Goal: Task Accomplishment & Management: Manage account settings

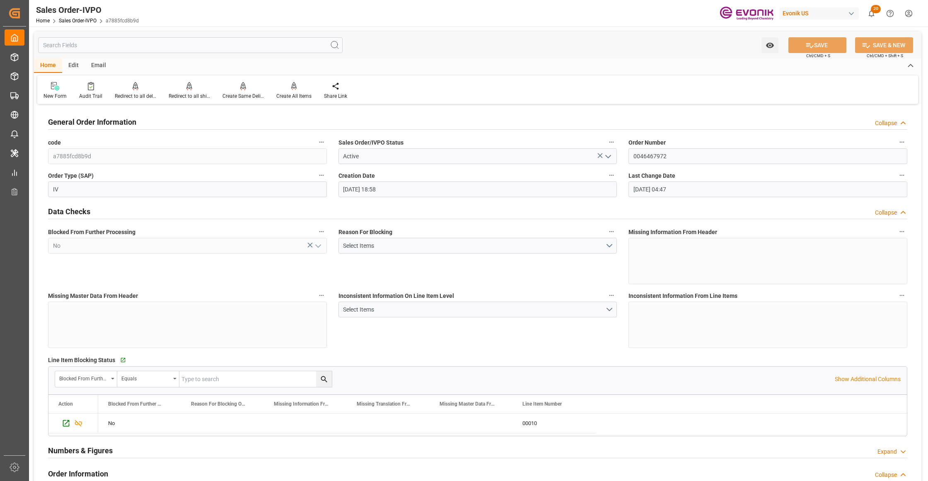
scroll to position [1288, 0]
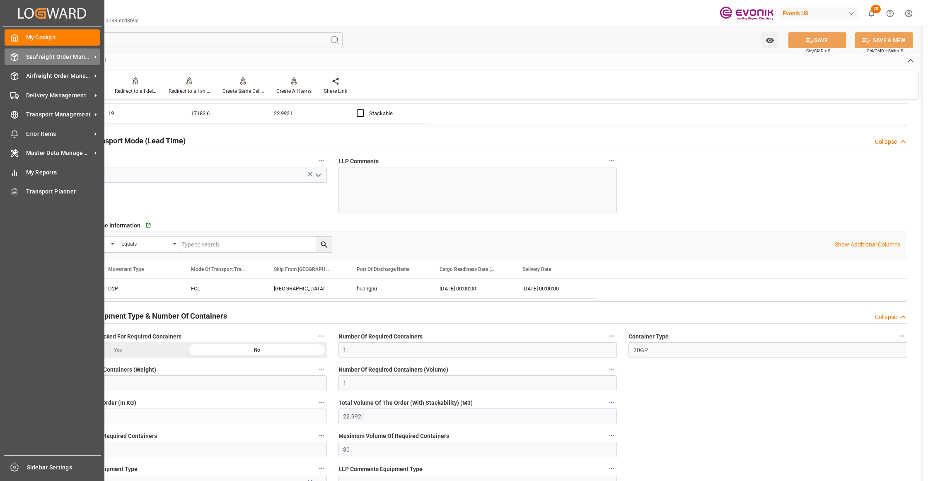
click at [40, 61] on div "Seafreight Order Management Seafreight Order Management" at bounding box center [52, 56] width 95 height 16
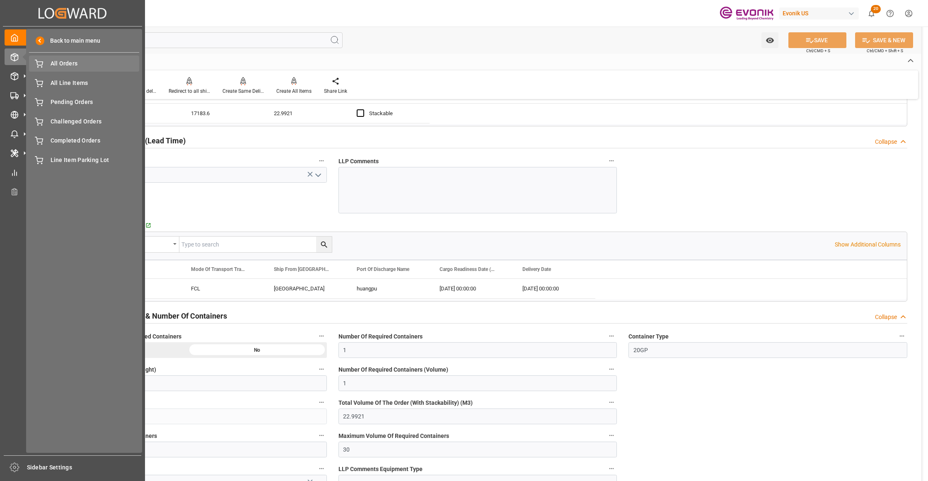
click at [62, 65] on span "All Orders" at bounding box center [95, 63] width 89 height 9
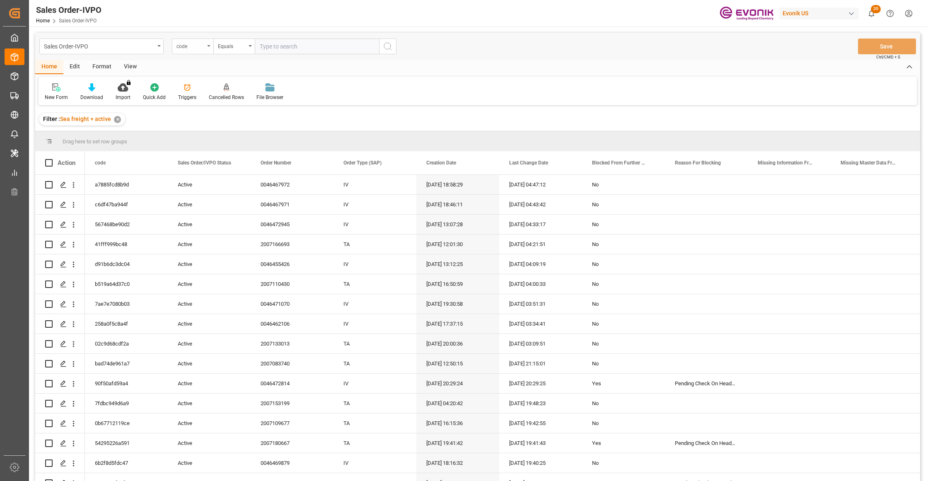
click at [196, 50] on div "code" at bounding box center [190, 46] width 28 height 10
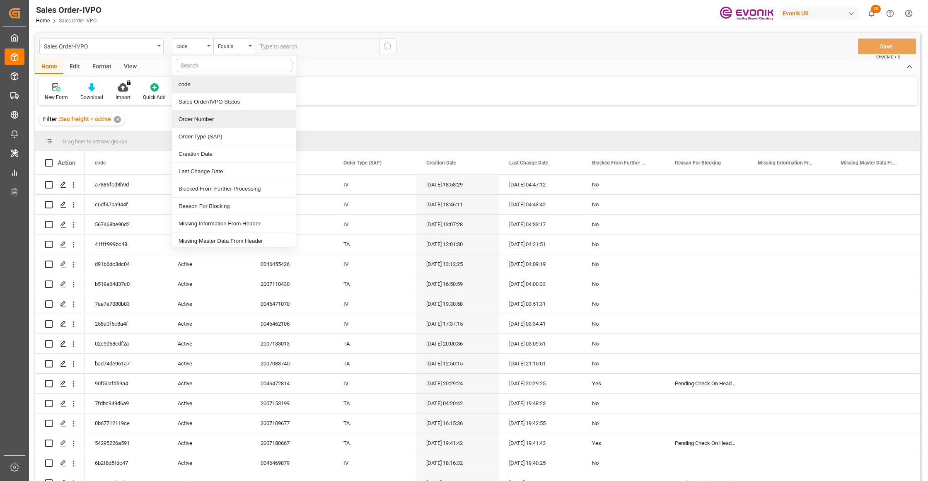
click at [201, 120] on div "Order Number" at bounding box center [233, 119] width 123 height 17
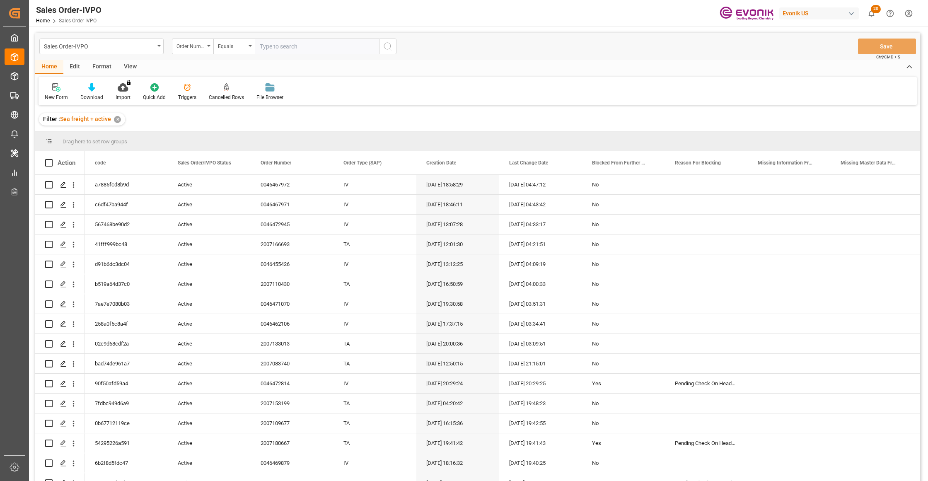
click at [276, 48] on input "text" at bounding box center [317, 47] width 124 height 16
paste input "0046466807"
type input "0046466807"
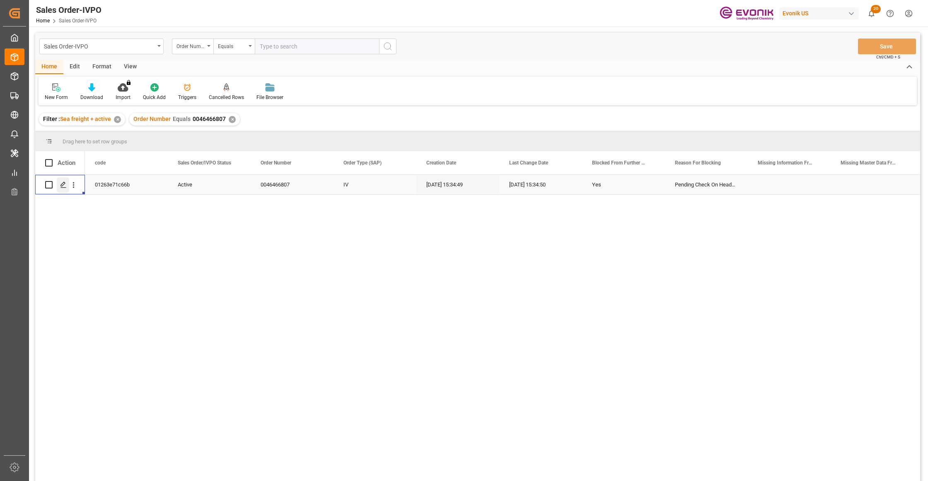
click at [62, 186] on polygon "Press SPACE to select this row." at bounding box center [63, 184] width 4 height 4
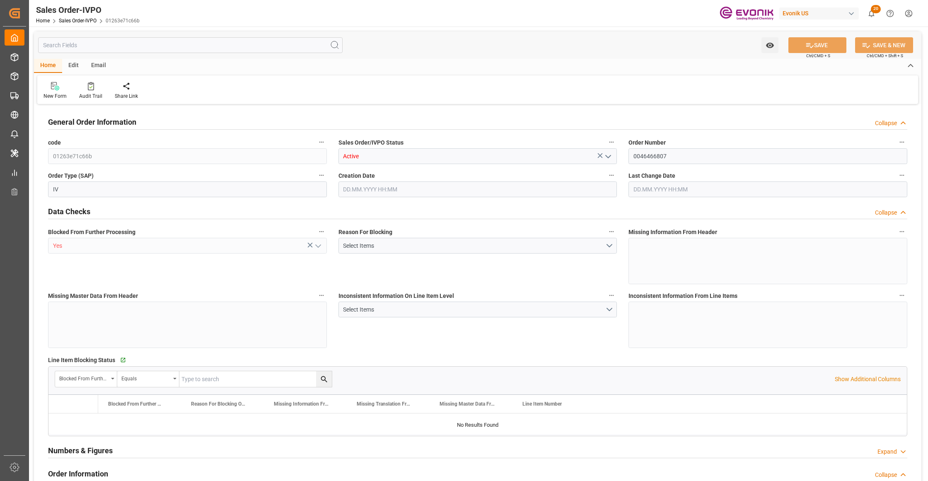
type input "CNSHA"
type input "0"
type input "1"
type input "14227.68"
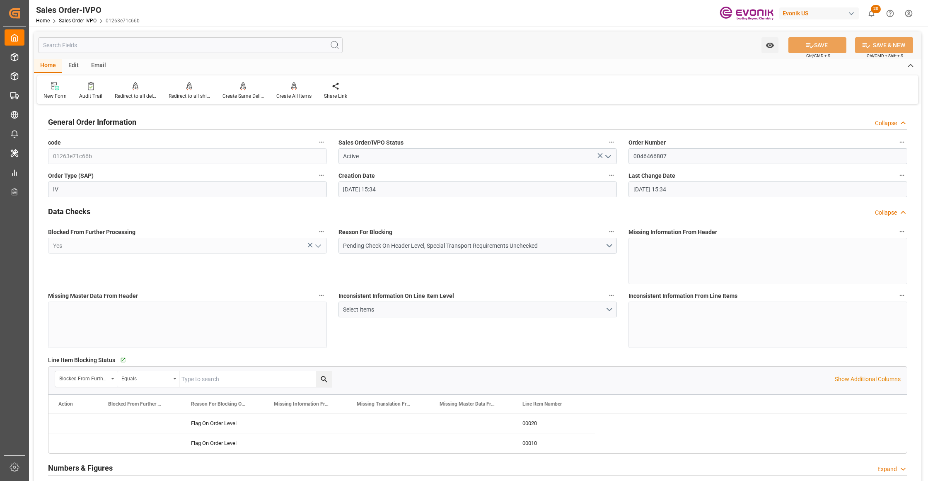
type input "[DATE] 15:34"
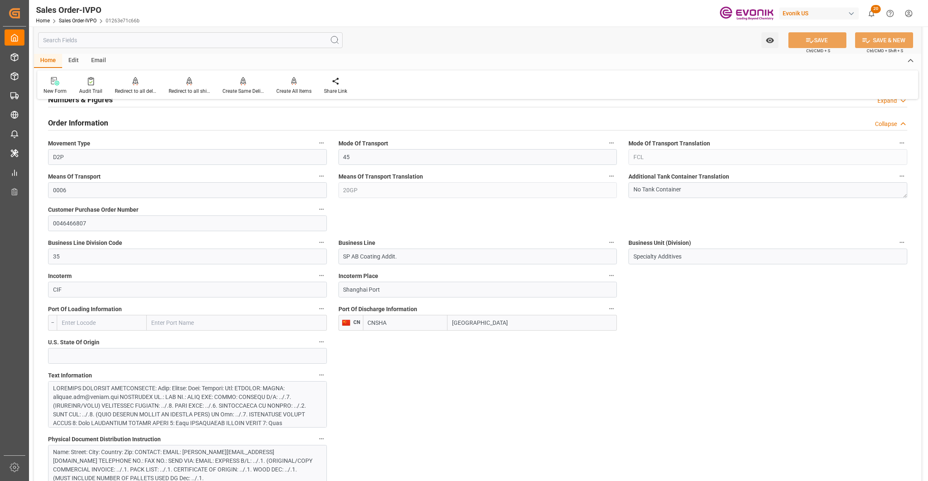
scroll to position [552, 0]
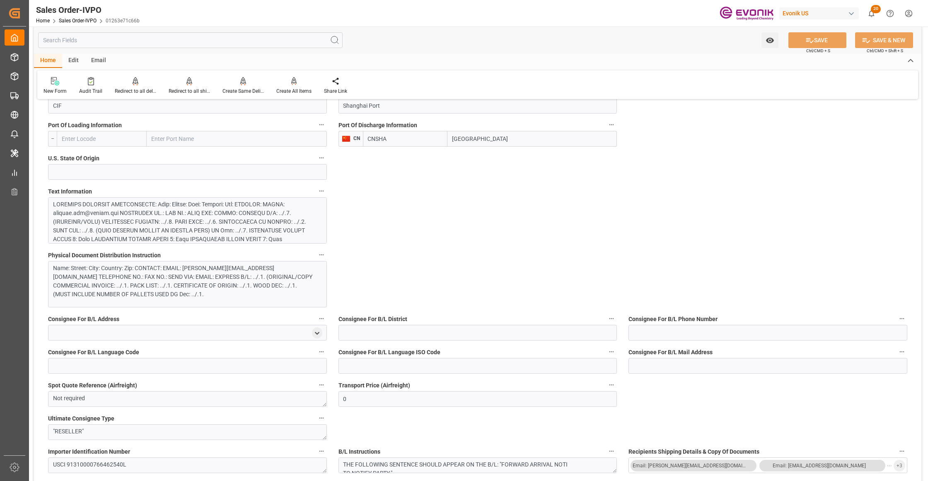
click at [249, 219] on div at bounding box center [183, 278] width 261 height 157
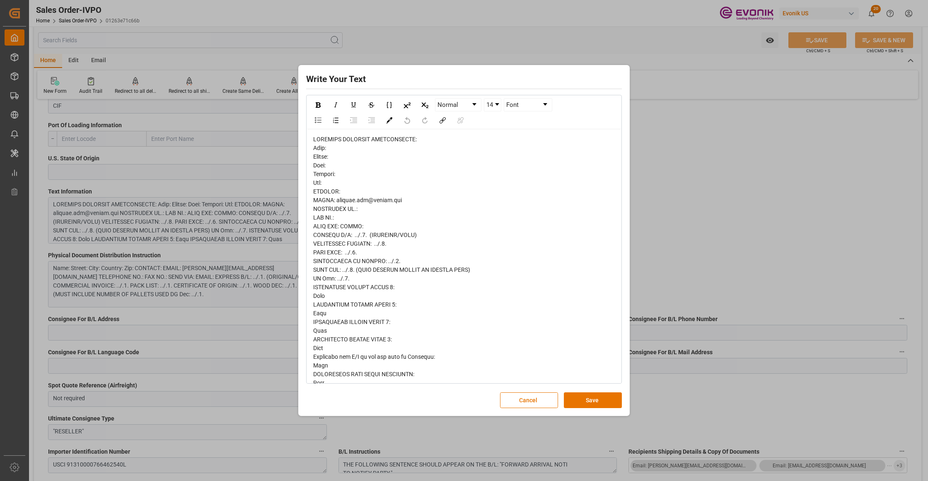
click at [315, 153] on div "rdw-editor" at bounding box center [464, 378] width 302 height 487
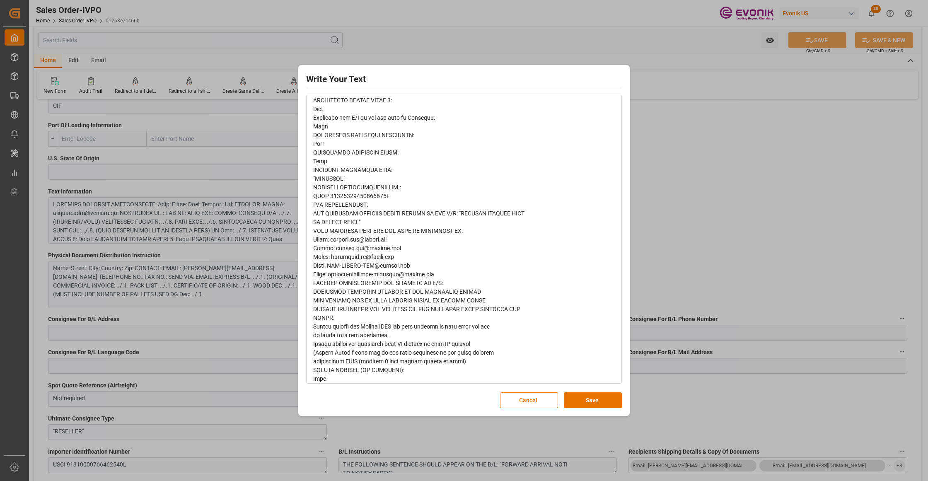
scroll to position [246, 0]
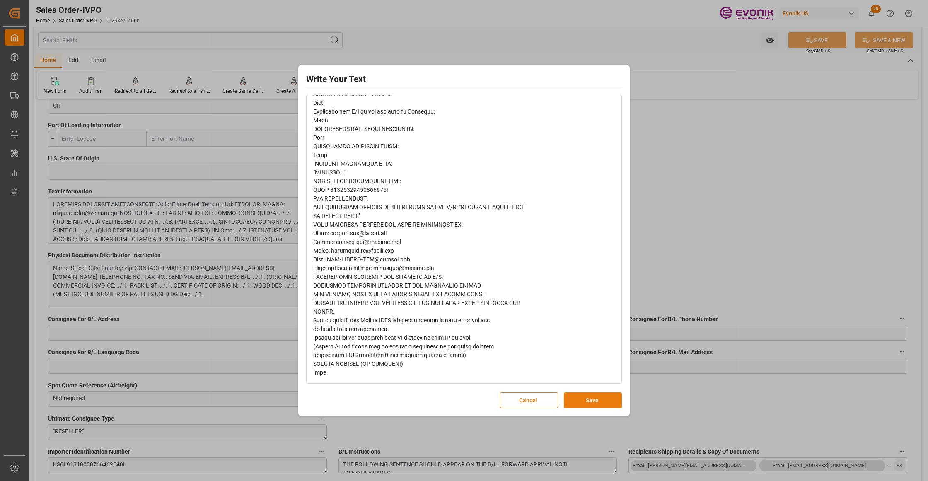
click at [592, 398] on button "Save" at bounding box center [593, 400] width 58 height 16
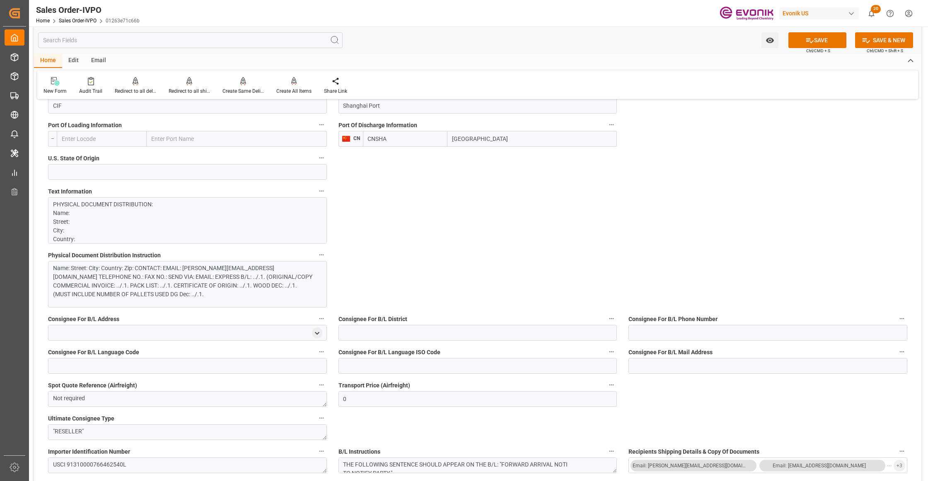
click at [194, 288] on div "Name: Street: City: Country: Zip: CONTACT: EMAIL: rebecca.pan@evonik.com TELEPH…" at bounding box center [183, 281] width 261 height 35
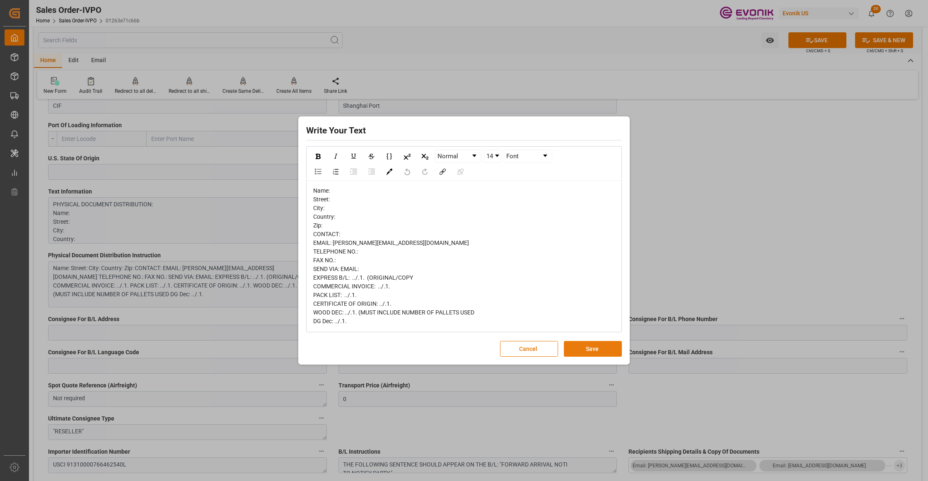
click at [587, 345] on button "Save" at bounding box center [593, 349] width 58 height 16
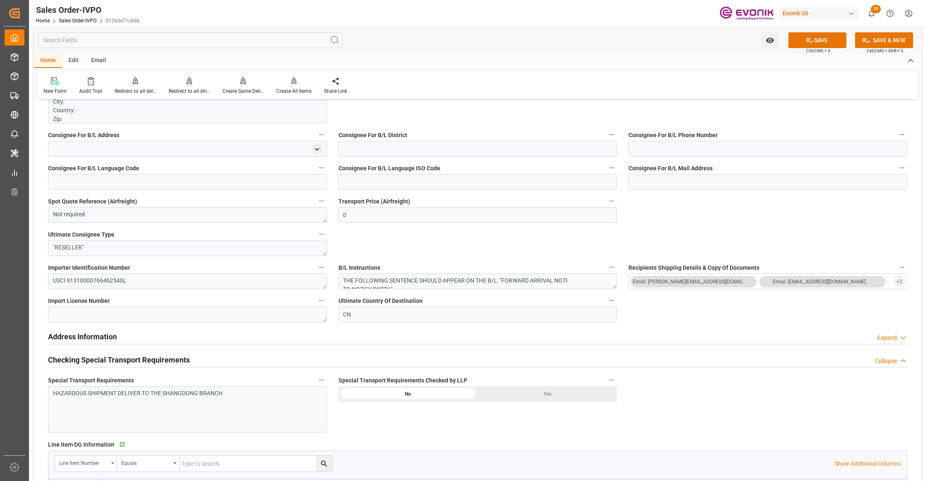
scroll to position [921, 0]
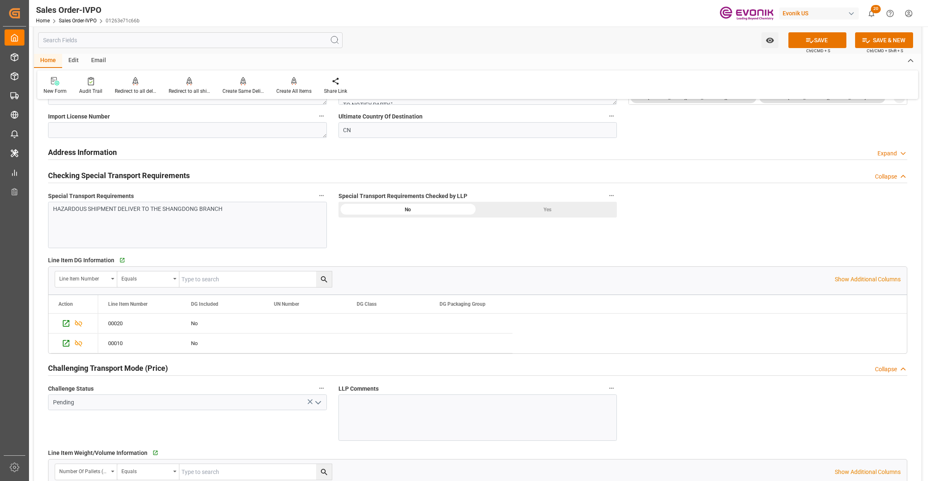
click at [565, 214] on div "Yes" at bounding box center [547, 210] width 139 height 16
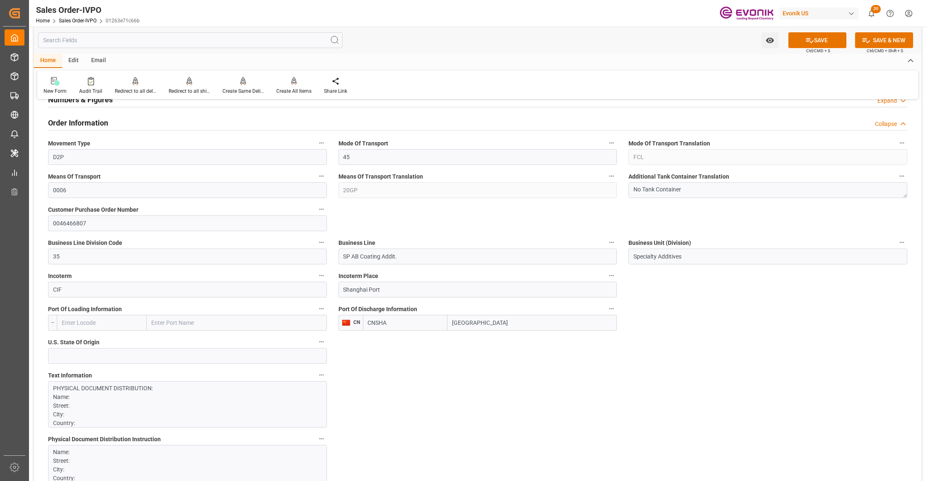
scroll to position [552, 0]
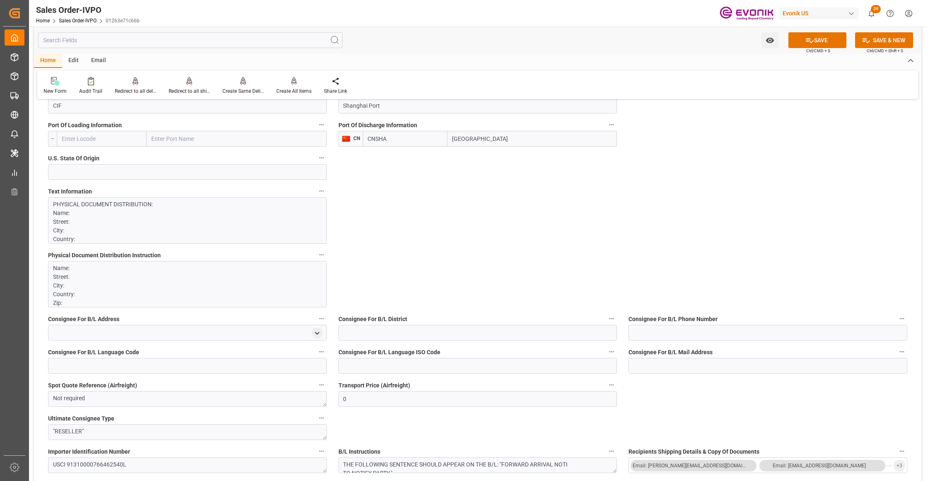
click at [210, 219] on p "PHYSICAL DOCUMENT DISTRIBUTION: Name: Street: City: Country: Zip: CONTACT: EMAI…" at bounding box center [183, 443] width 261 height 487
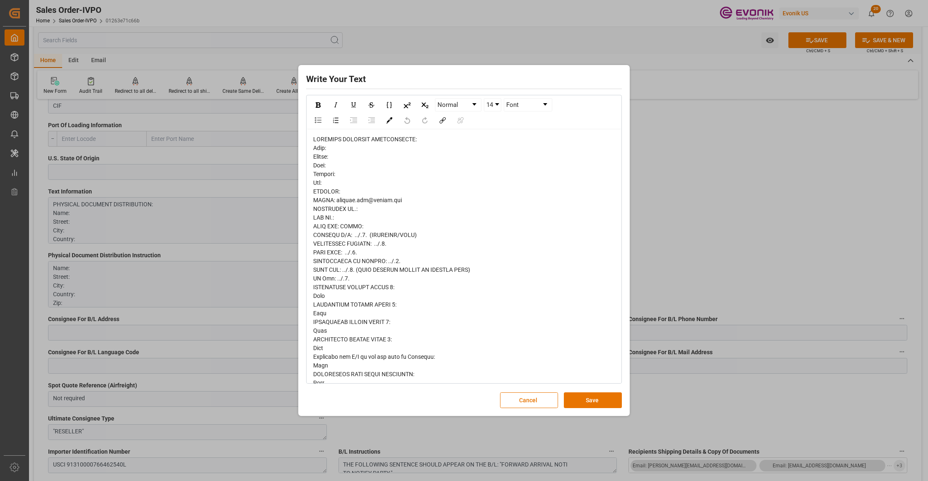
click at [327, 161] on div "rdw-editor" at bounding box center [464, 378] width 302 height 487
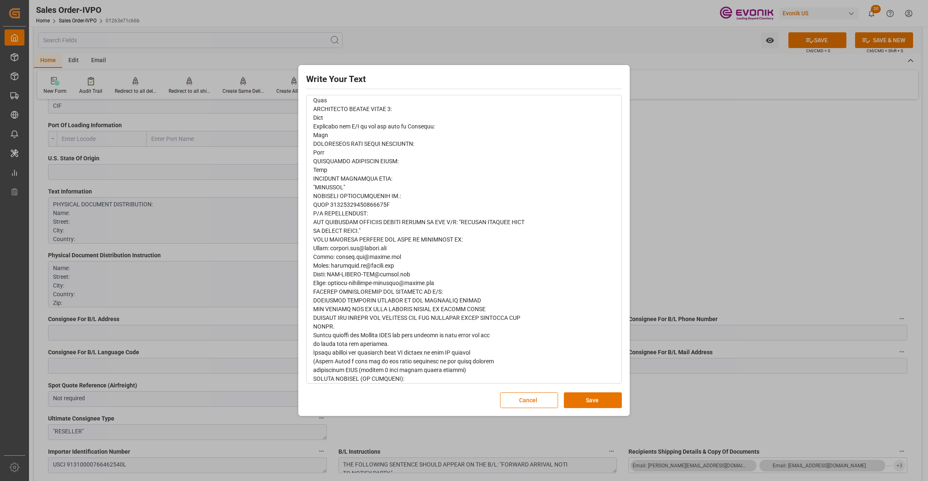
scroll to position [239, 0]
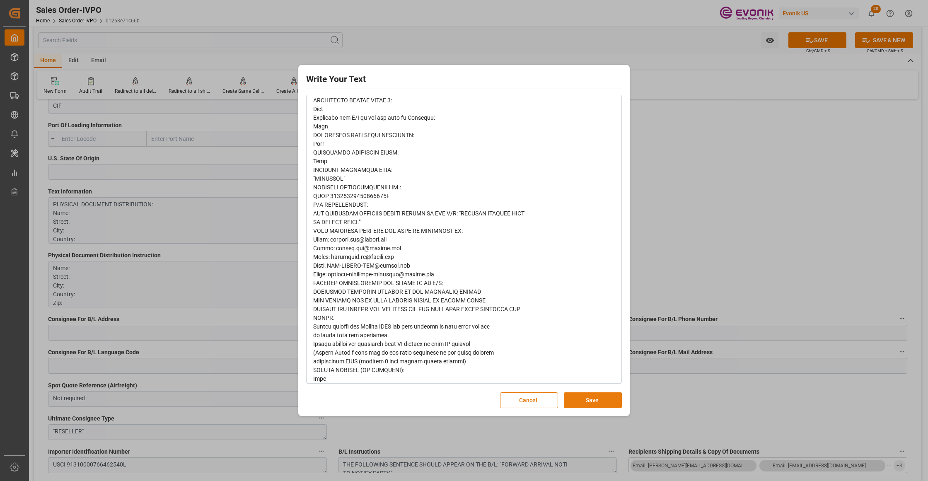
click at [578, 401] on button "Save" at bounding box center [593, 400] width 58 height 16
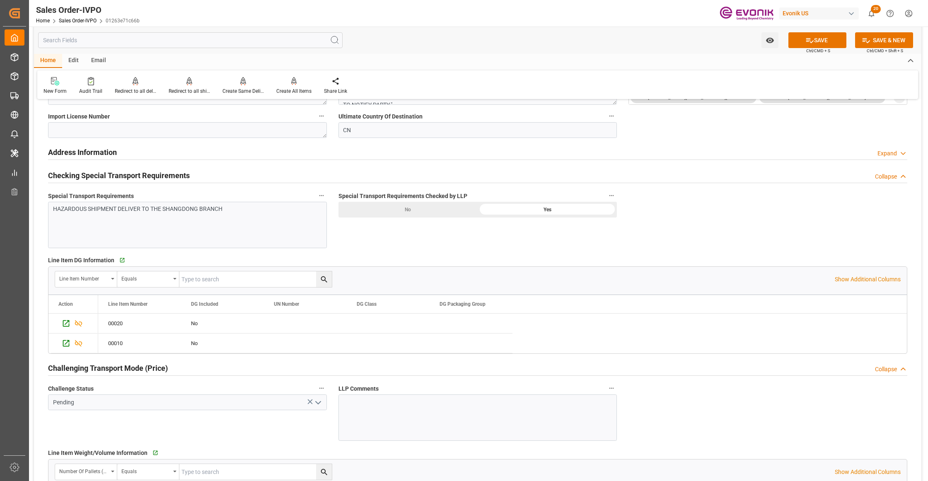
scroll to position [1104, 0]
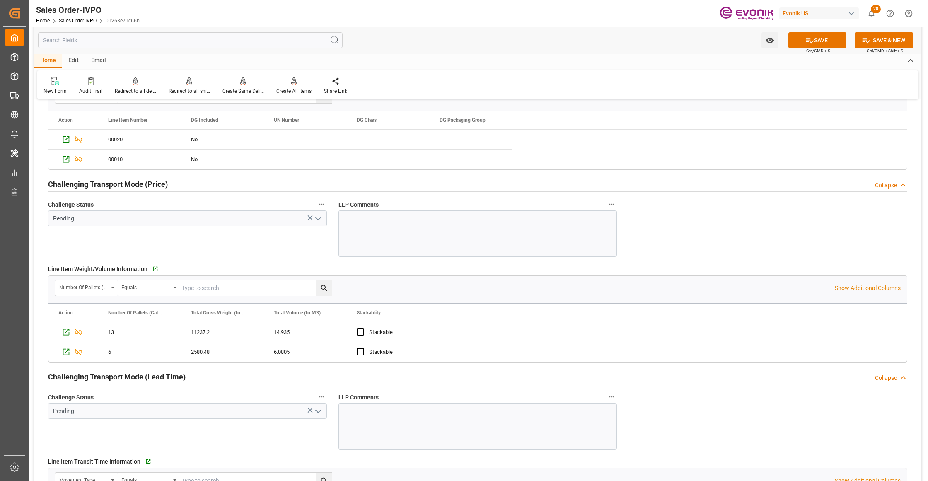
click at [318, 221] on icon "open menu" at bounding box center [318, 219] width 10 height 10
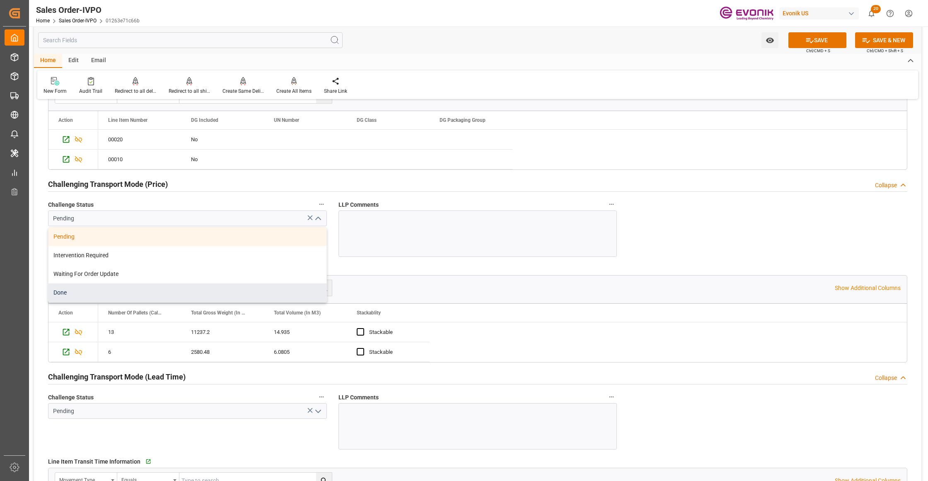
click at [235, 291] on div "Done" at bounding box center [187, 292] width 278 height 19
type input "Done"
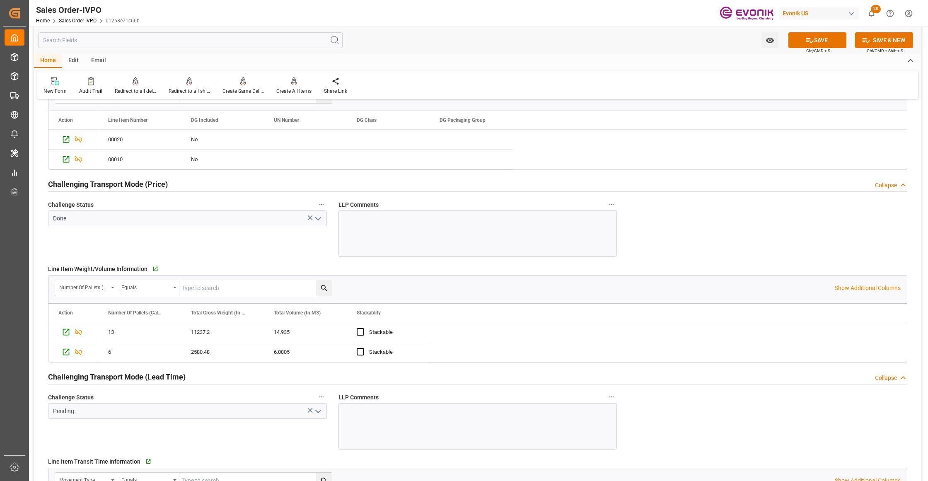
scroll to position [1288, 0]
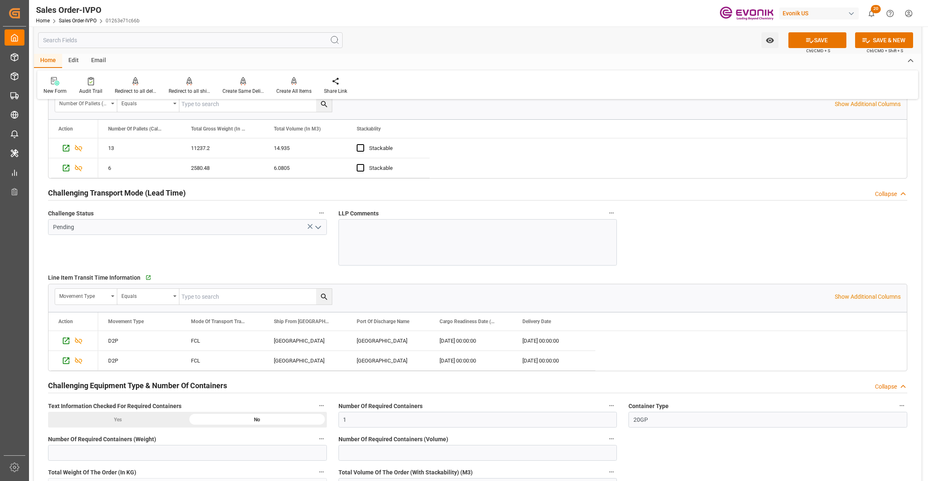
click at [317, 230] on icon "open menu" at bounding box center [318, 227] width 10 height 10
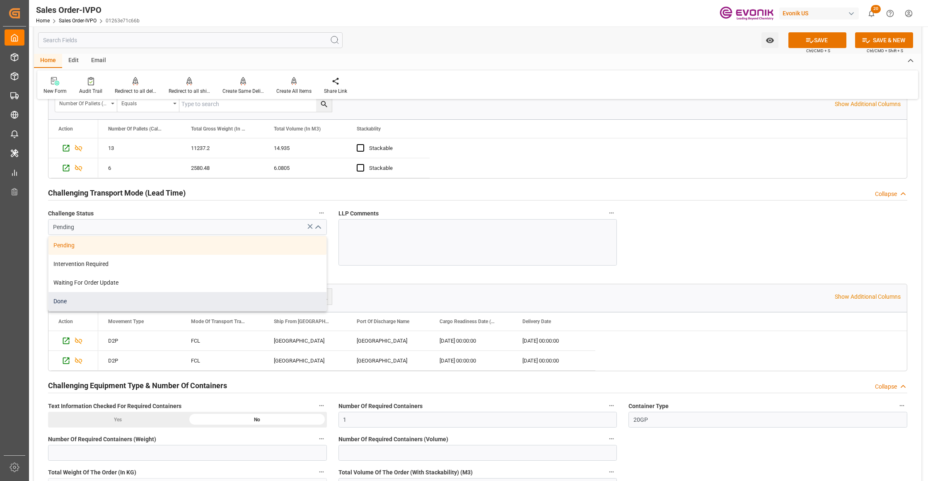
click at [108, 303] on div "Done" at bounding box center [187, 301] width 278 height 19
type input "Done"
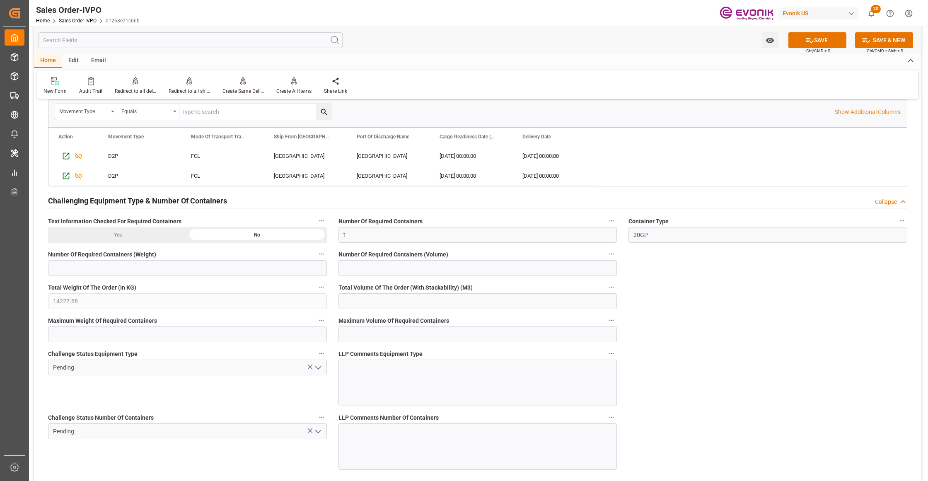
scroll to position [1657, 0]
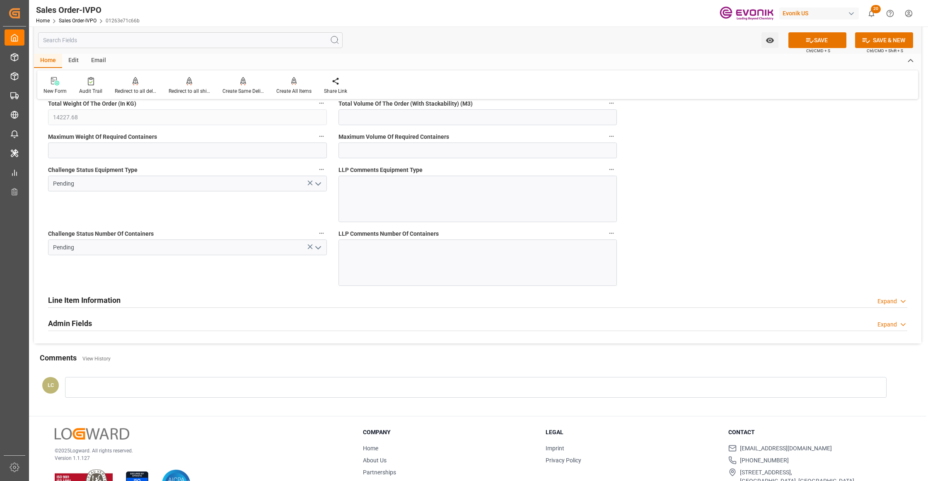
click at [318, 186] on icon "open menu" at bounding box center [318, 184] width 10 height 10
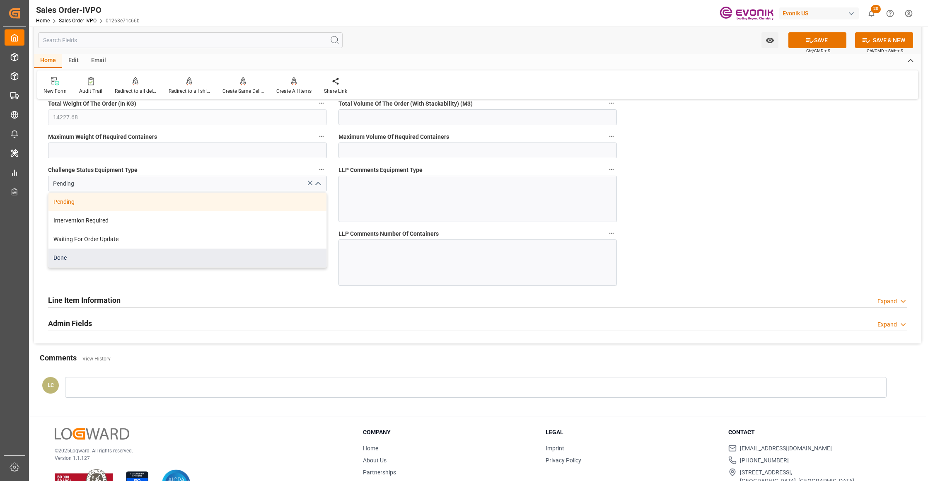
click at [130, 267] on div "Done" at bounding box center [187, 258] width 278 height 19
type input "Done"
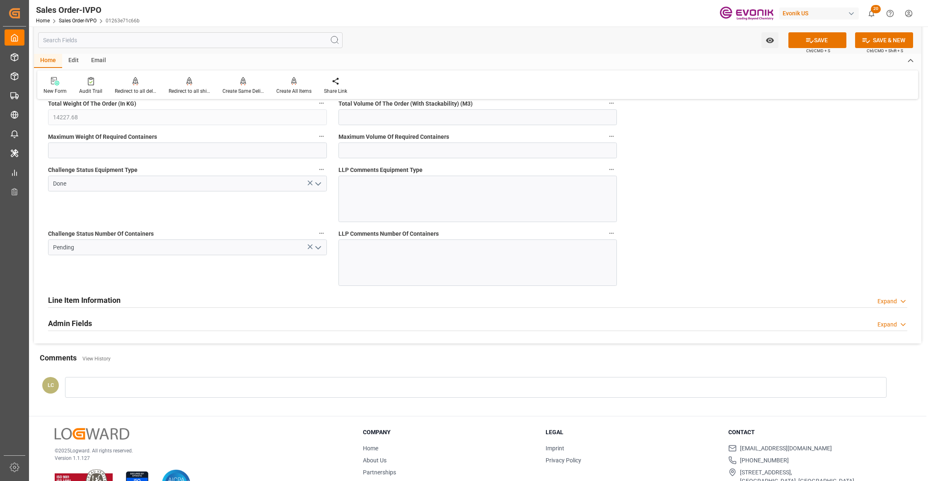
click at [315, 252] on icon "open menu" at bounding box center [318, 248] width 10 height 10
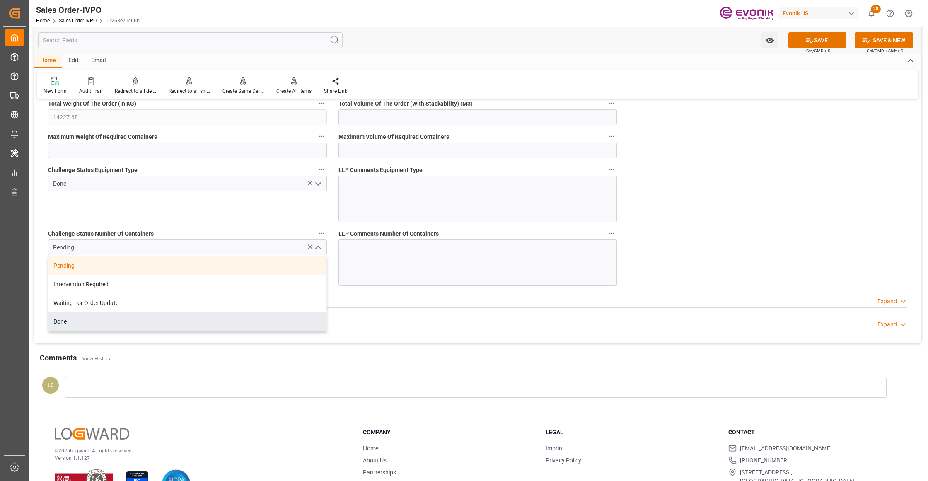
click at [160, 322] on div "Done" at bounding box center [187, 321] width 278 height 19
type input "Done"
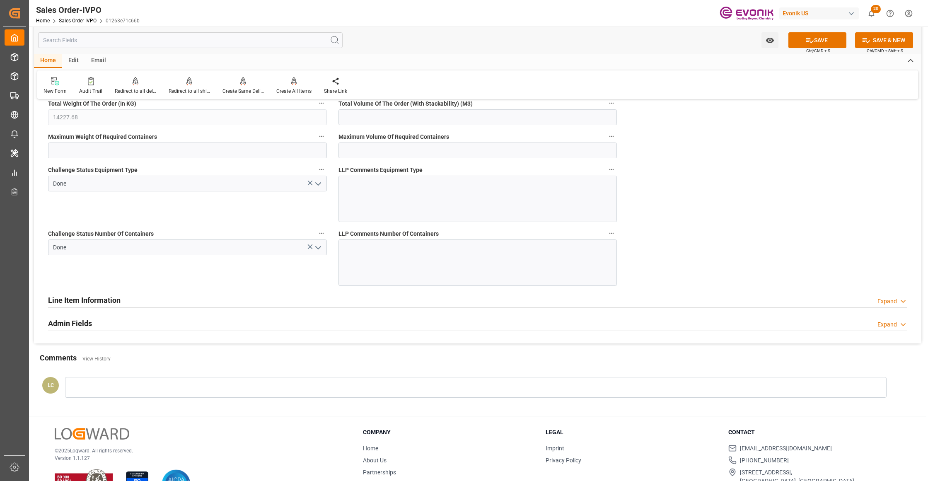
click at [819, 39] on button "SAVE" at bounding box center [817, 40] width 58 height 16
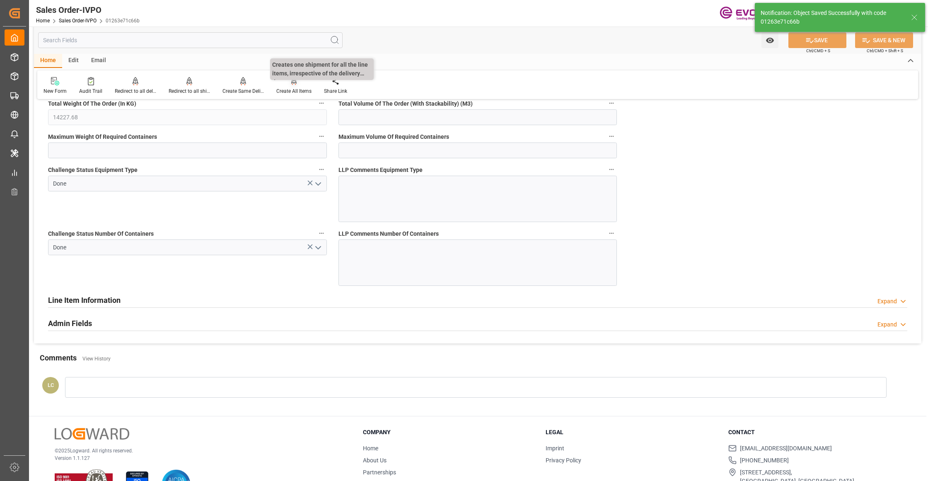
type input "12.09.2025 05:31"
type input "No"
type input "1"
type input "21.0155"
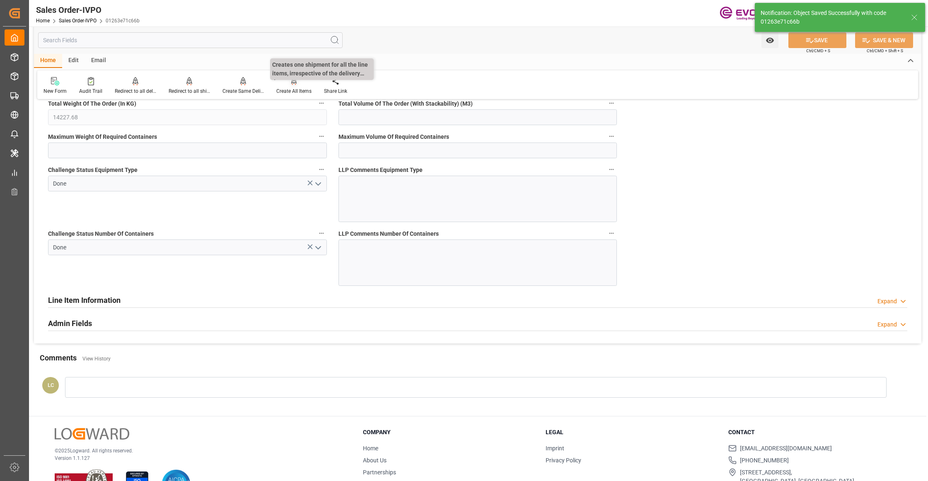
type input "17000"
type input "30"
click at [292, 85] on div "Create All Items" at bounding box center [294, 86] width 48 height 18
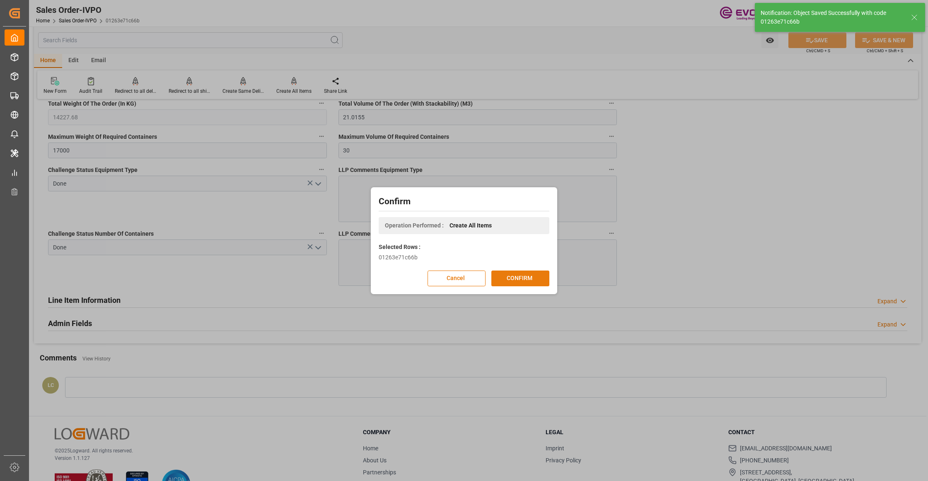
click at [526, 276] on button "CONFIRM" at bounding box center [520, 279] width 58 height 16
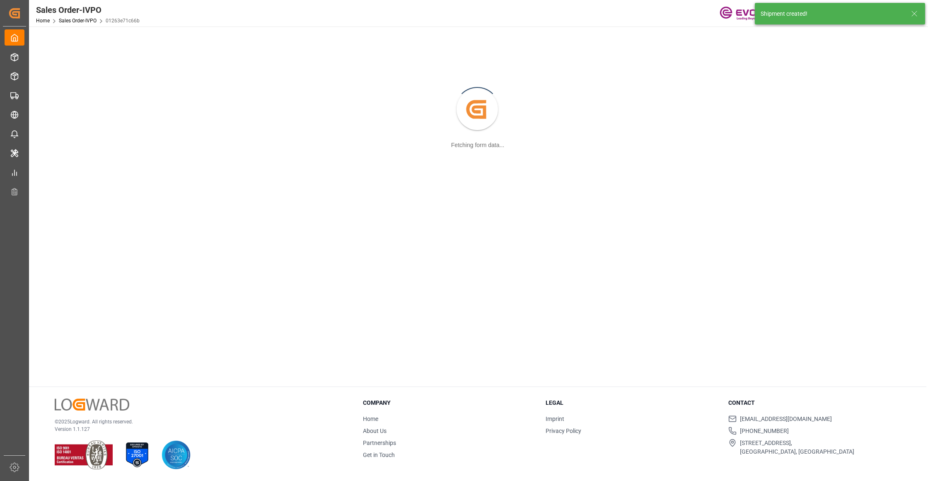
scroll to position [90, 0]
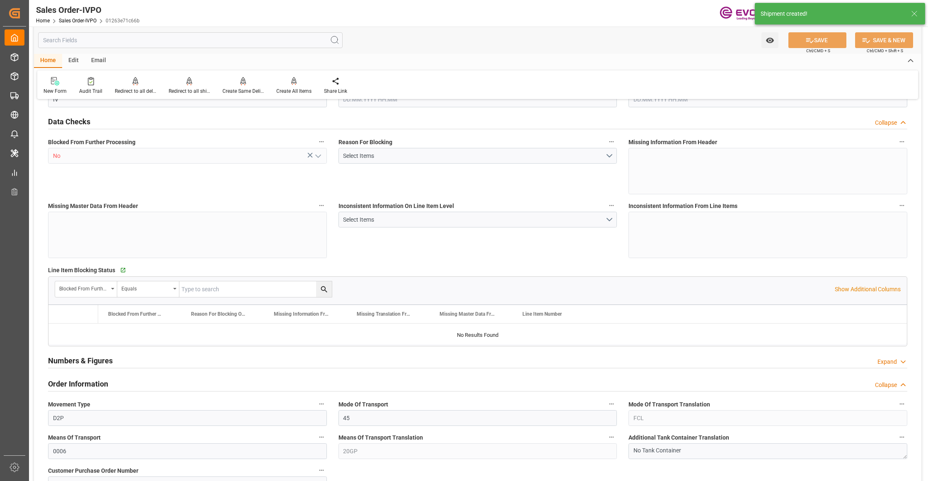
type input "CNSHA"
type input "0"
type input "1"
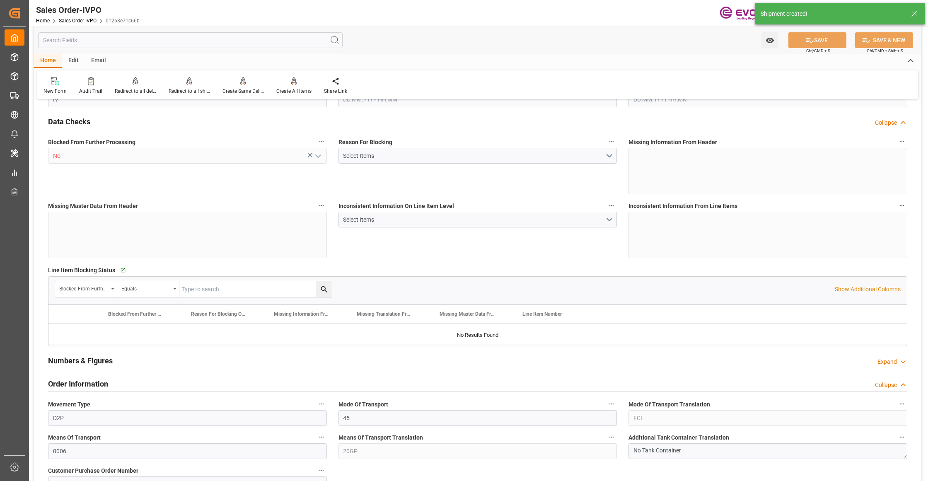
type input "14227.68"
type input "21.0155"
type input "17000"
type input "30"
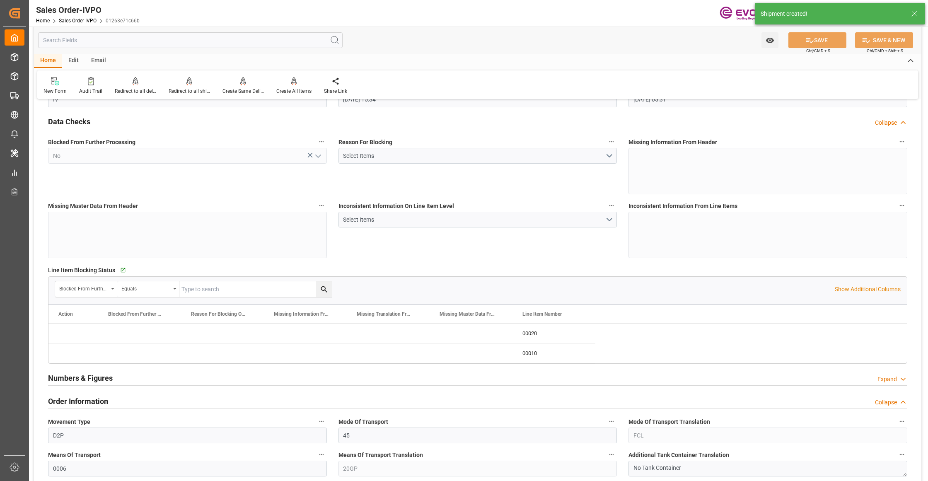
type input "11.09.2025 15:34"
type input "12.09.2025 05:31"
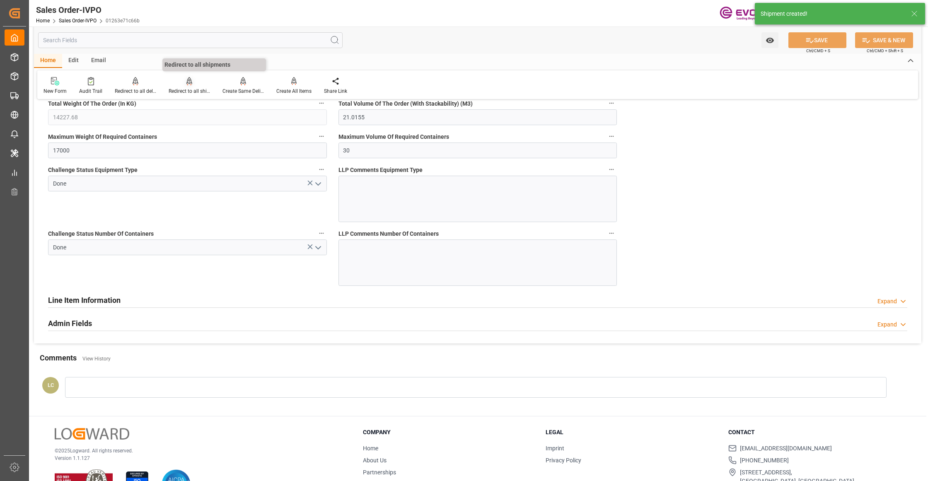
click at [180, 88] on div "Redirect to all shipments" at bounding box center [189, 90] width 41 height 7
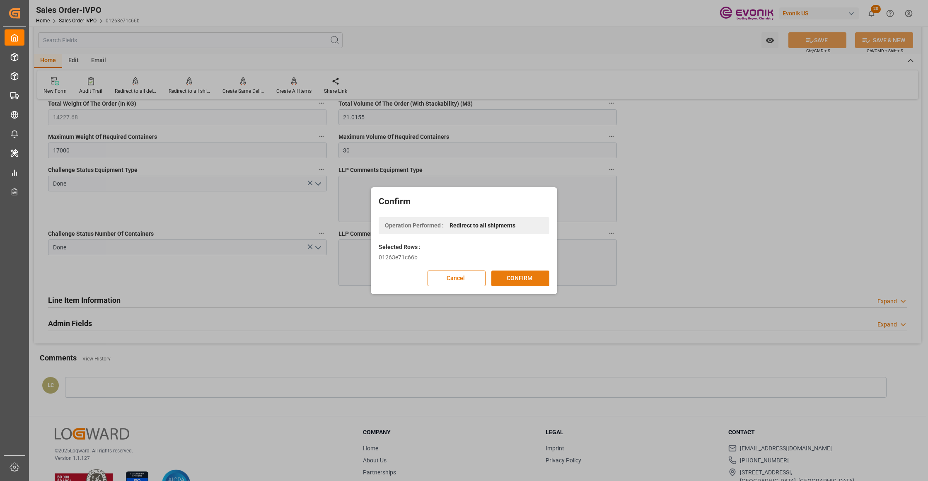
click at [524, 275] on button "CONFIRM" at bounding box center [520, 279] width 58 height 16
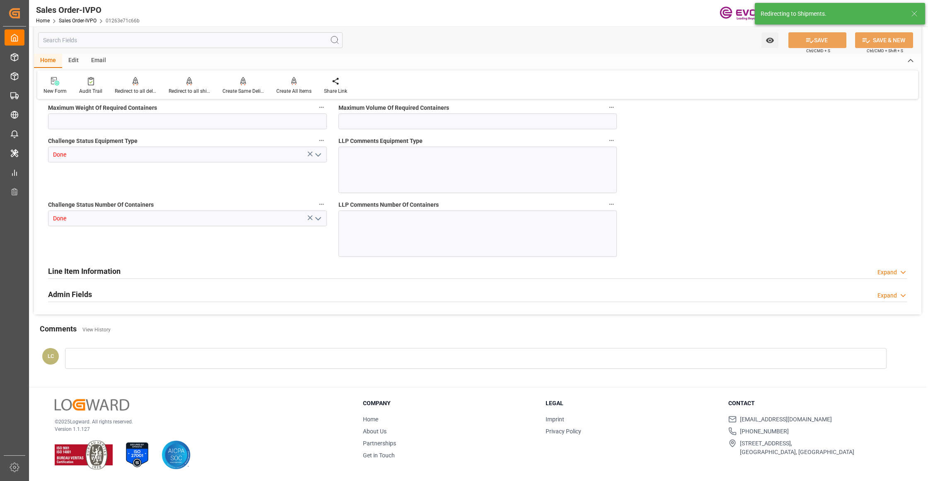
type input "CNSHA"
type input "0"
type input "1"
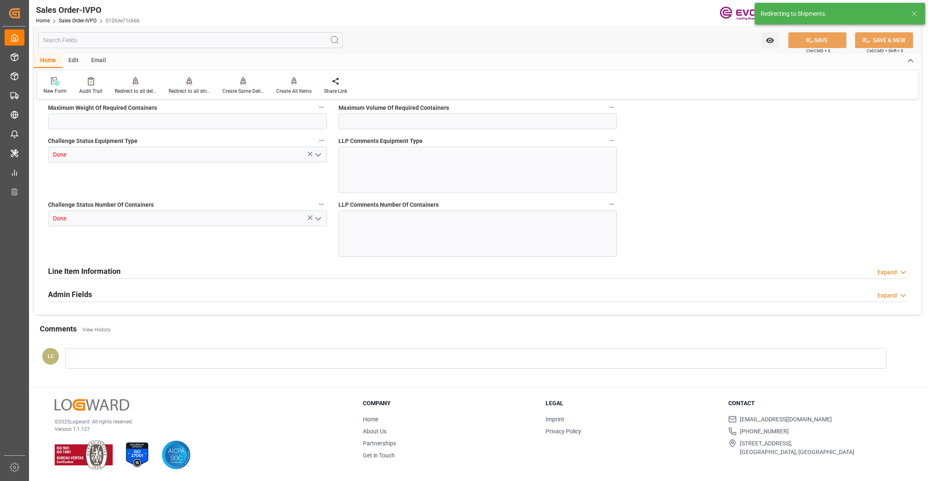
type input "14227.68"
type input "21.0155"
type input "17000"
type input "30"
type input "11.09.2025 15:34"
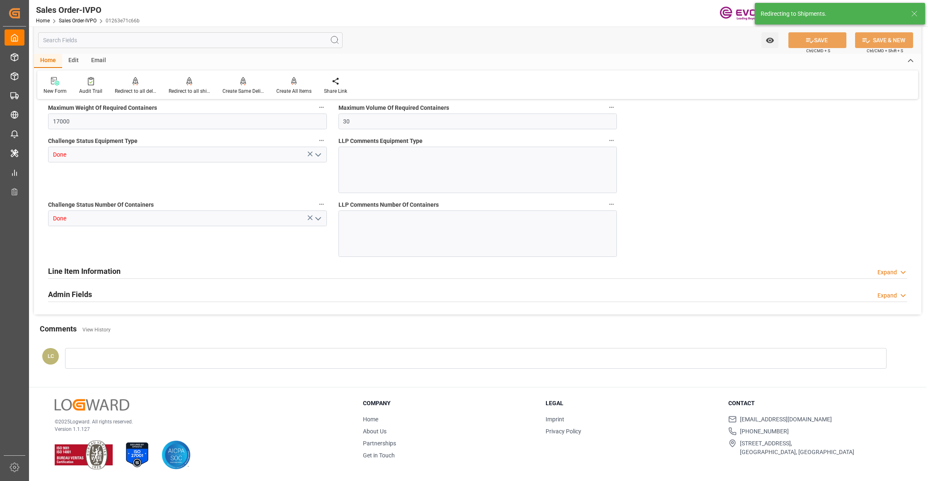
type input "12.09.2025 05:31"
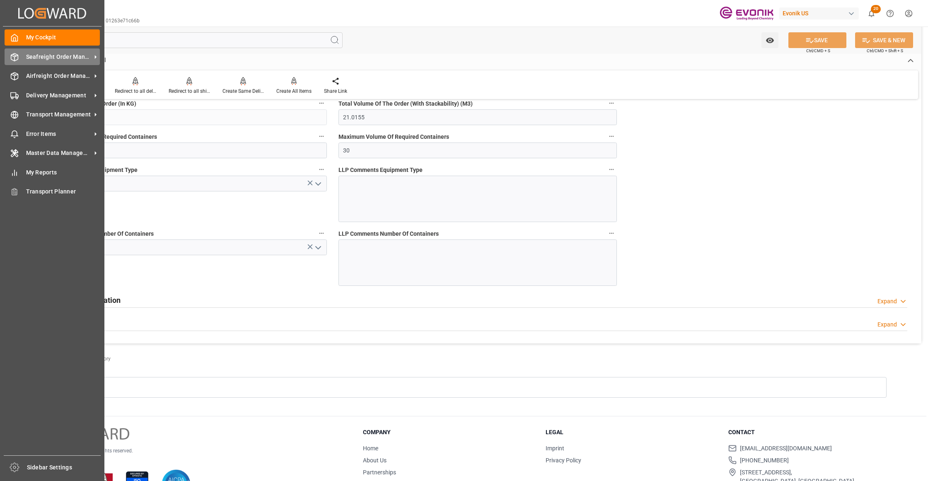
click at [67, 63] on div "Seafreight Order Management Seafreight Order Management" at bounding box center [52, 56] width 95 height 16
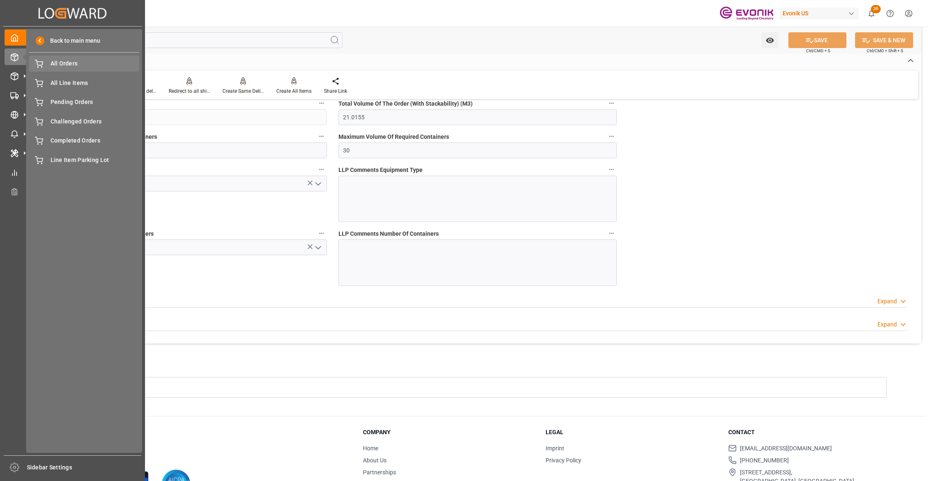
click at [79, 70] on div "All Orders All Orders" at bounding box center [84, 64] width 110 height 16
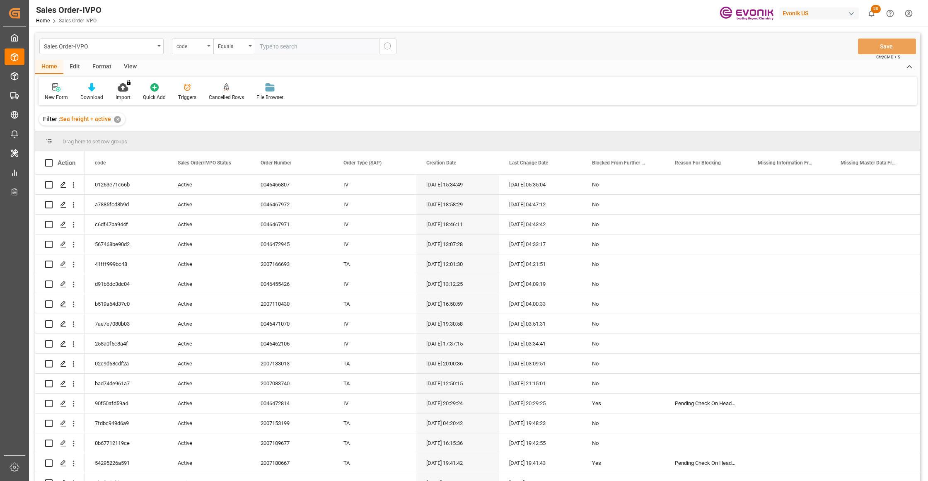
click at [196, 47] on div "code" at bounding box center [190, 46] width 28 height 10
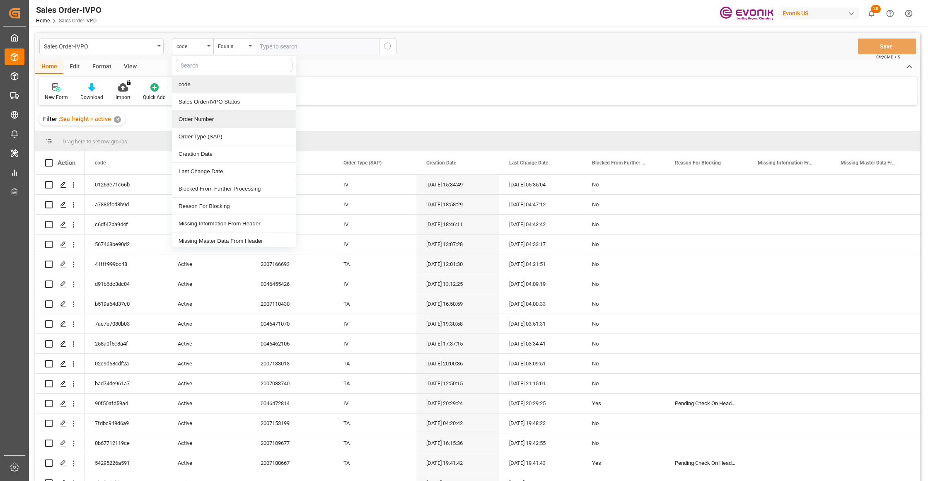
click at [208, 123] on div "Order Number" at bounding box center [233, 119] width 123 height 17
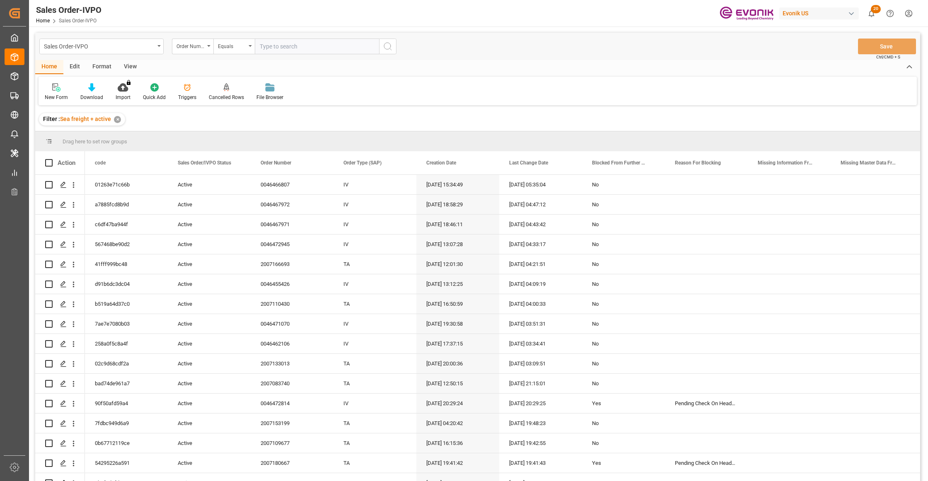
click at [286, 48] on input "text" at bounding box center [317, 47] width 124 height 16
paste input "2006774938"
type input "2006774938"
click at [383, 46] on icon "search button" at bounding box center [388, 46] width 10 height 10
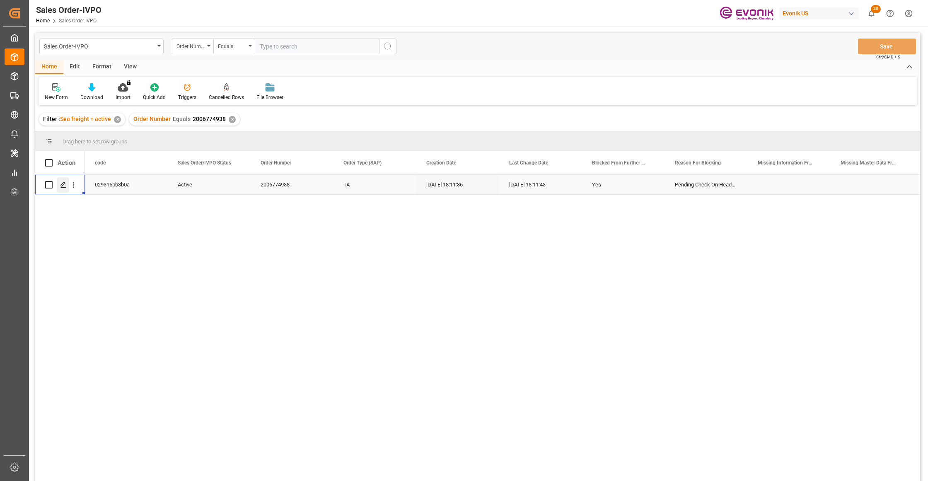
click at [60, 185] on icon "Press SPACE to select this row." at bounding box center [63, 184] width 7 height 7
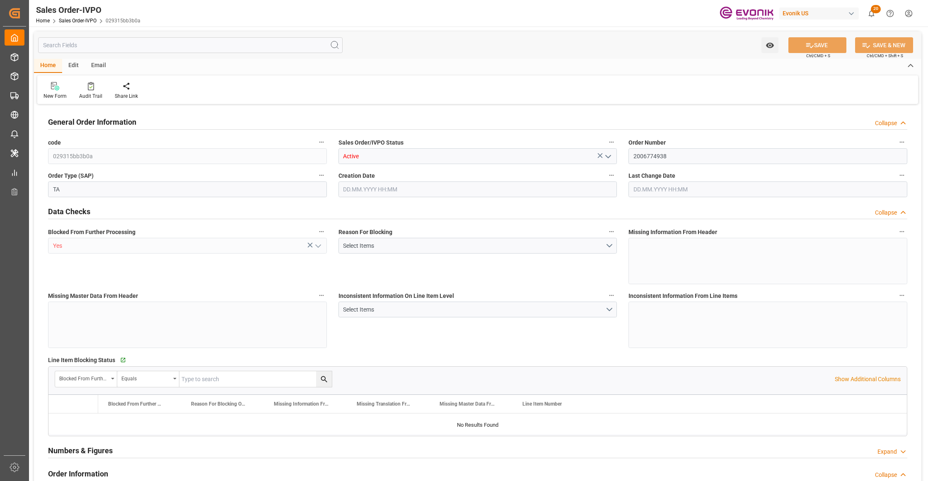
type input "PHMNN"
type input "0"
type input "1"
type input "16680.4"
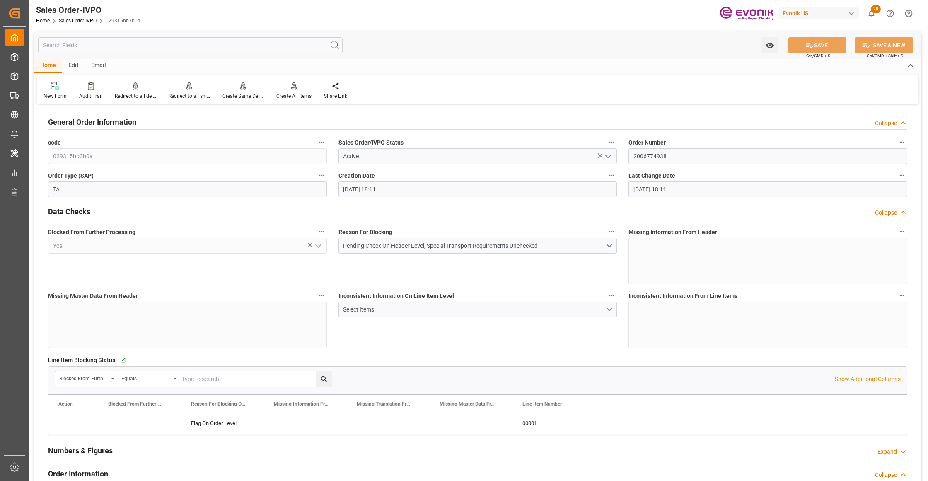
type input "11.09.2025 18:11"
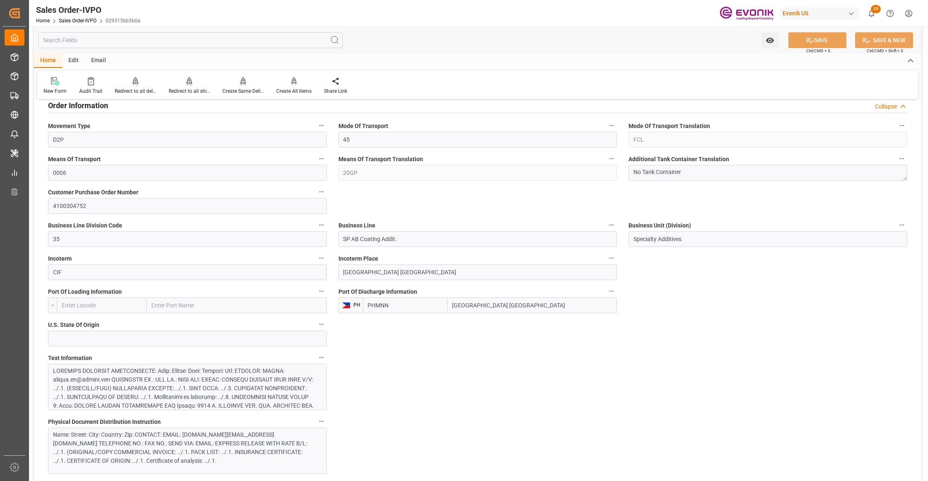
scroll to position [552, 0]
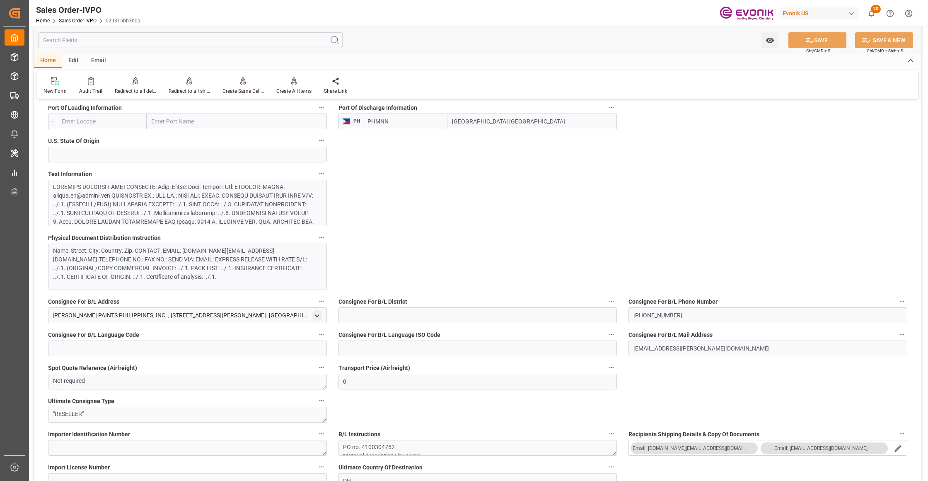
click at [269, 196] on div at bounding box center [183, 270] width 261 height 174
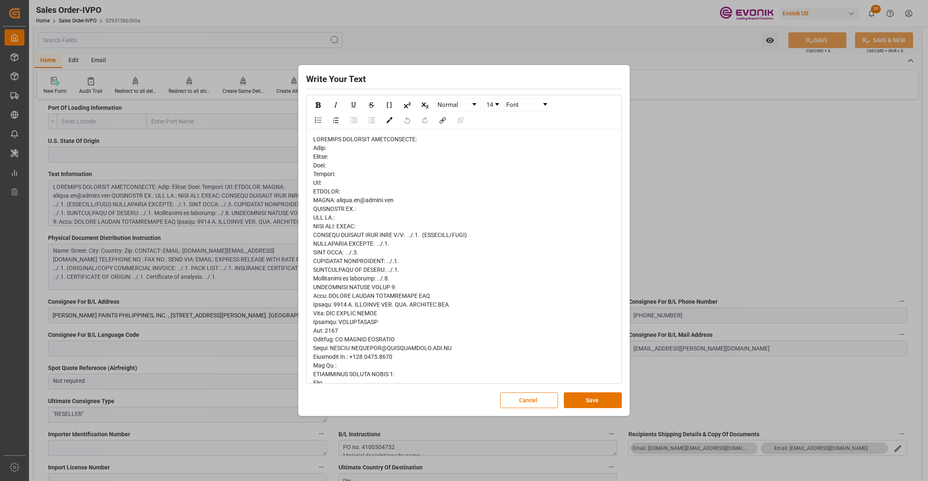
click at [324, 154] on span "rdw-editor" at bounding box center [414, 417] width 203 height 563
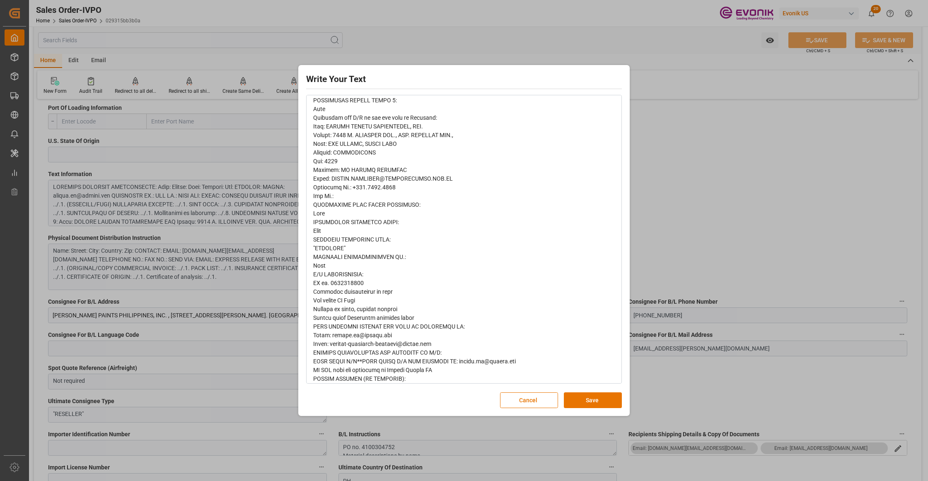
scroll to position [317, 0]
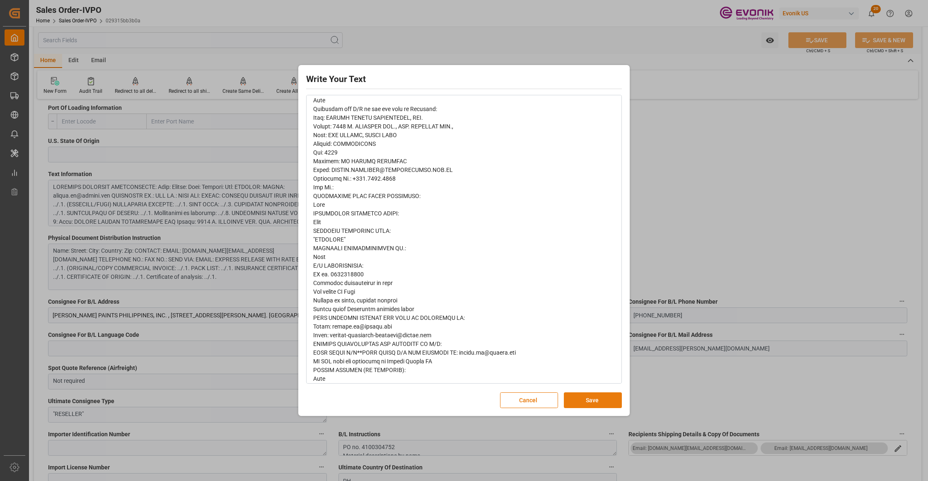
click at [580, 400] on button "Save" at bounding box center [593, 400] width 58 height 16
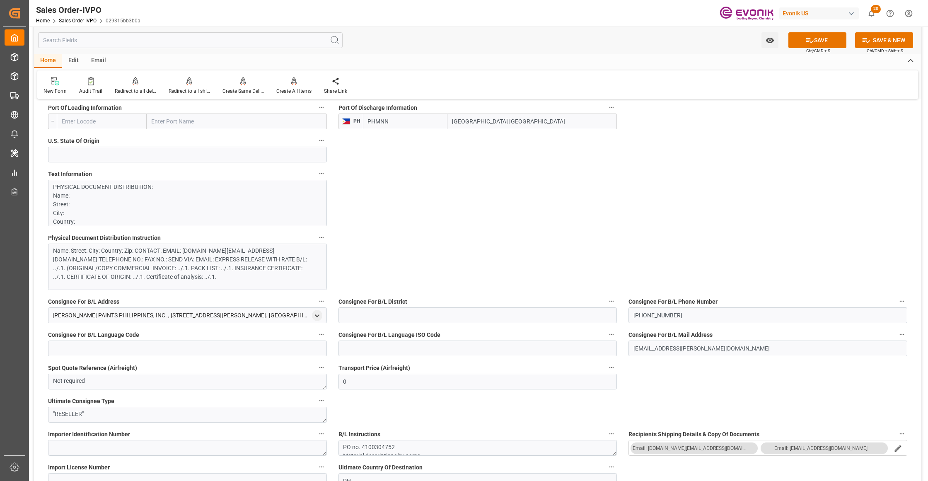
click at [222, 267] on div "Name: Street: City: Country: Zip: CONTACT: EMAIL: pamela.ng@evonik.com TELEPHON…" at bounding box center [183, 263] width 261 height 35
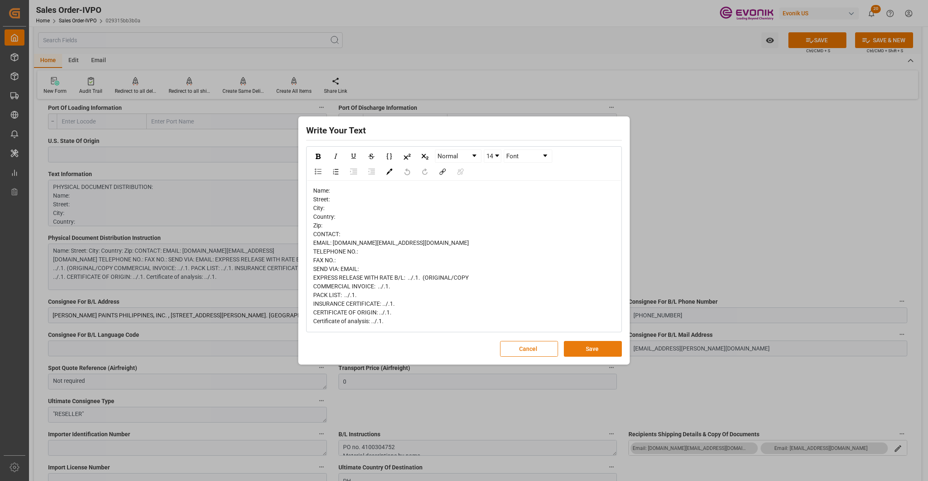
click at [594, 349] on button "Save" at bounding box center [593, 349] width 58 height 16
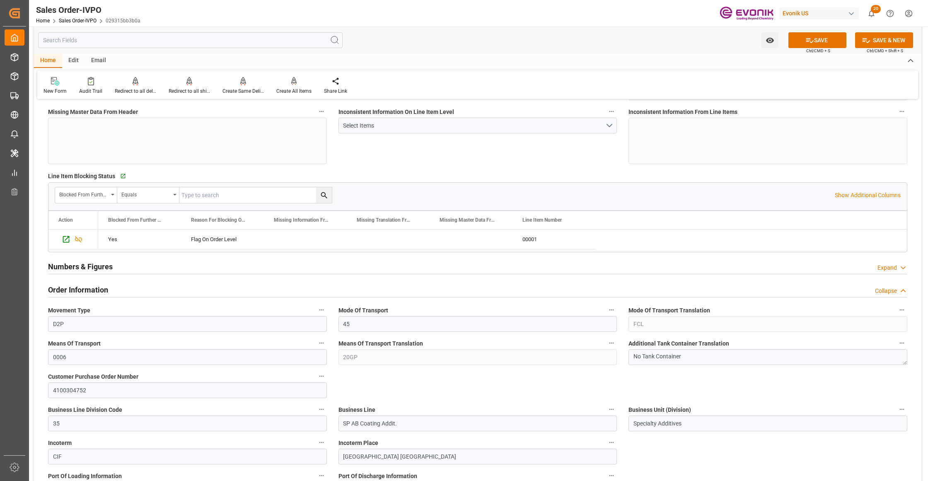
scroll to position [368, 0]
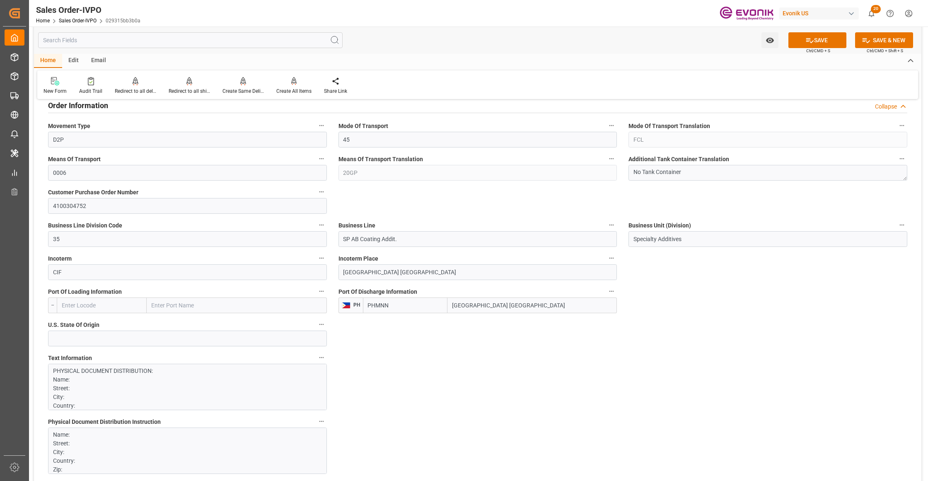
drag, startPoint x: 516, startPoint y: 306, endPoint x: 451, endPoint y: 307, distance: 65.1
click at [451, 307] on input "Manila North Harbour" at bounding box center [531, 305] width 169 height 16
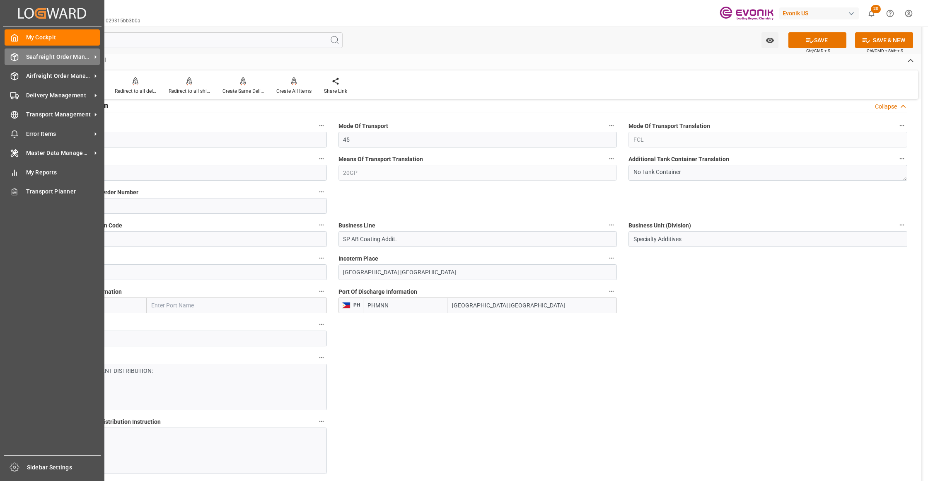
click at [50, 55] on span "Seafreight Order Management" at bounding box center [58, 57] width 65 height 9
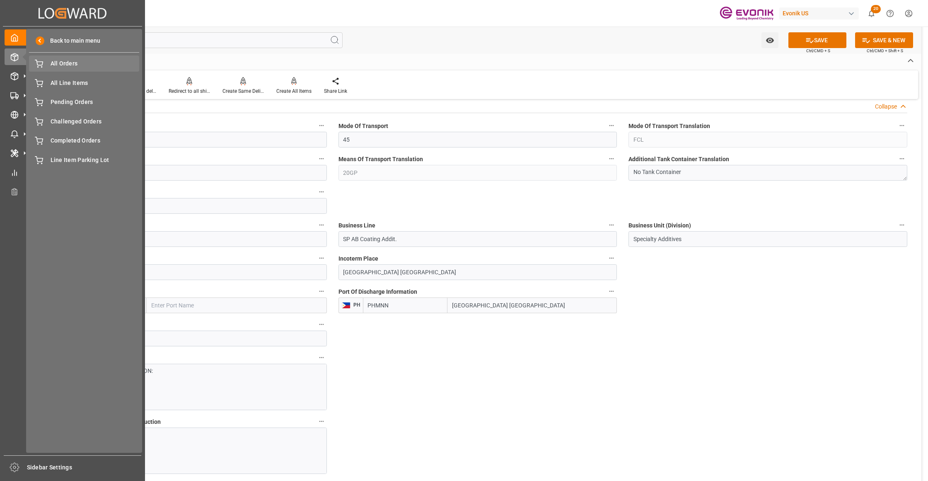
click at [75, 61] on span "All Orders" at bounding box center [95, 63] width 89 height 9
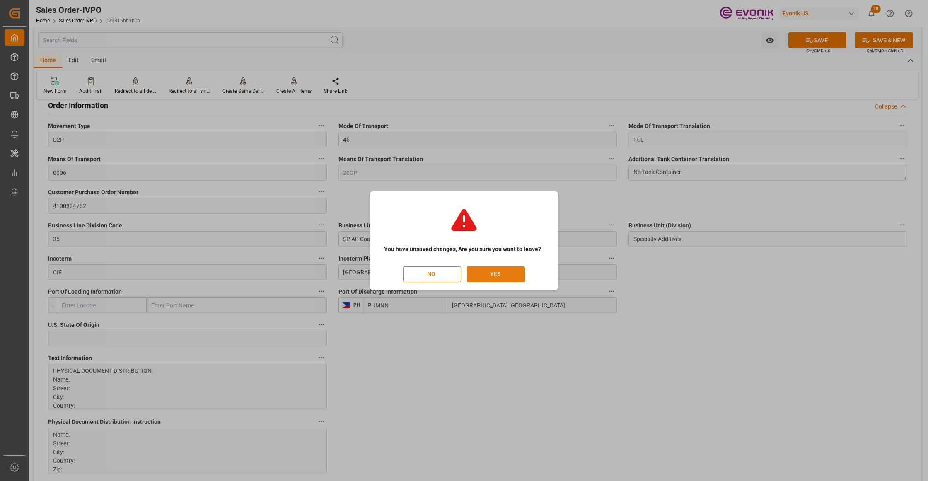
click at [497, 269] on button "YES" at bounding box center [496, 274] width 58 height 16
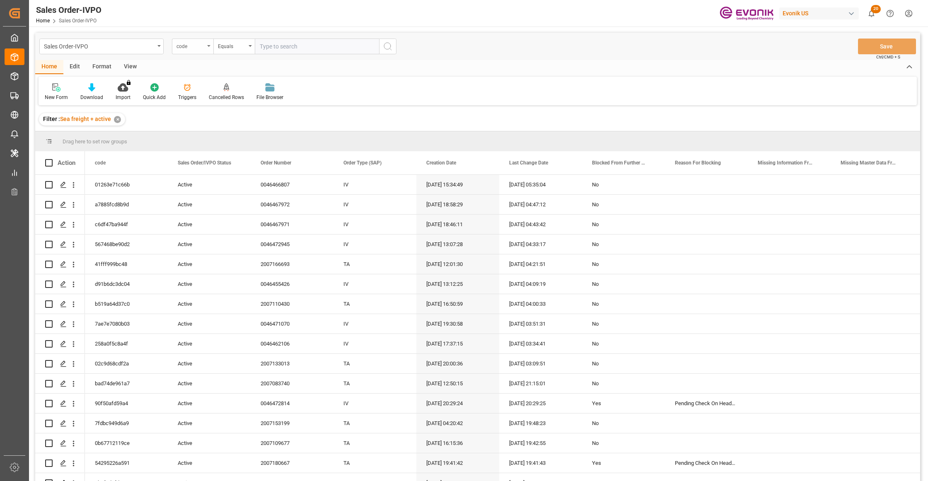
click at [200, 47] on div "code" at bounding box center [190, 46] width 28 height 10
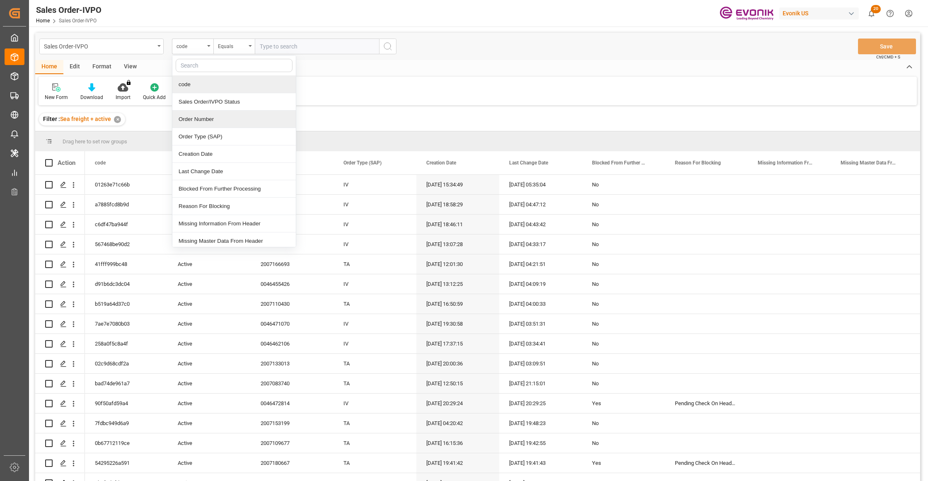
click at [231, 116] on div "Order Number" at bounding box center [233, 119] width 123 height 17
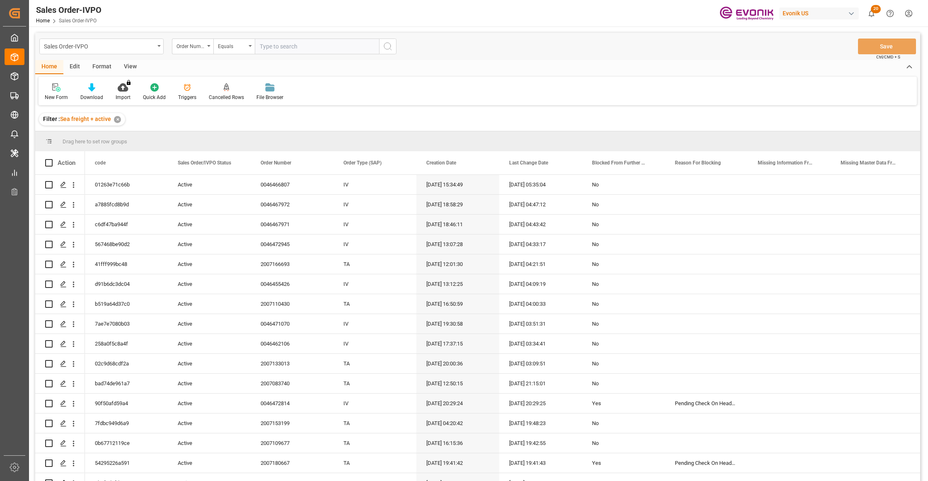
click at [289, 42] on input "text" at bounding box center [317, 47] width 124 height 16
paste input "2007164334"
type input "2007164334"
click at [385, 50] on icon "search button" at bounding box center [388, 46] width 10 height 10
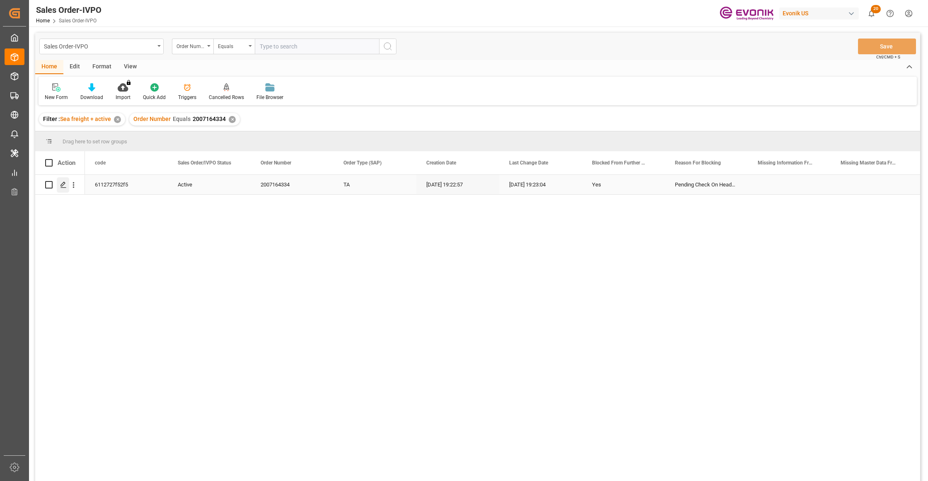
click at [63, 186] on icon "Press SPACE to select this row." at bounding box center [63, 184] width 7 height 7
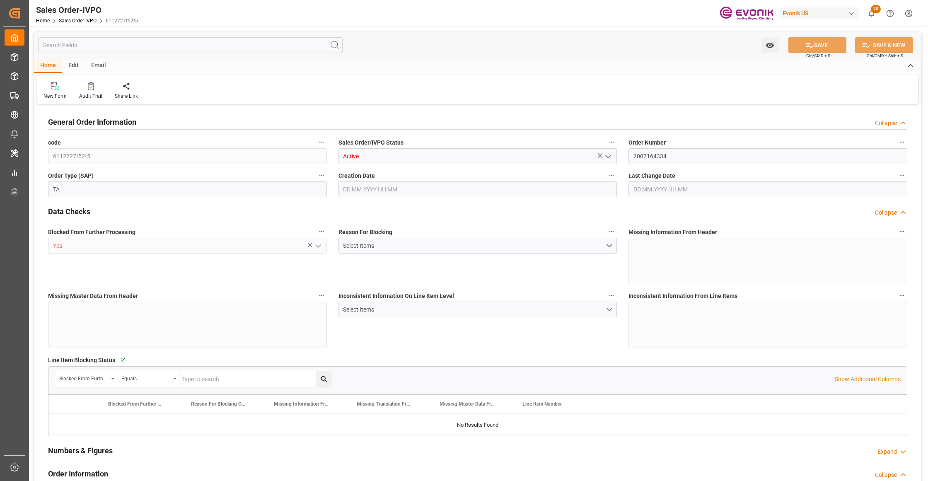
type input "JMKIN"
type input "0"
type input "4"
type input "20540"
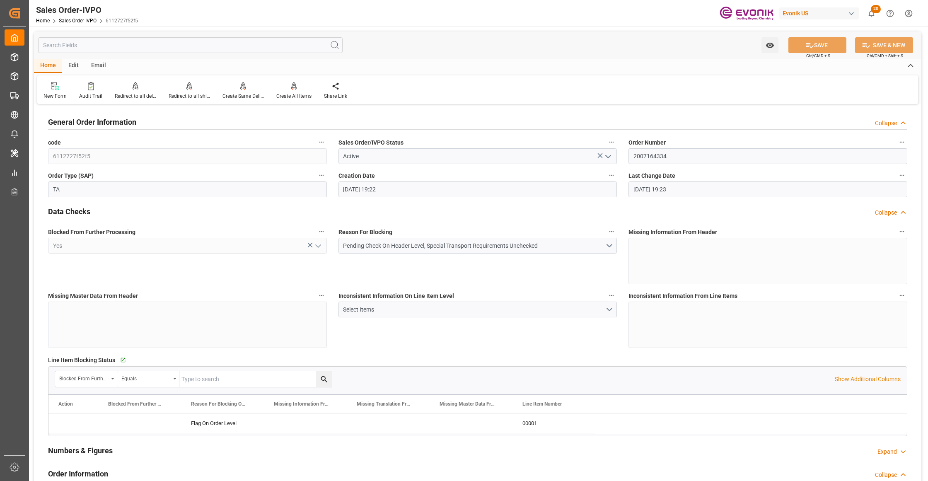
type input "11.09.2025 19:22"
type input "11.09.2025 19:23"
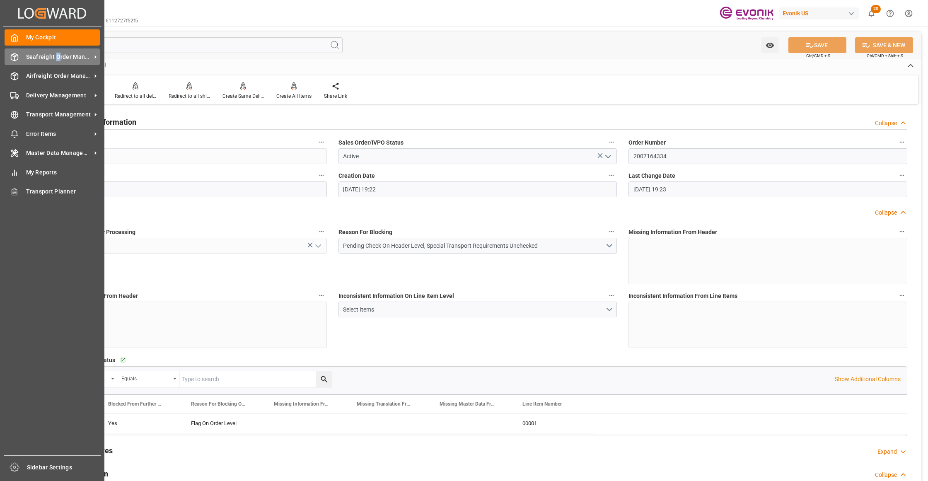
click at [60, 56] on span "Seafreight Order Management" at bounding box center [58, 57] width 65 height 9
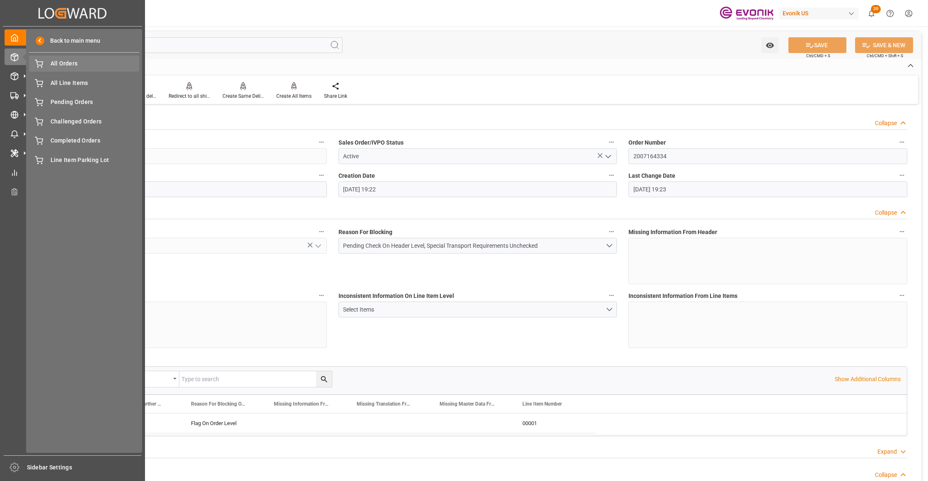
click at [76, 68] on div "All Orders All Orders" at bounding box center [84, 64] width 110 height 16
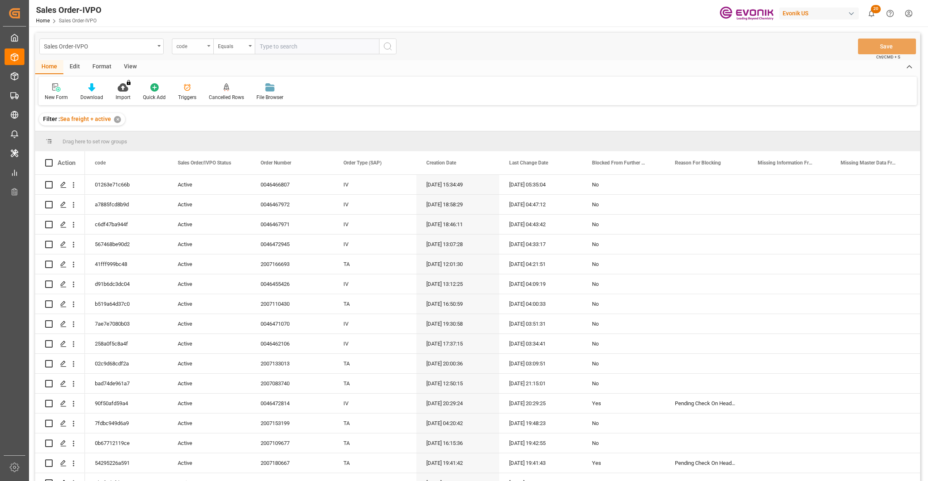
click at [198, 49] on div "code" at bounding box center [190, 46] width 28 height 10
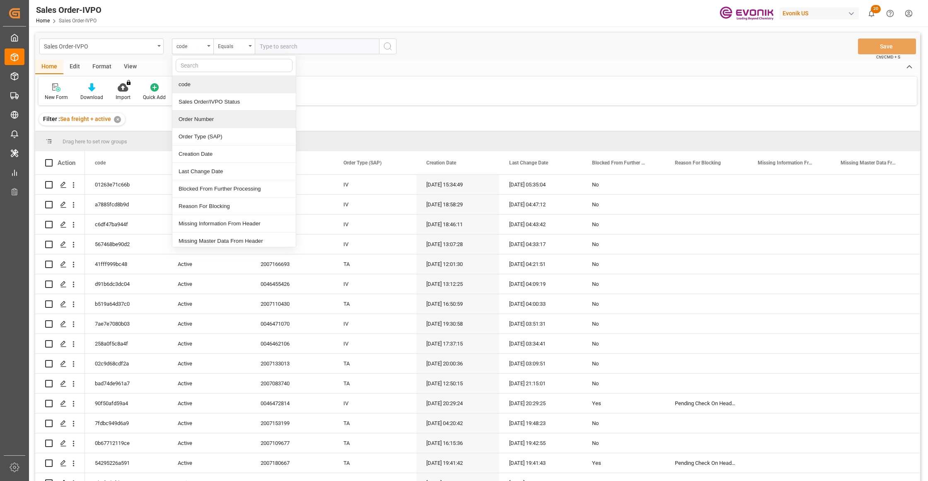
click at [210, 122] on div "Order Number" at bounding box center [233, 119] width 123 height 17
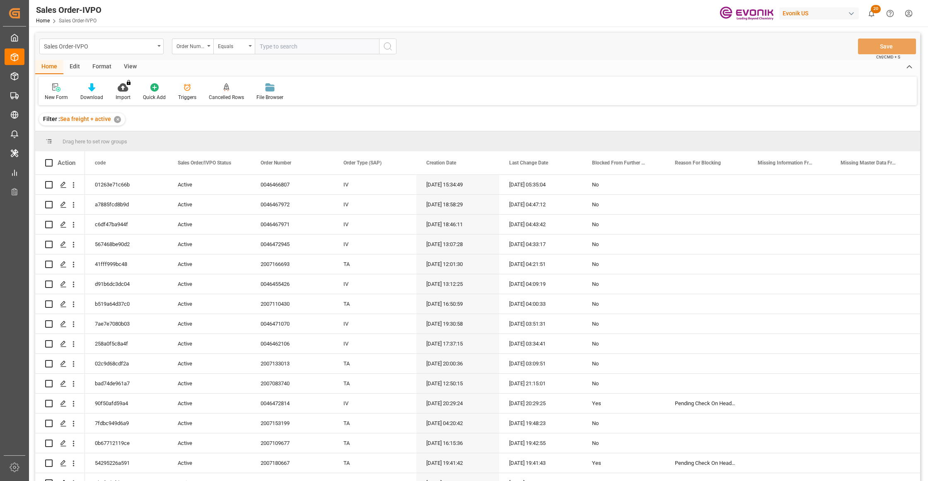
click at [278, 45] on input "text" at bounding box center [317, 47] width 124 height 16
paste input "2007164334"
type input "2007164334"
click at [386, 46] on icon "search button" at bounding box center [388, 46] width 10 height 10
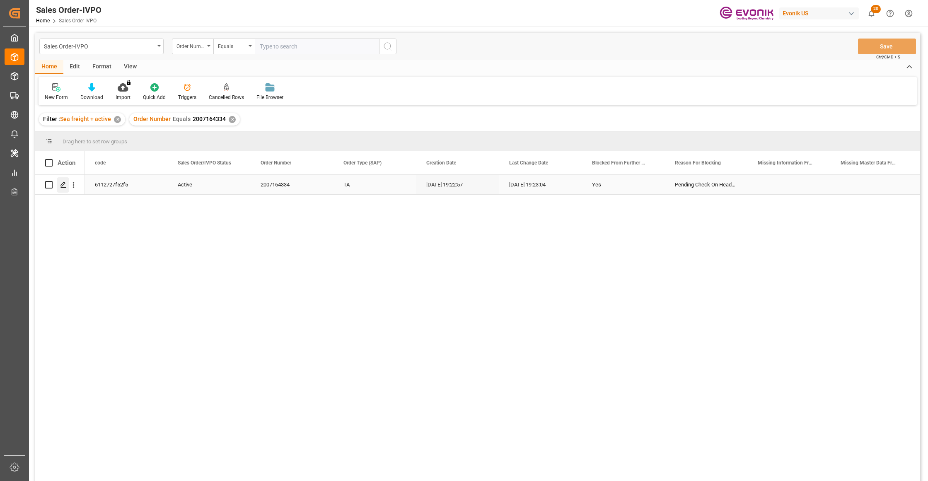
click at [62, 181] on icon "Press SPACE to select this row." at bounding box center [63, 184] width 7 height 7
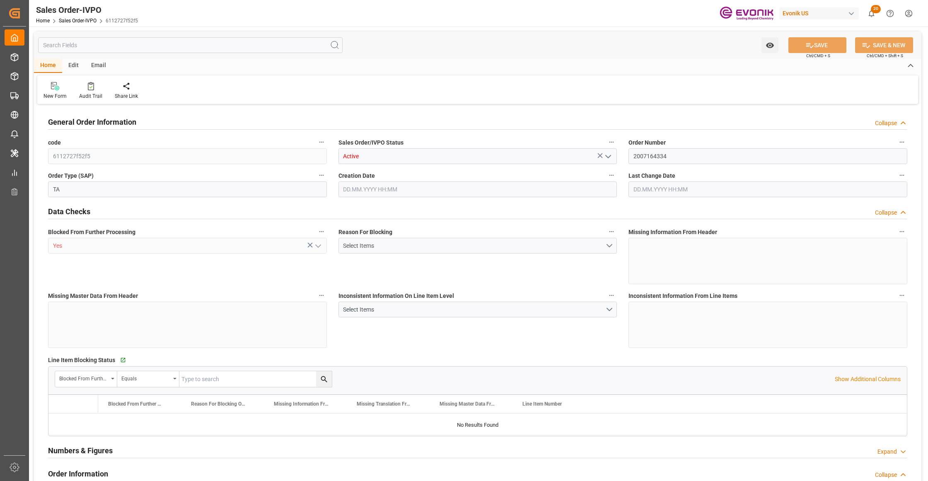
type input "JMKIN"
type input "0"
type input "4"
type input "20540"
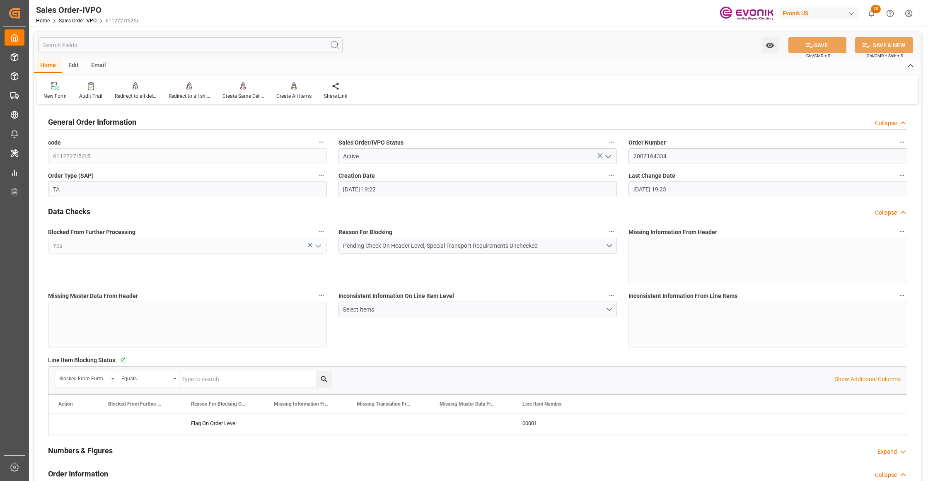
type input "11.09.2025 19:22"
type input "11.09.2025 19:23"
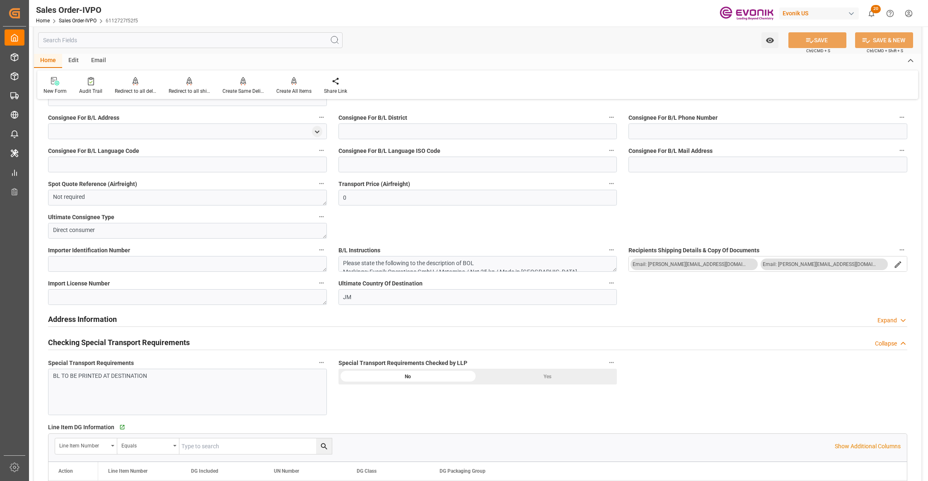
scroll to position [552, 0]
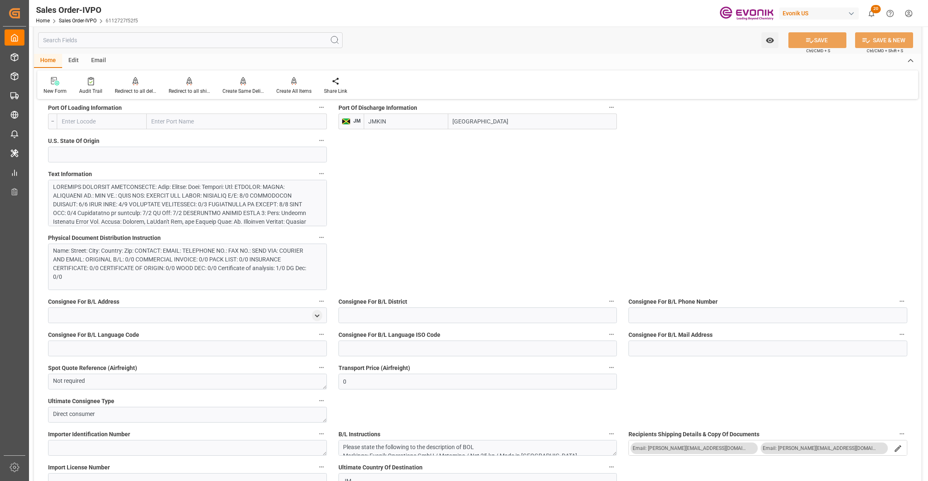
click at [231, 205] on div at bounding box center [183, 265] width 261 height 165
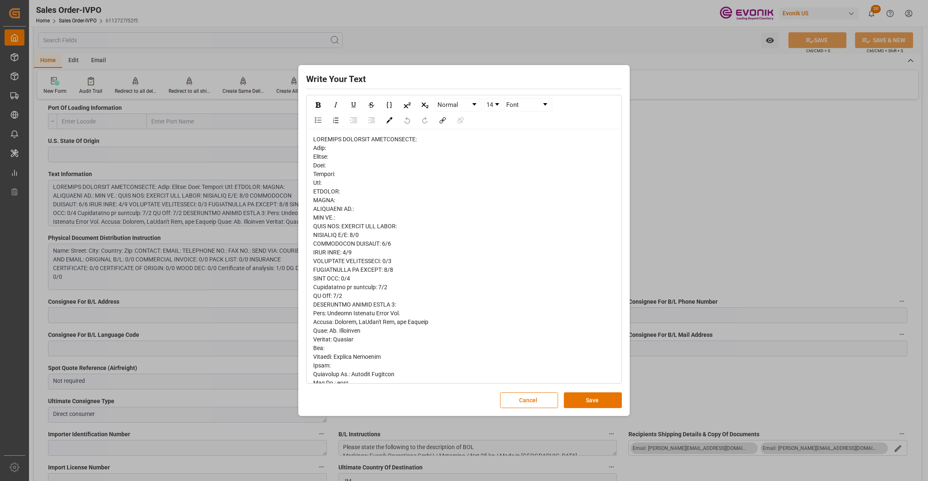
click at [322, 149] on span "rdw-editor" at bounding box center [403, 435] width 180 height 598
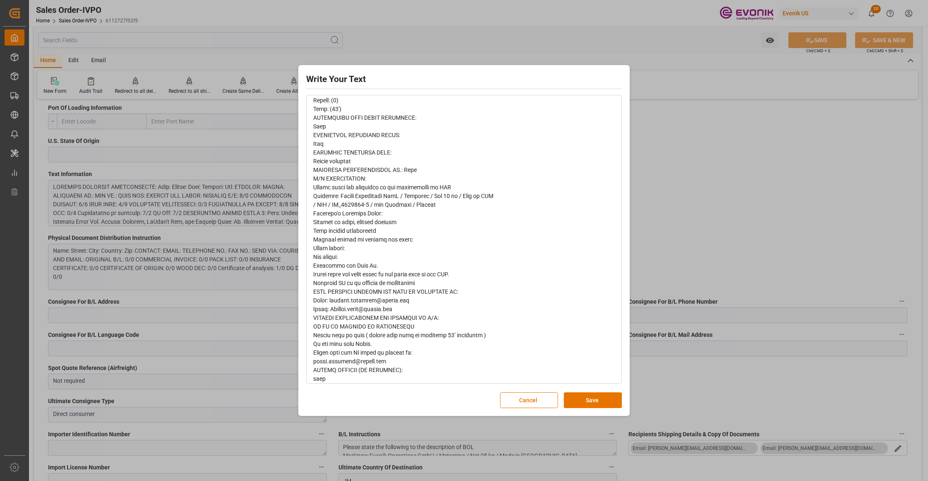
scroll to position [359, 0]
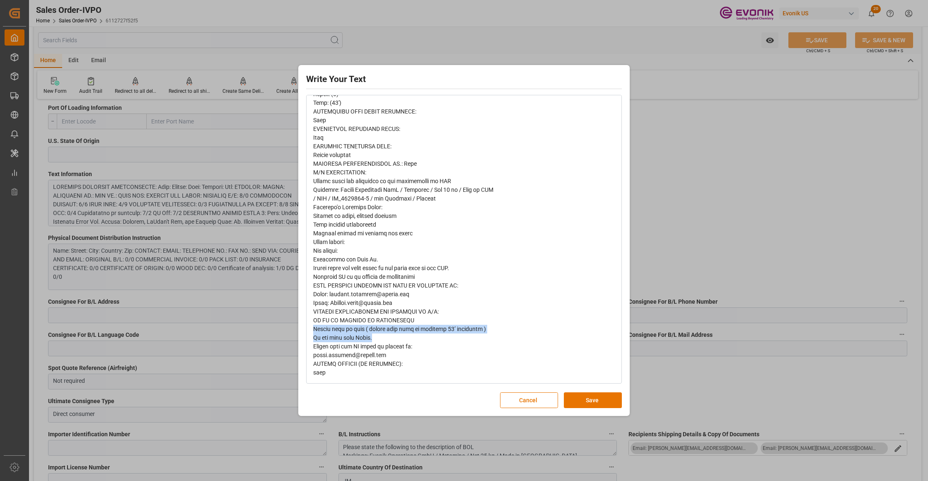
drag, startPoint x: 379, startPoint y: 338, endPoint x: 294, endPoint y: 328, distance: 86.0
click at [294, 328] on div "Write Your Text Normal 14 Font Cancel Save" at bounding box center [464, 240] width 928 height 481
copy span "Please book as flex ( either high cube or standard 20’ container ) Do not book …"
click at [582, 399] on button "Save" at bounding box center [593, 400] width 58 height 16
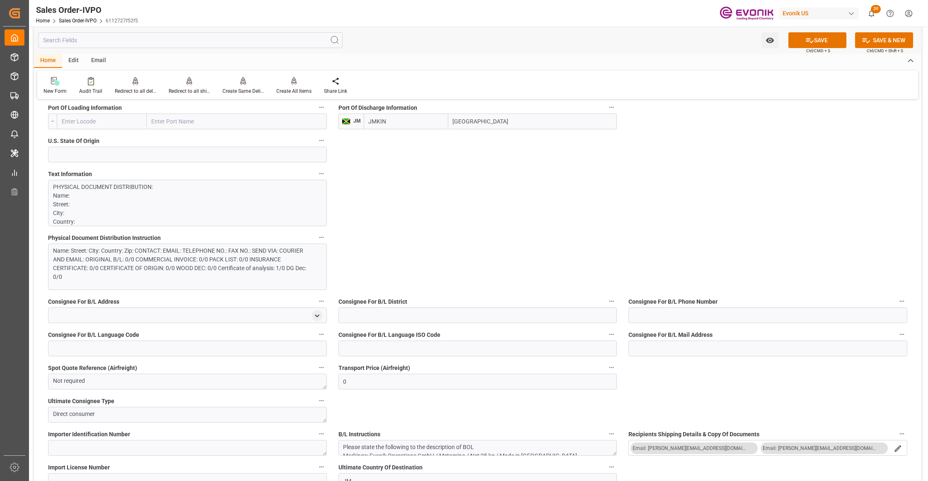
click at [238, 274] on div "Name: Street: City: Country: Zip: CONTACT: EMAIL: TELEPHONE NO.: FAX NO.: SEND …" at bounding box center [183, 263] width 261 height 35
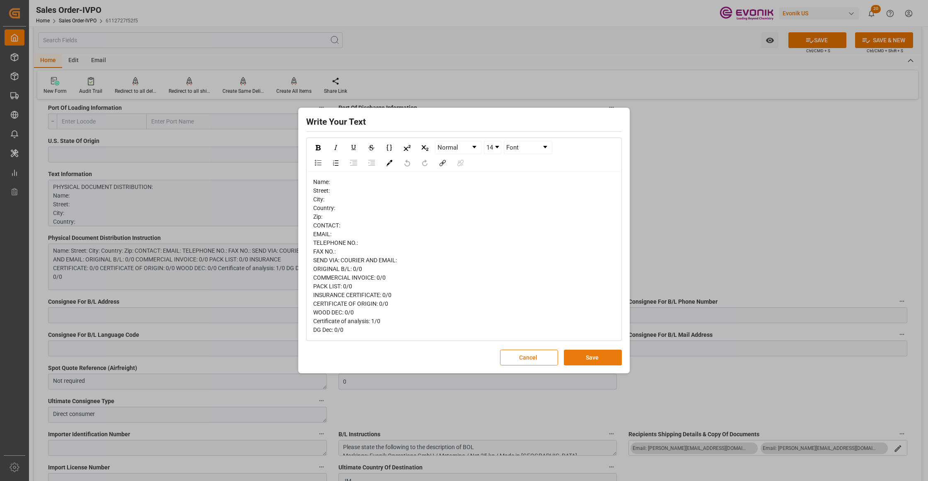
click at [577, 360] on button "Save" at bounding box center [593, 358] width 58 height 16
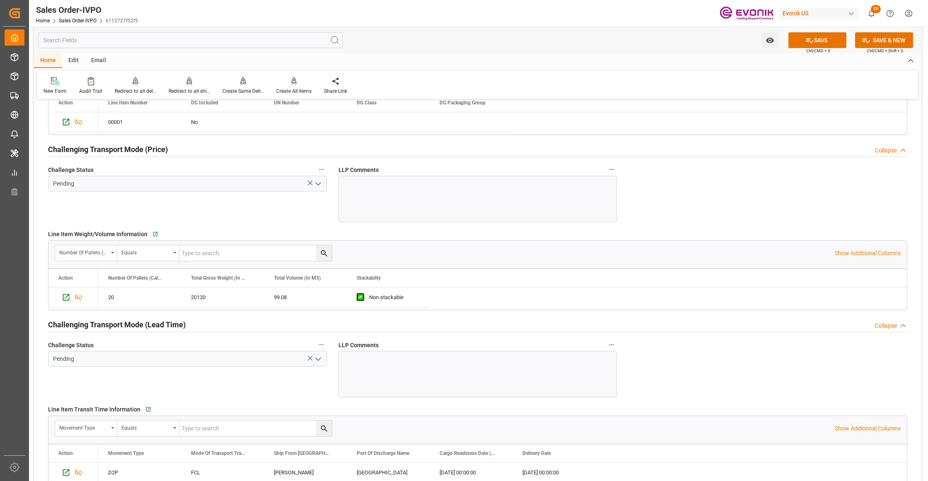
scroll to position [1288, 0]
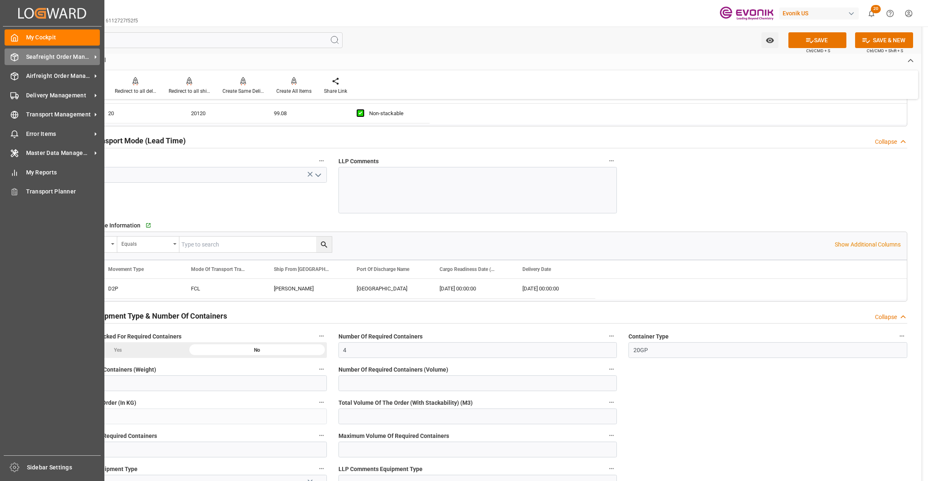
click at [31, 56] on span "Seafreight Order Management" at bounding box center [58, 57] width 65 height 9
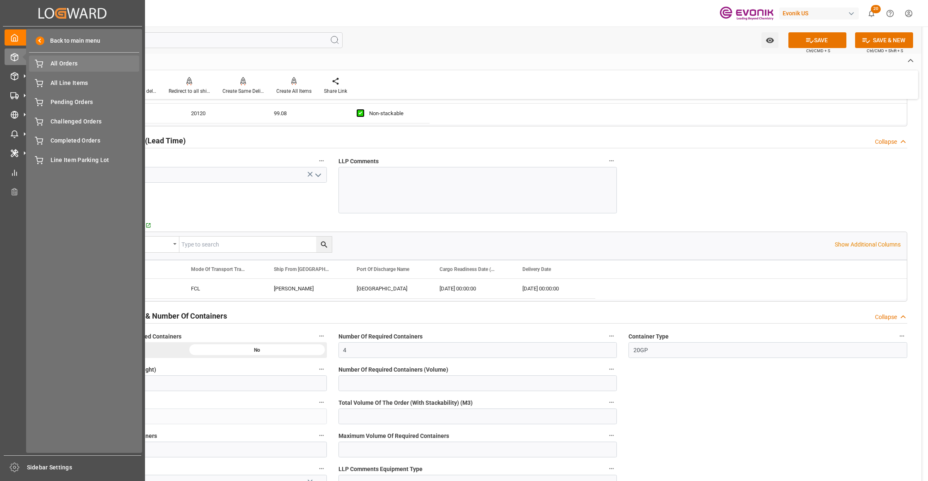
click at [61, 62] on span "All Orders" at bounding box center [95, 63] width 89 height 9
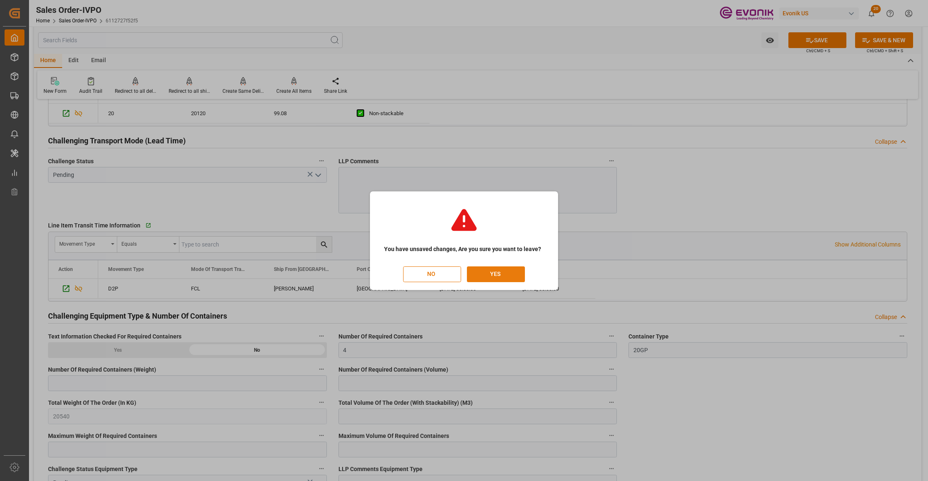
click at [516, 277] on button "YES" at bounding box center [496, 274] width 58 height 16
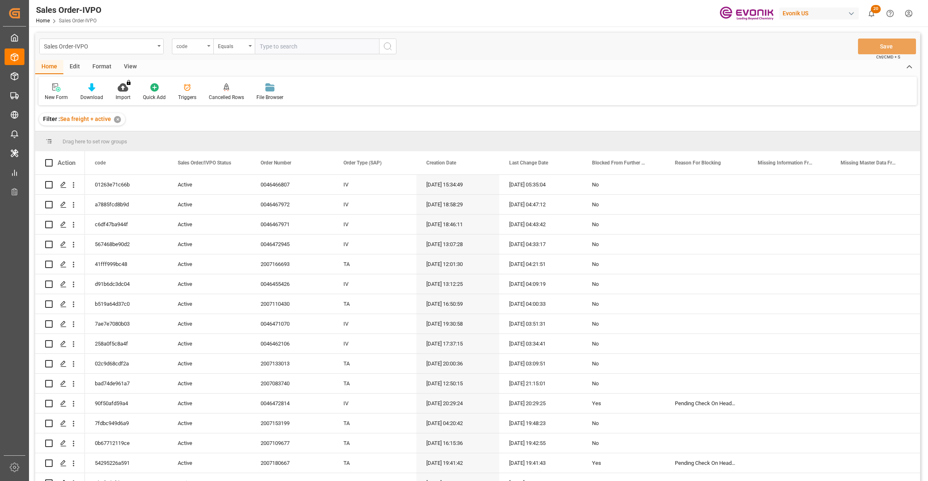
click at [199, 47] on div "code" at bounding box center [190, 46] width 28 height 10
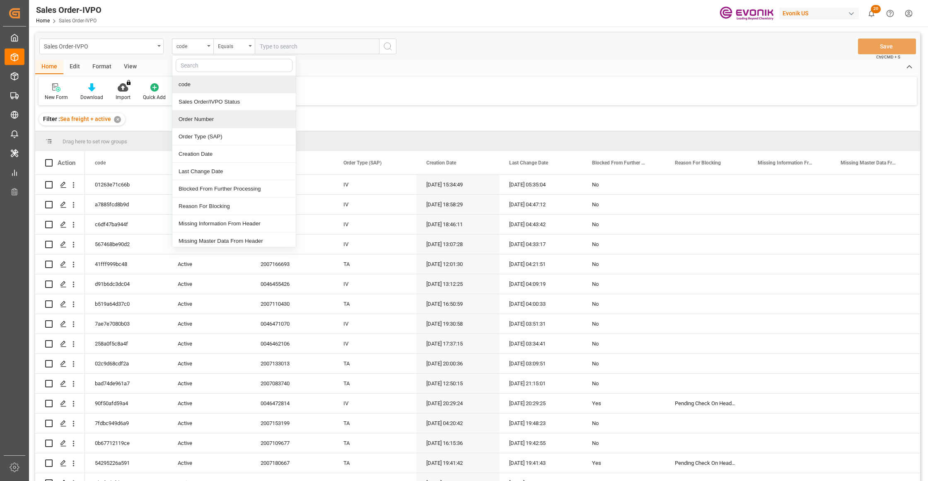
click at [219, 118] on div "Order Number" at bounding box center [233, 119] width 123 height 17
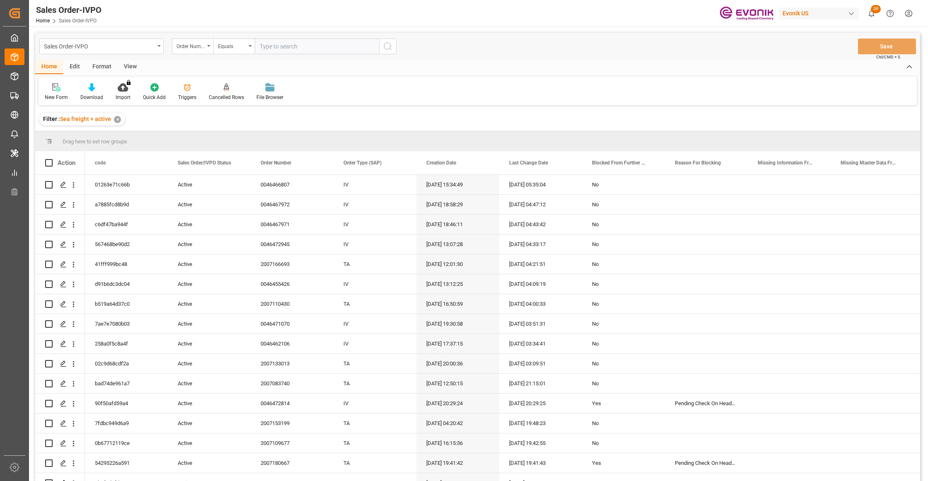
click at [278, 44] on input "text" at bounding box center [317, 47] width 124 height 16
paste input "0046467972"
type input "0046467972"
click at [387, 48] on icon "search button" at bounding box center [388, 46] width 10 height 10
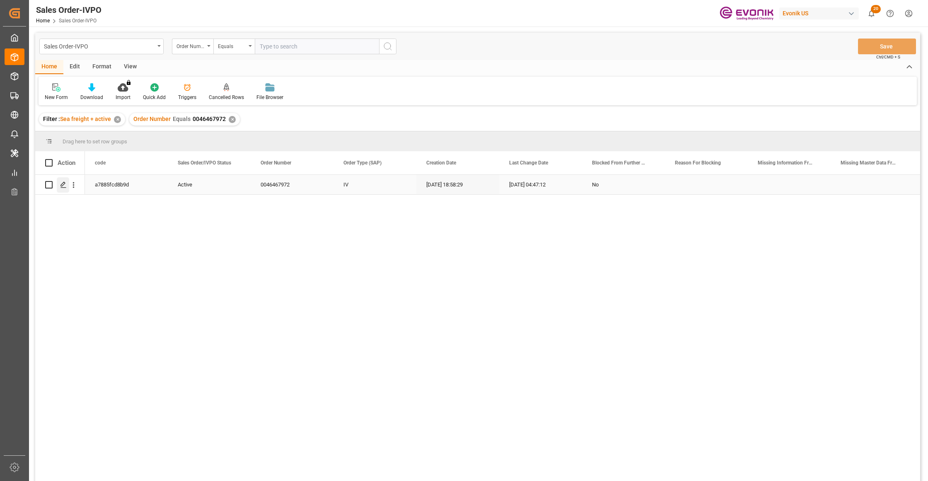
click at [60, 181] on icon "Press SPACE to select this row." at bounding box center [63, 184] width 7 height 7
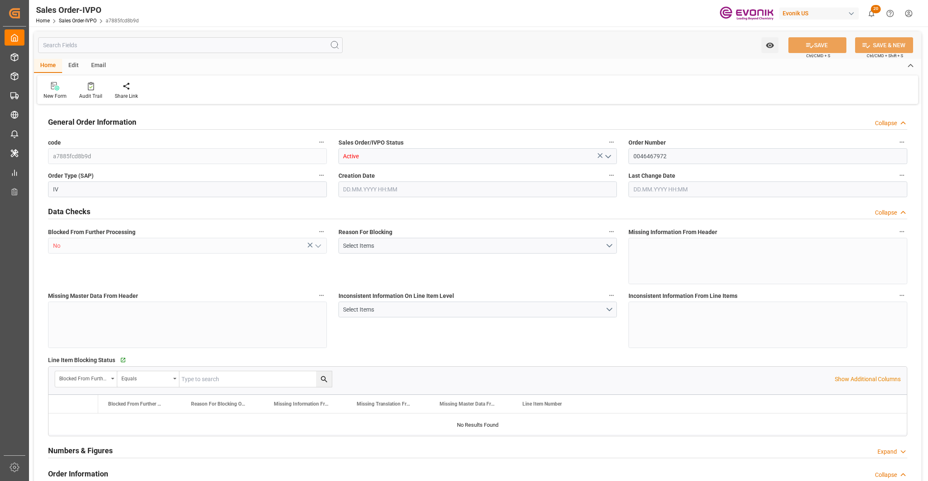
type input "CNHOP"
type input "0"
type input "1"
type input "2"
type input "1"
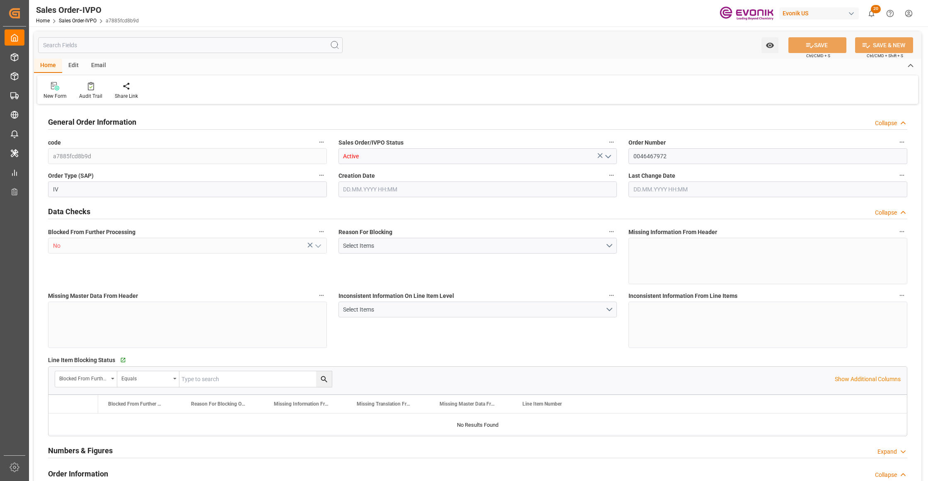
type input "17563.6"
type input "22.9921"
type input "17000"
type input "30"
type input "10.09.2025 18:58"
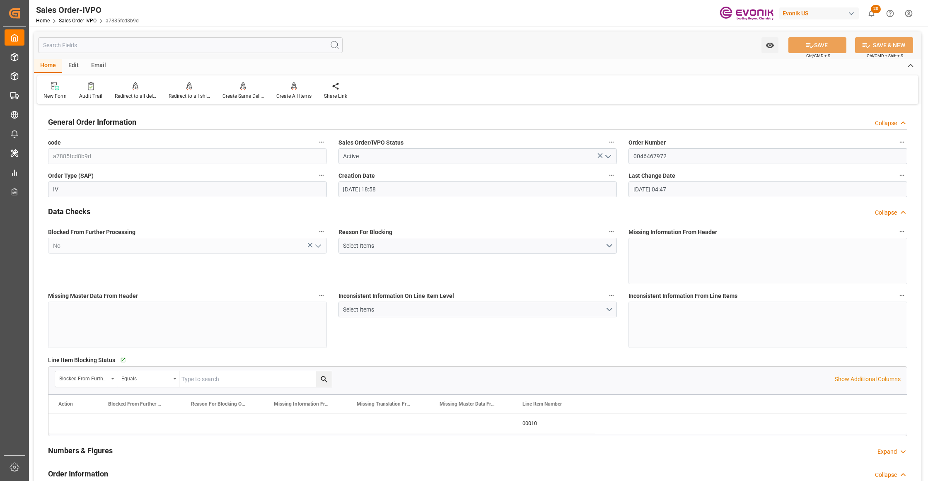
type input "12.09.2025 04:47"
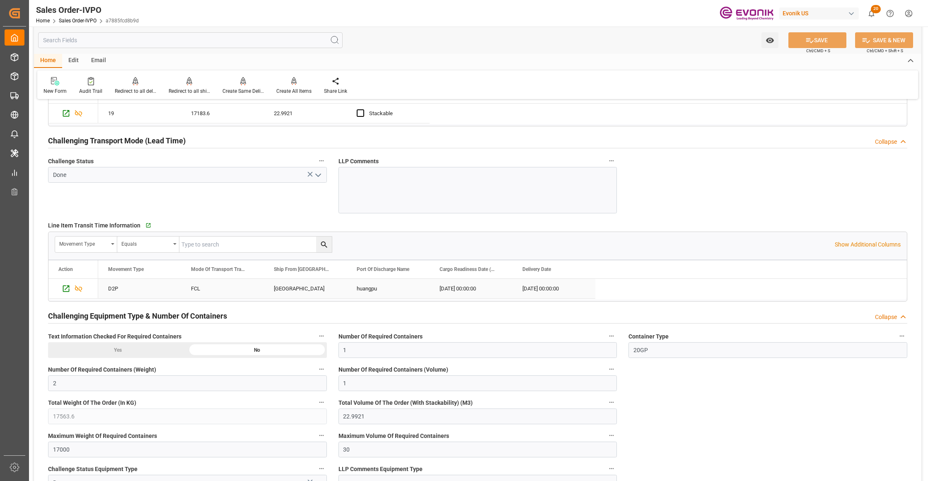
scroll to position [1104, 0]
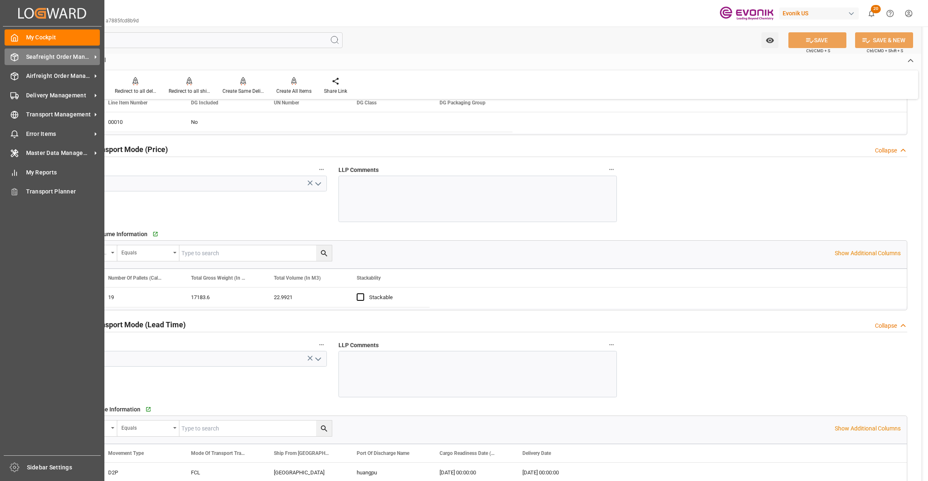
click at [45, 53] on span "Seafreight Order Management" at bounding box center [58, 57] width 65 height 9
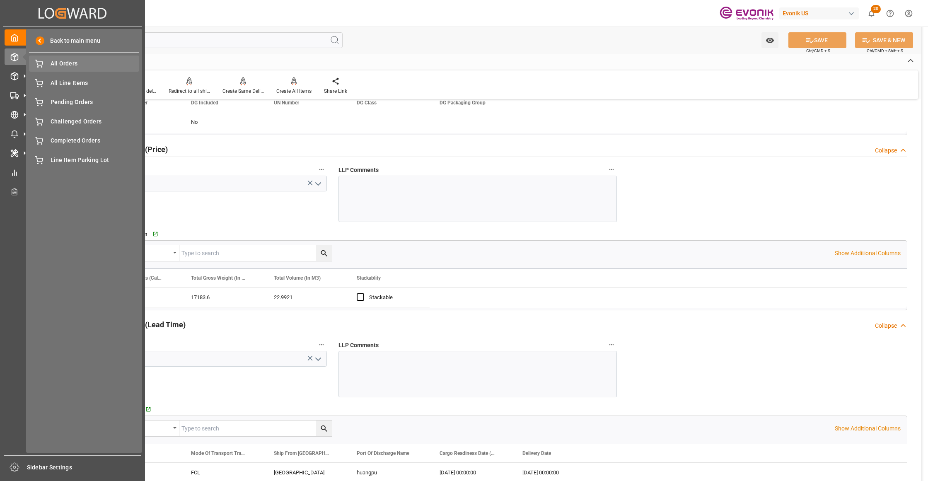
click at [65, 64] on span "All Orders" at bounding box center [95, 63] width 89 height 9
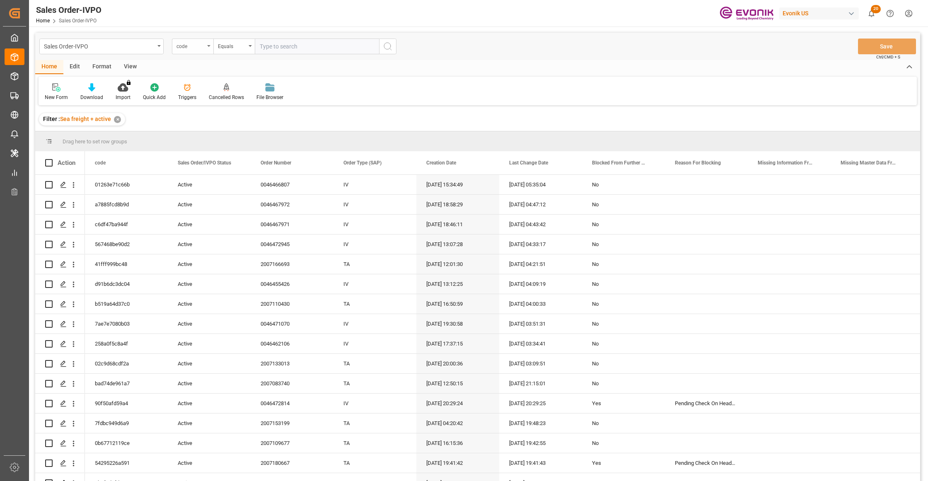
click at [201, 47] on div "code" at bounding box center [190, 46] width 28 height 10
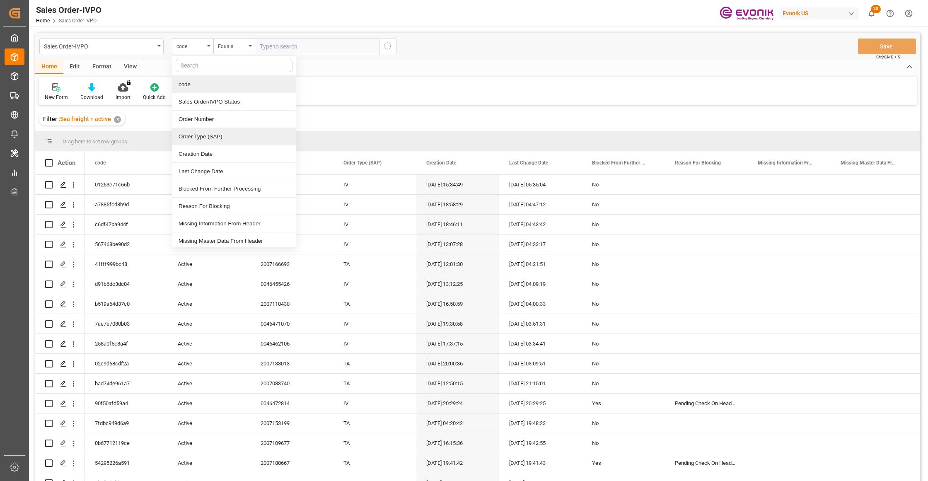
click at [217, 128] on div "Order Type (SAP)" at bounding box center [233, 136] width 123 height 17
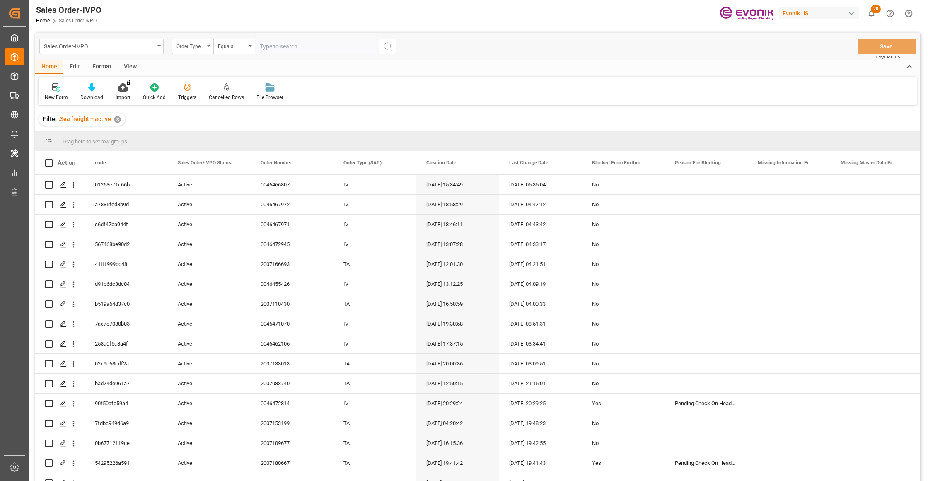
click at [199, 49] on div "Order Type (SAP)" at bounding box center [190, 46] width 28 height 10
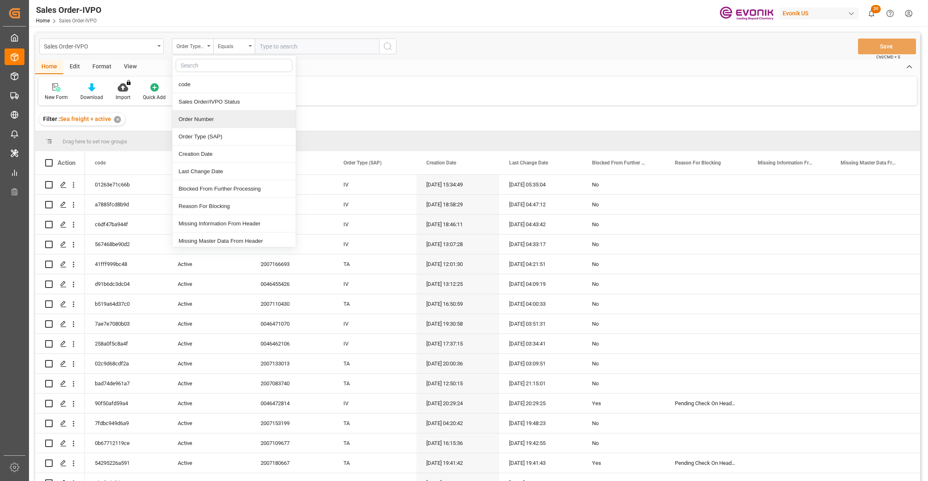
drag, startPoint x: 216, startPoint y: 120, endPoint x: 254, endPoint y: 99, distance: 43.6
click at [217, 120] on div "Order Number" at bounding box center [233, 119] width 123 height 17
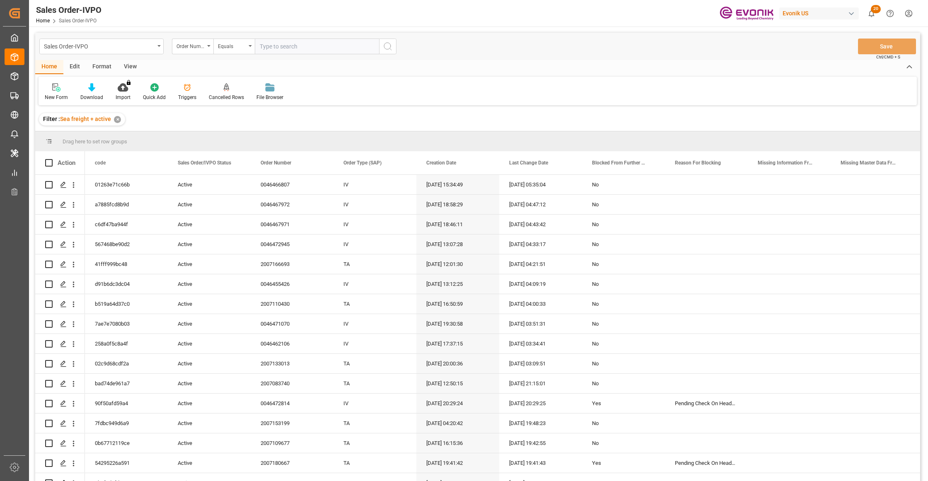
click at [292, 50] on input "text" at bounding box center [317, 47] width 124 height 16
paste input "0046455426"
type input "0046455426"
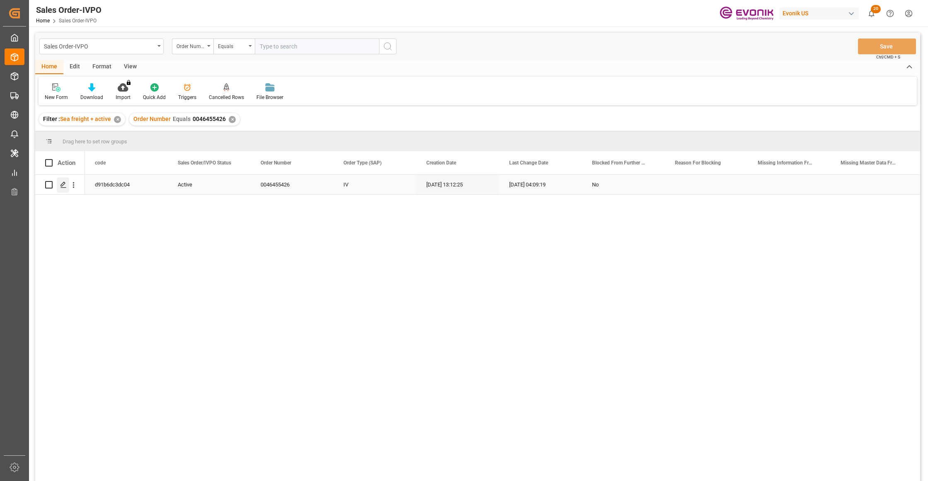
click at [66, 182] on icon "Press SPACE to select this row." at bounding box center [63, 184] width 7 height 7
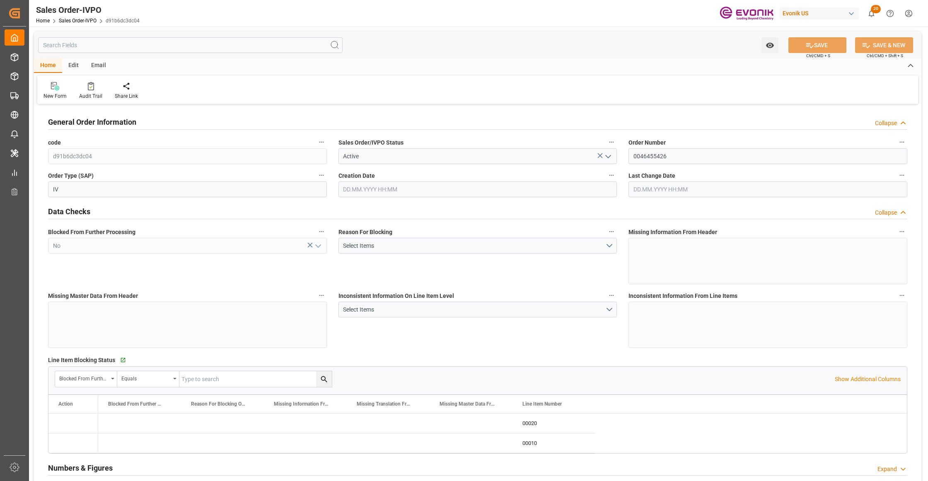
type input "BEANR"
type input "0"
type input "2"
type input "1"
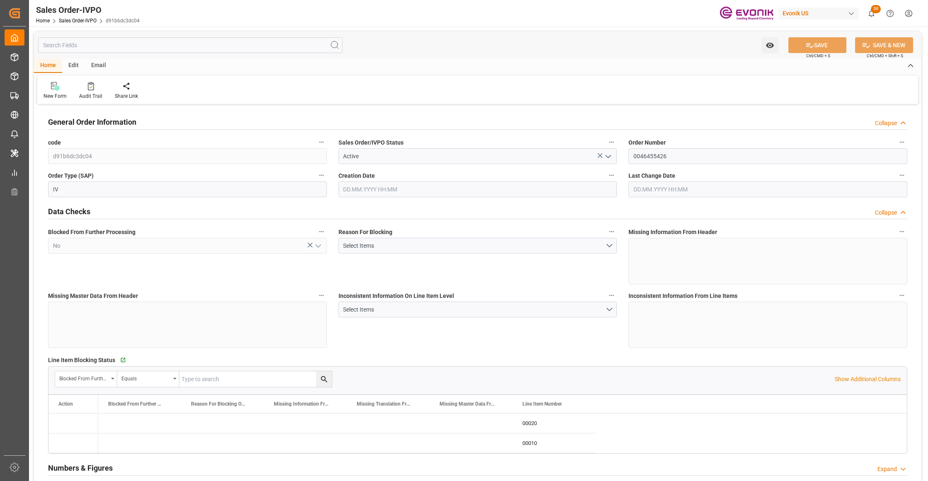
type input "16876.6"
type input "25.4754"
type input "34000"
type input "60"
type input "04.09.2025 13:12"
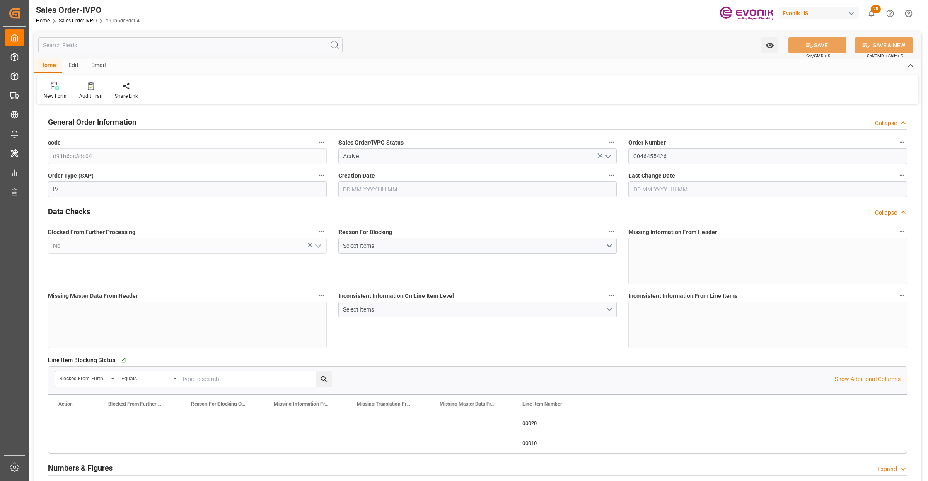
type input "12.09.2025 04:09"
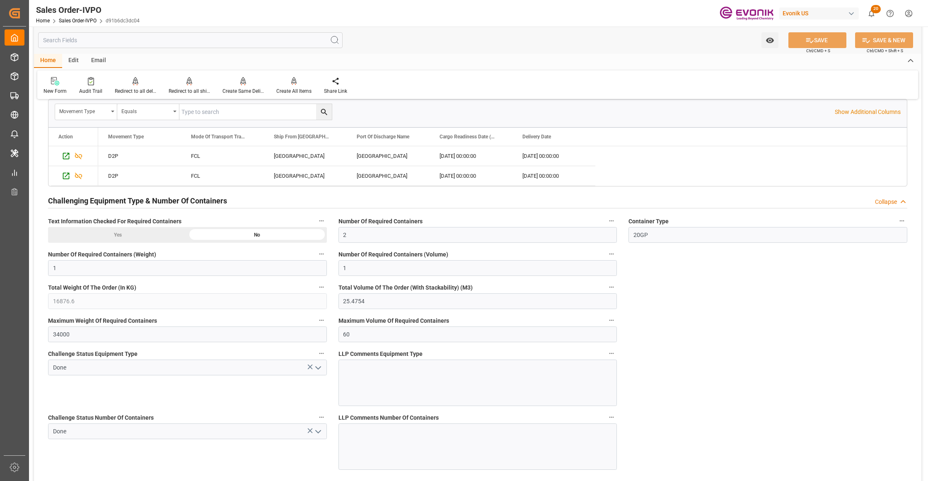
scroll to position [1288, 0]
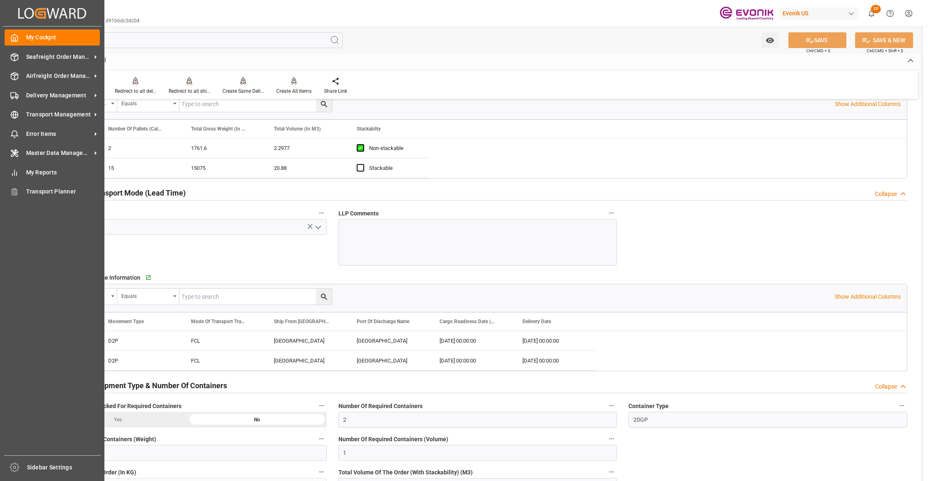
drag, startPoint x: 39, startPoint y: 57, endPoint x: 52, endPoint y: 74, distance: 21.5
click at [41, 58] on span "Seafreight Order Management" at bounding box center [58, 57] width 65 height 9
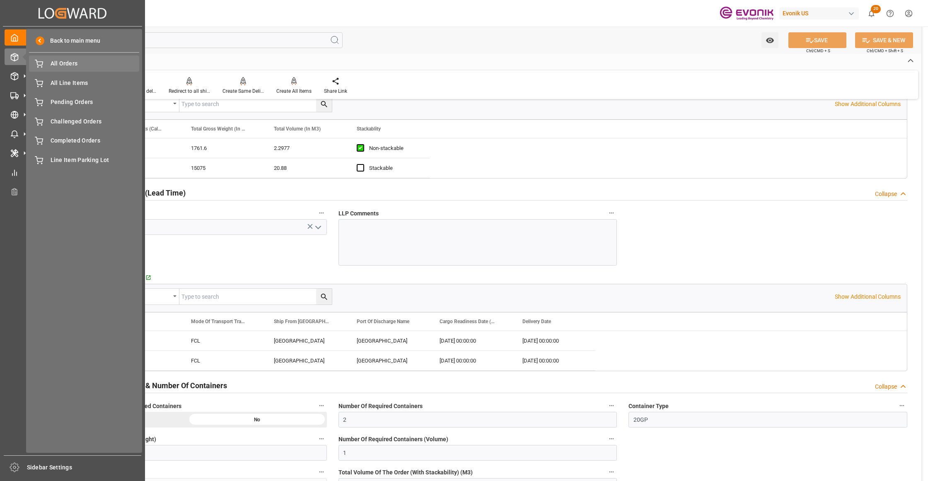
click at [65, 67] on span "All Orders" at bounding box center [95, 63] width 89 height 9
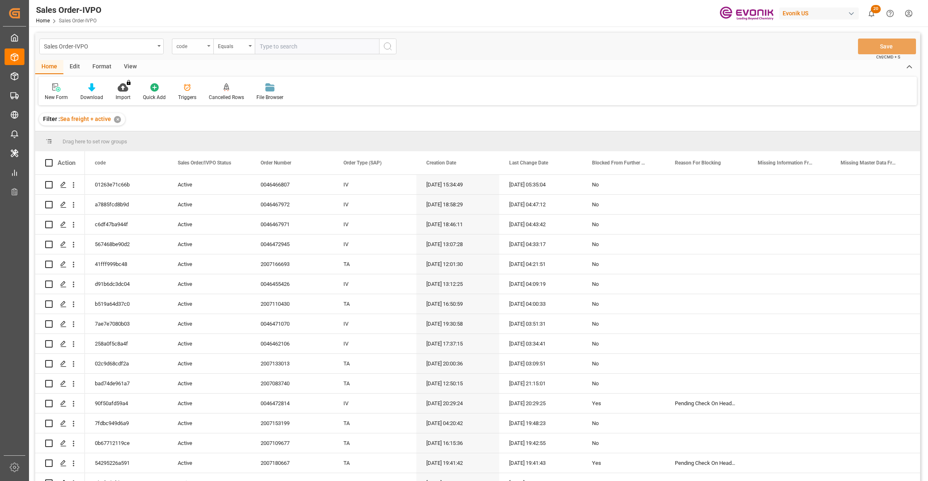
click at [201, 50] on div "code" at bounding box center [192, 47] width 41 height 16
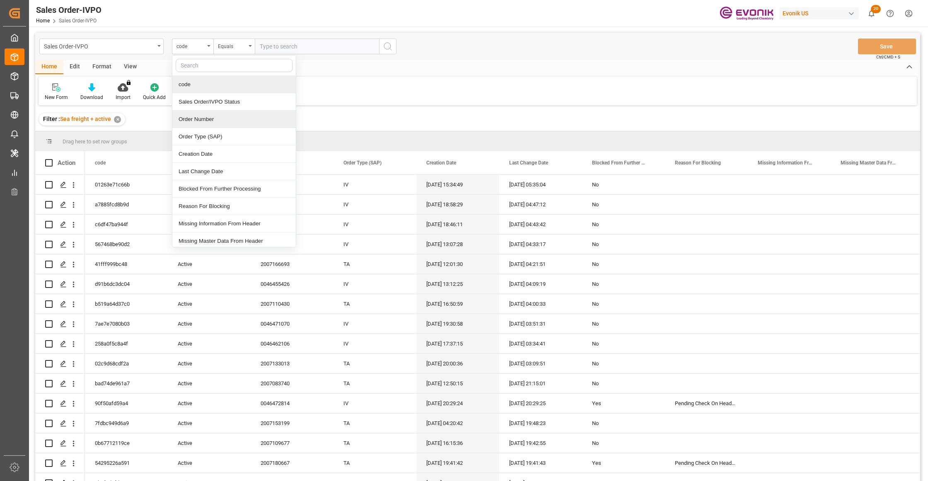
click at [214, 119] on div "Order Number" at bounding box center [233, 119] width 123 height 17
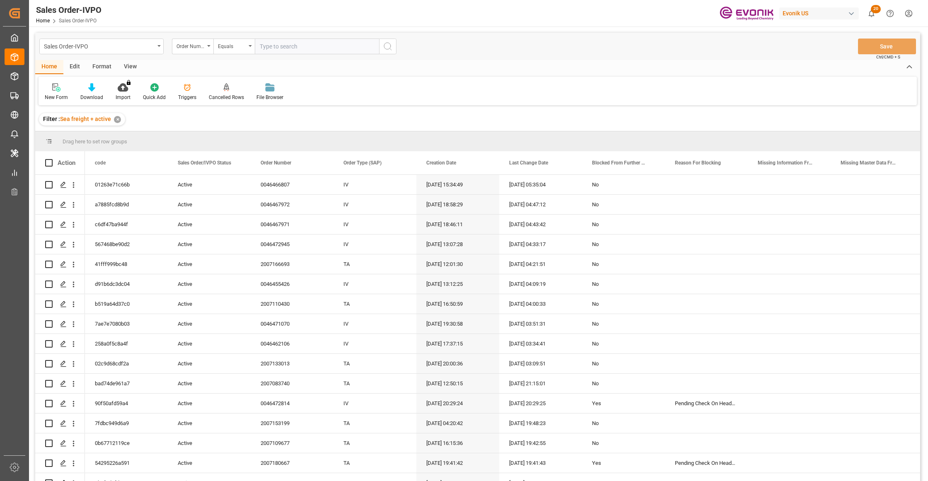
click at [278, 43] on input "text" at bounding box center [317, 47] width 124 height 16
paste input "2007164334"
type input "2007164334"
click at [390, 46] on circle "search button" at bounding box center [387, 46] width 7 height 7
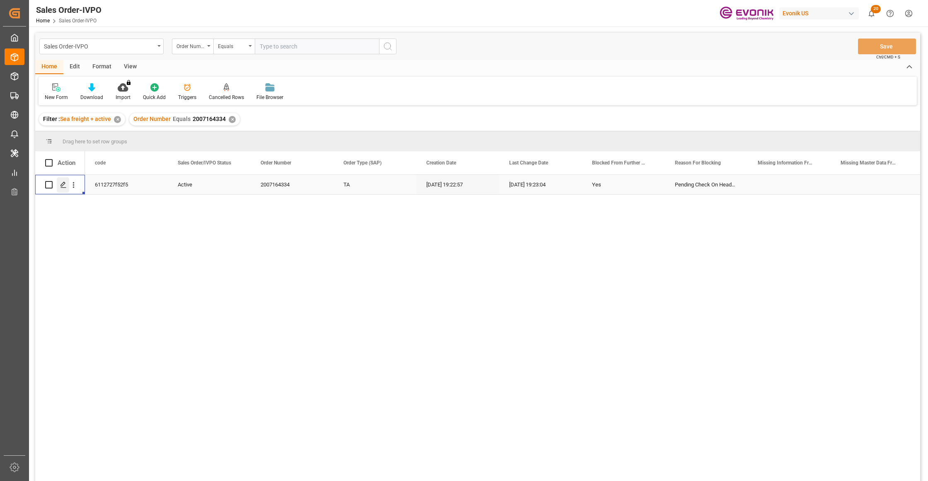
click at [66, 181] on icon "Press SPACE to select this row." at bounding box center [63, 184] width 7 height 7
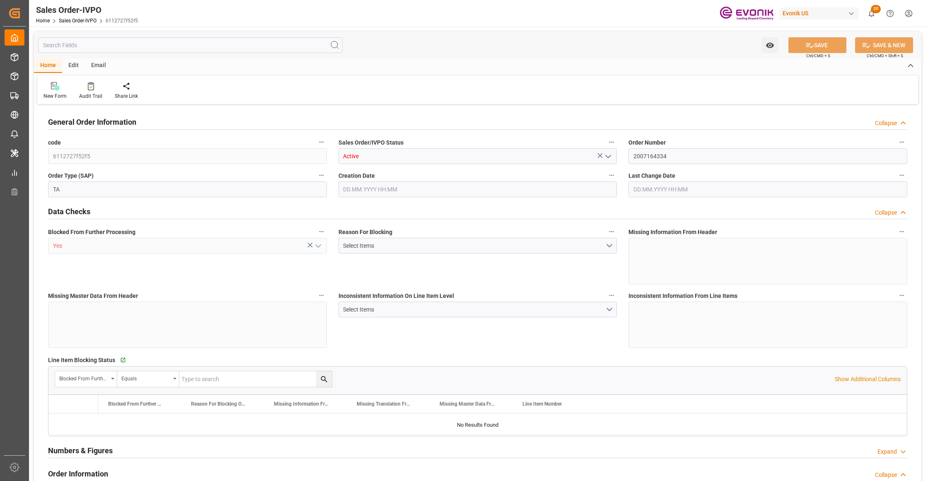
type input "JMKIN"
type input "0"
type input "4"
type input "20540"
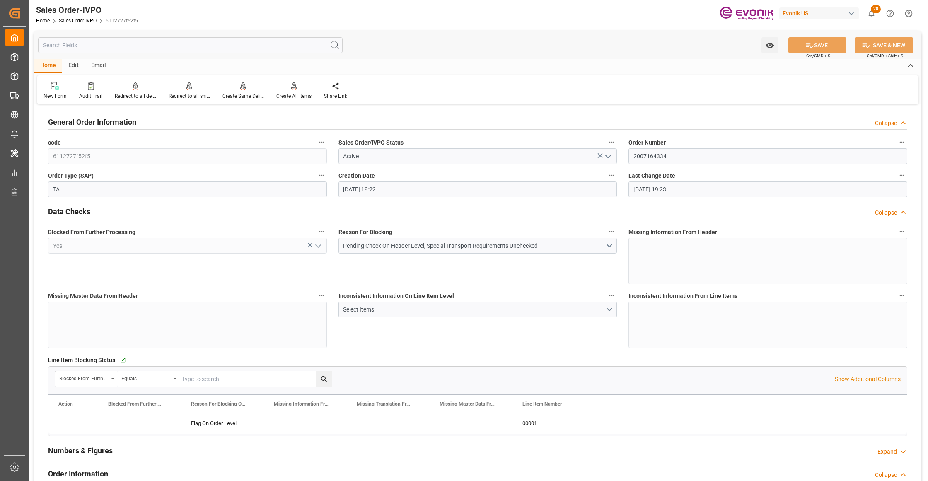
type input "11.09.2025 19:22"
type input "11.09.2025 19:23"
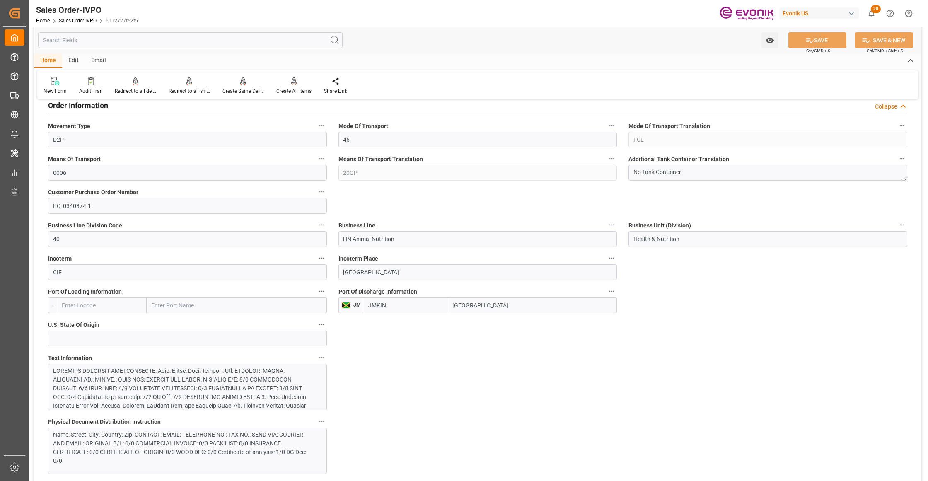
scroll to position [552, 0]
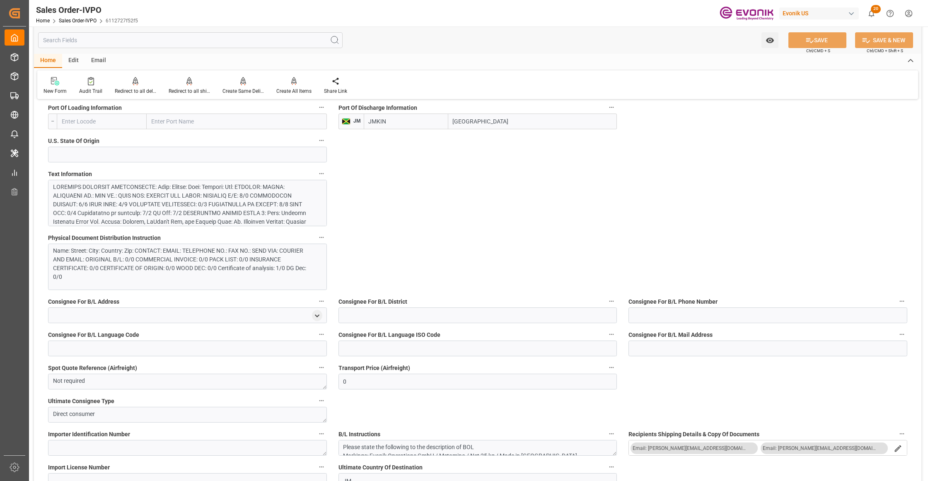
click at [226, 209] on div at bounding box center [183, 265] width 261 height 165
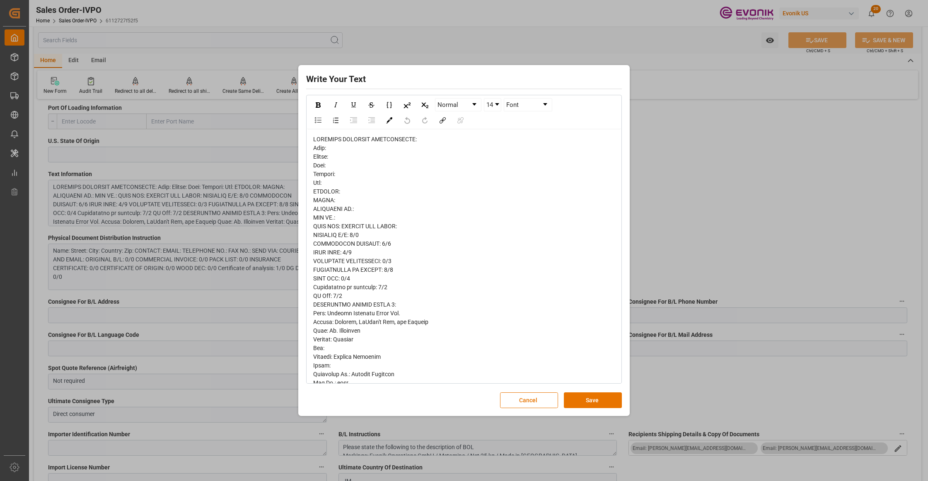
click at [316, 159] on span "rdw-editor" at bounding box center [403, 435] width 180 height 598
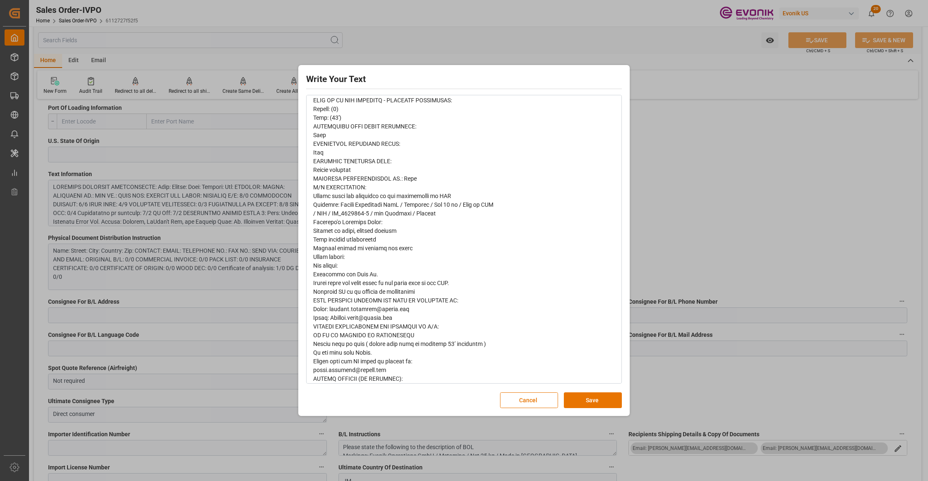
scroll to position [352, 0]
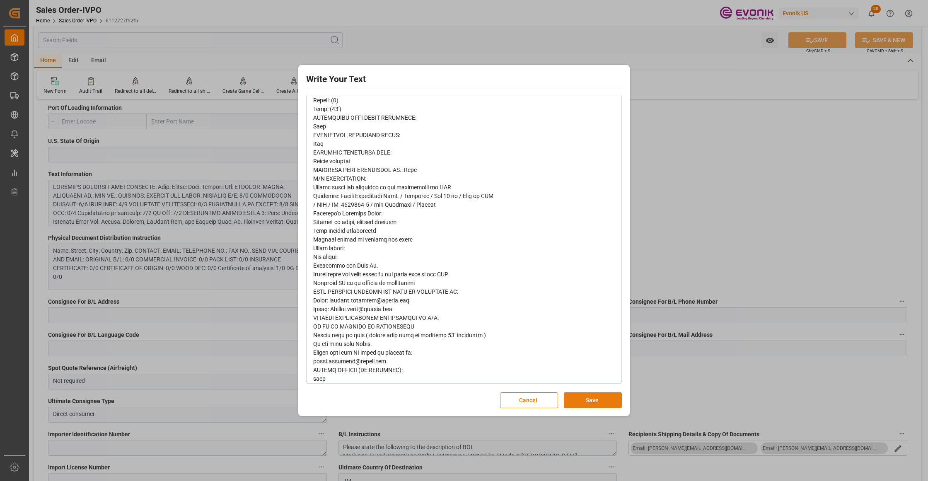
click at [594, 400] on button "Save" at bounding box center [593, 400] width 58 height 16
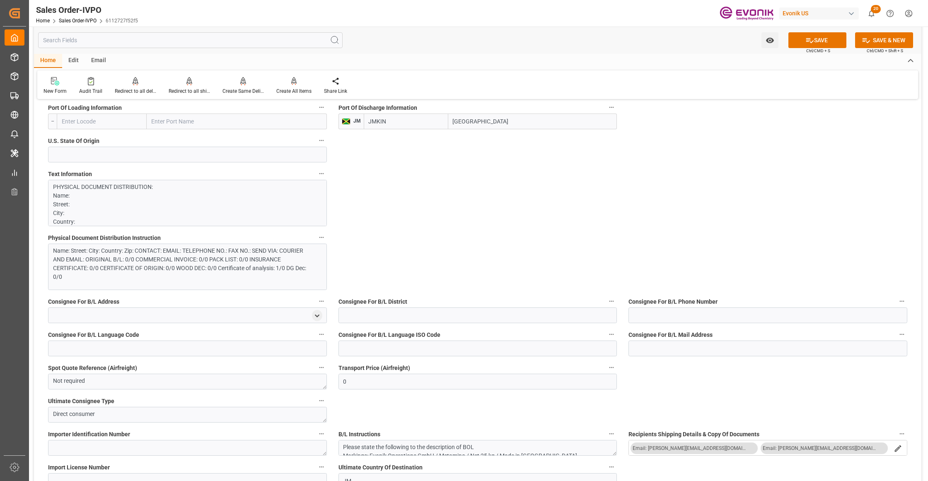
click at [254, 261] on div "Name: Street: City: Country: Zip: CONTACT: EMAIL: TELEPHONE NO.: FAX NO.: SEND …" at bounding box center [183, 263] width 261 height 35
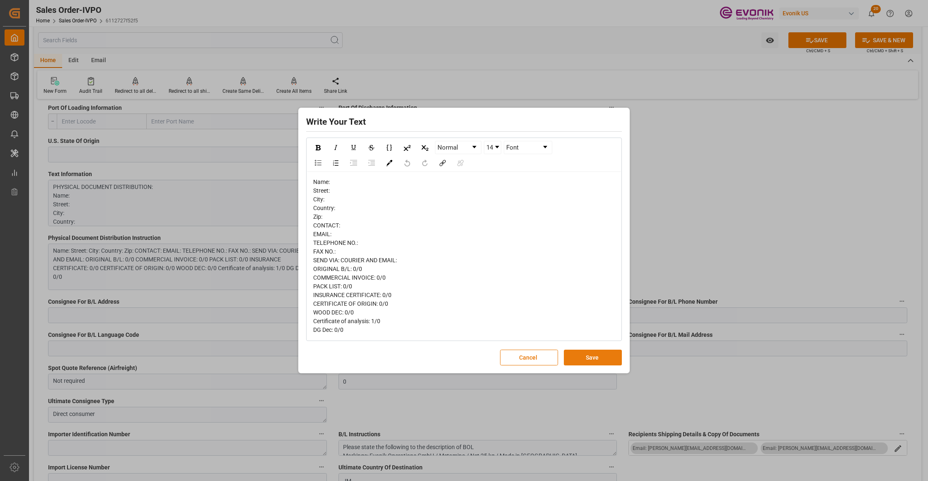
click at [594, 357] on button "Save" at bounding box center [593, 358] width 58 height 16
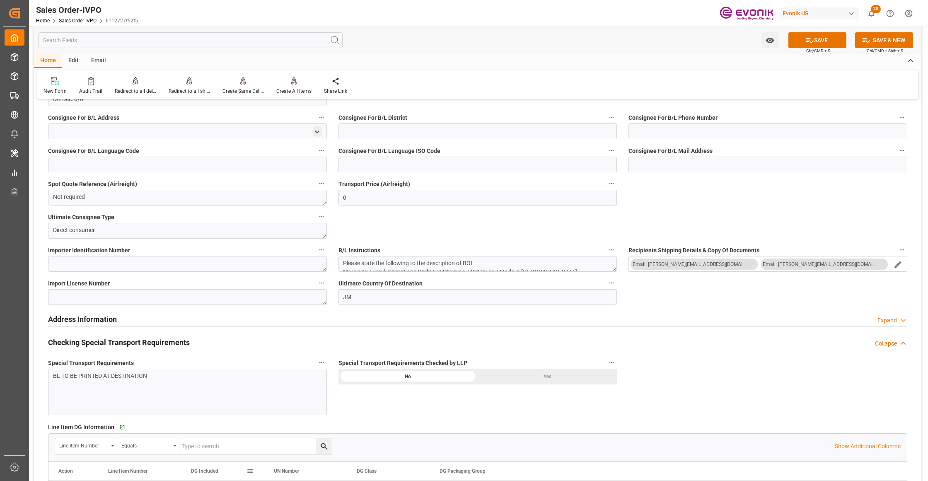
scroll to position [921, 0]
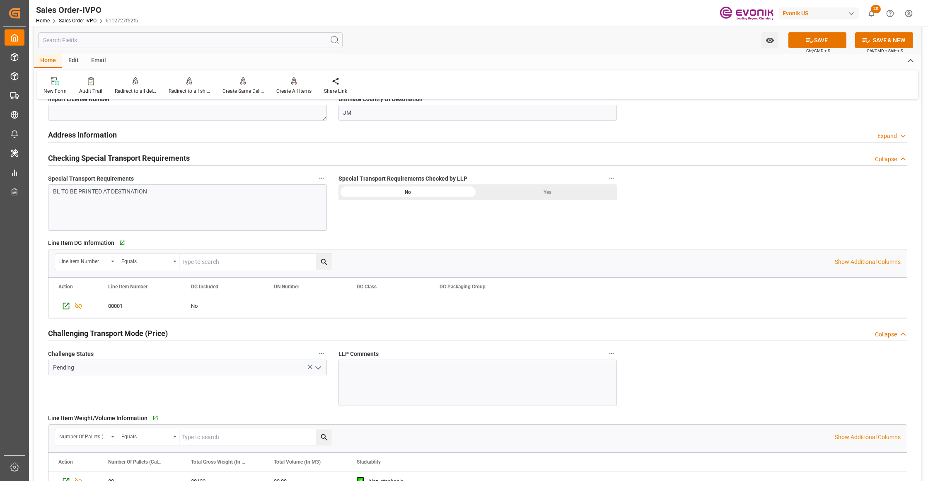
click at [504, 194] on div "Yes" at bounding box center [547, 192] width 139 height 16
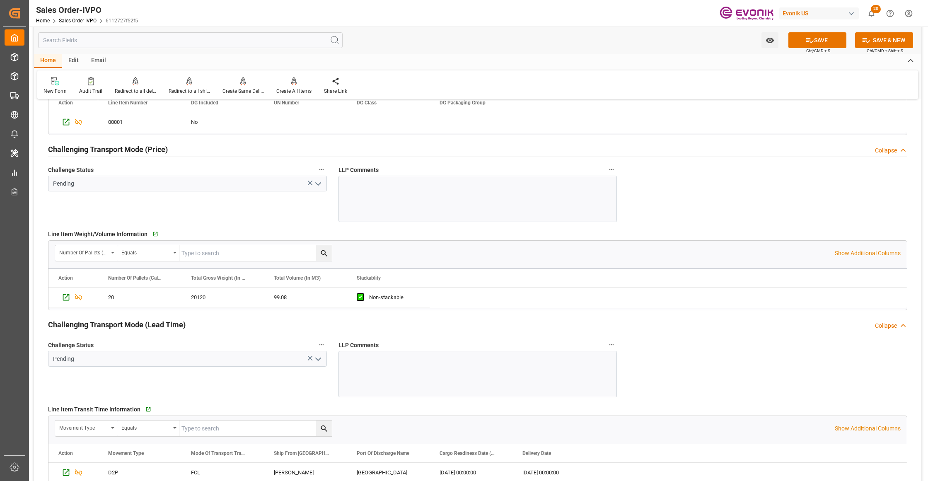
click at [317, 186] on icon "open menu" at bounding box center [318, 184] width 10 height 10
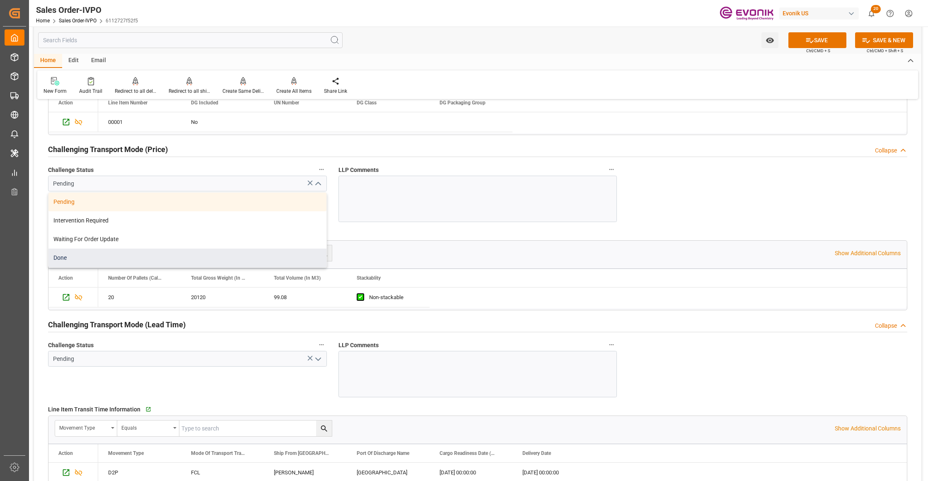
click at [100, 257] on div "Done" at bounding box center [187, 258] width 278 height 19
type input "Done"
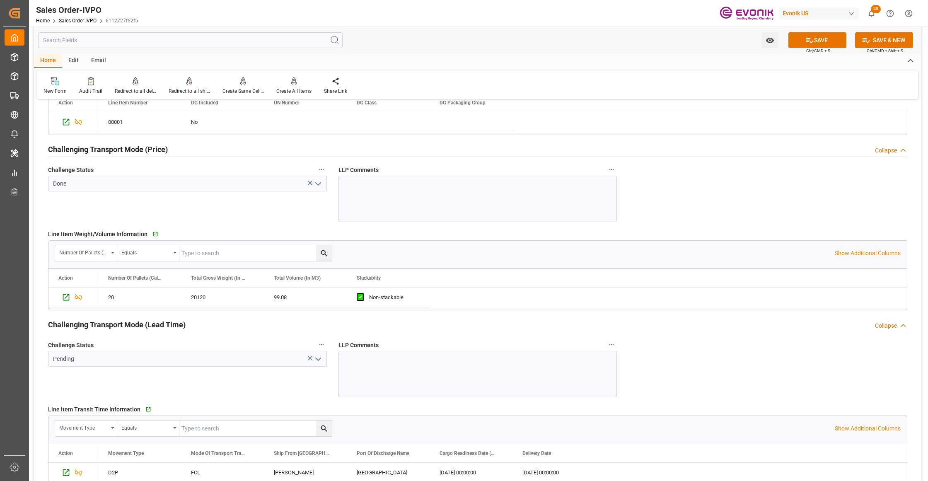
scroll to position [1288, 0]
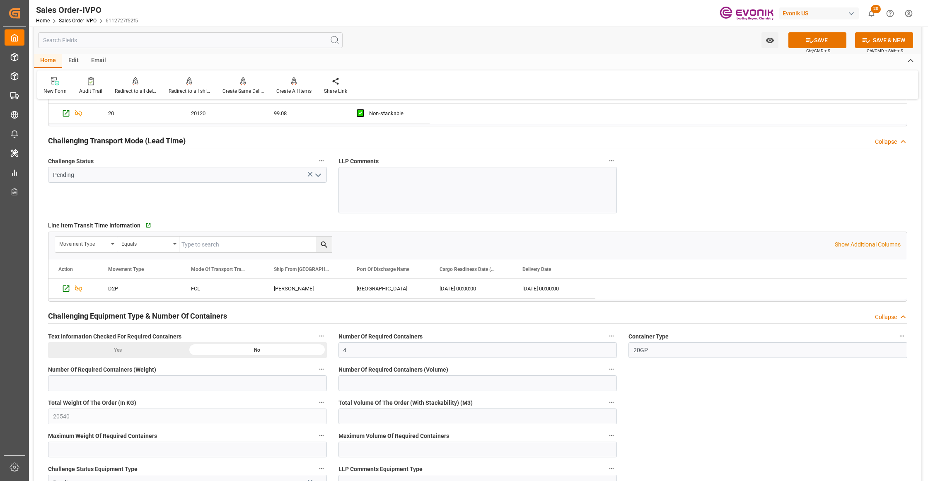
click at [320, 176] on icon "open menu" at bounding box center [318, 175] width 10 height 10
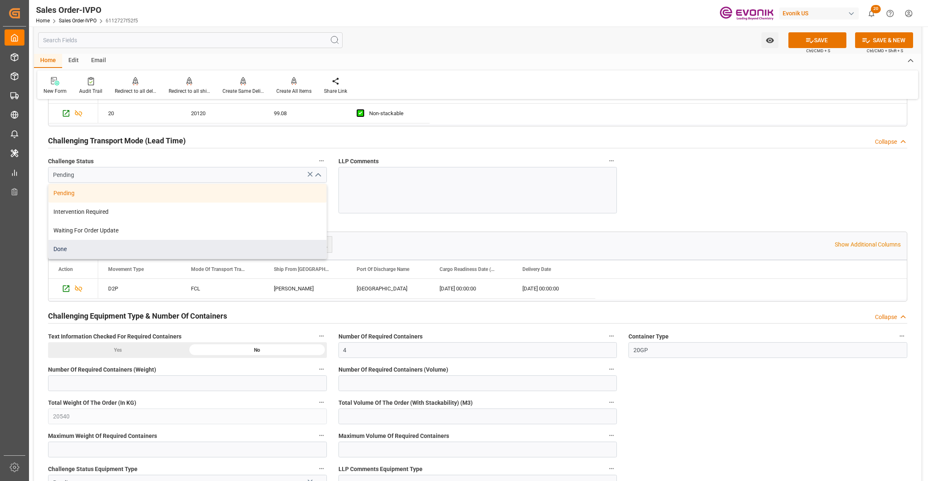
click at [116, 249] on div "Done" at bounding box center [187, 249] width 278 height 19
type input "Done"
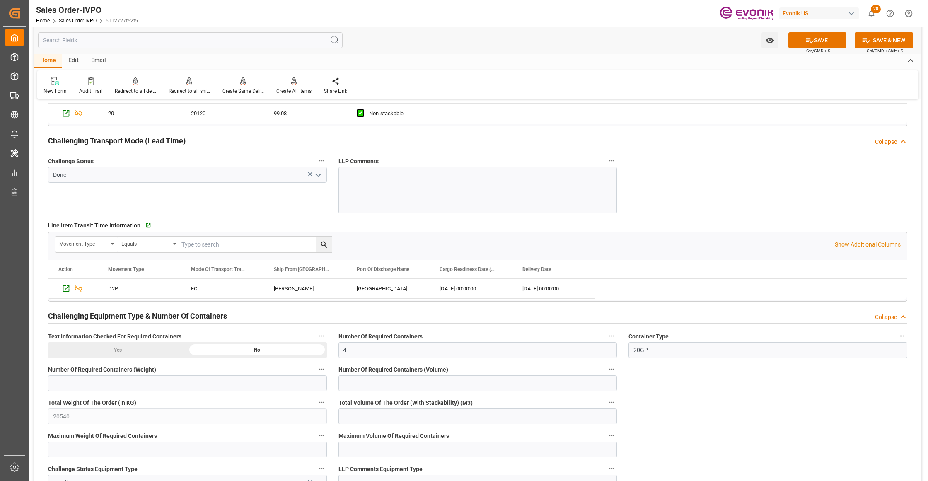
scroll to position [1473, 0]
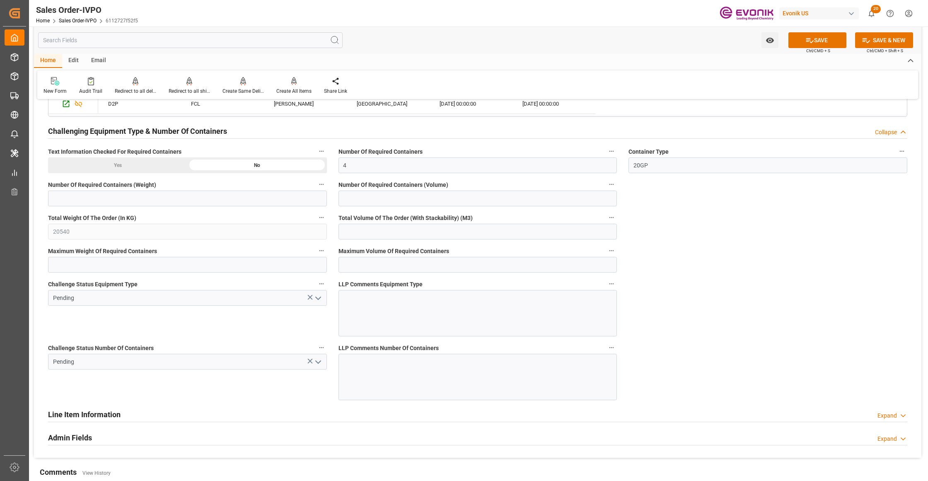
click at [317, 303] on icon "open menu" at bounding box center [318, 298] width 10 height 10
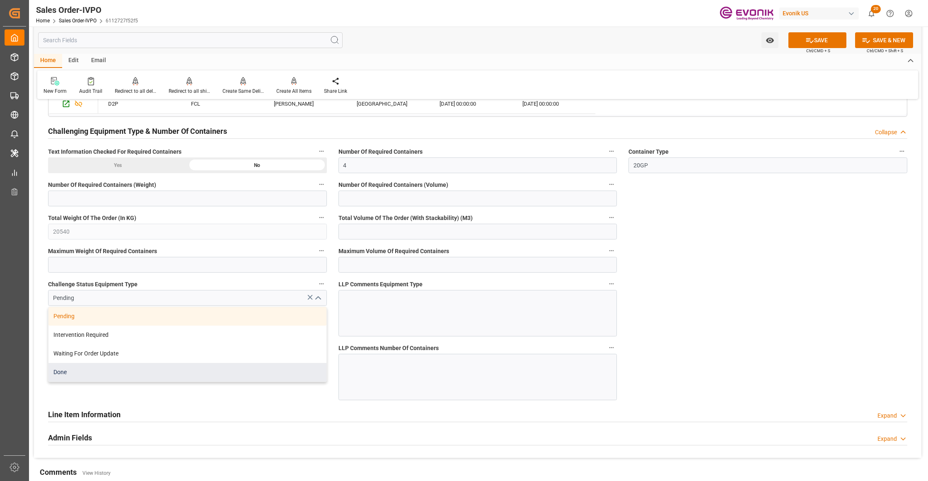
click at [110, 375] on div "Done" at bounding box center [187, 372] width 278 height 19
type input "Done"
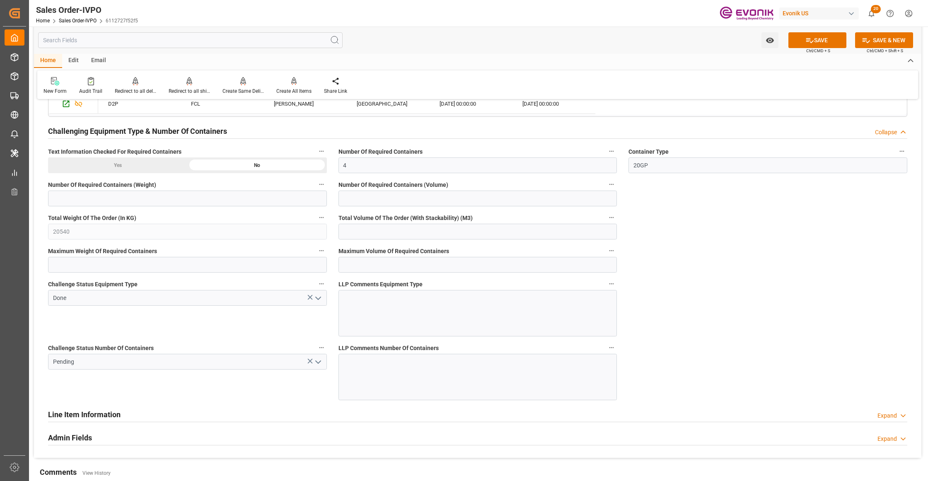
click at [317, 363] on polyline "open menu" at bounding box center [318, 362] width 5 height 2
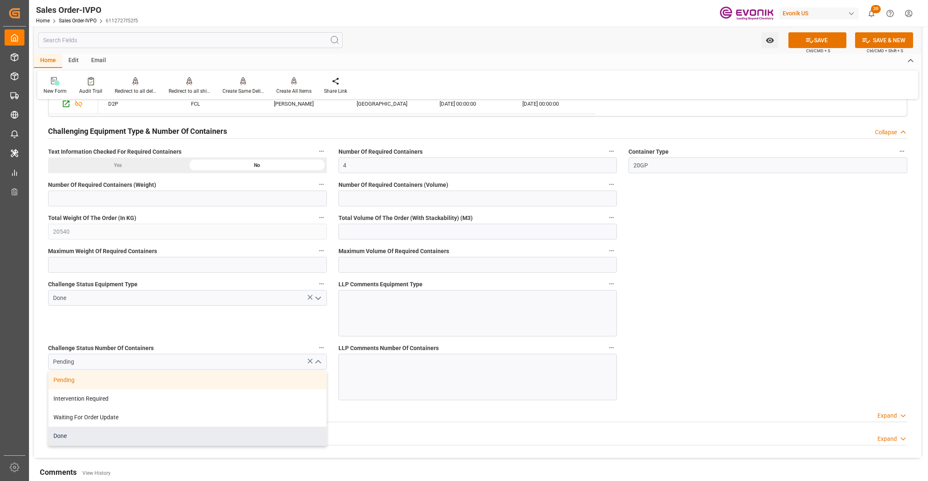
click at [150, 435] on div "Done" at bounding box center [187, 436] width 278 height 19
type input "Done"
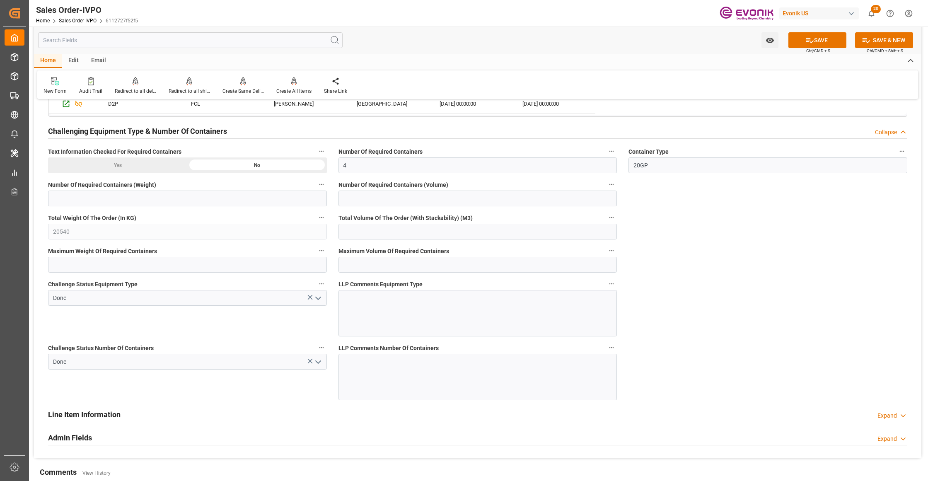
click at [809, 39] on icon at bounding box center [809, 40] width 9 height 9
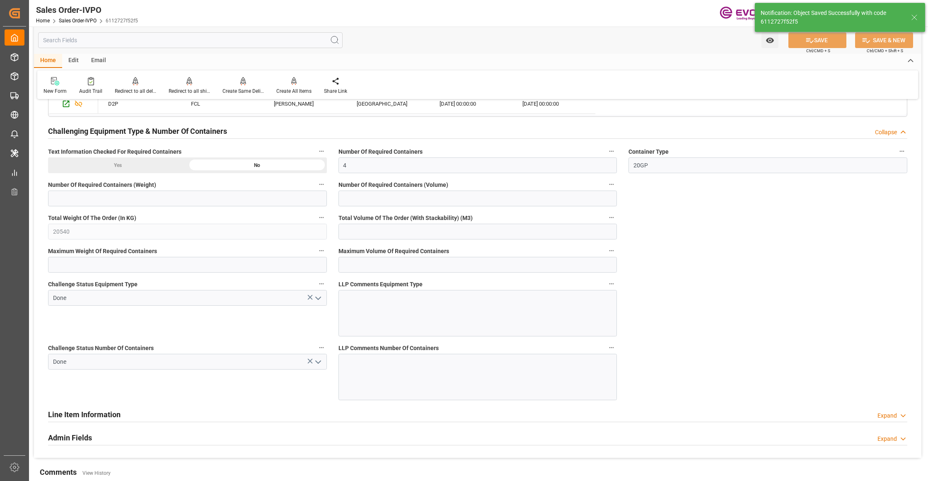
type input "No"
type input "2"
type input "7"
type input "198.16"
type input "68000"
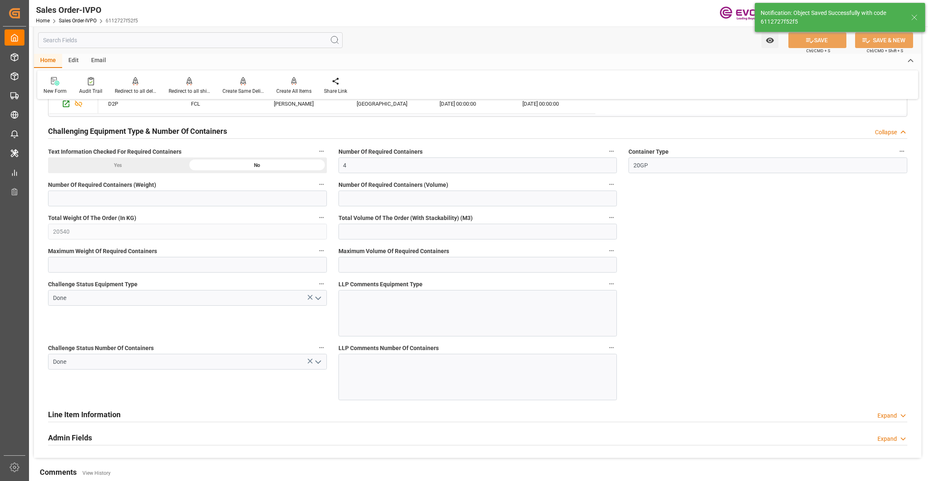
type input "120"
type input "12.09.2025 05:56"
click at [291, 81] on icon at bounding box center [294, 81] width 6 height 8
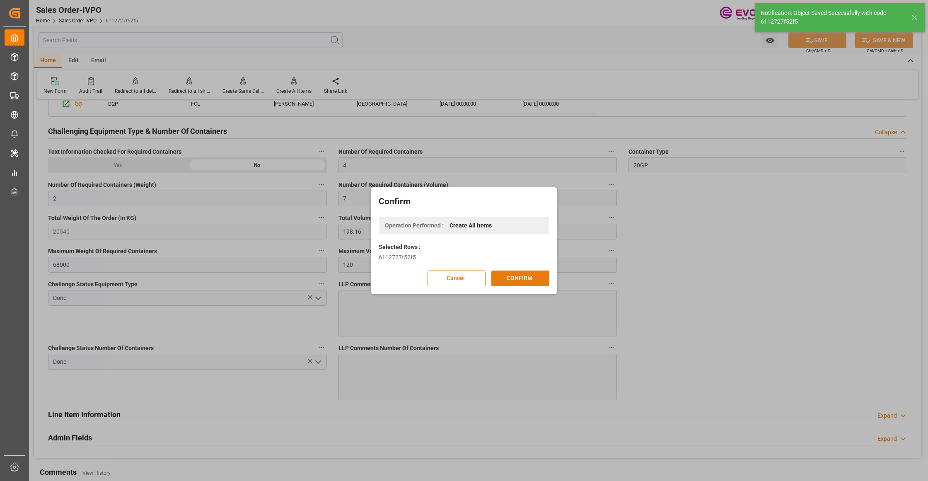
click at [526, 283] on button "CONFIRM" at bounding box center [520, 279] width 58 height 16
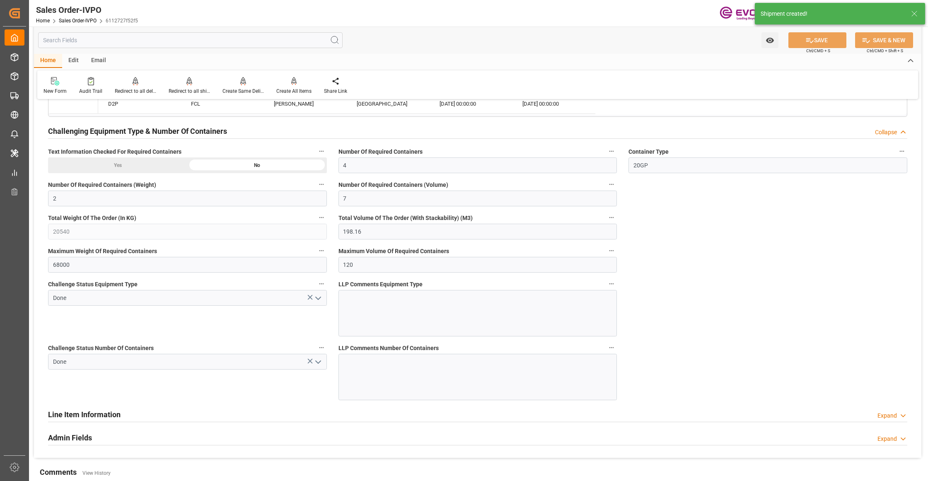
type input "11.09.2025 19:22"
type input "12.09.2025 05:56"
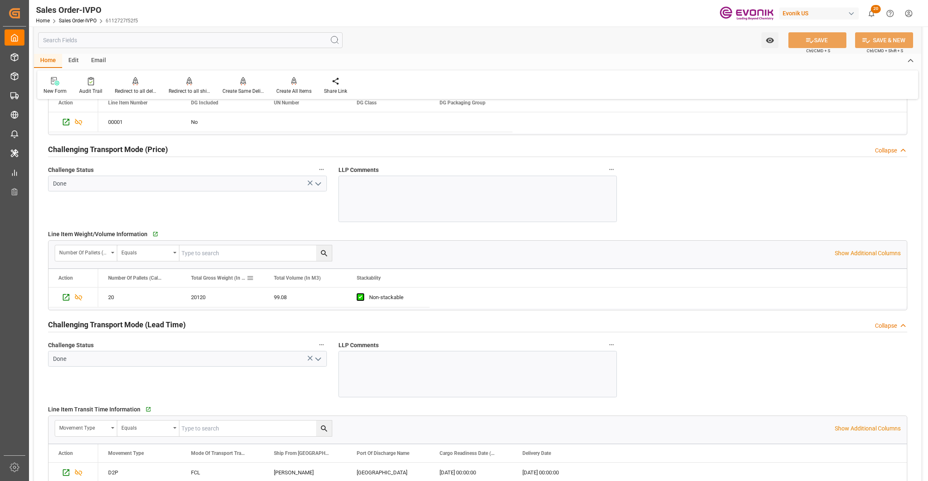
scroll to position [1288, 0]
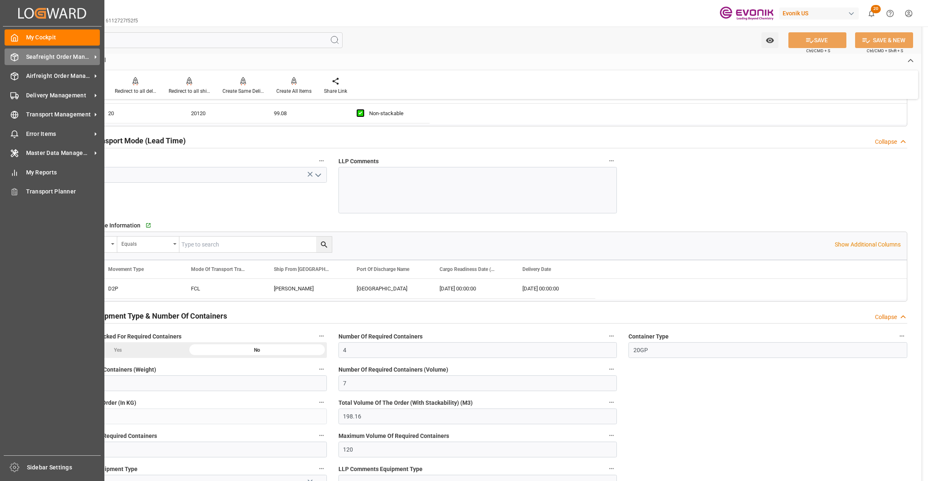
click at [32, 57] on span "Seafreight Order Management" at bounding box center [58, 57] width 65 height 9
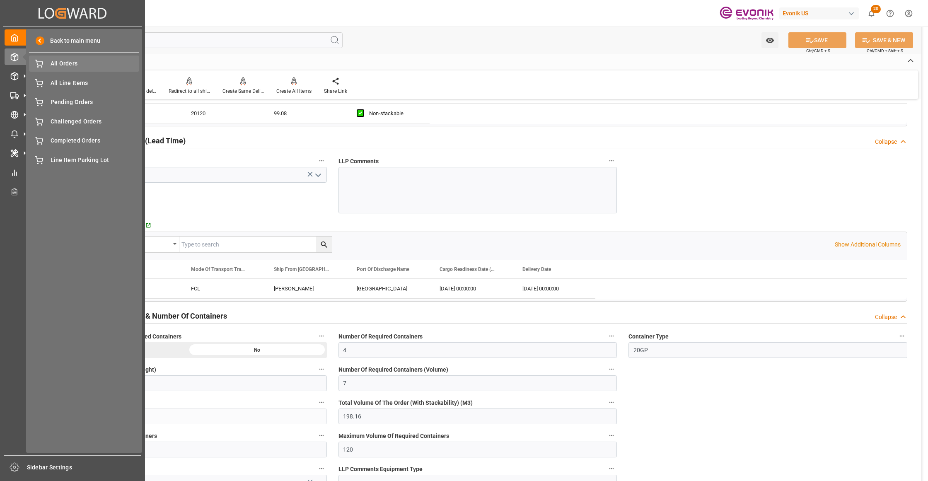
click at [66, 63] on span "All Orders" at bounding box center [95, 63] width 89 height 9
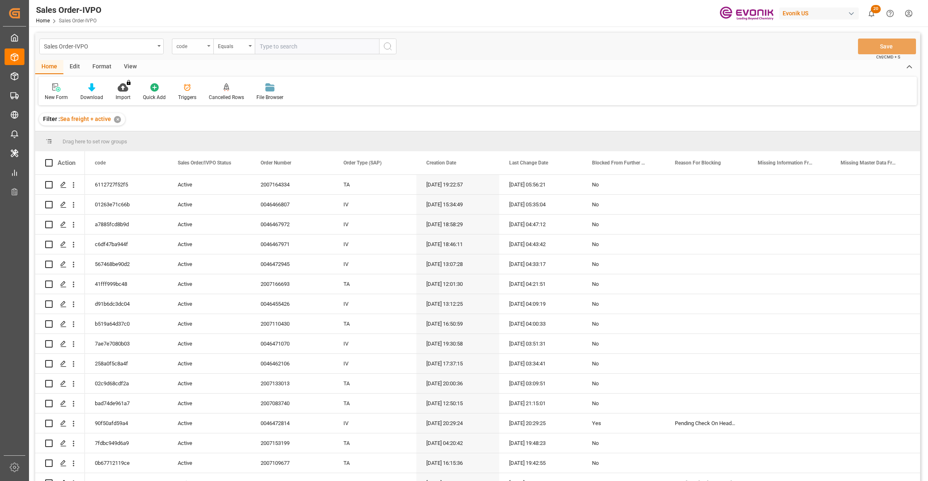
click at [199, 48] on div "code" at bounding box center [190, 46] width 28 height 10
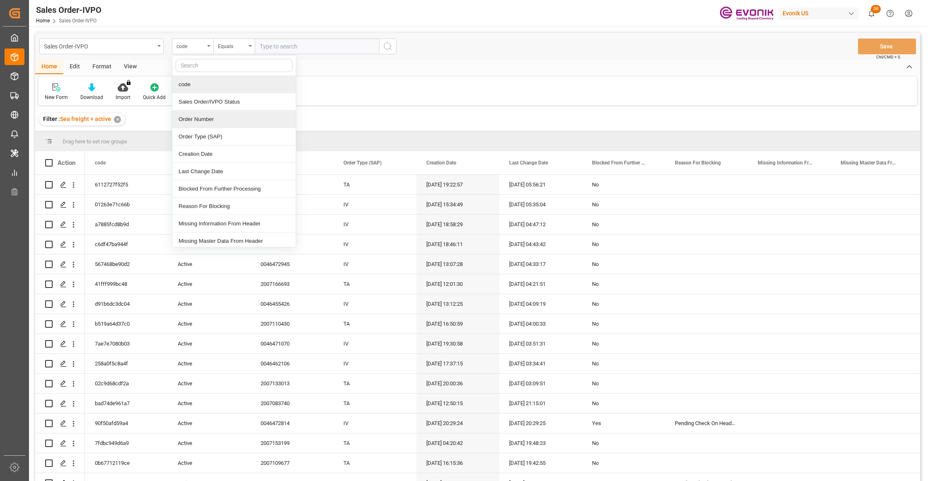
click at [222, 120] on div "Order Number" at bounding box center [233, 119] width 123 height 17
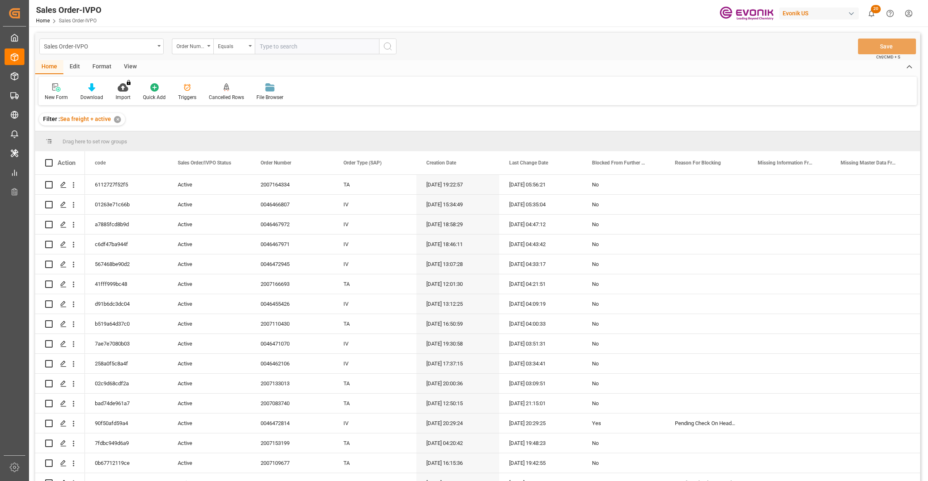
click at [282, 49] on input "text" at bounding box center [317, 47] width 124 height 16
paste input "46472814"
click at [261, 46] on input "46472814" at bounding box center [317, 47] width 124 height 16
type input "0046472814"
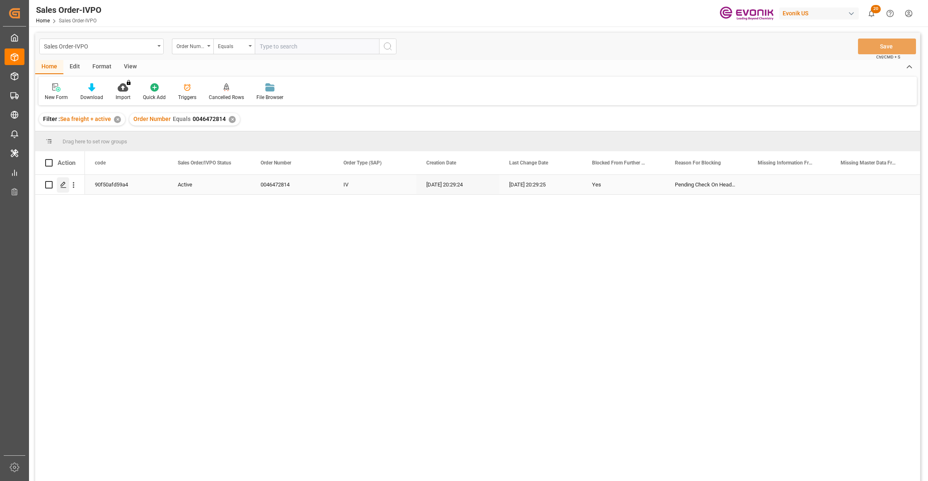
click at [63, 184] on polygon "Press SPACE to select this row." at bounding box center [63, 184] width 4 height 4
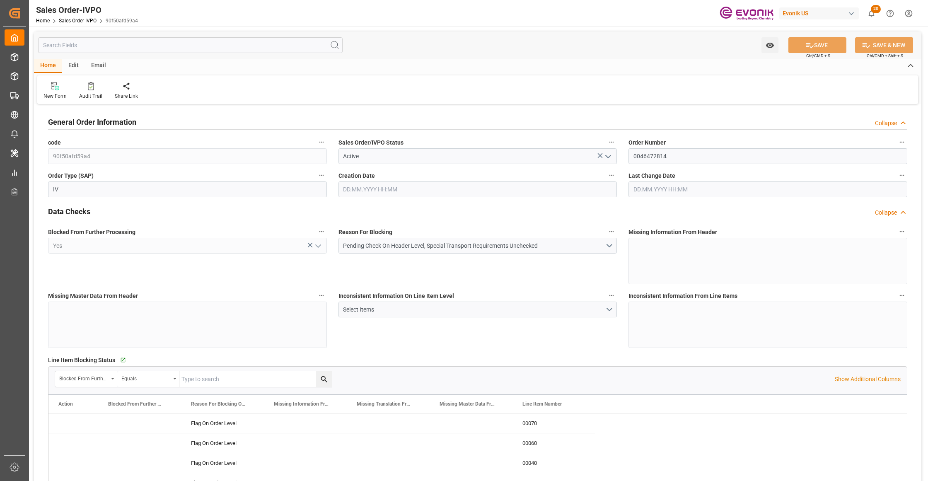
type input "PECLL"
type input "0"
type input "10"
type input "205200"
type input "11.09.2025 20:29"
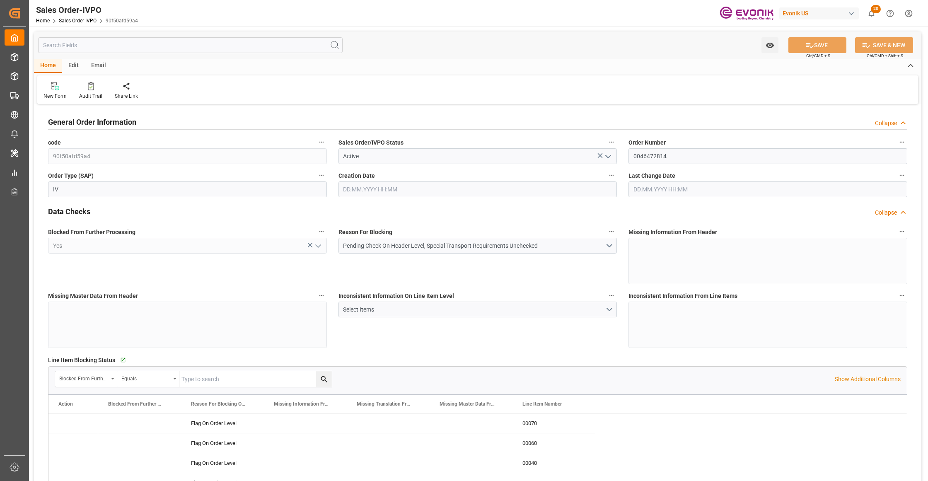
type input "11.09.2025 20:29"
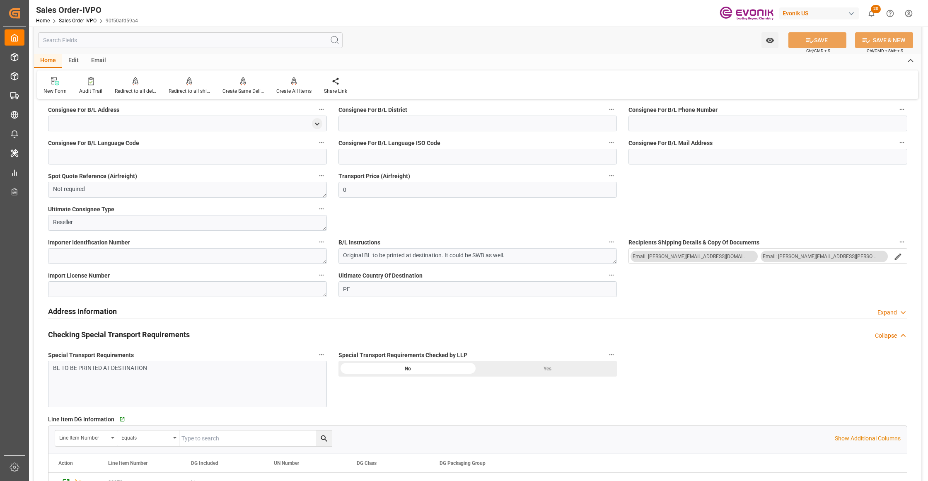
scroll to position [736, 0]
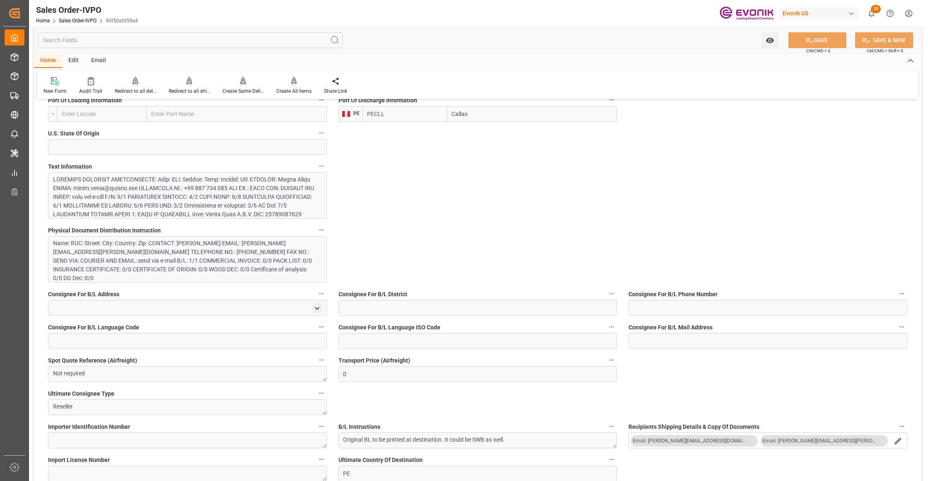
click at [240, 196] on div at bounding box center [183, 244] width 261 height 139
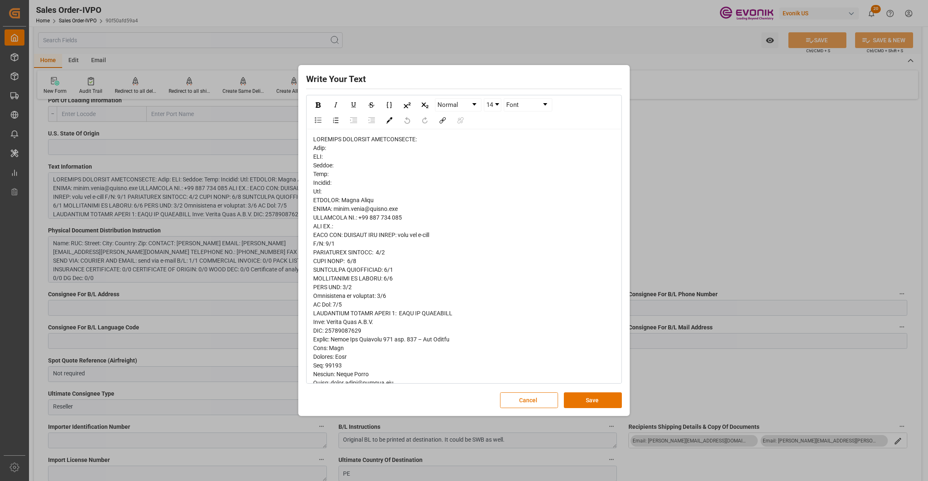
click at [326, 162] on div "rdw-editor" at bounding box center [464, 391] width 302 height 513
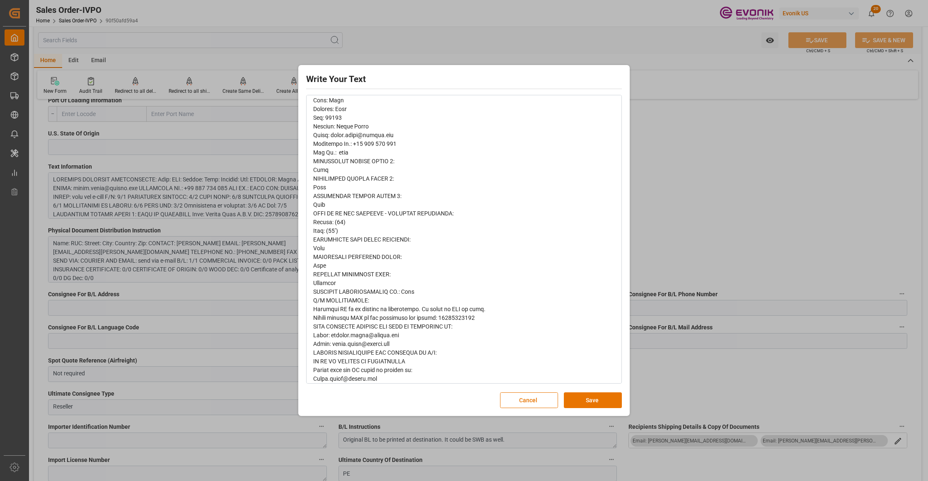
scroll to position [265, 0]
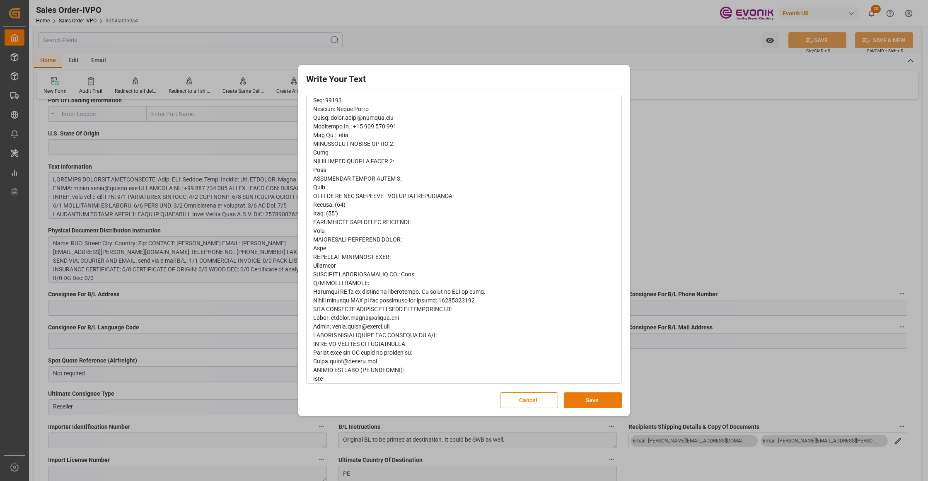
click at [581, 396] on button "Save" at bounding box center [593, 400] width 58 height 16
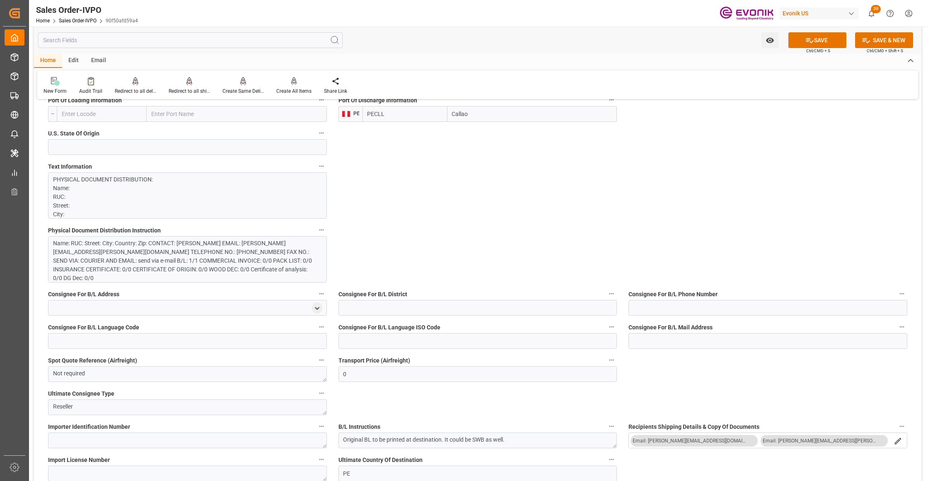
click at [232, 244] on div "Name: RUC: Street: City: Country: Zip: CONTACT: [PERSON_NAME] EMAIL: [PERSON_NA…" at bounding box center [183, 260] width 261 height 43
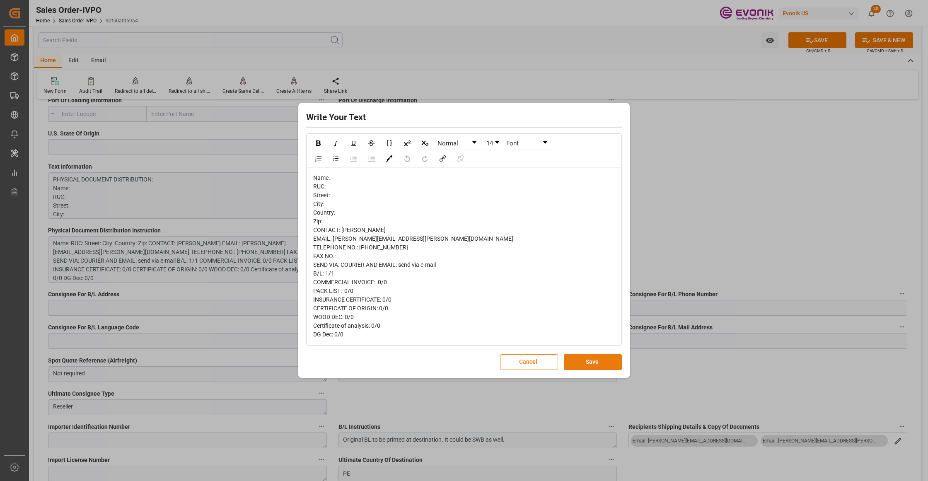
click at [580, 360] on button "Save" at bounding box center [593, 362] width 58 height 16
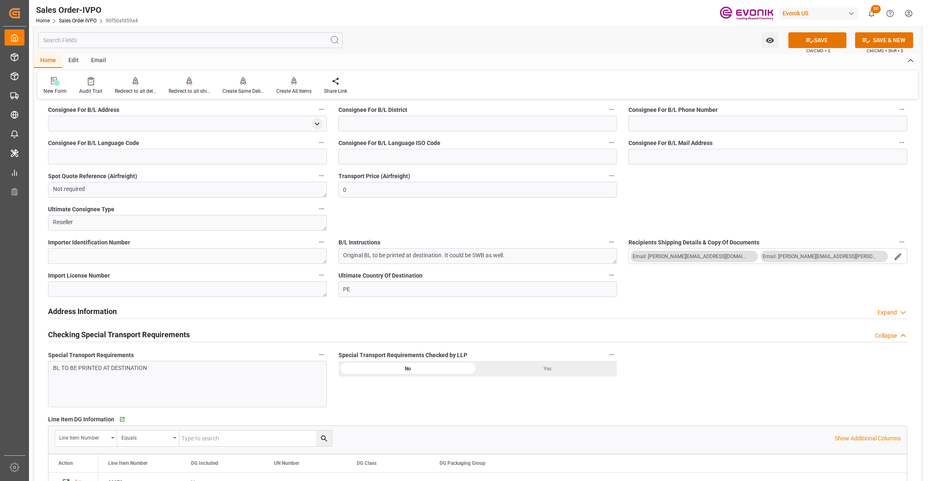
scroll to position [1104, 0]
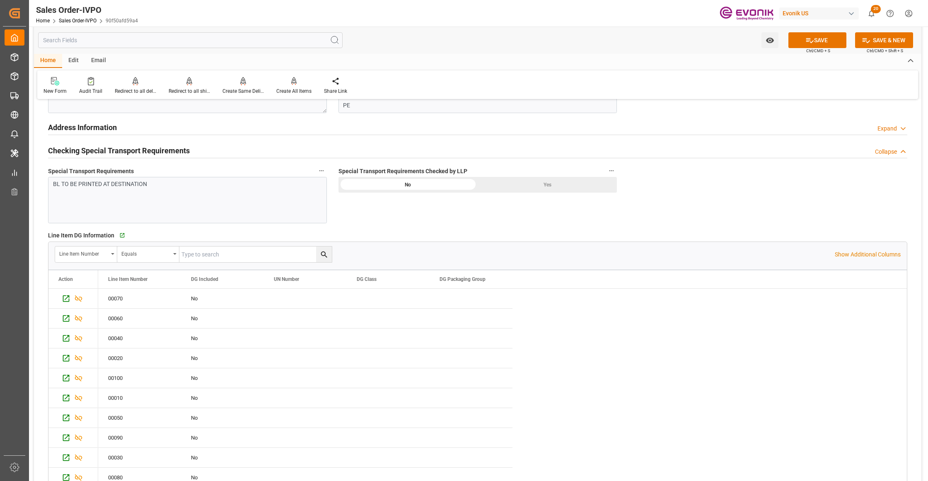
click at [554, 189] on div "Yes" at bounding box center [547, 185] width 139 height 16
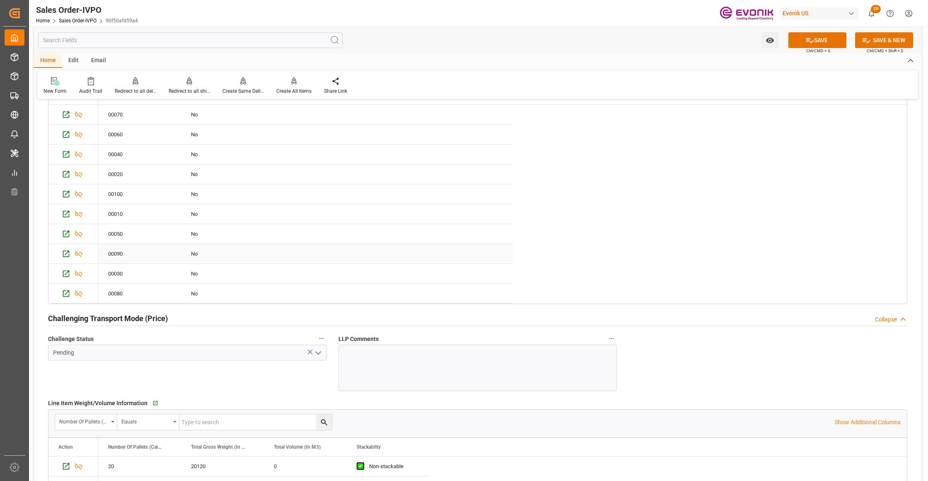
scroll to position [1473, 0]
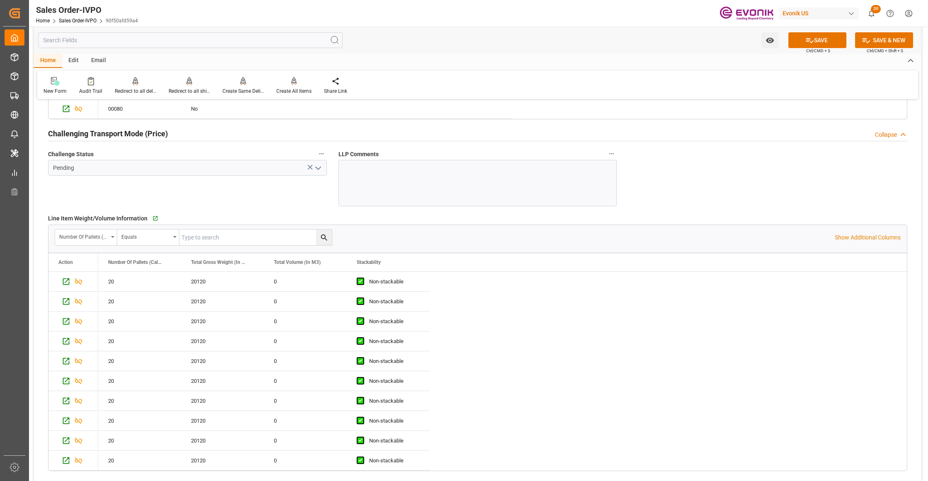
click at [317, 172] on icon "open menu" at bounding box center [318, 168] width 10 height 10
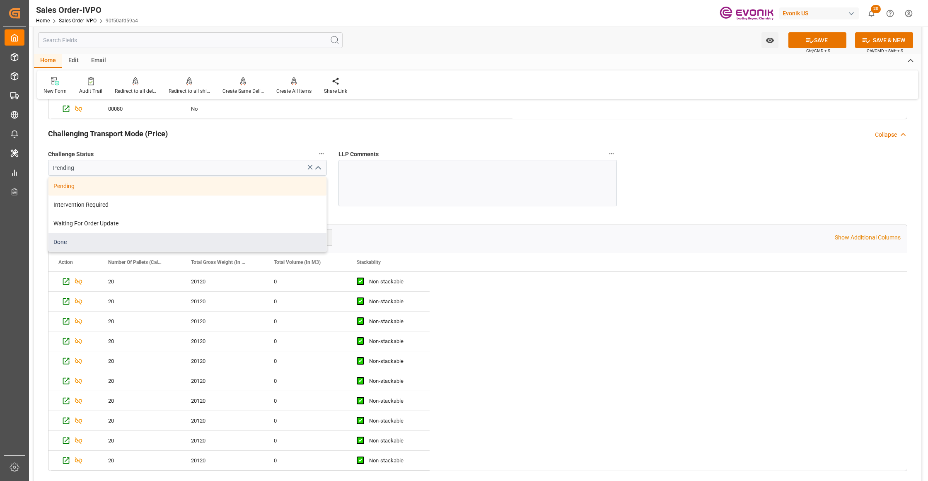
click at [123, 247] on div "Done" at bounding box center [187, 242] width 278 height 19
type input "Done"
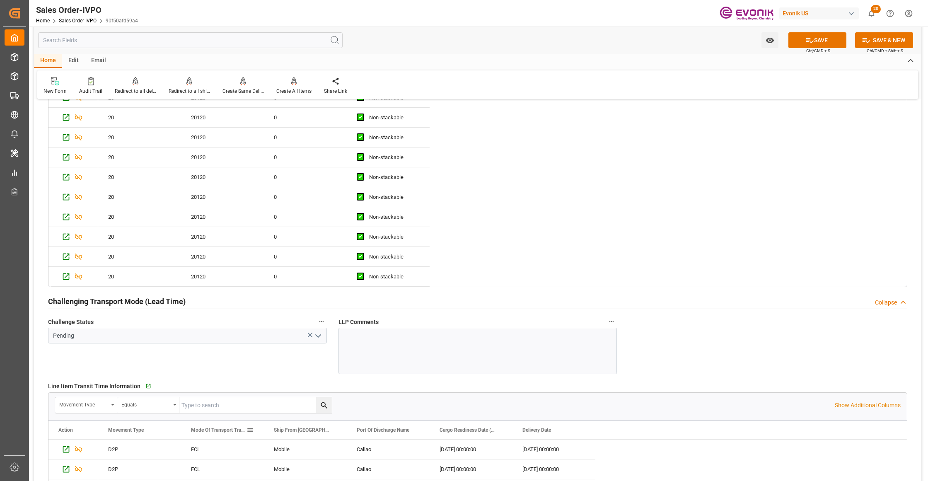
scroll to position [1841, 0]
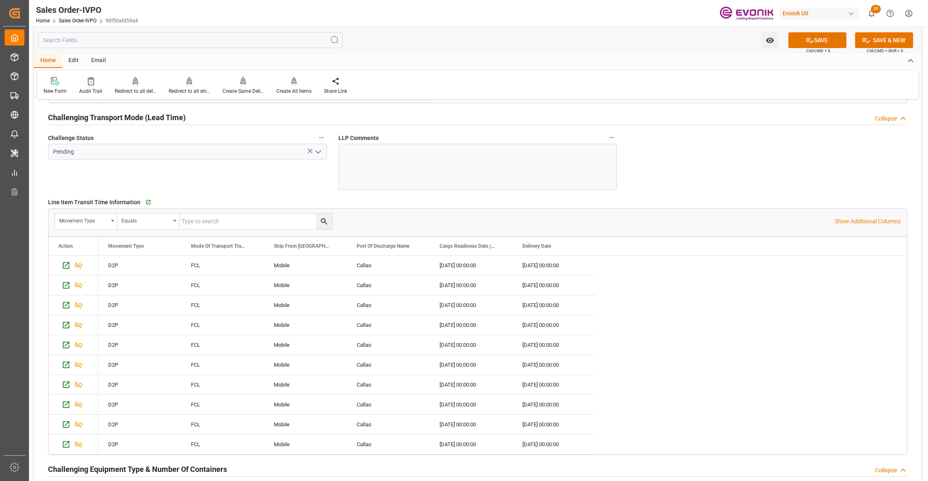
click at [319, 152] on icon "open menu" at bounding box center [318, 152] width 10 height 10
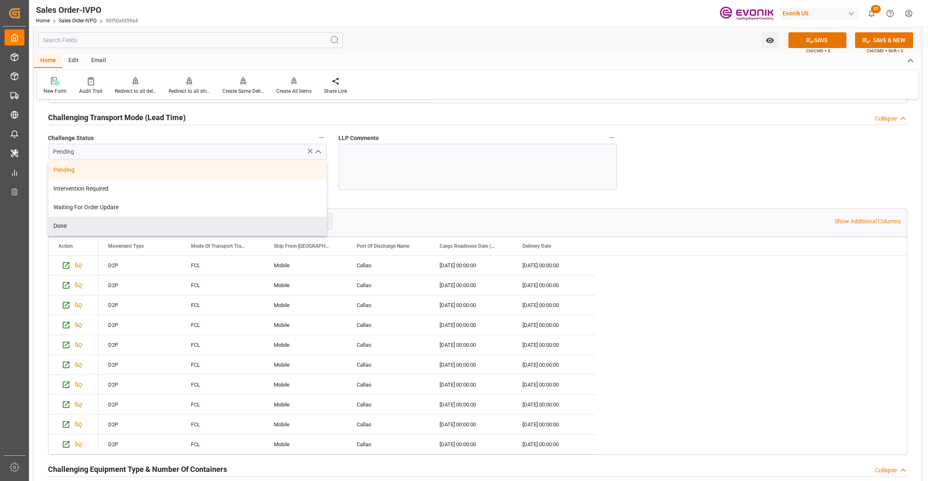
click at [68, 226] on div "Done" at bounding box center [187, 226] width 278 height 19
type input "Done"
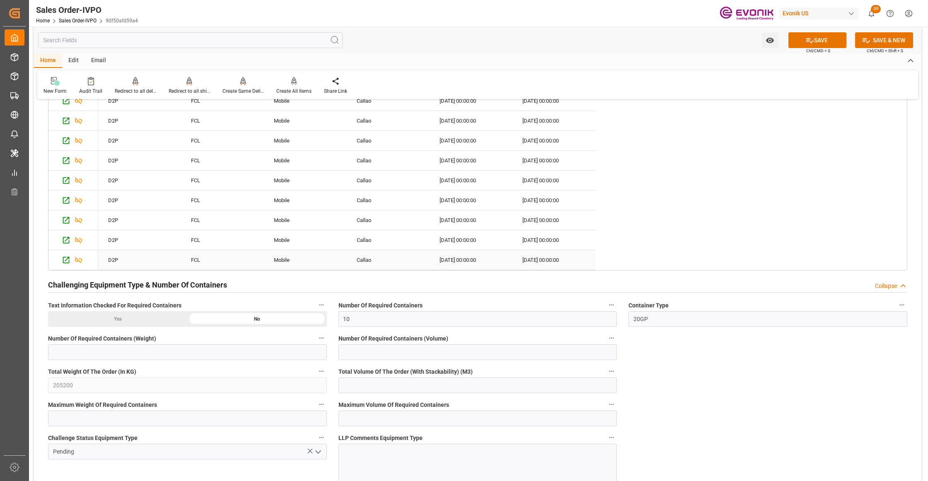
scroll to position [2209, 0]
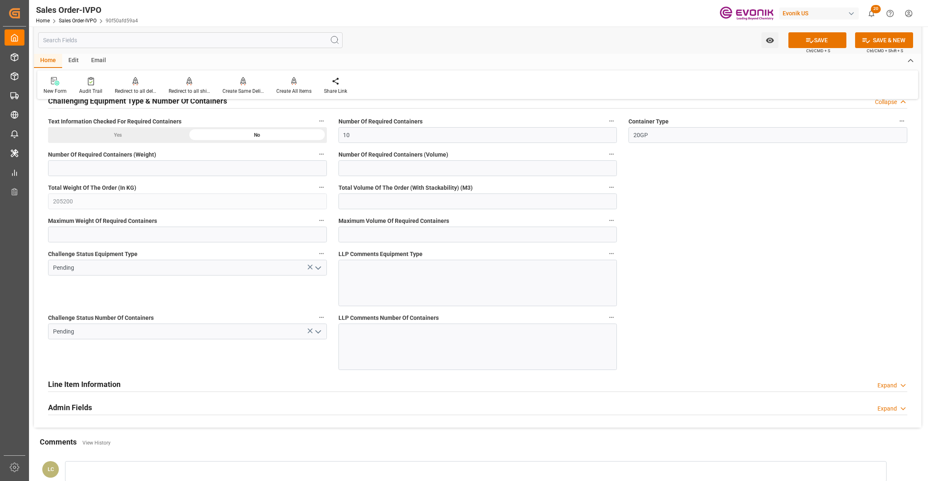
click at [318, 269] on polyline "open menu" at bounding box center [318, 268] width 5 height 2
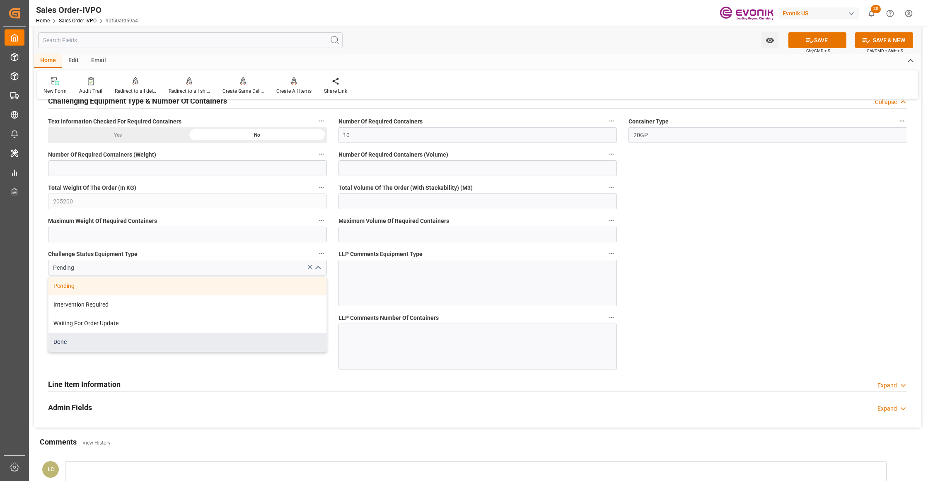
click at [150, 344] on div "Done" at bounding box center [187, 342] width 278 height 19
type input "Done"
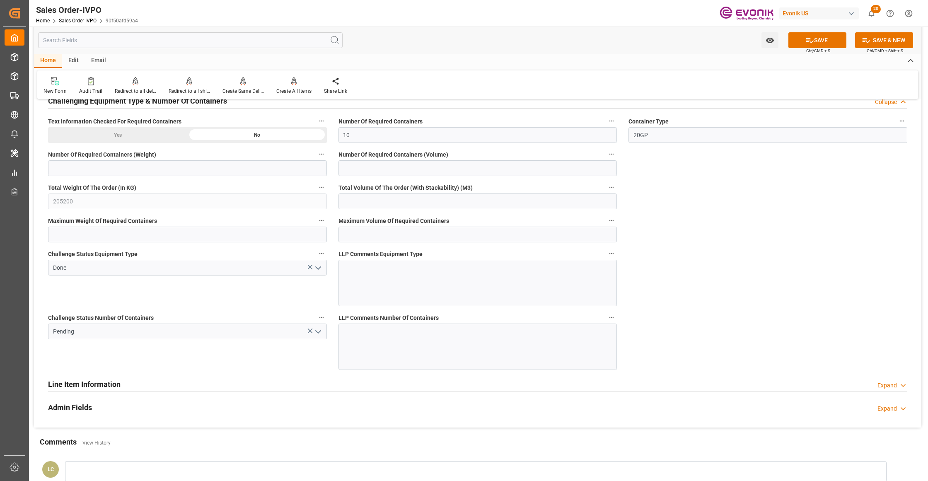
drag, startPoint x: 321, startPoint y: 330, endPoint x: 317, endPoint y: 334, distance: 5.3
click at [321, 330] on button "open menu" at bounding box center [317, 331] width 12 height 13
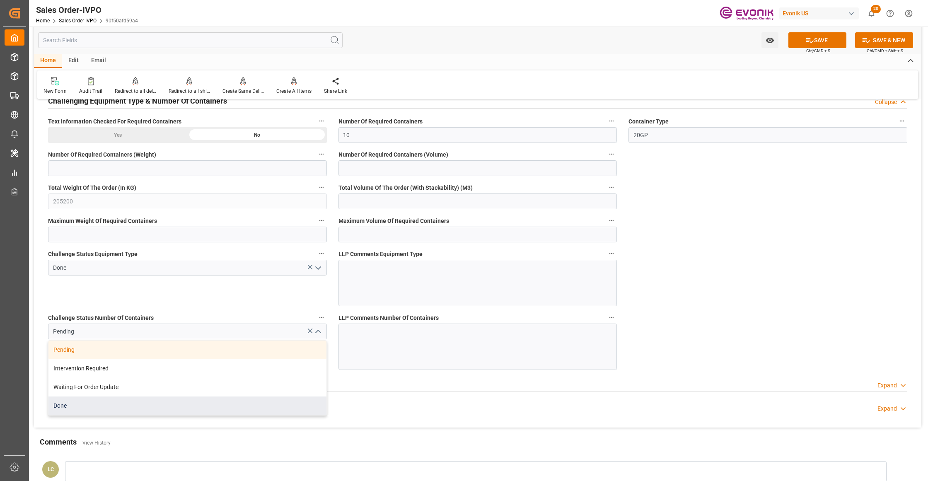
click at [191, 415] on div "Done" at bounding box center [187, 405] width 278 height 19
type input "Done"
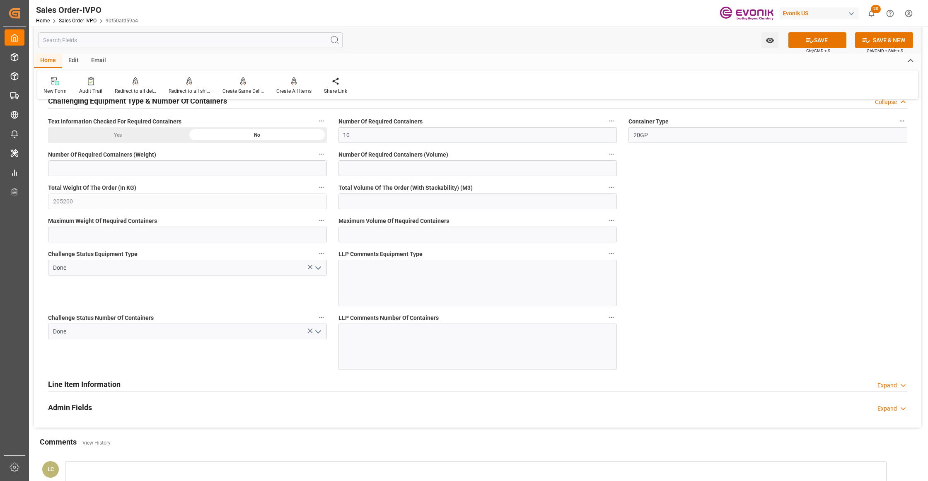
click at [822, 39] on button "SAVE" at bounding box center [817, 40] width 58 height 16
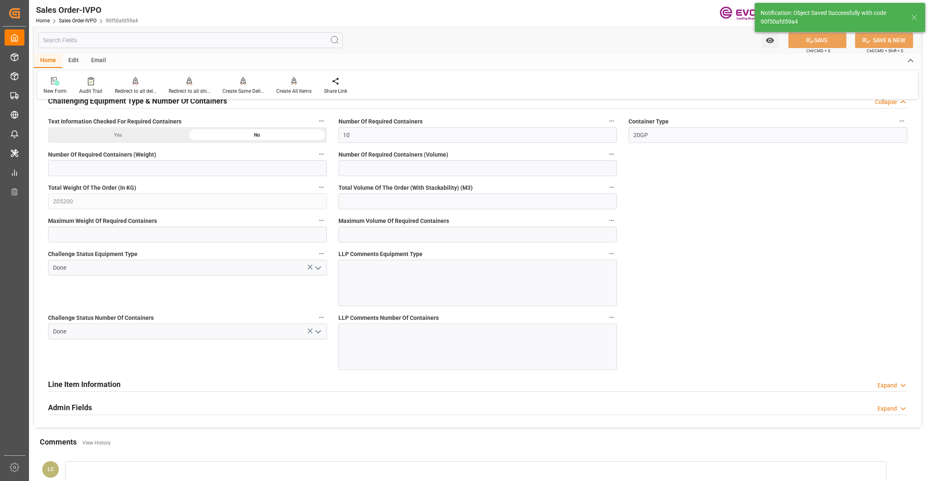
type input "No"
type input "13"
type input "0"
type input "170000"
type input "300"
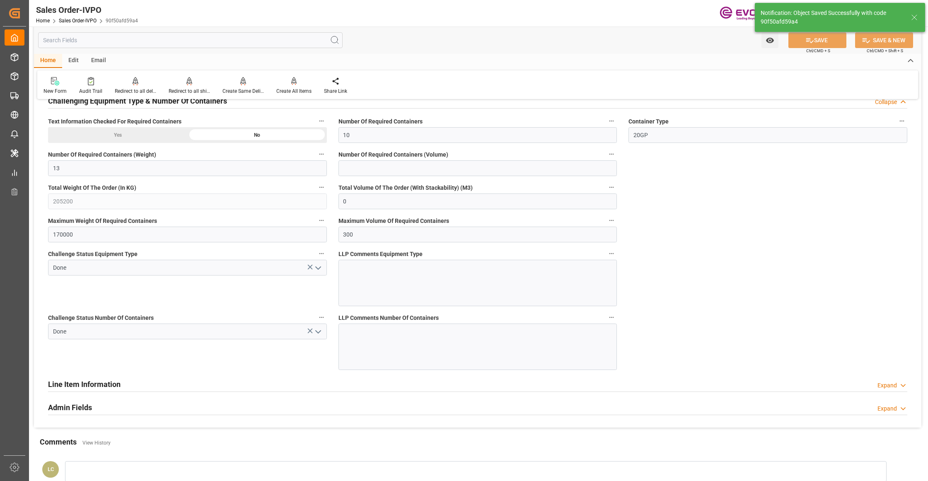
type input "12.09.2025 06:01"
click at [292, 89] on div "Create All Items" at bounding box center [293, 90] width 35 height 7
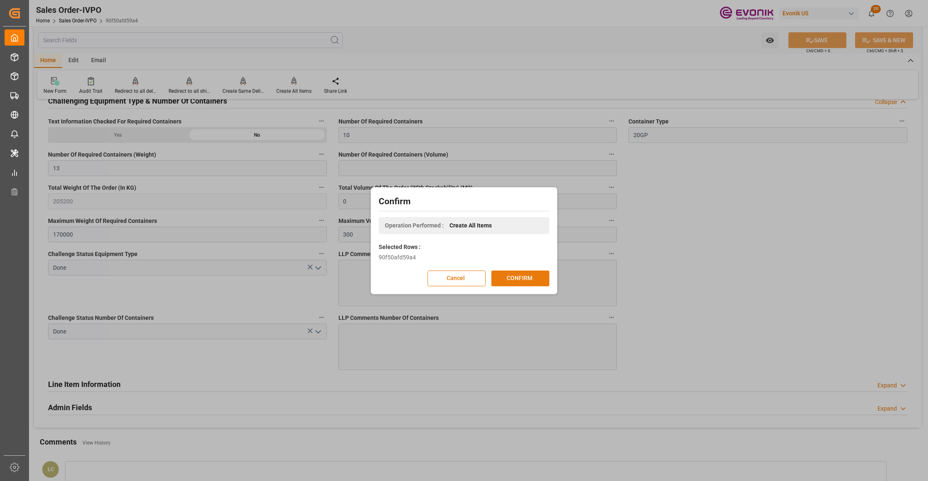
click at [518, 275] on button "CONFIRM" at bounding box center [520, 279] width 58 height 16
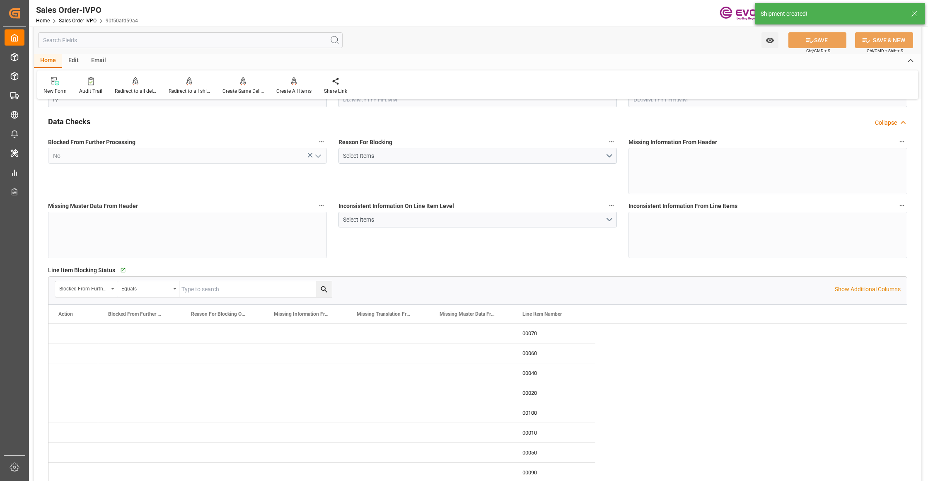
type input "PECLL"
type input "0"
type input "10"
type input "13"
type input "205200"
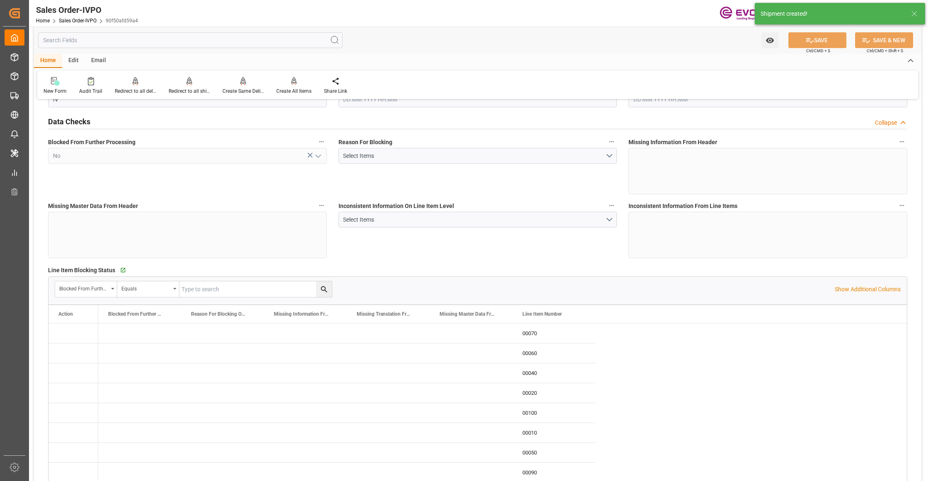
type input "0"
type input "170000"
type input "300"
type input "11.09.2025 20:29"
type input "12.09.2025 06:01"
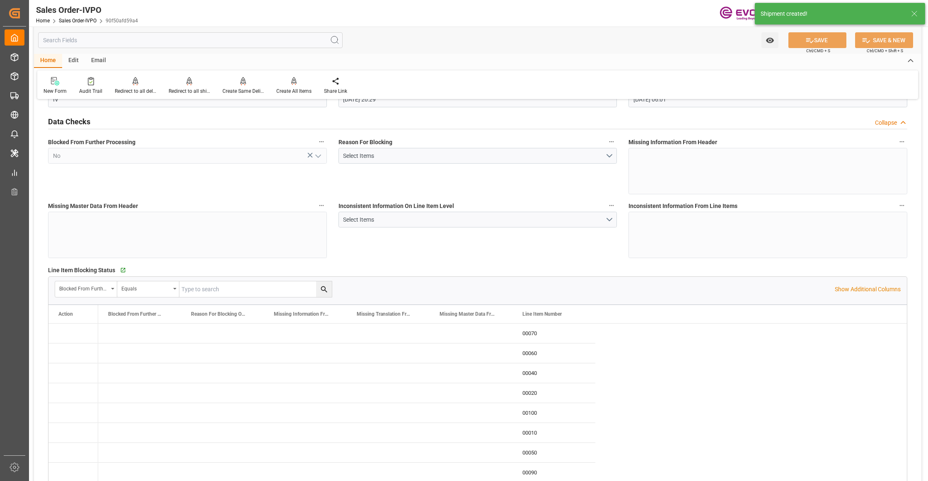
scroll to position [2209, 0]
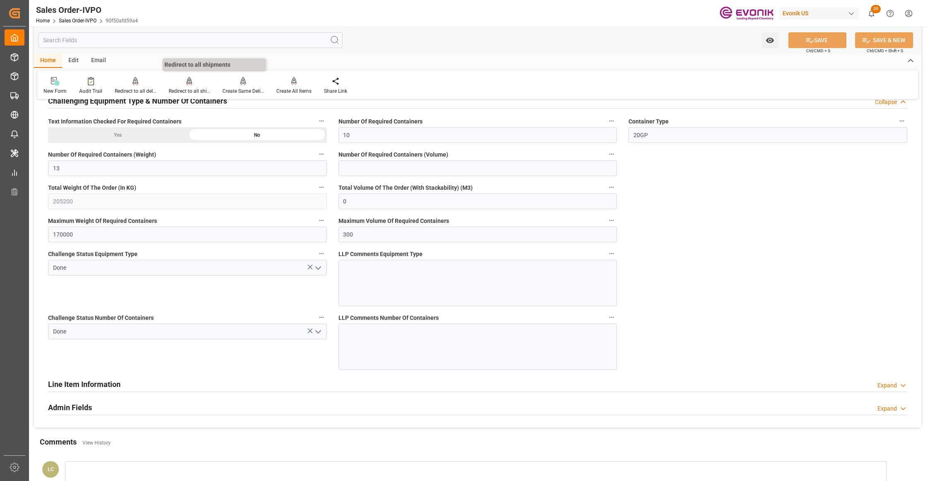
click at [191, 85] on div "Redirect to all shipments" at bounding box center [189, 86] width 54 height 18
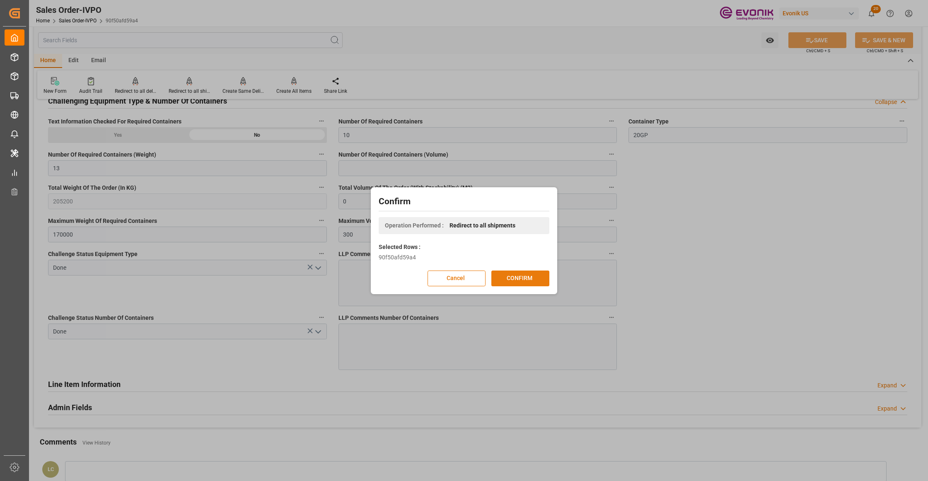
click at [517, 279] on button "CONFIRM" at bounding box center [520, 279] width 58 height 16
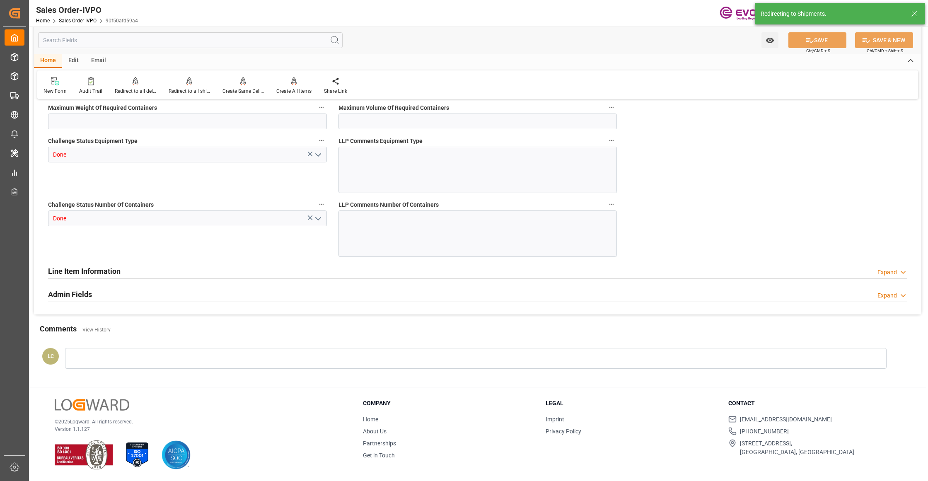
type input "PECLL"
type input "0"
type input "10"
type input "13"
type input "205200"
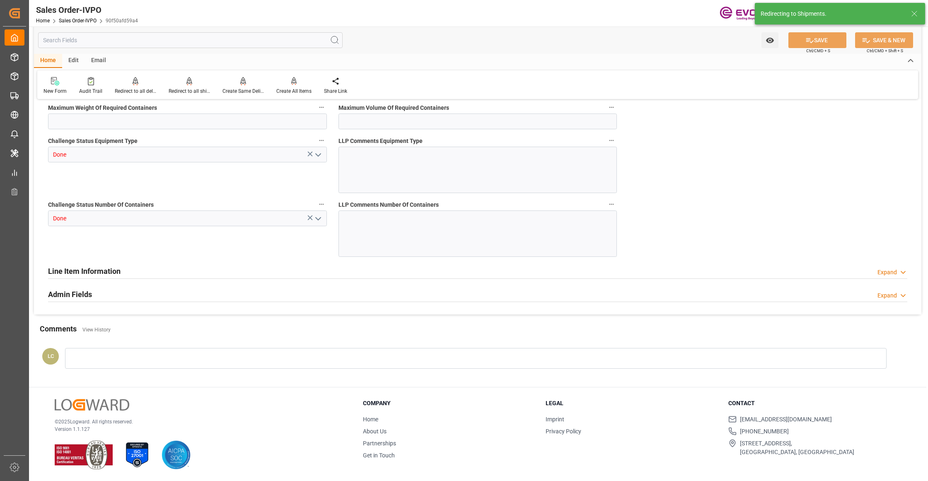
type input "0"
type input "170000"
type input "300"
type input "11.09.2025 20:29"
type input "12.09.2025 06:01"
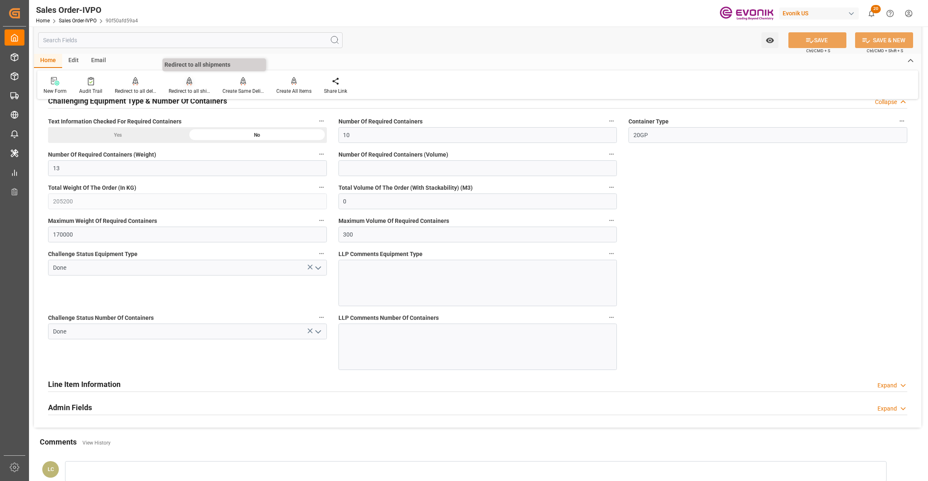
click at [182, 85] on div "Redirect to all shipments" at bounding box center [189, 86] width 54 height 18
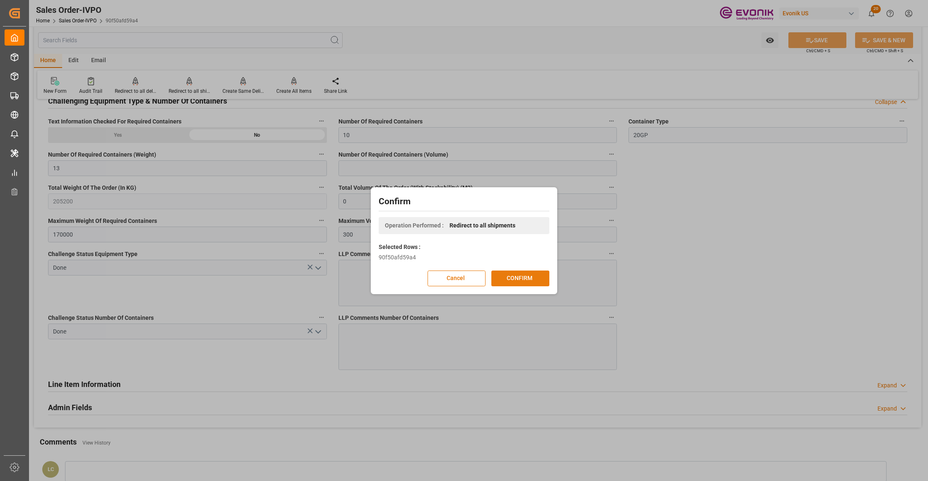
click at [525, 275] on button "CONFIRM" at bounding box center [520, 279] width 58 height 16
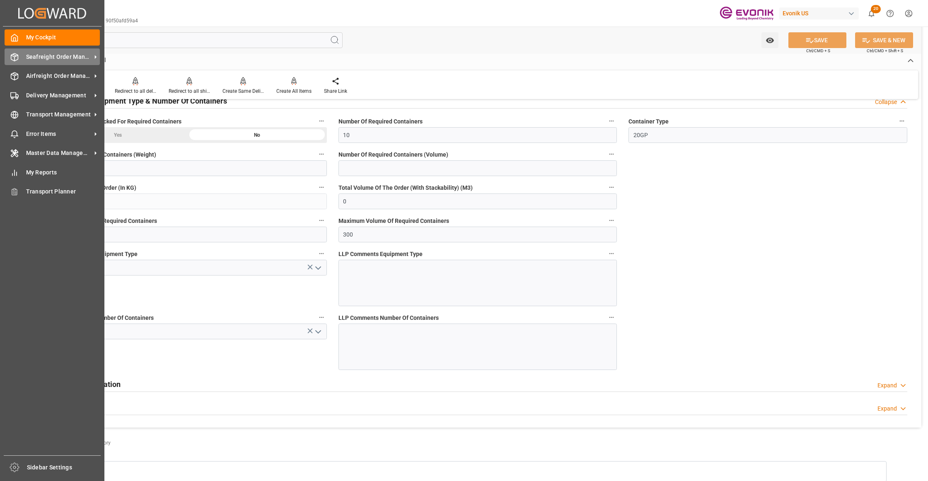
click at [52, 53] on span "Seafreight Order Management" at bounding box center [58, 57] width 65 height 9
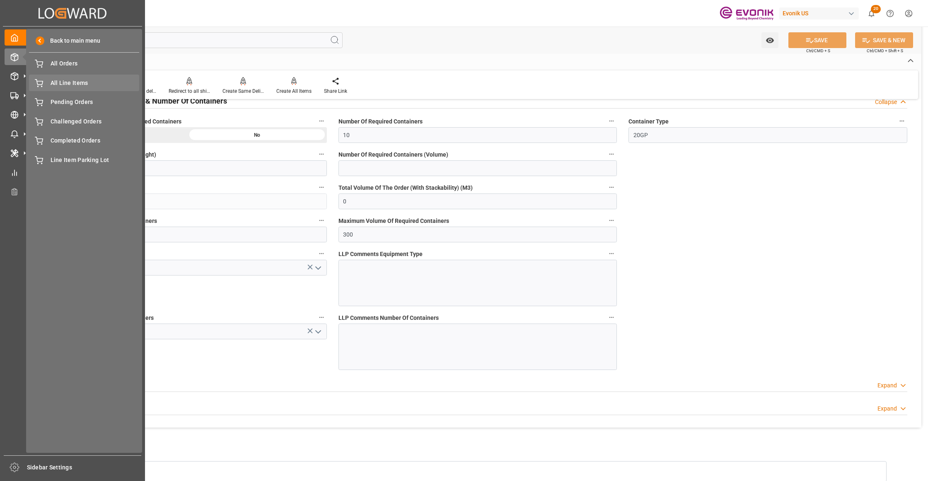
click at [65, 79] on span "All Line Items" at bounding box center [95, 83] width 89 height 9
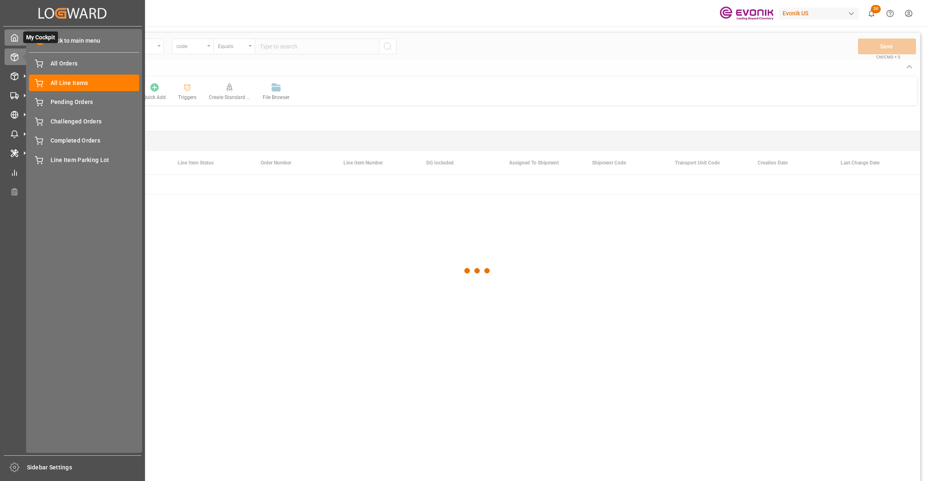
click at [14, 38] on polyline at bounding box center [15, 39] width 2 height 3
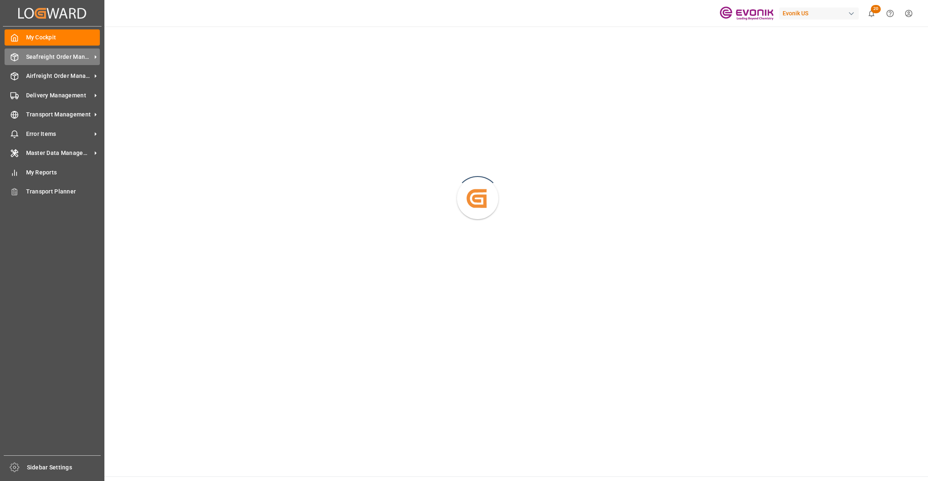
click at [17, 58] on icon at bounding box center [14, 57] width 8 height 8
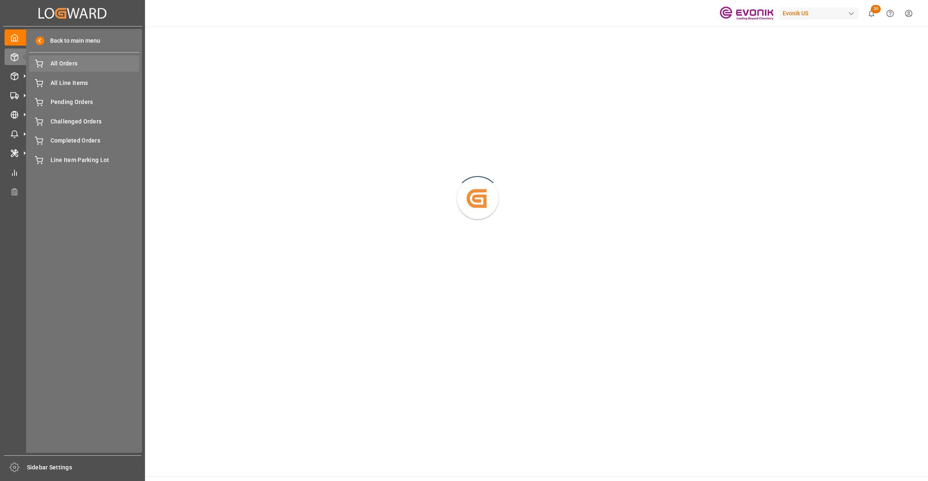
click at [65, 63] on span "All Orders" at bounding box center [95, 63] width 89 height 9
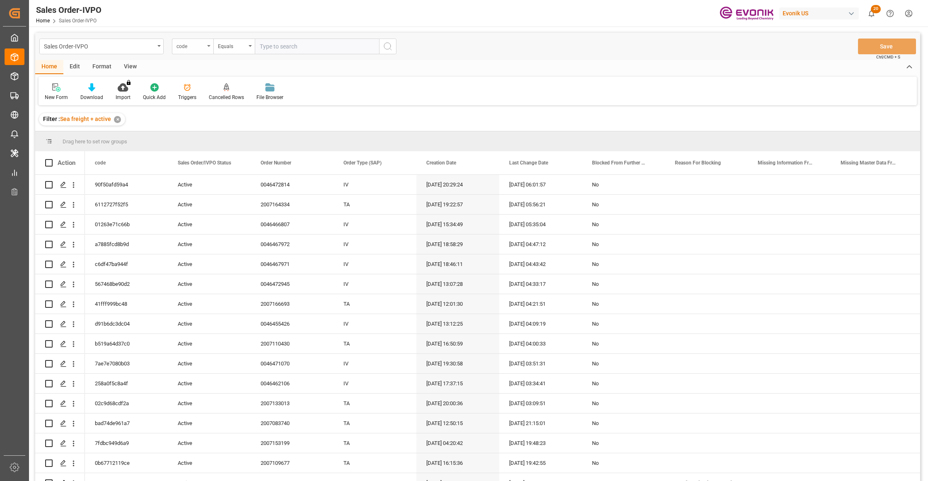
click at [201, 47] on div "code" at bounding box center [190, 46] width 28 height 10
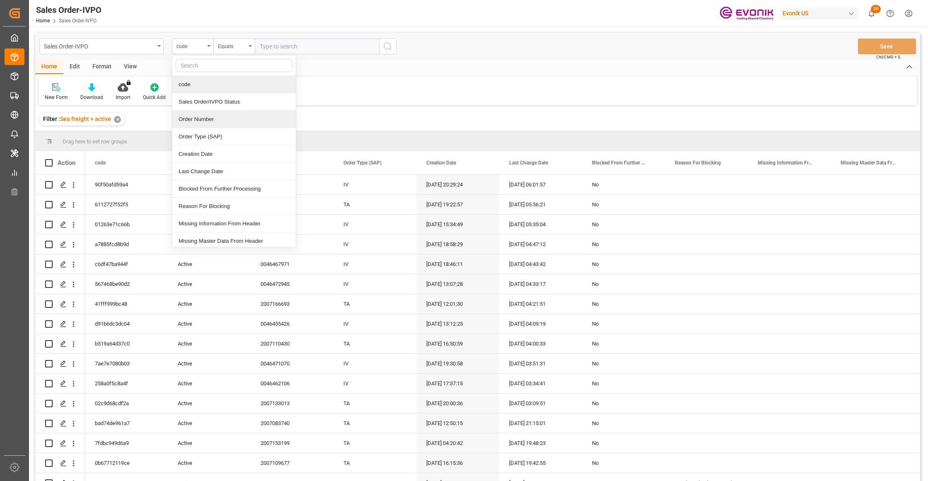
click at [212, 118] on div "Order Number" at bounding box center [233, 119] width 123 height 17
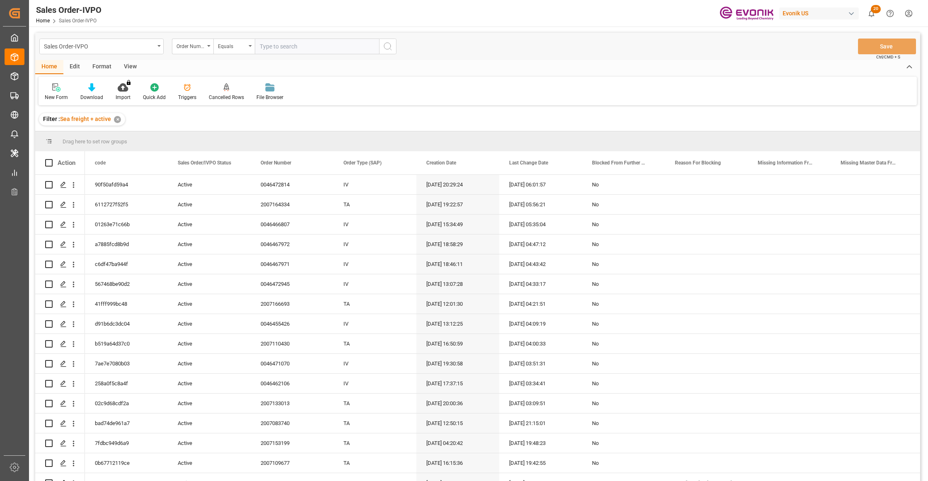
click at [275, 47] on input "text" at bounding box center [317, 47] width 124 height 16
paste input "0046470538"
type input "0046470538"
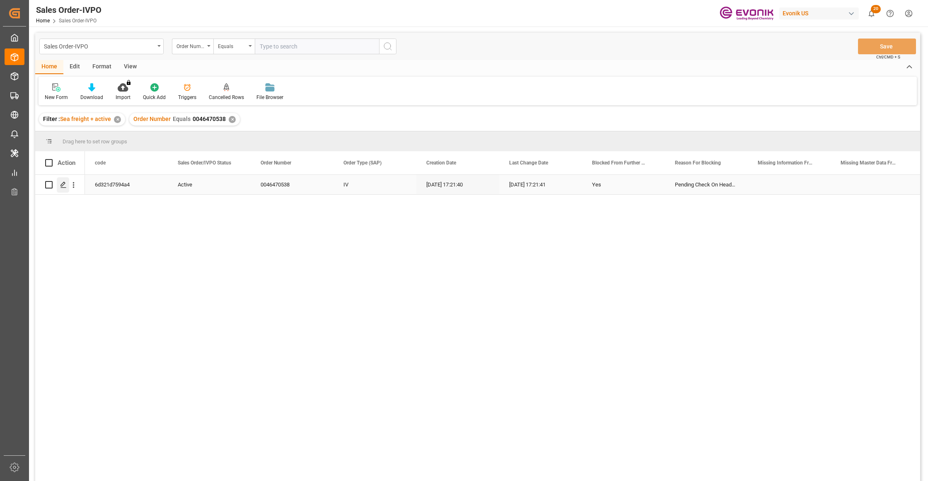
click at [68, 185] on div "Press SPACE to select this row." at bounding box center [63, 184] width 12 height 15
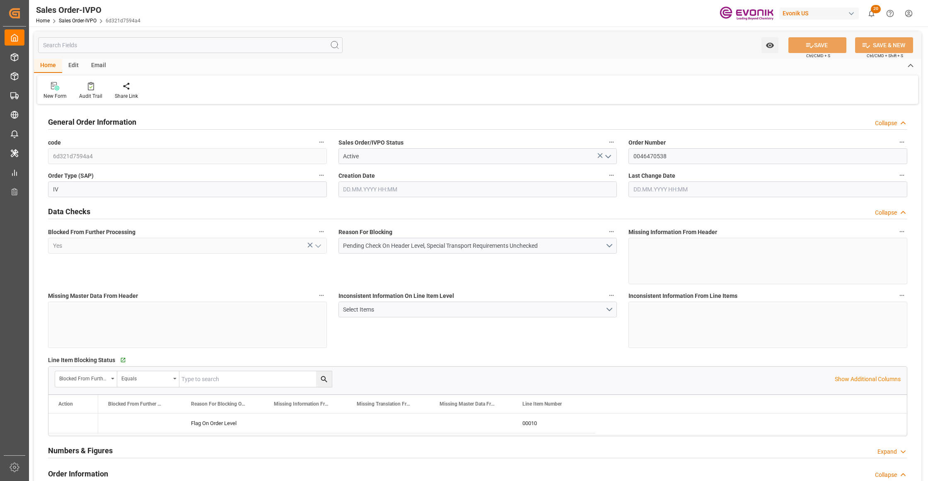
type input "TWKEL"
type input "0"
type input "1"
type input "6139.364"
type input "04.09.2025 17:21"
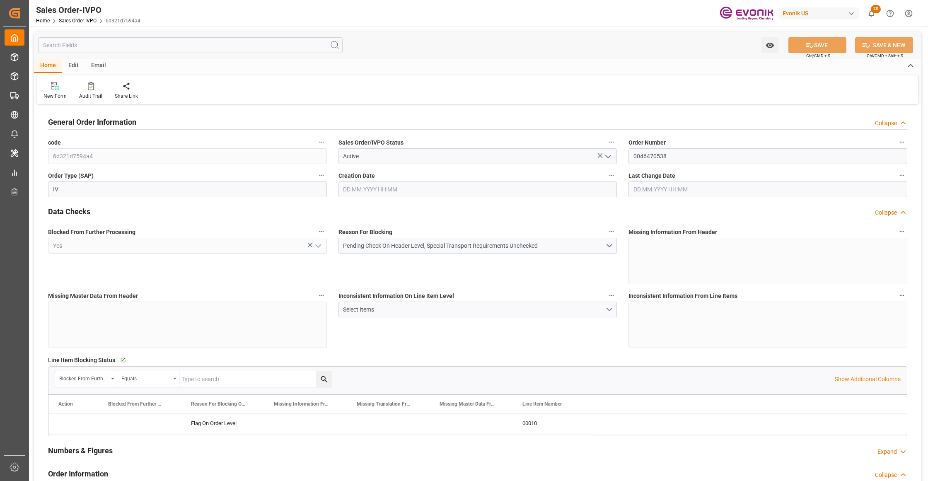
type input "04.09.2025 17:21"
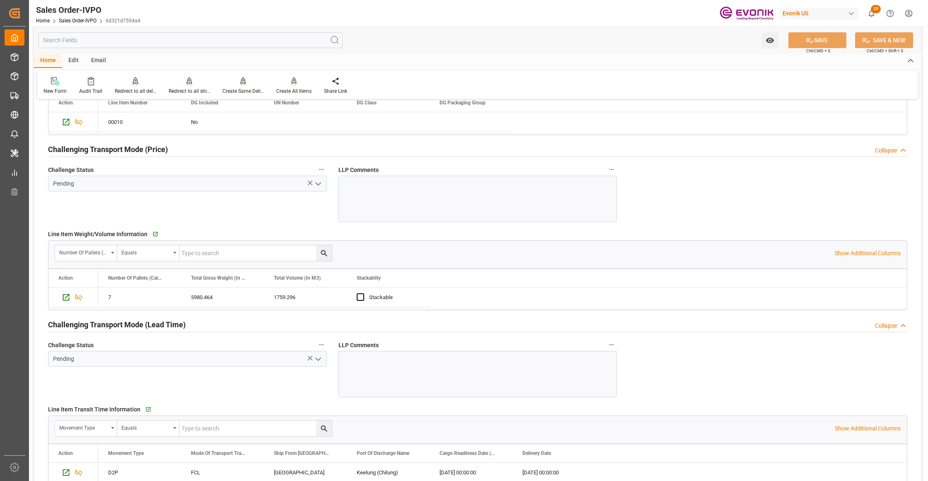
scroll to position [1288, 0]
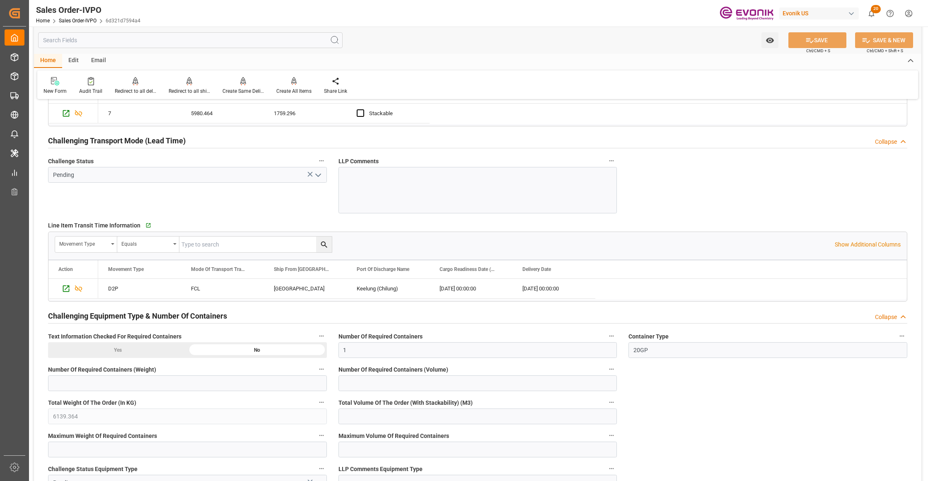
click at [388, 440] on span "Maximum Volume Of Required Containers" at bounding box center [393, 436] width 111 height 9
click at [606, 441] on button "Maximum Volume Of Required Containers" at bounding box center [611, 435] width 11 height 11
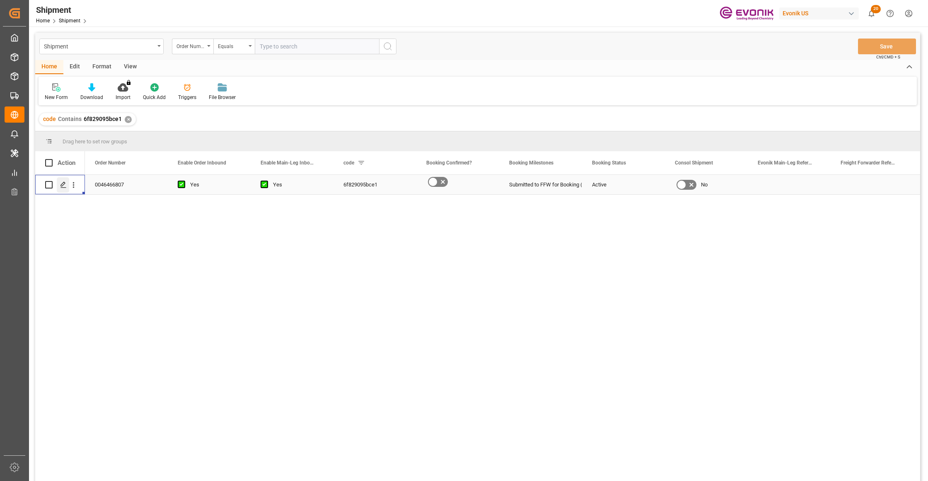
click at [60, 183] on icon "Press SPACE to select this row." at bounding box center [63, 184] width 7 height 7
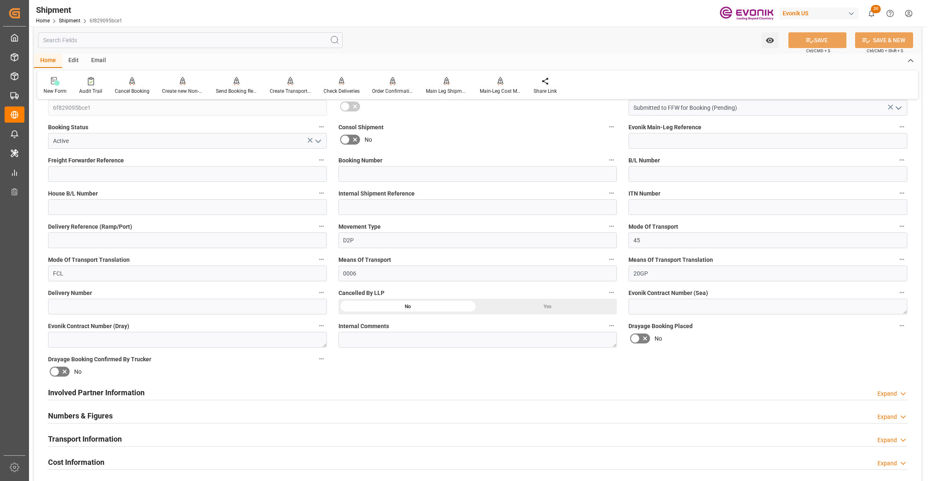
scroll to position [368, 0]
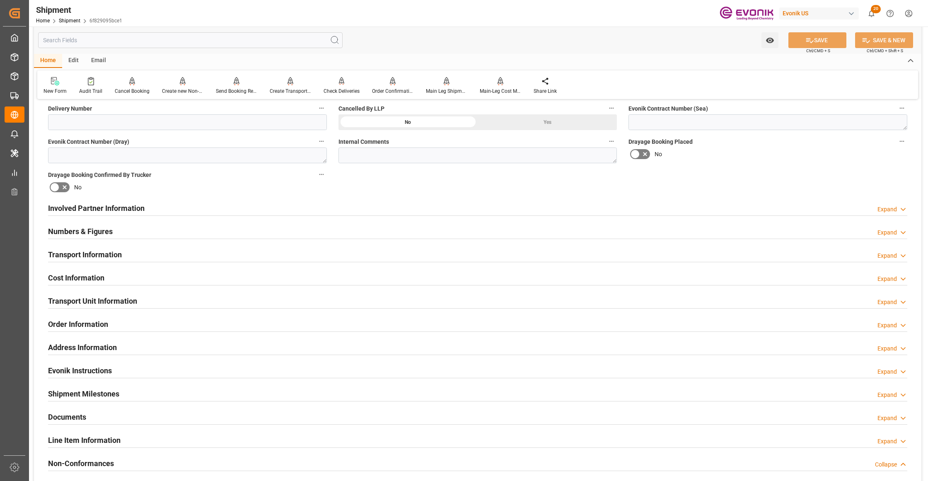
drag, startPoint x: 480, startPoint y: 210, endPoint x: 625, endPoint y: 240, distance: 148.2
click at [479, 210] on div "Involved Partner Information Expand" at bounding box center [477, 208] width 859 height 16
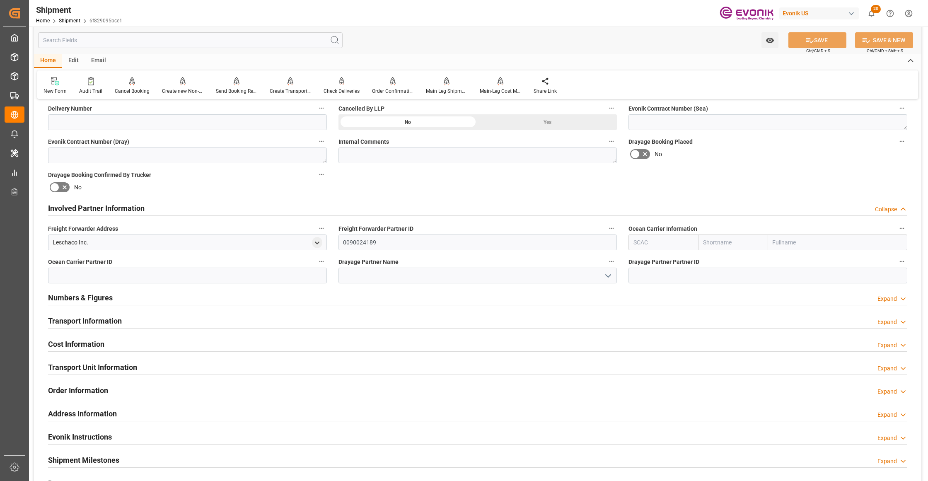
click at [741, 245] on input "text" at bounding box center [733, 242] width 70 height 16
type input "cma"
click at [727, 264] on div "CMACGM" at bounding box center [723, 260] width 50 height 19
type input "CMDU"
type input "CMACGM"
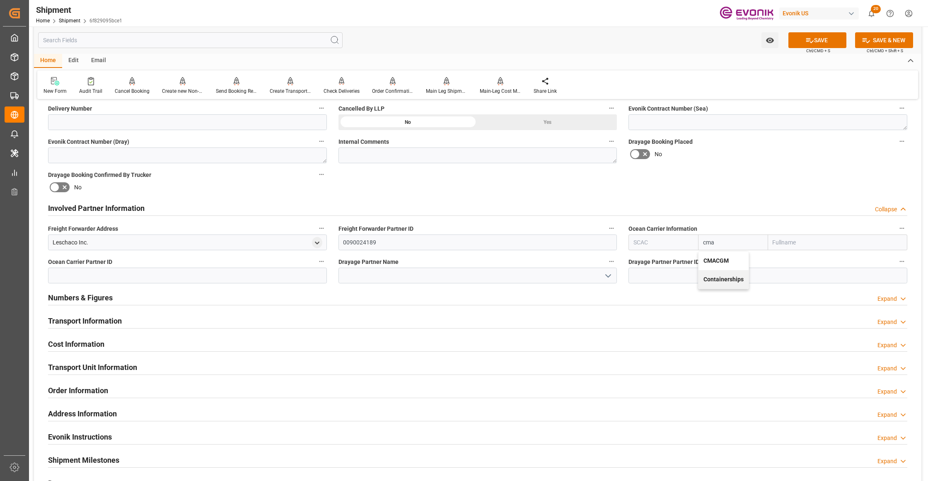
type input "CMA CGM Group"
type input "CMACGM"
click at [738, 167] on div "Booking Confirmation Milestone Bar Collapse Submitted to FFW for Booking (Pendi…" at bounding box center [477, 199] width 887 height 923
click at [819, 36] on button "SAVE" at bounding box center [817, 40] width 58 height 16
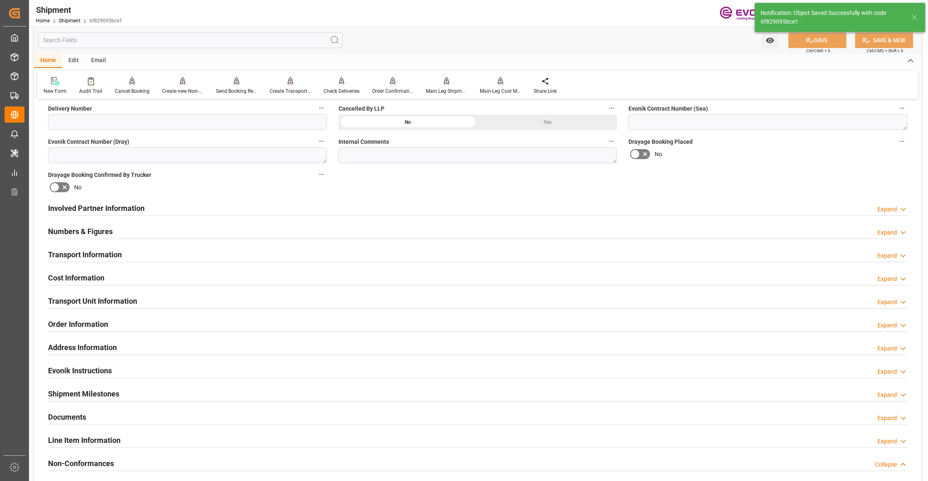
type input "0090030954"
click at [479, 208] on div "Involved Partner Information Expand" at bounding box center [477, 208] width 859 height 16
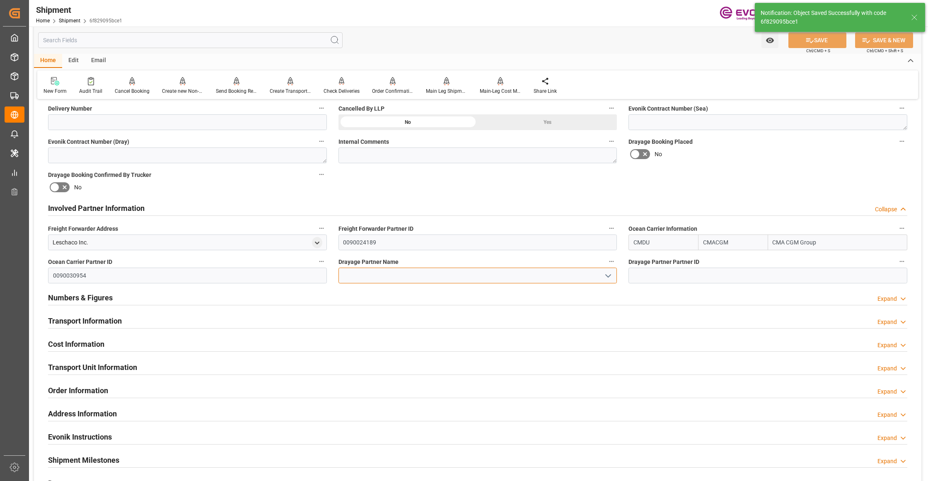
click at [398, 274] on input at bounding box center [477, 276] width 279 height 16
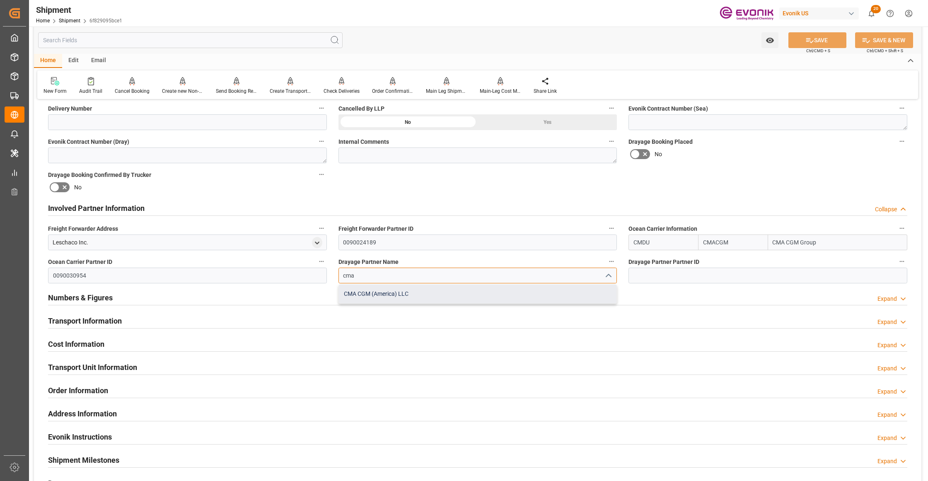
click at [418, 297] on div "CMA CGM (America) LLC" at bounding box center [478, 294] width 278 height 19
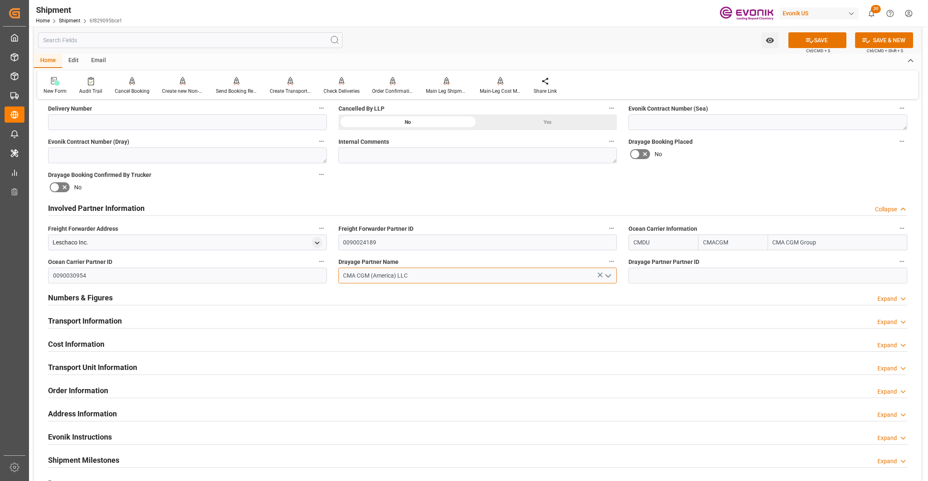
type input "CMA CGM (America) LLC"
click at [698, 186] on div "Booking Confirmation Milestone Bar Collapse Submitted to FFW for Booking (Pendi…" at bounding box center [477, 199] width 887 height 923
click at [822, 37] on button "SAVE" at bounding box center [817, 40] width 58 height 16
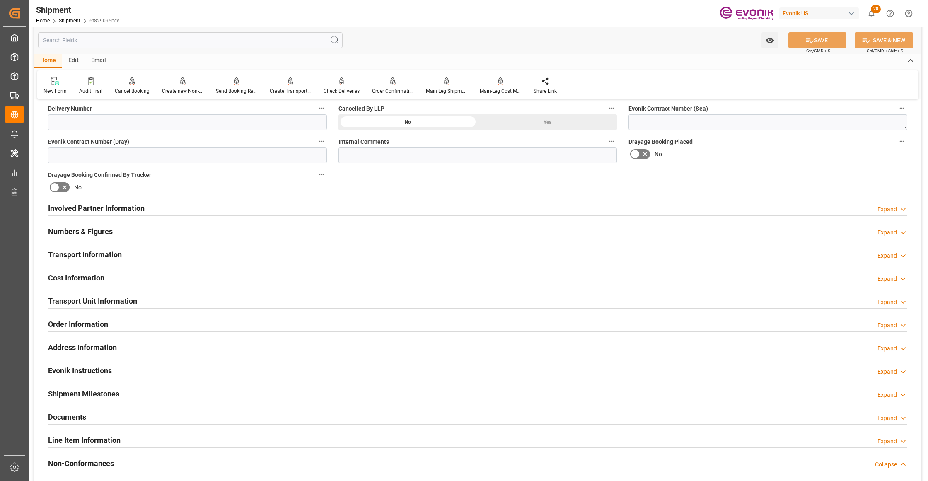
click at [335, 210] on div "Involved Partner Information Expand" at bounding box center [477, 208] width 859 height 16
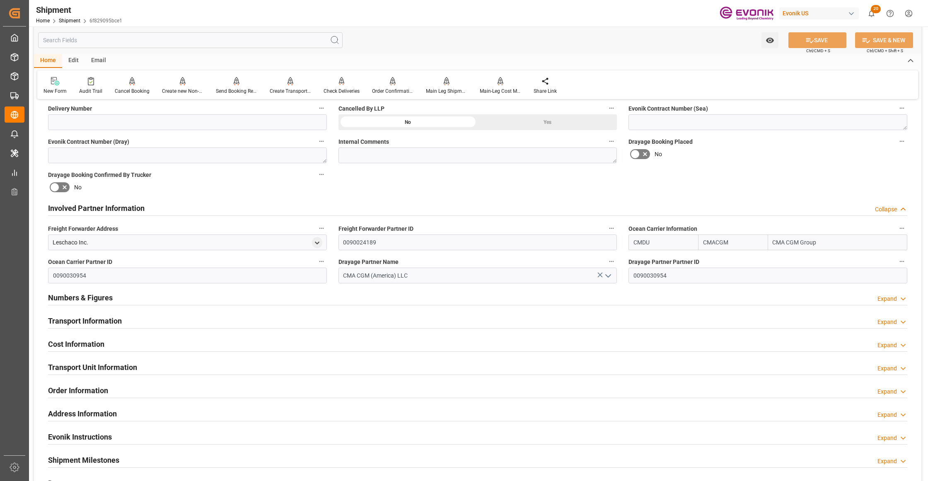
click at [416, 321] on div "Transport Information Expand" at bounding box center [477, 320] width 859 height 16
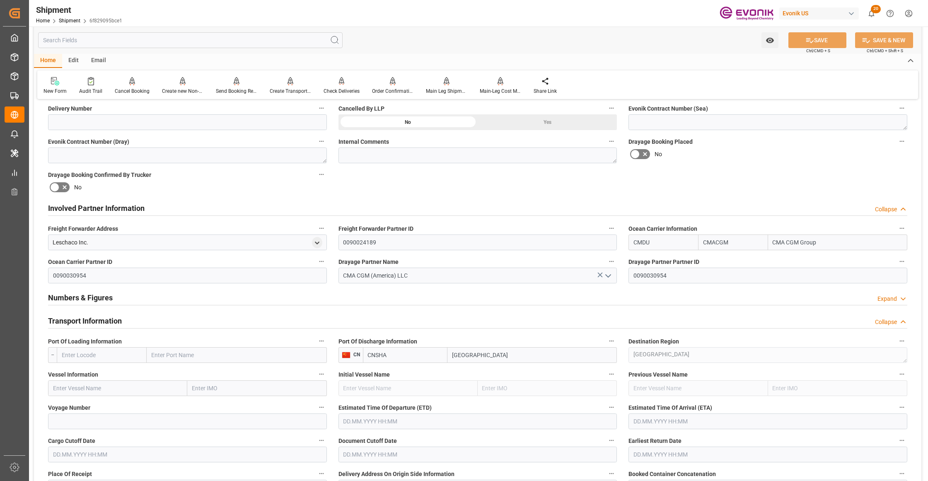
scroll to position [552, 0]
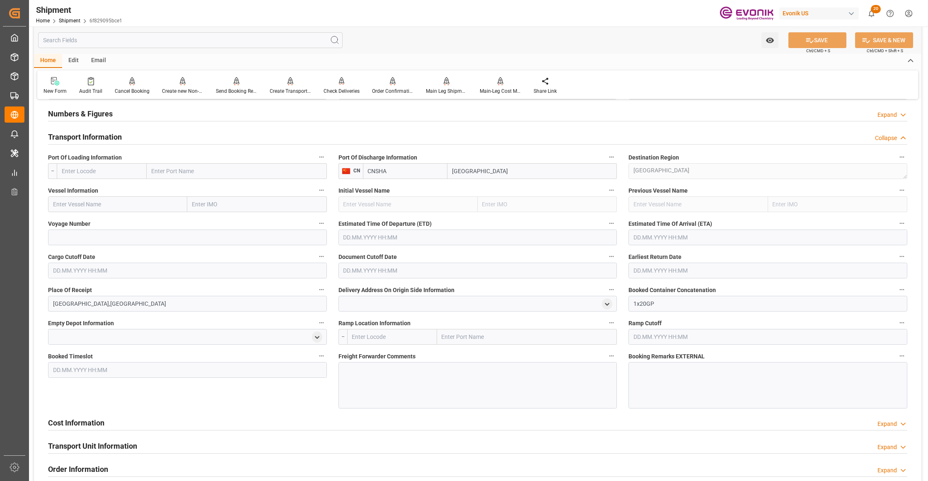
click at [113, 171] on input "text" at bounding box center [102, 171] width 90 height 16
click at [99, 207] on span "USSAV - Savannah" at bounding box center [85, 208] width 46 height 7
type input "USSAV"
type input "Savannah"
type input "USSAV"
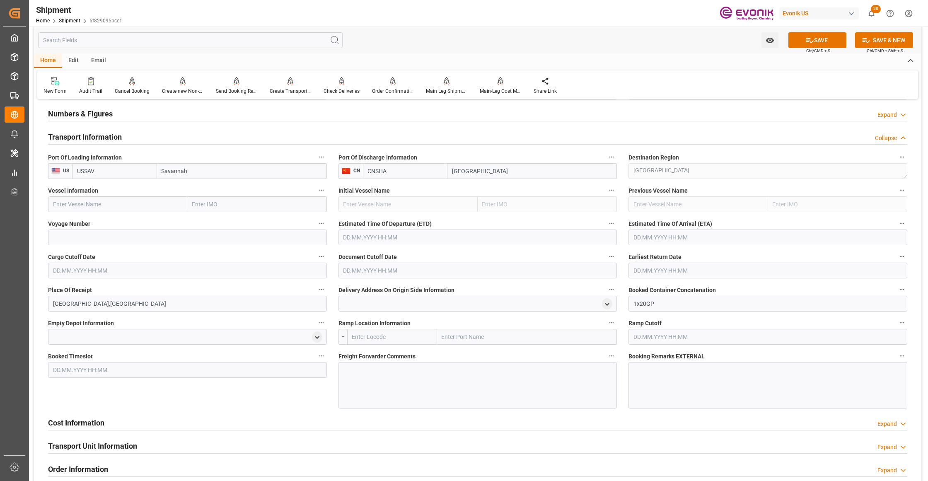
click at [129, 204] on input "text" at bounding box center [117, 204] width 139 height 16
click at [130, 202] on input "text" at bounding box center [117, 204] width 139 height 16
paste input "CMA CGM FORT DIAMANT / 0XR8YW1MA"
click at [143, 209] on input "CMA CGM FORT DIAMANT / 0XR8YW1MA" at bounding box center [117, 204] width 139 height 16
click at [144, 207] on input "CMA CGM FORT DIAMANT / 0XR8YW1MA" at bounding box center [117, 204] width 139 height 16
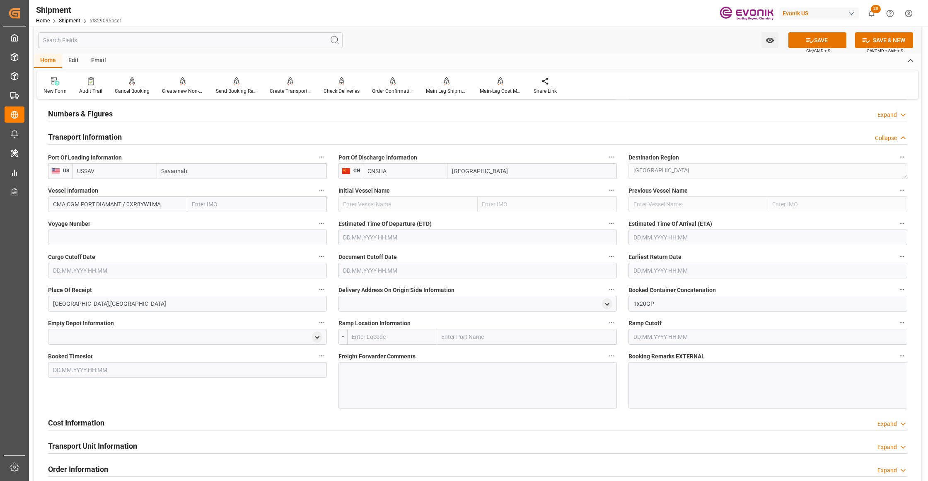
click at [145, 206] on input "CMA CGM FORT DIAMANT / 0XR8YW1MA" at bounding box center [117, 204] width 139 height 16
click at [147, 206] on input "CMA CGM FORT DIAMANT / 0XR8YW1MA" at bounding box center [117, 204] width 139 height 16
click at [167, 208] on input "CMA CGM FORT DIAMANT / 0XR8YW1MA" at bounding box center [117, 204] width 139 height 16
click at [159, 204] on input "CMA CGM FORT DIAMANT / 0XR8YW1MA" at bounding box center [117, 204] width 139 height 16
click at [150, 204] on input "CMA CGM FORT DIAMANT / 0XR8YW1MA" at bounding box center [117, 204] width 139 height 16
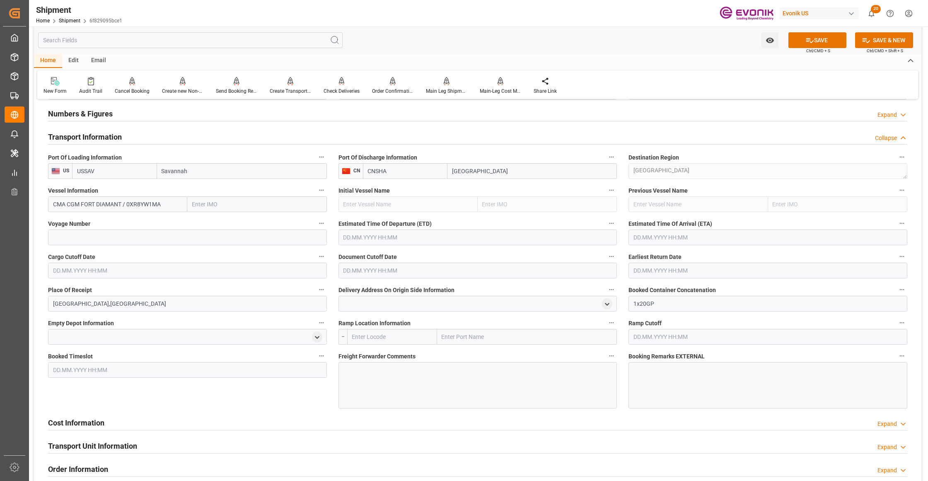
click at [150, 204] on input "CMA CGM FORT DIAMANT / 0XR8YW1MA" at bounding box center [117, 204] width 139 height 16
type input "CMA CGM FORT DIAMANT"
click at [145, 239] on input at bounding box center [187, 238] width 279 height 16
paste input "0XR8YW1MA"
type input "0XR8YW1MA"
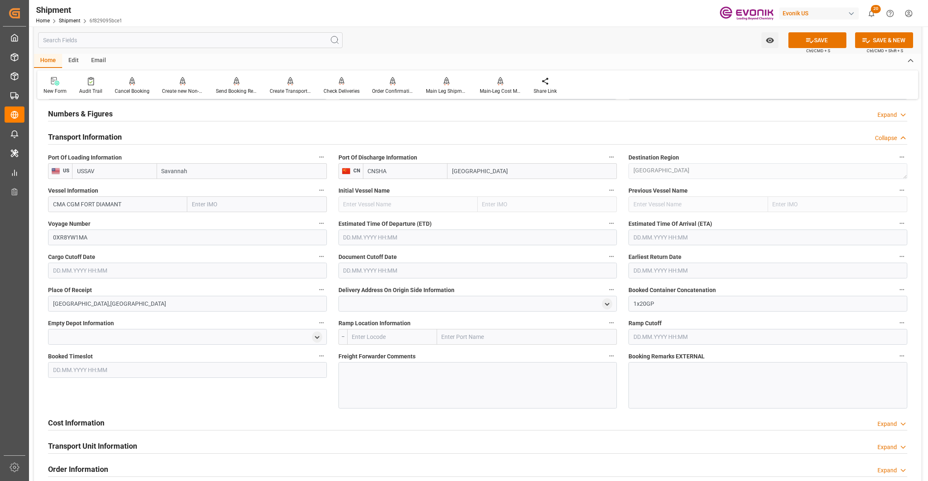
click at [438, 240] on input "text" at bounding box center [477, 238] width 279 height 16
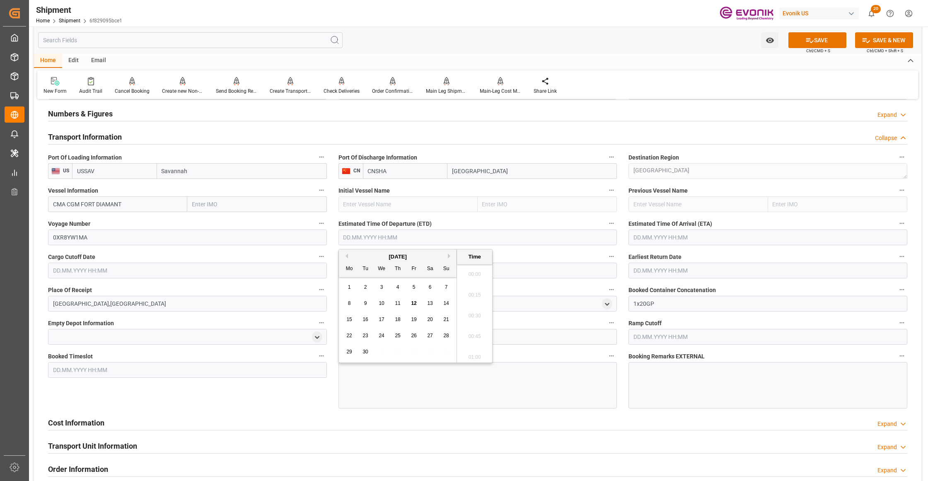
scroll to position [85, 0]
click at [451, 254] on button "Next Month" at bounding box center [450, 256] width 5 height 5
click at [427, 288] on div "4" at bounding box center [430, 288] width 10 height 10
type input "04.10.2025 00:00"
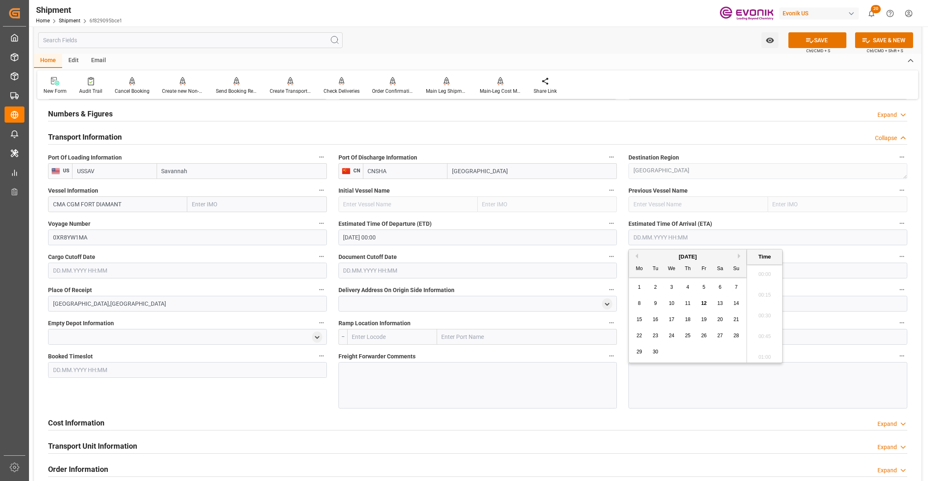
click at [672, 234] on input "text" at bounding box center [767, 238] width 279 height 16
click at [739, 256] on button "Next Month" at bounding box center [740, 256] width 5 height 5
click at [722, 336] on span "22" at bounding box center [719, 336] width 5 height 6
type input "22.11.2025 00:00"
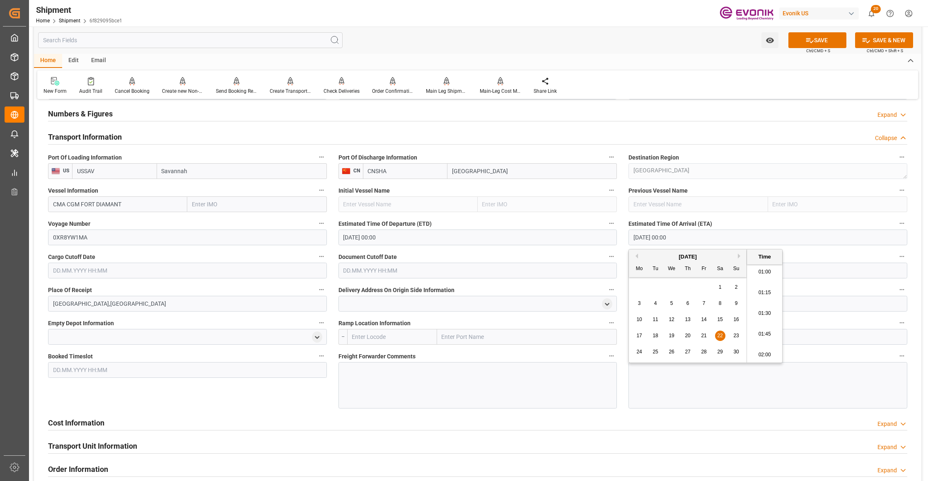
click at [290, 271] on input "text" at bounding box center [187, 271] width 279 height 16
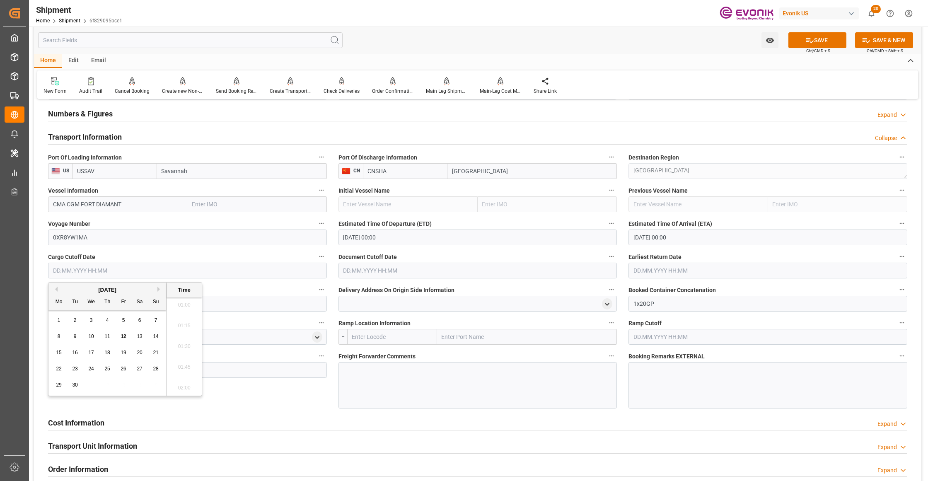
click at [125, 353] on span "19" at bounding box center [123, 353] width 5 height 6
type input "19.09.2025 00:00"
click at [456, 266] on input "text" at bounding box center [477, 271] width 279 height 16
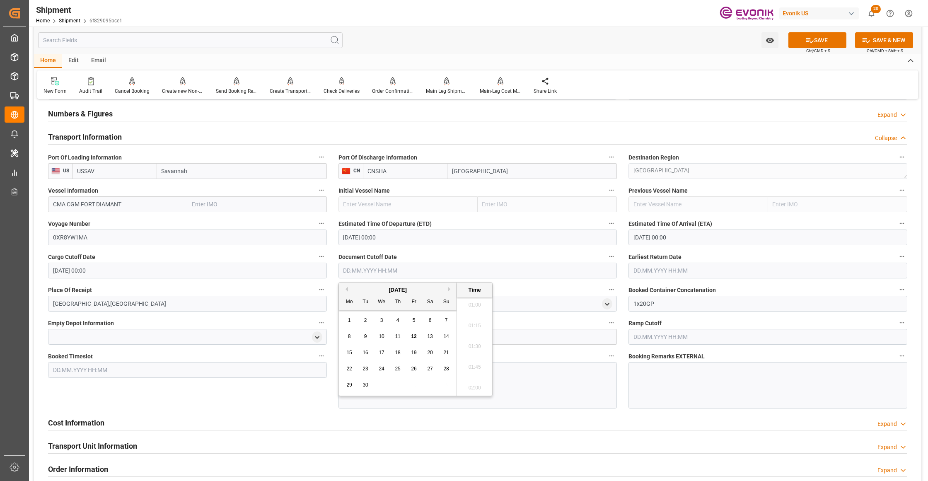
click at [410, 352] on div "19" at bounding box center [414, 353] width 10 height 10
type input "19.09.2025 00:00"
drag, startPoint x: 683, startPoint y: 266, endPoint x: 678, endPoint y: 273, distance: 9.0
click at [683, 267] on input "text" at bounding box center [767, 271] width 279 height 16
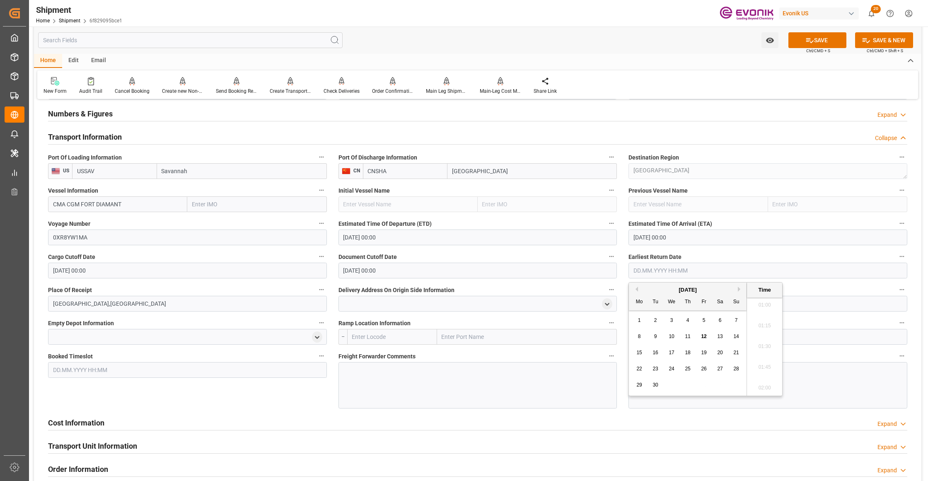
click at [703, 356] on div "19" at bounding box center [704, 353] width 10 height 10
type input "19.09.2025 00:00"
click at [300, 396] on div "Booked Timeslot" at bounding box center [187, 380] width 290 height 64
click at [817, 39] on button "SAVE" at bounding box center [817, 40] width 58 height 16
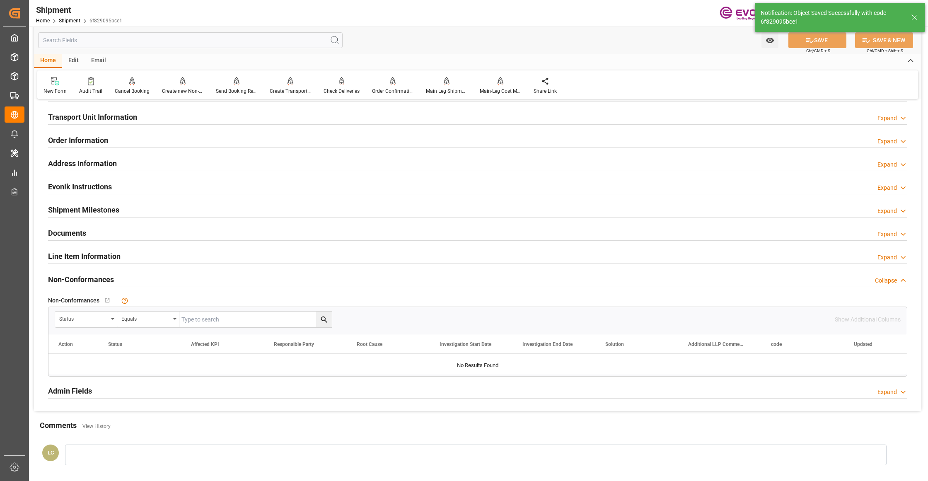
scroll to position [368, 0]
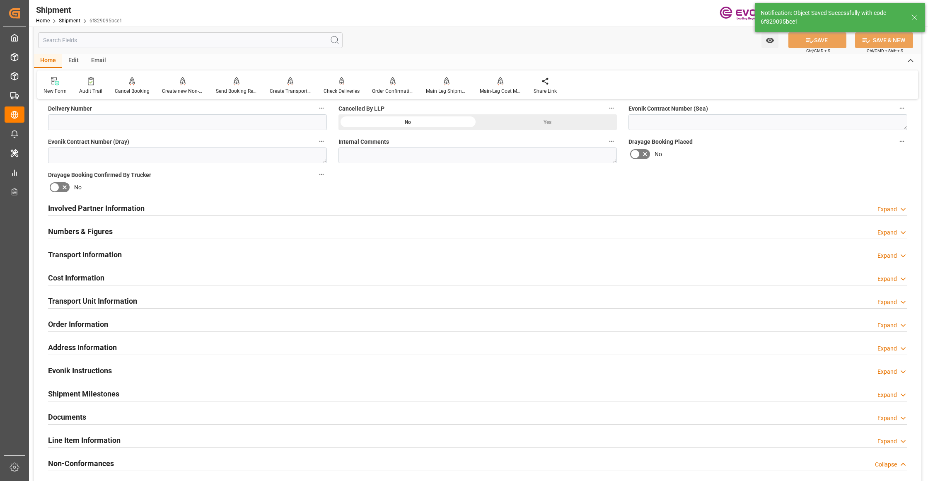
drag, startPoint x: 248, startPoint y: 276, endPoint x: 234, endPoint y: 288, distance: 18.2
click at [249, 276] on div "Cost Information Expand" at bounding box center [477, 277] width 859 height 16
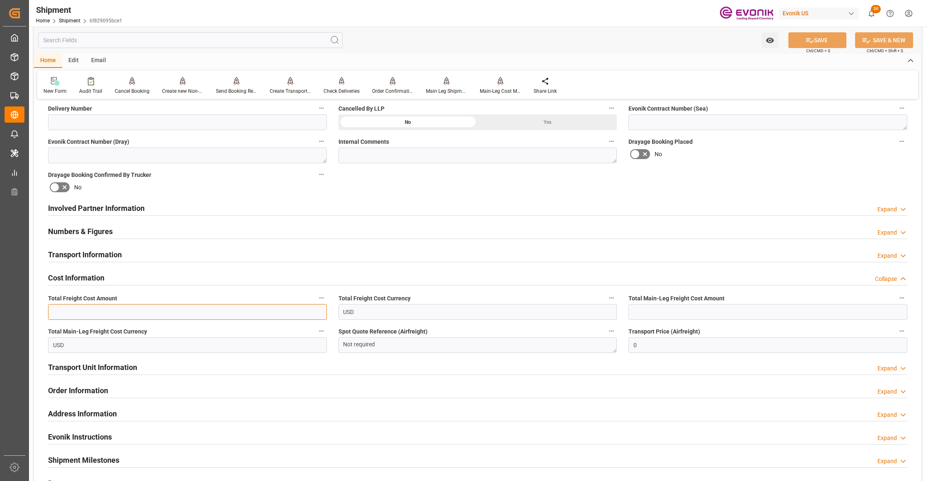
drag, startPoint x: 172, startPoint y: 316, endPoint x: 249, endPoint y: 312, distance: 77.5
click at [172, 316] on input "text" at bounding box center [187, 312] width 279 height 16
paste input "1600"
type input "1600"
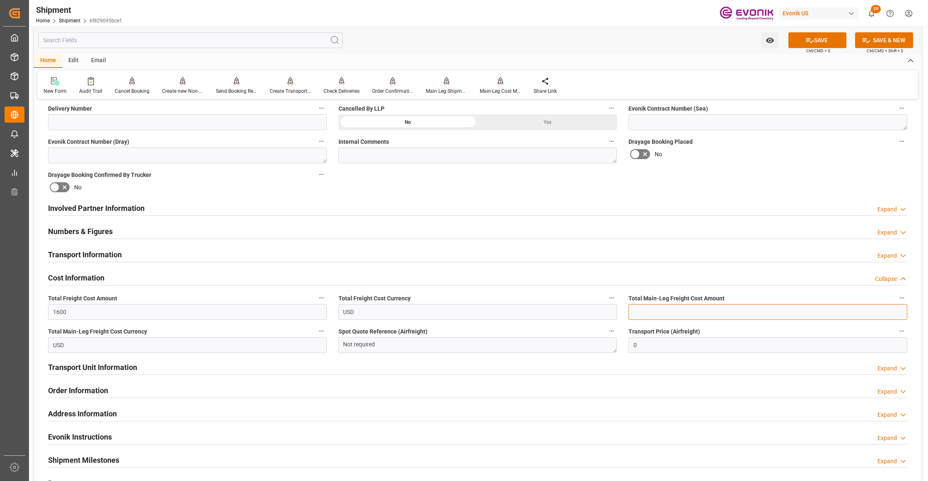
click at [650, 312] on input "text" at bounding box center [767, 312] width 279 height 16
paste input "1600"
type input "1600"
click at [732, 169] on div "Booking Confirmation Milestone Bar Collapse Submitted to FFW for Booking (Pendi…" at bounding box center [477, 199] width 887 height 923
click at [825, 41] on button "SAVE" at bounding box center [817, 40] width 58 height 16
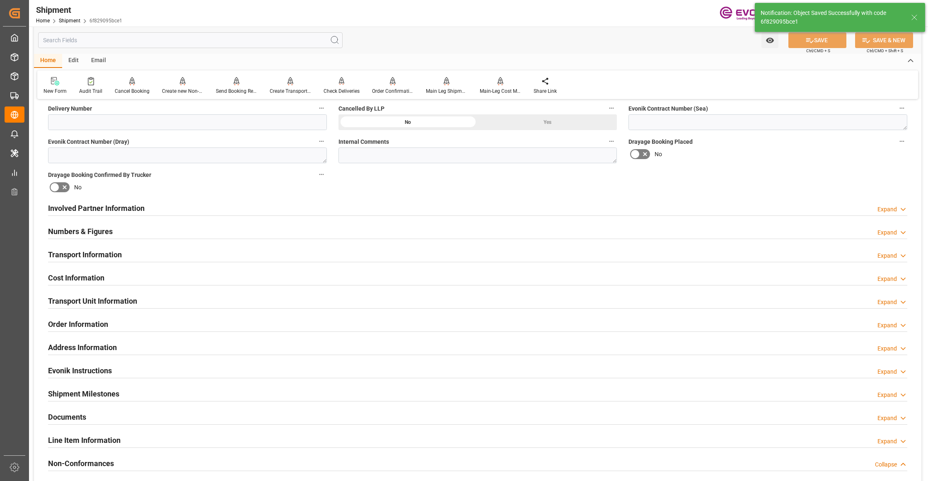
click at [396, 204] on div "Involved Partner Information Expand" at bounding box center [477, 208] width 859 height 16
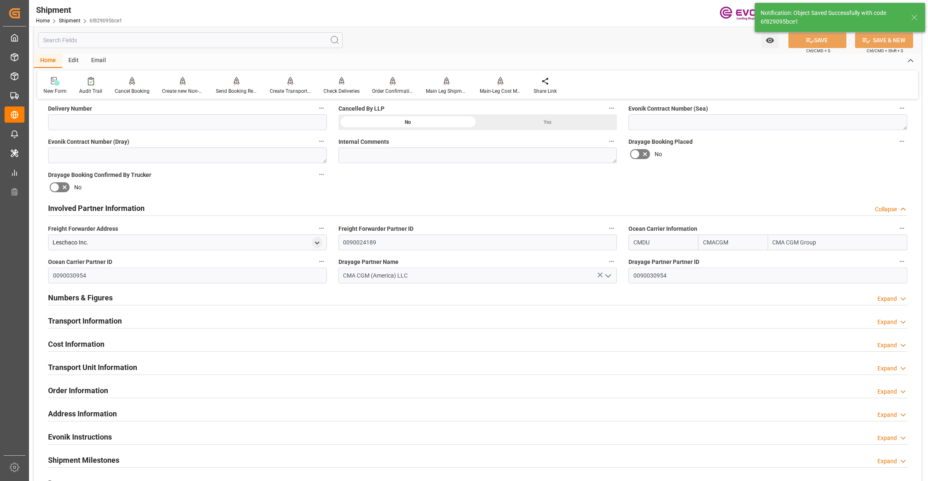
click at [418, 317] on div "Transport Information Expand" at bounding box center [477, 320] width 859 height 16
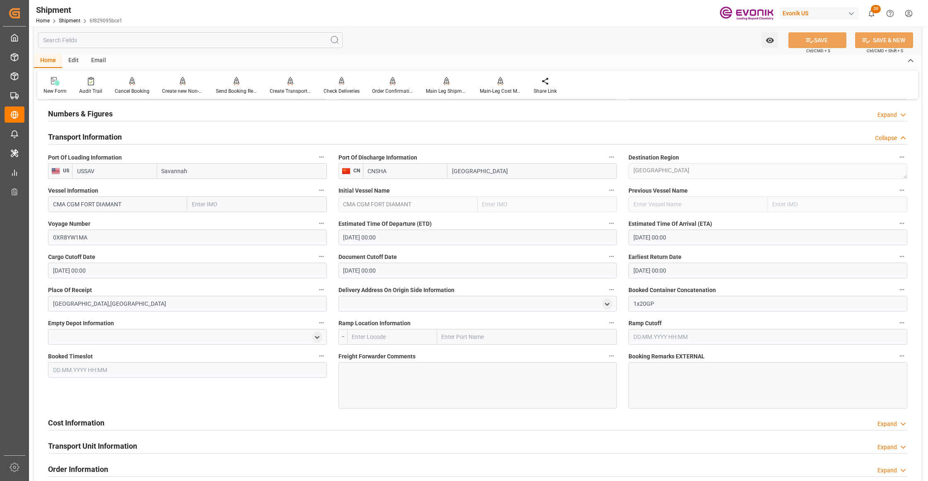
scroll to position [736, 0]
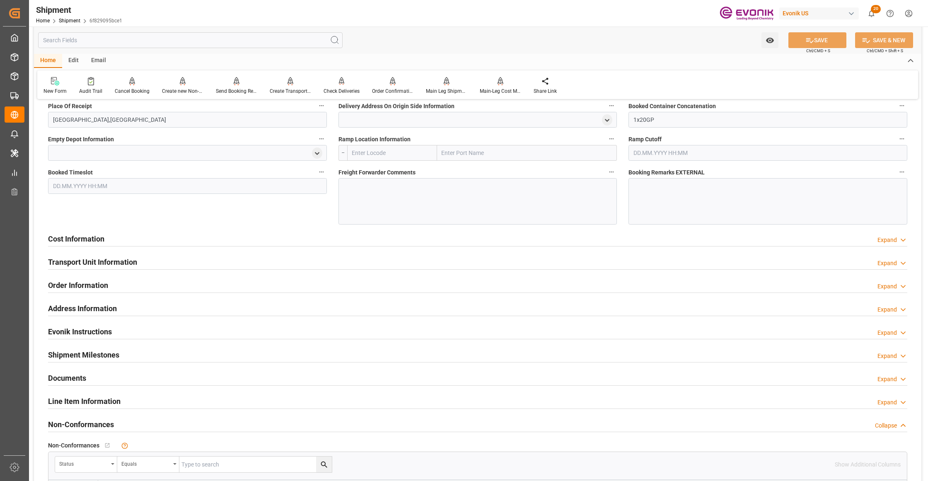
click at [261, 238] on div "Cost Information Expand" at bounding box center [477, 238] width 859 height 16
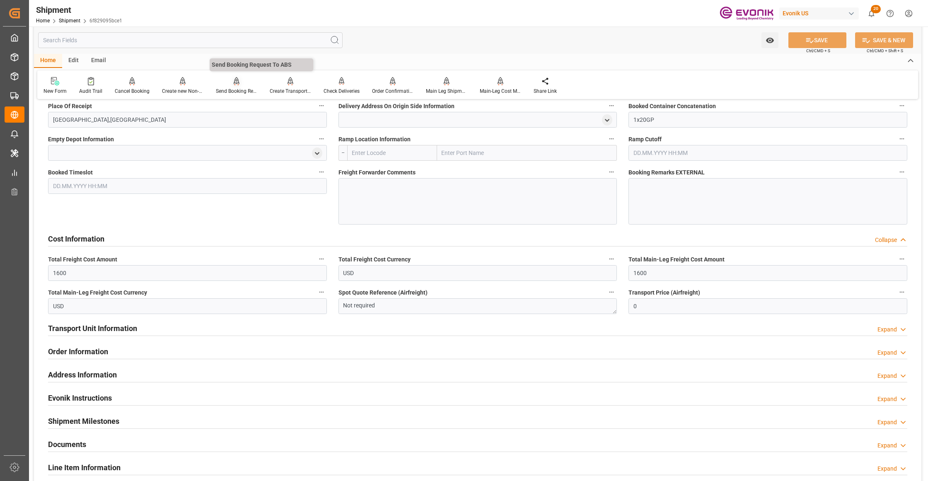
click at [234, 83] on icon at bounding box center [237, 80] width 6 height 7
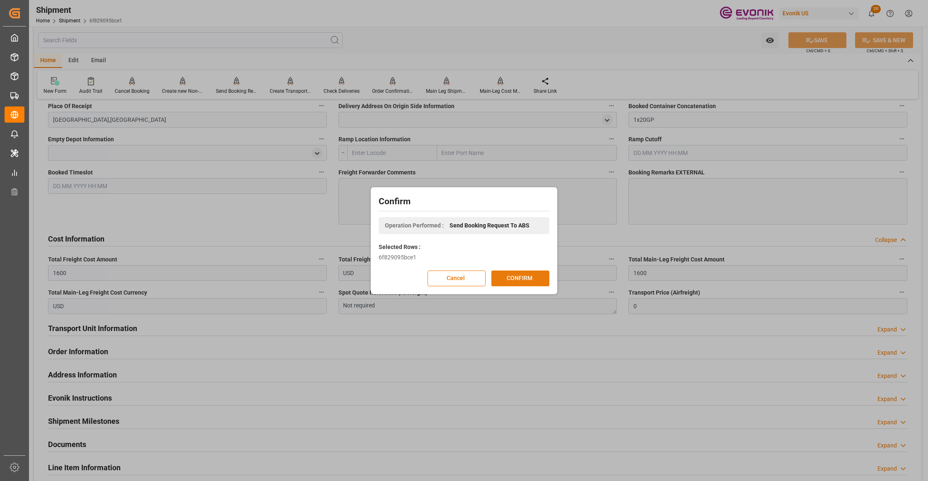
click at [529, 278] on button "CONFIRM" at bounding box center [520, 279] width 58 height 16
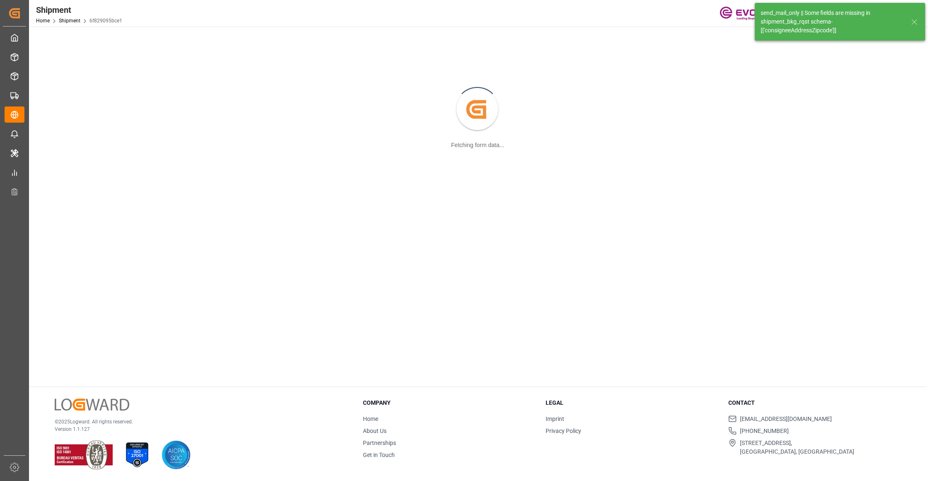
scroll to position [90, 0]
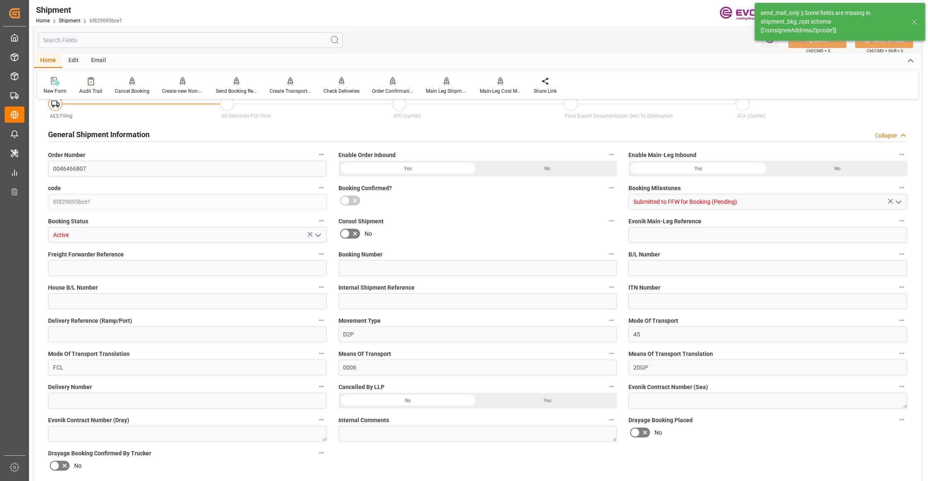
type input "196"
type input "DR"
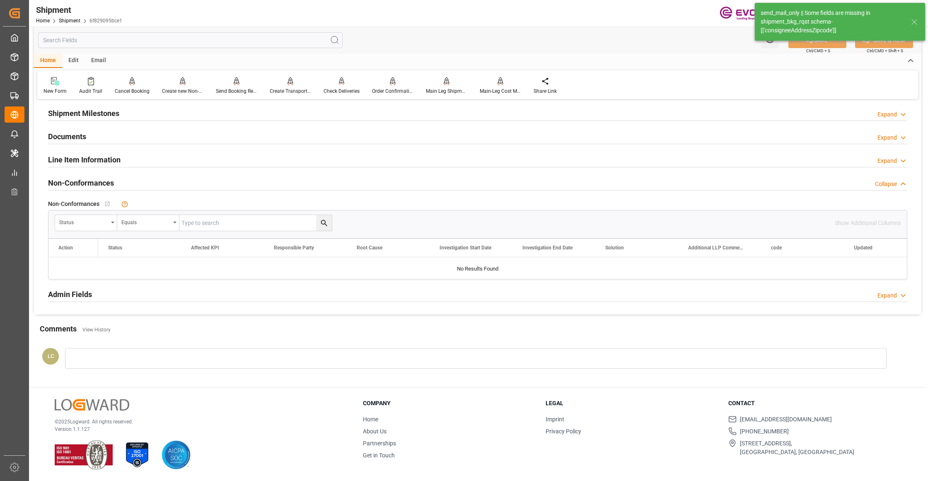
drag, startPoint x: 176, startPoint y: 161, endPoint x: 134, endPoint y: 184, distance: 48.4
click at [176, 161] on div "Line Item Information Expand" at bounding box center [477, 159] width 859 height 16
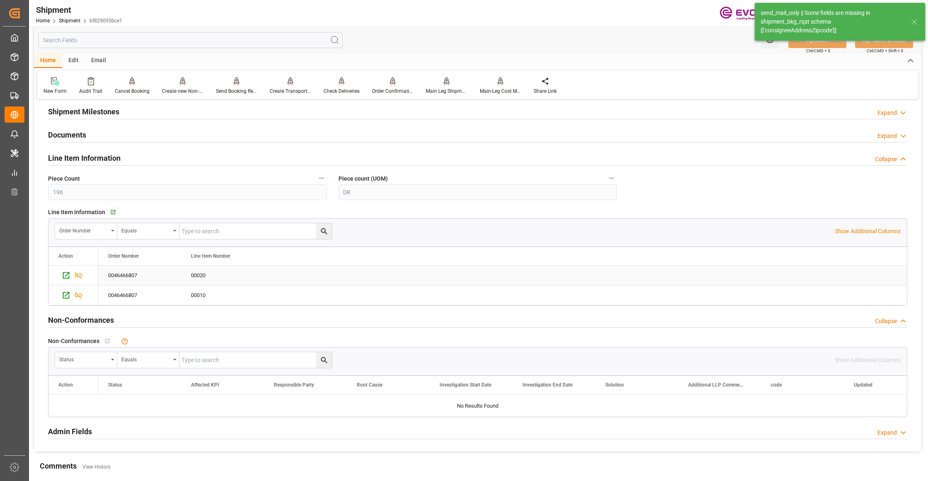
scroll to position [736, 0]
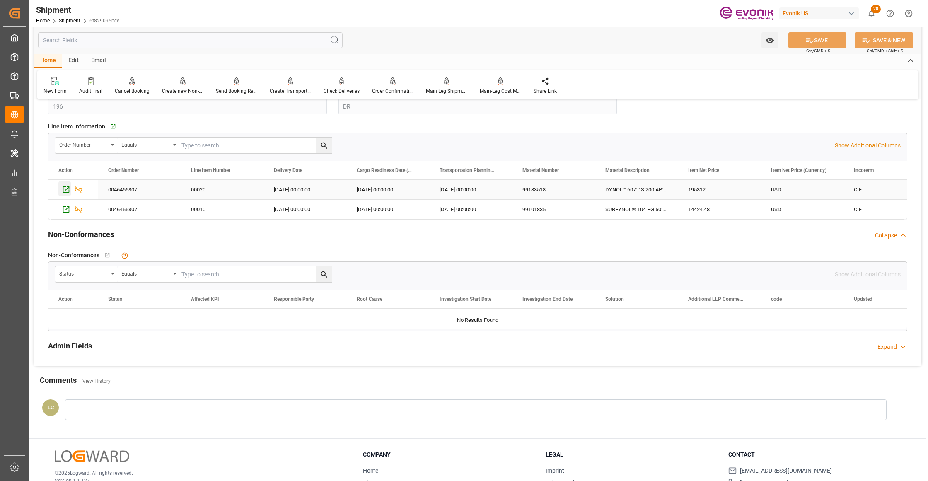
click at [67, 189] on icon "Press SPACE to select this row." at bounding box center [66, 189] width 9 height 9
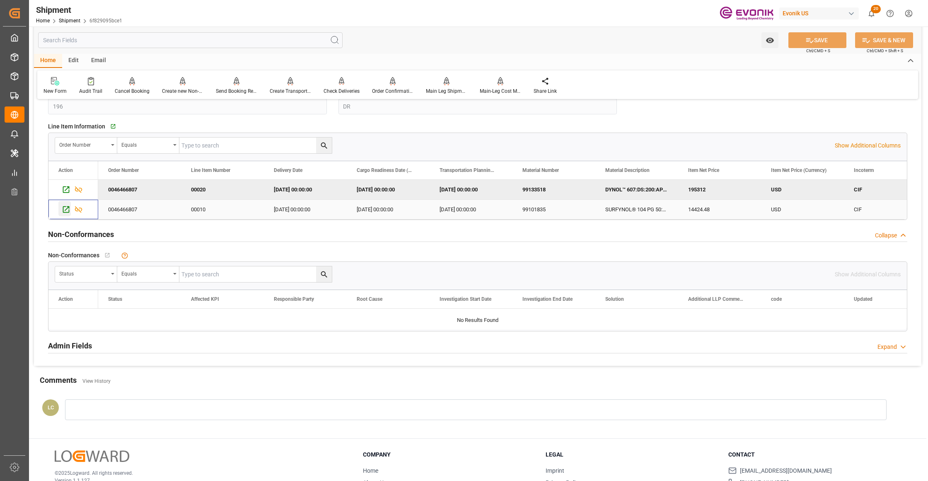
click at [67, 210] on icon "Press SPACE to select this row." at bounding box center [66, 209] width 9 height 9
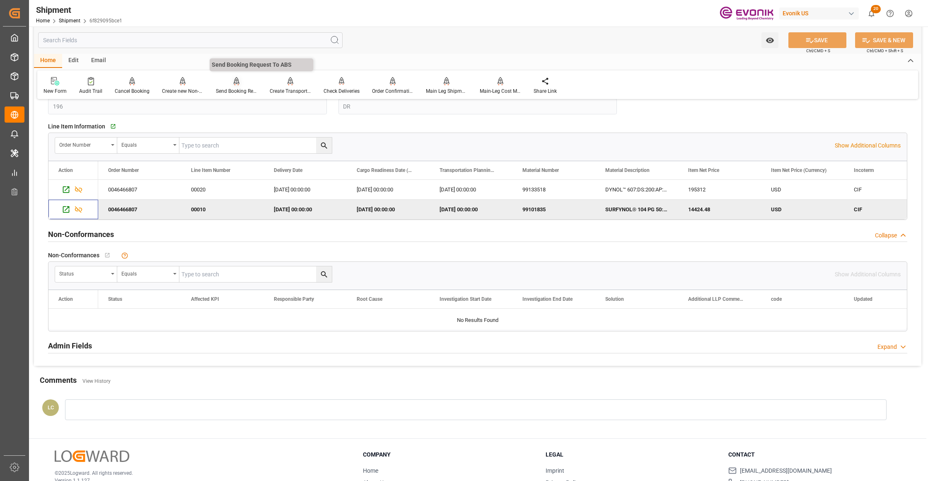
click at [234, 83] on icon at bounding box center [237, 81] width 6 height 8
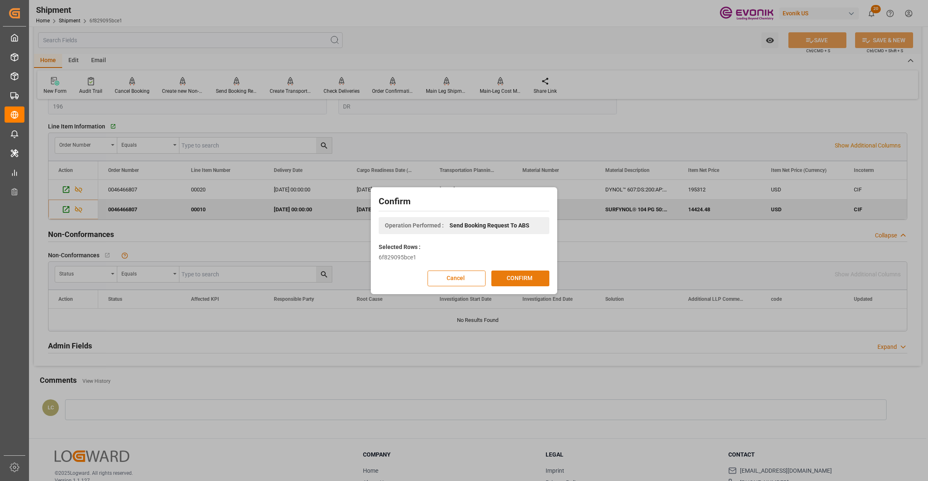
click at [536, 278] on button "CONFIRM" at bounding box center [520, 279] width 58 height 16
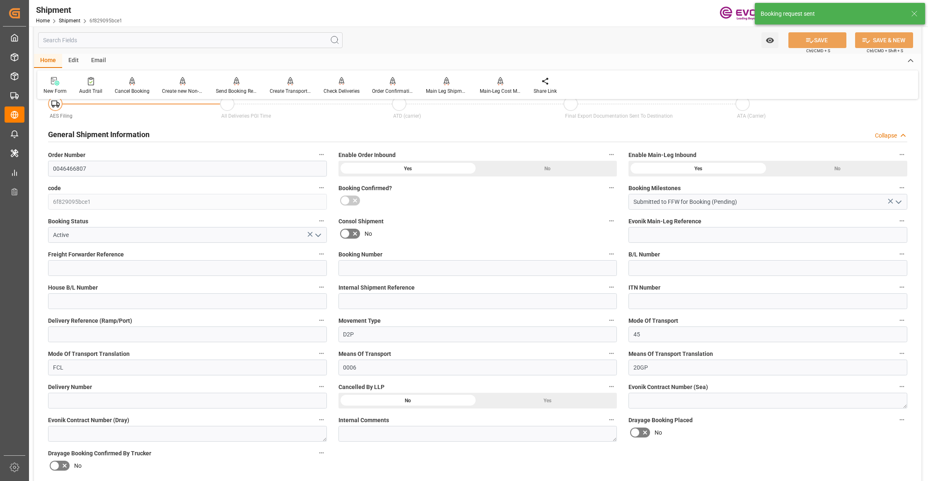
scroll to position [650, 0]
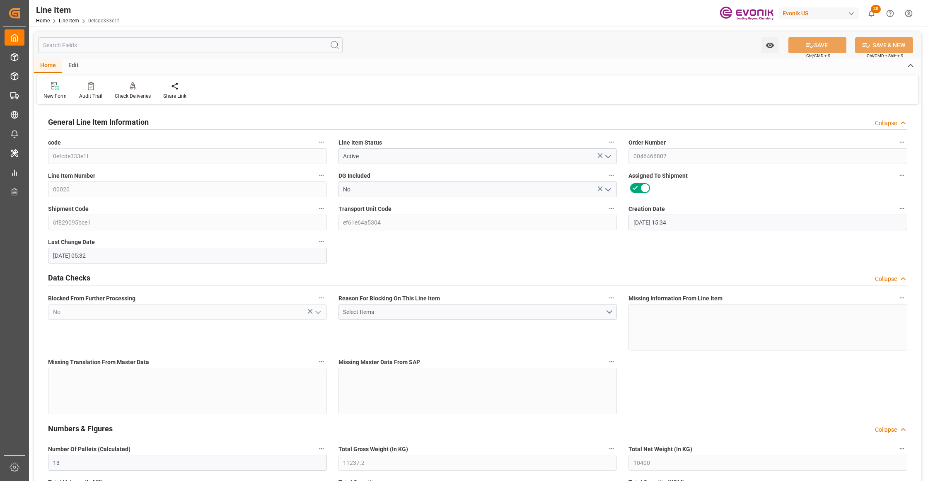
click at [193, 45] on input "text" at bounding box center [190, 45] width 304 height 16
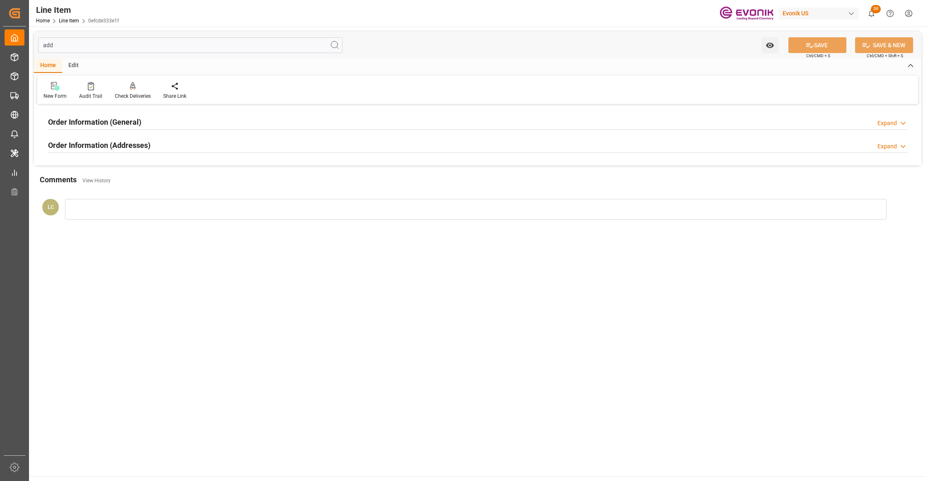
type input "add"
click at [241, 145] on div "Order Information (Addresses) Expand" at bounding box center [477, 145] width 859 height 16
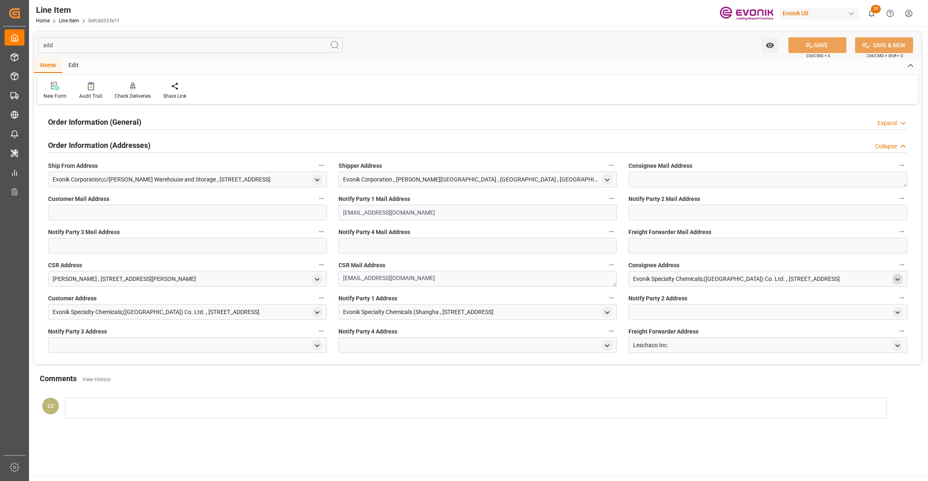
click at [895, 277] on icon "open menu" at bounding box center [897, 279] width 7 height 7
click at [784, 350] on input "text" at bounding box center [833, 349] width 126 height 9
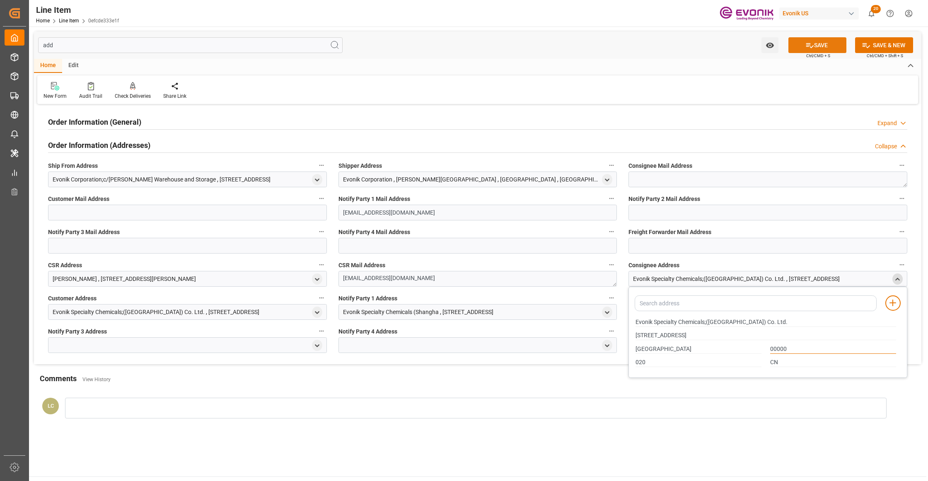
type input "00000"
click at [809, 41] on icon at bounding box center [809, 45] width 9 height 9
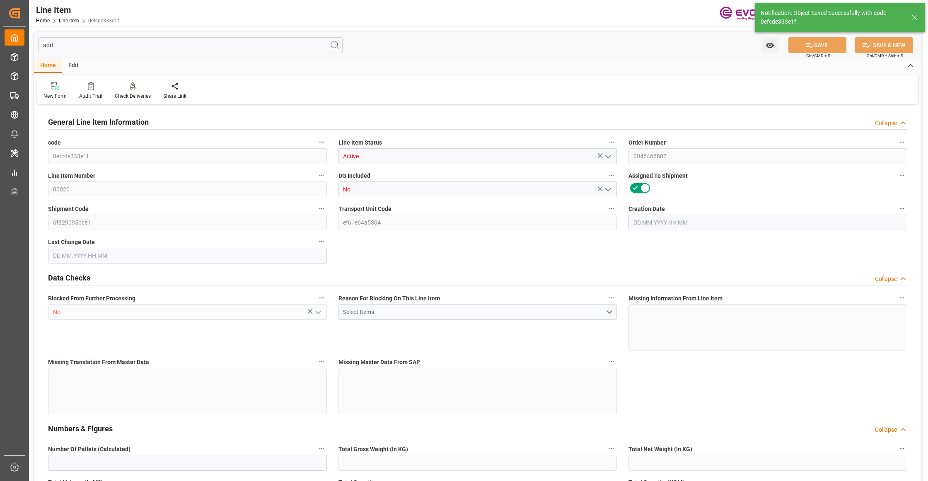
type input "13"
type input "11237.2"
type input "10400"
type input "14.935"
type input "52"
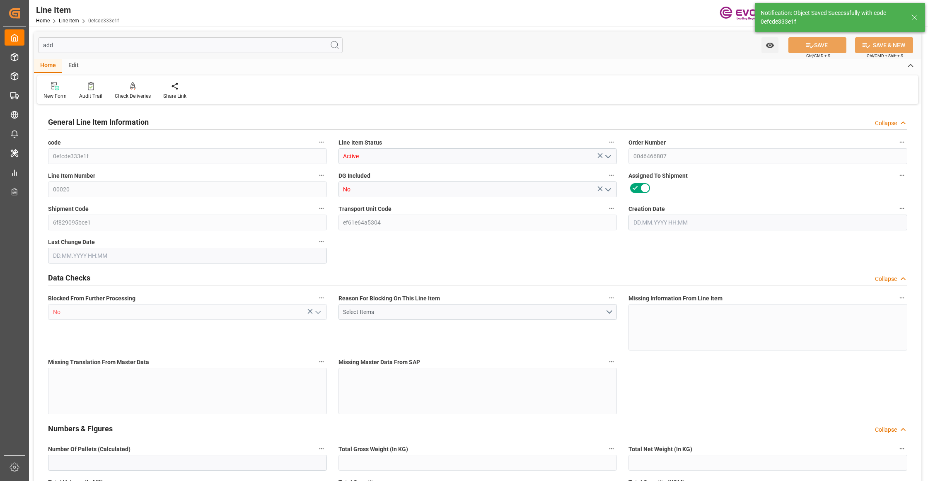
type input "195312"
type input "52"
type input "11237.2"
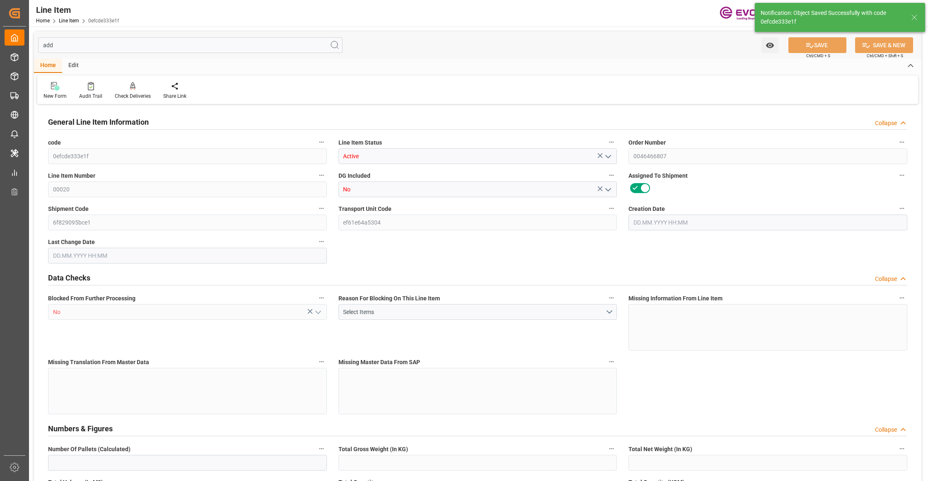
type input "11497.2"
type input "10400"
type input "14.935"
type input "14935.024"
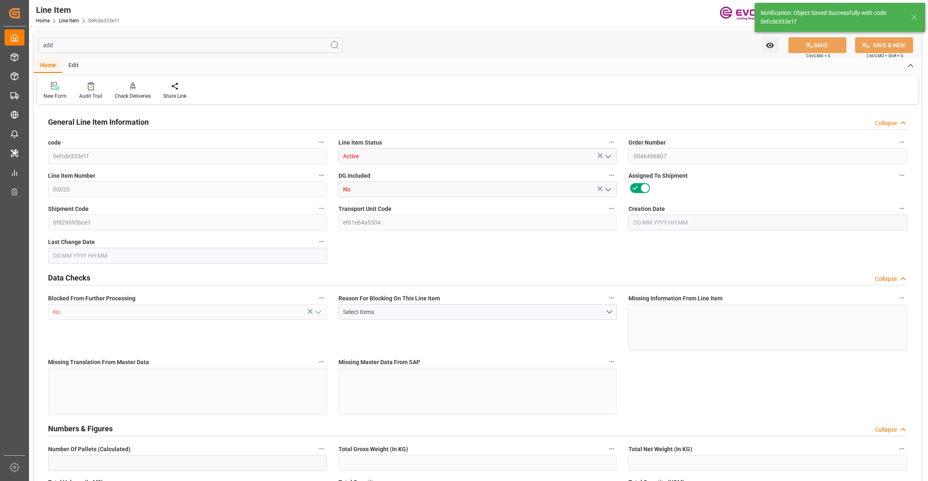
type input "0"
type input "[DATE] 15:34"
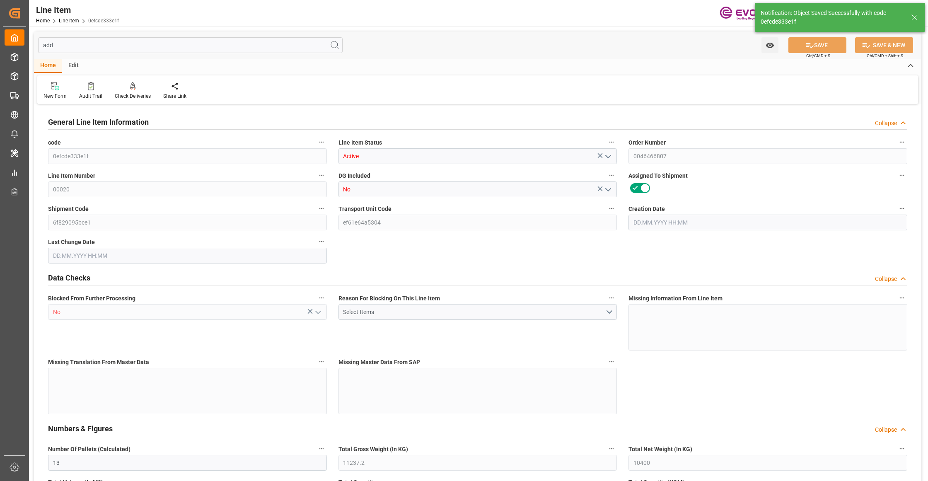
type input "12.09.2025 05:34"
type input "14.11.2025"
type input "19.09.2025"
type input "11.09.2025"
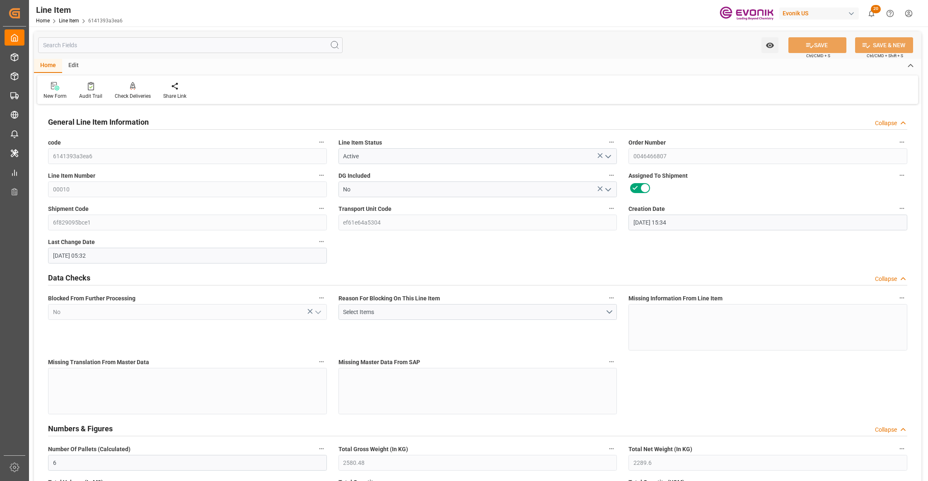
click at [179, 44] on input "text" at bounding box center [190, 45] width 304 height 16
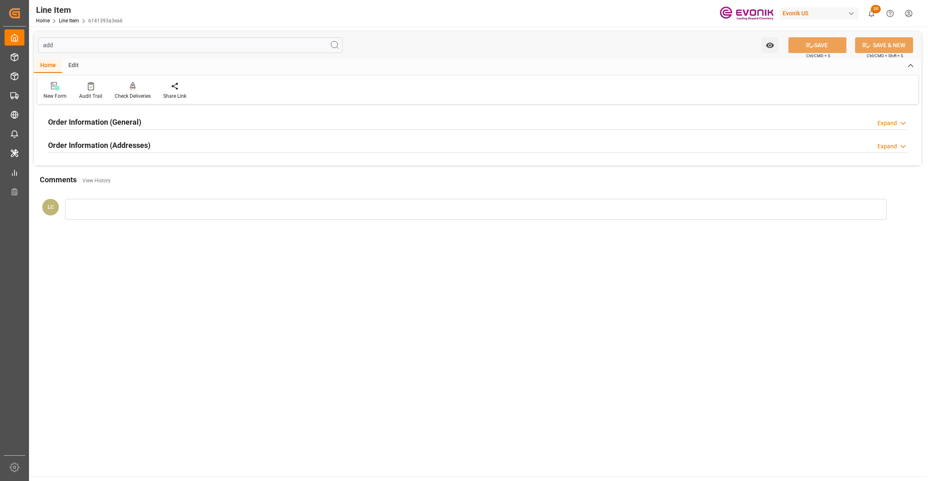
type input "add"
click at [739, 141] on div "Order Information (Addresses) Expand" at bounding box center [477, 145] width 859 height 16
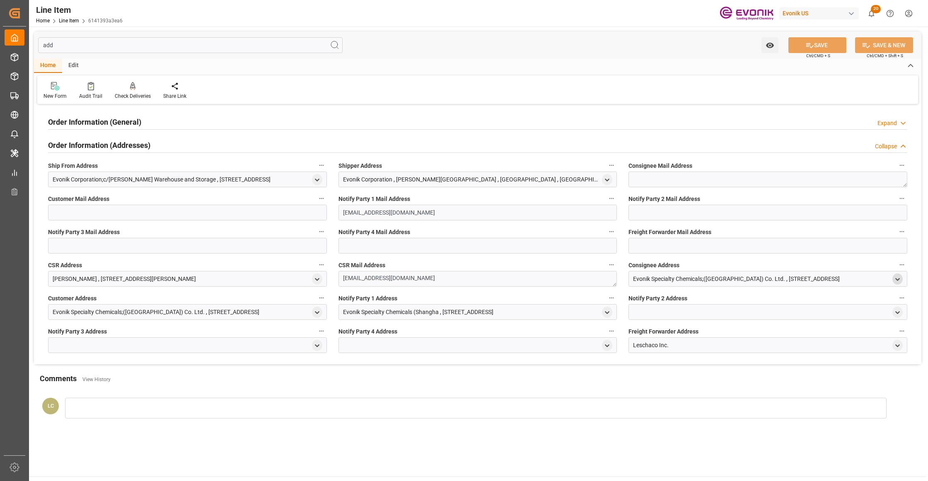
click at [898, 280] on icon "open menu" at bounding box center [897, 279] width 7 height 7
click at [785, 346] on input "text" at bounding box center [833, 349] width 126 height 9
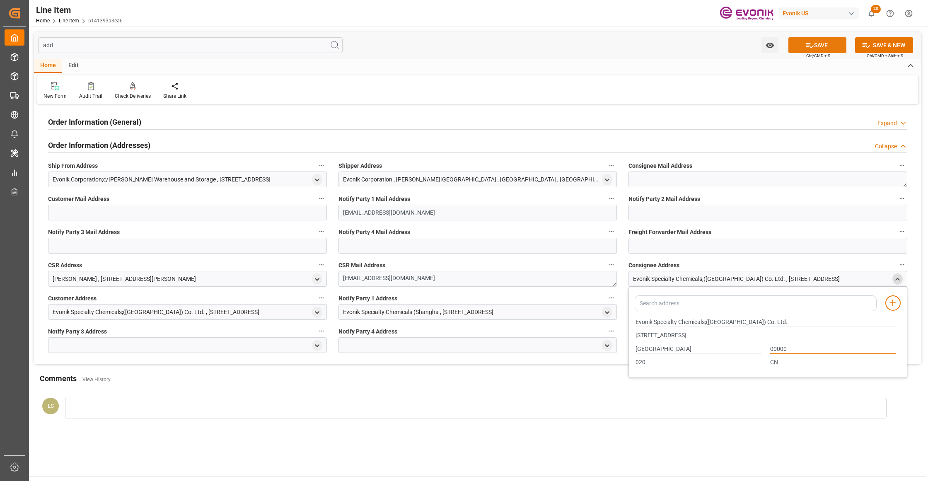
type input "00000"
click at [815, 48] on button "SAVE" at bounding box center [817, 45] width 58 height 16
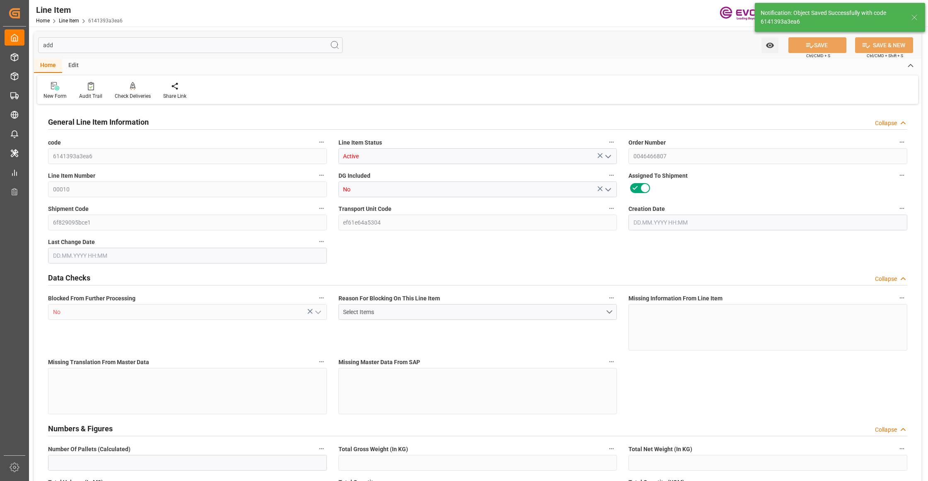
type input "6"
type input "2580.48"
type input "2289.6"
type input "6.0805"
type input "144"
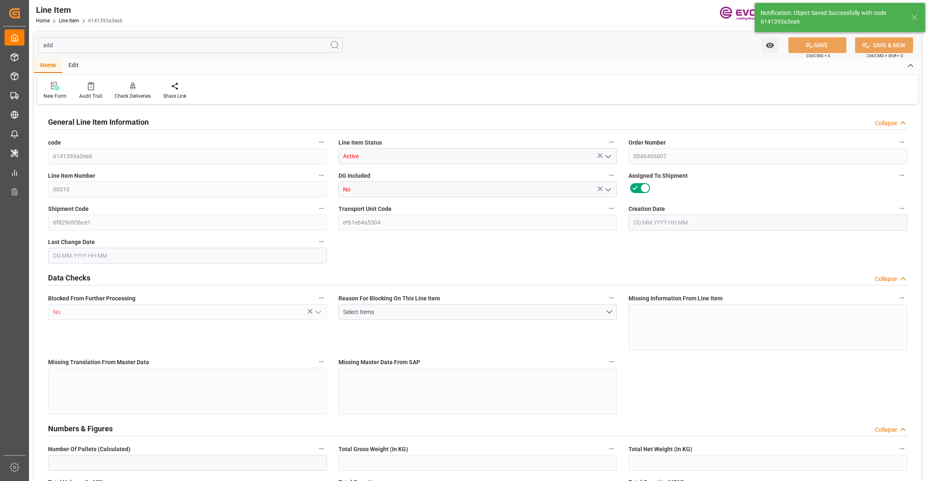
type input "14424.48"
type input "144"
type input "2580.48"
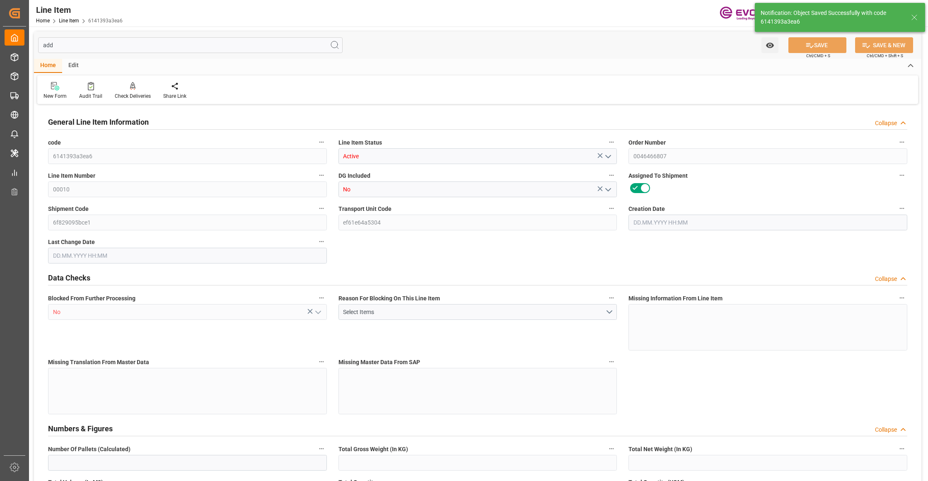
type input "2730.48"
type input "2289.6"
type input "6.0805"
type input "6080.544"
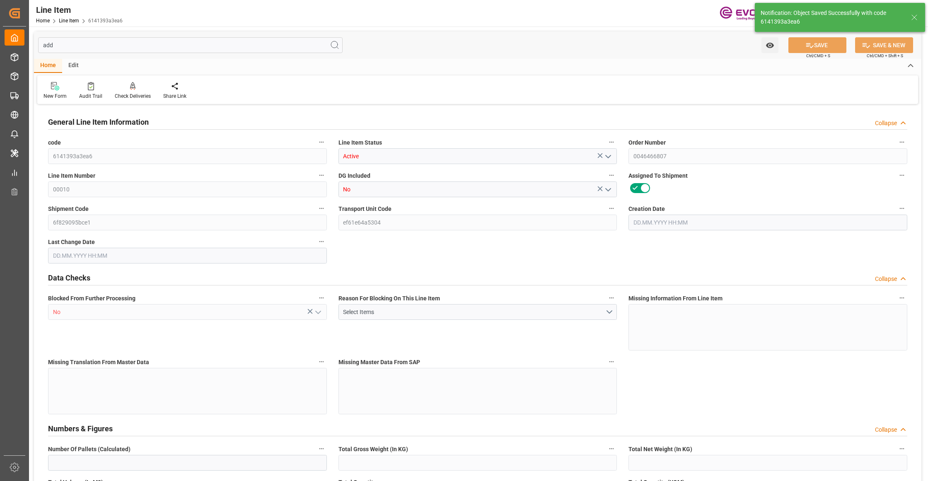
type input "0"
type input "11.09.2025 15:34"
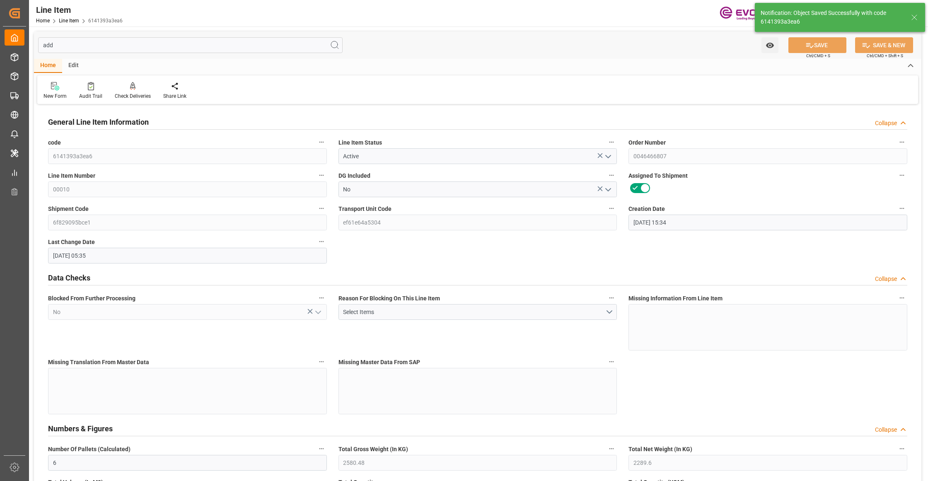
type input "12.09.2025 05:35"
type input "14.11.2025"
type input "19.09.2025"
type input "11.09.2025"
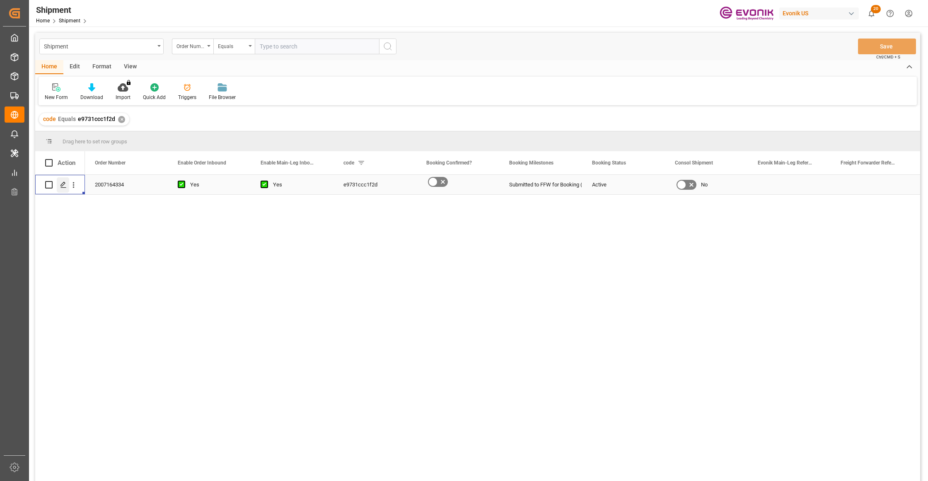
click at [61, 180] on div "Press SPACE to select this row." at bounding box center [63, 184] width 12 height 15
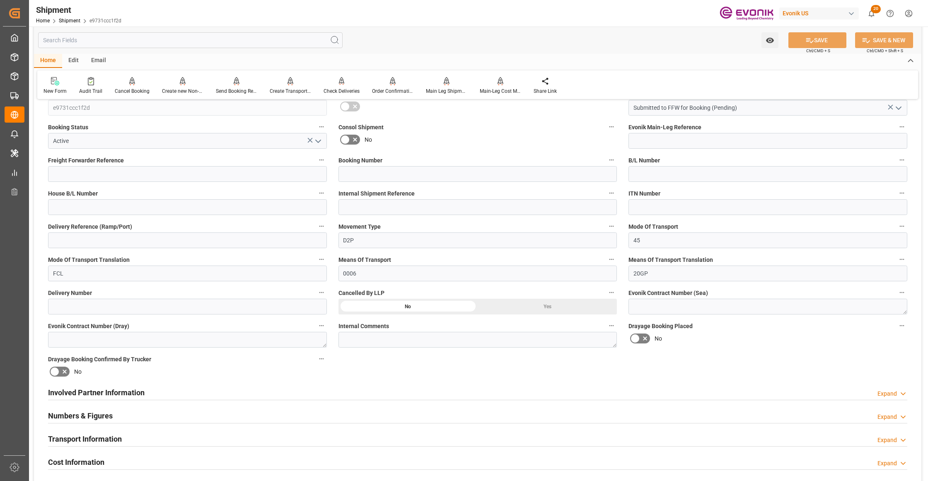
scroll to position [368, 0]
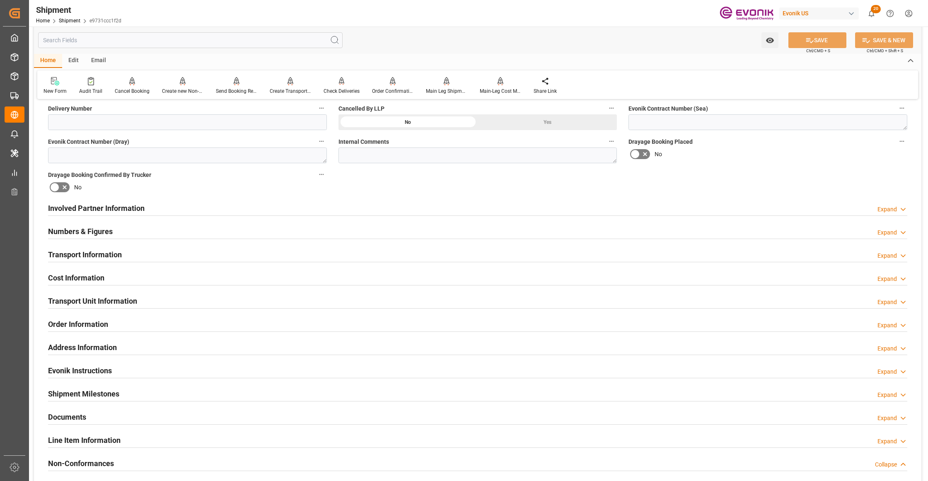
click at [441, 208] on div "Involved Partner Information Expand" at bounding box center [477, 208] width 859 height 16
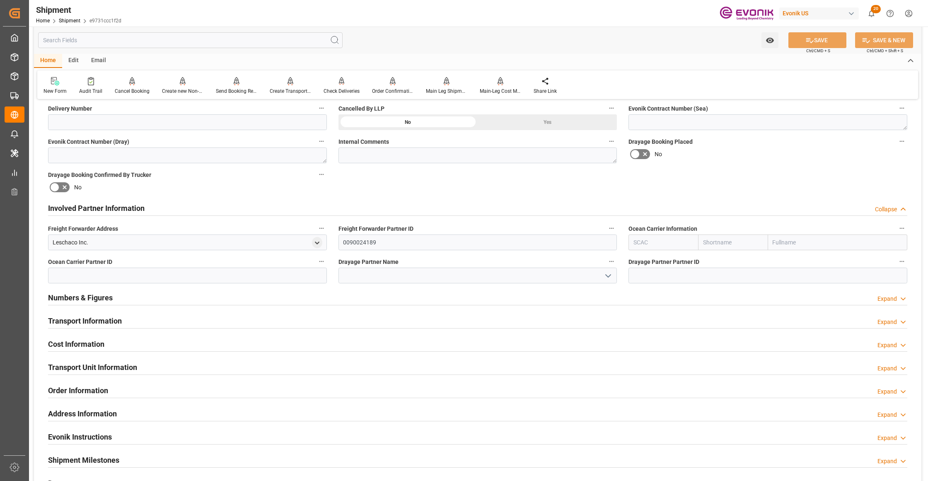
click at [732, 242] on input "text" at bounding box center [733, 242] width 70 height 16
type input "cma"
click at [727, 257] on b "CMACGM" at bounding box center [715, 260] width 25 height 7
type input "CMDU"
type input "CMACGM"
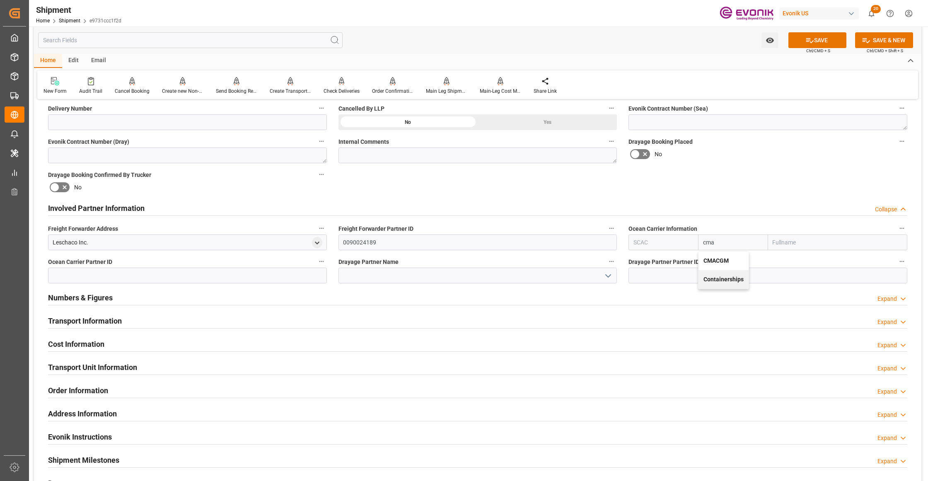
type input "CMA CGM Group"
click at [737, 200] on div "Involved Partner Information Collapse" at bounding box center [477, 208] width 859 height 16
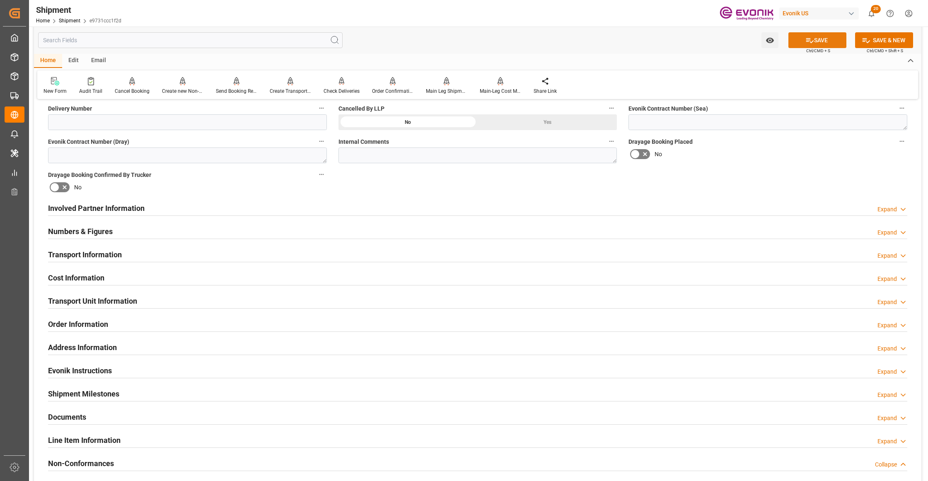
click at [819, 41] on button "SAVE" at bounding box center [817, 40] width 58 height 16
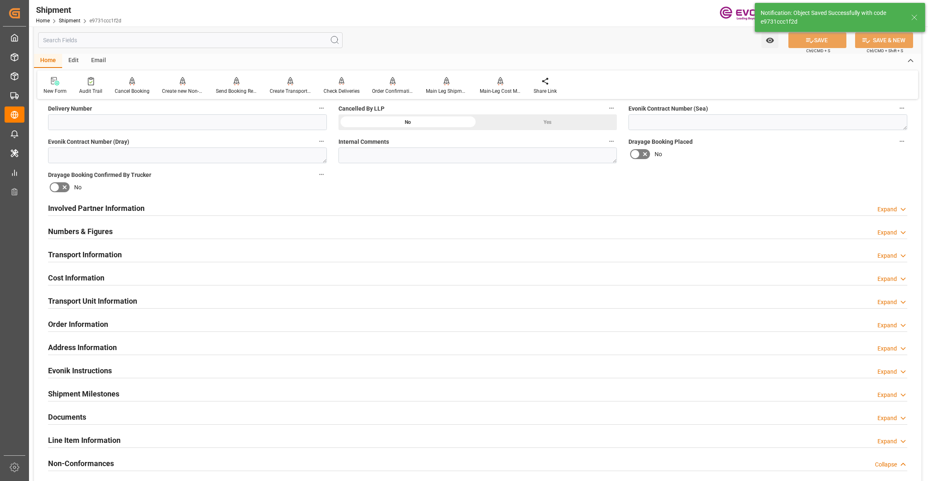
type input "0090030954"
click at [416, 204] on div "Involved Partner Information Expand" at bounding box center [477, 208] width 859 height 16
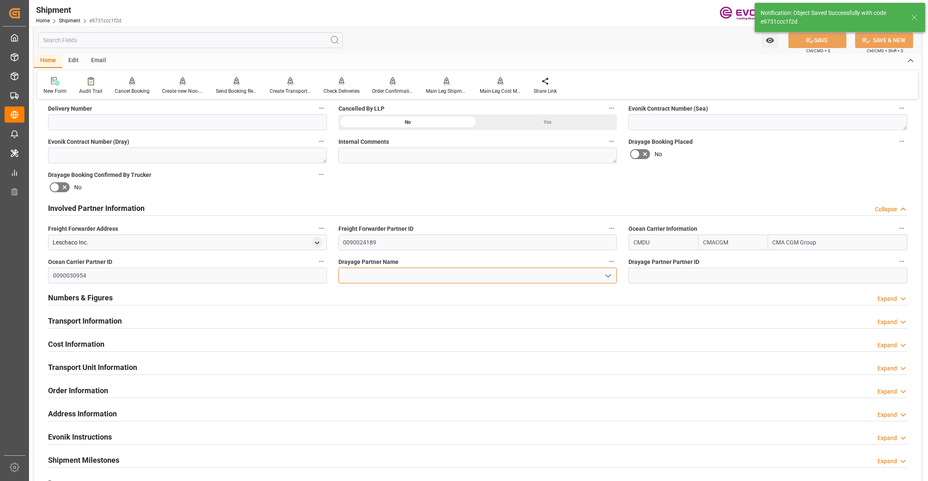
click at [373, 275] on input at bounding box center [477, 276] width 279 height 16
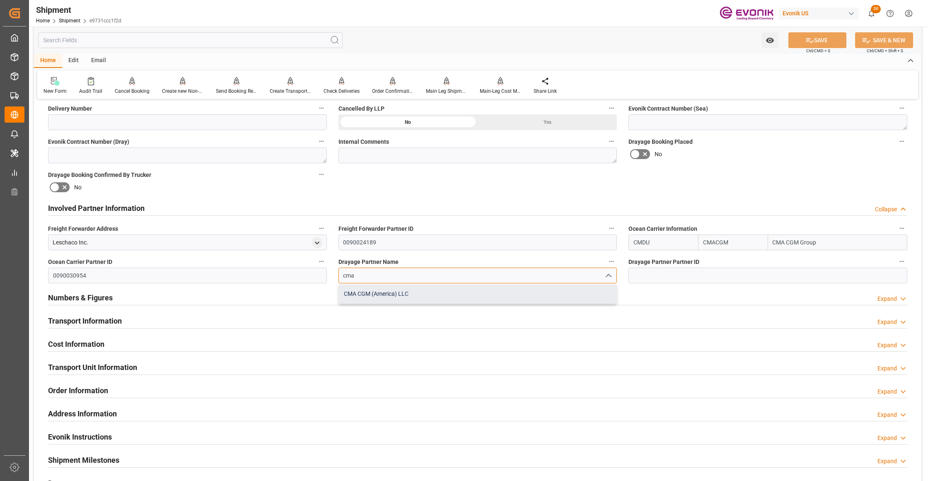
click at [393, 292] on div "CMA CGM (America) LLC" at bounding box center [478, 294] width 278 height 19
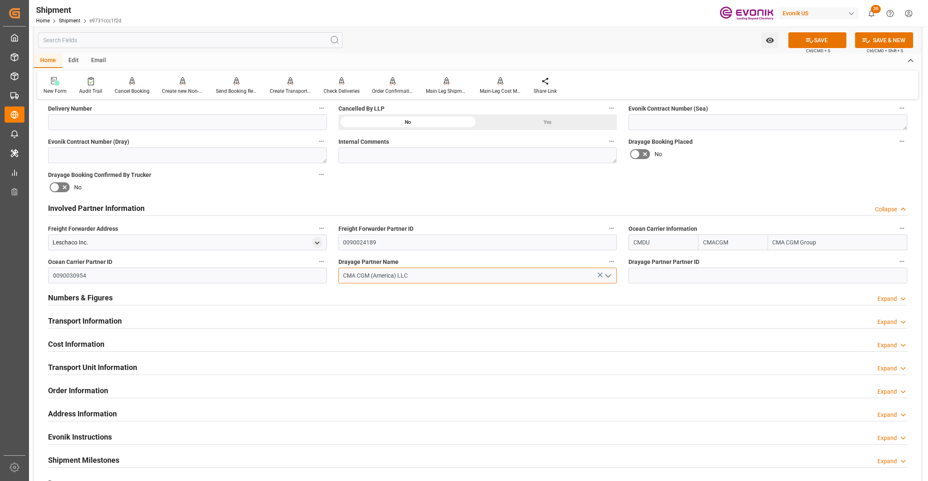
type input "CMA CGM (America) LLC"
click at [710, 169] on div "Booking Confirmation Milestone Bar Collapse Submitted to FFW for Booking (Pendi…" at bounding box center [477, 199] width 887 height 923
click at [822, 36] on button "SAVE" at bounding box center [817, 40] width 58 height 16
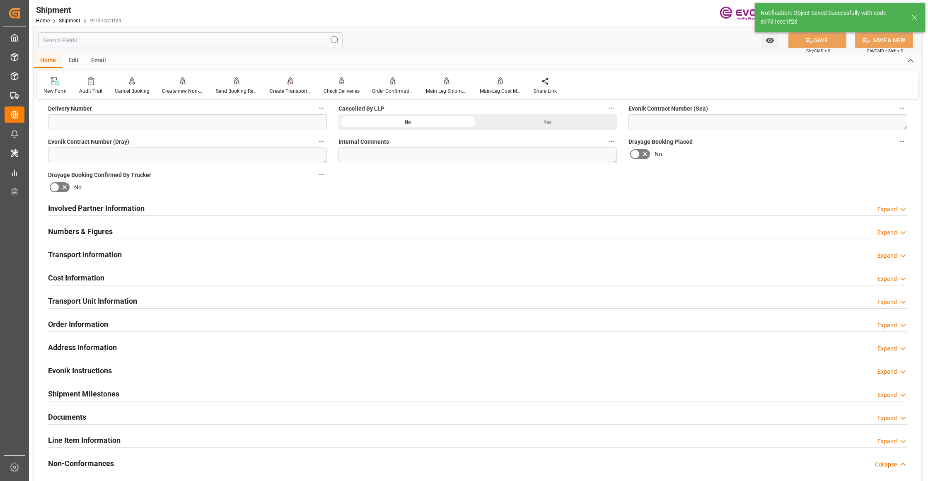
type input "0090030954"
click at [406, 207] on div "Involved Partner Information Expand" at bounding box center [477, 208] width 859 height 16
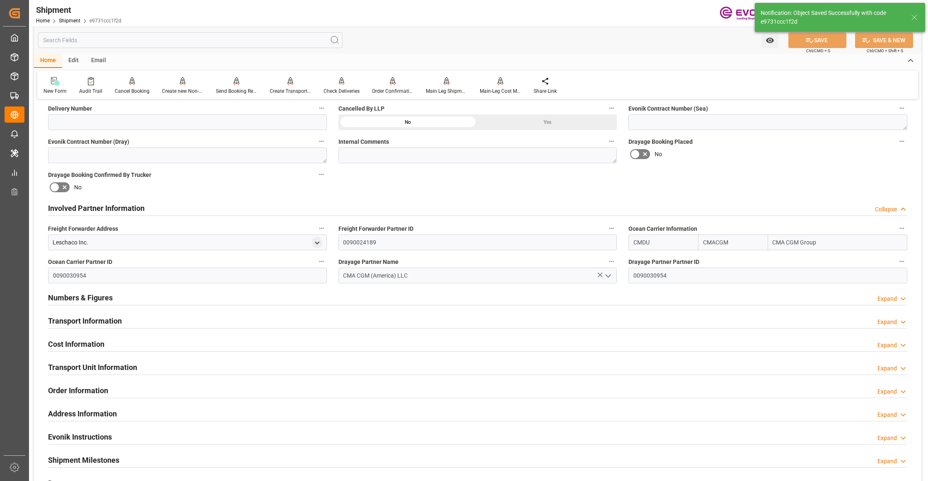
click at [206, 319] on div "Transport Information Expand" at bounding box center [477, 320] width 859 height 16
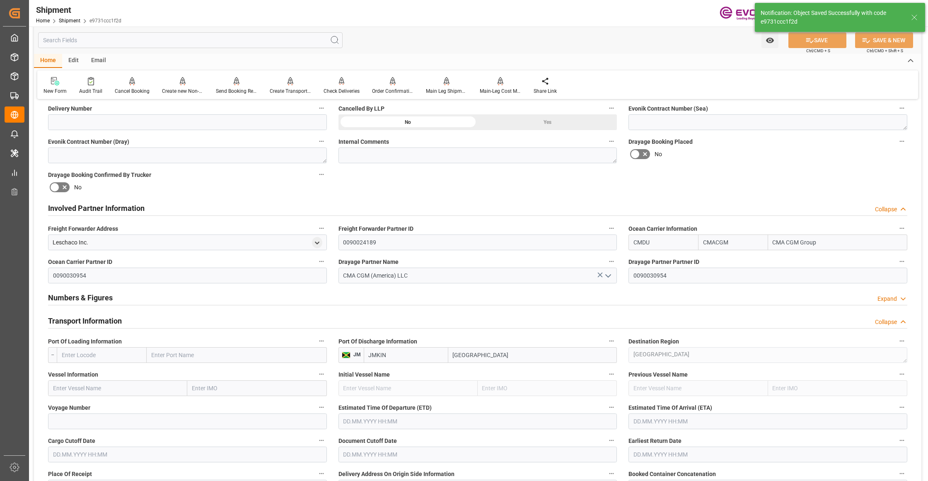
scroll to position [552, 0]
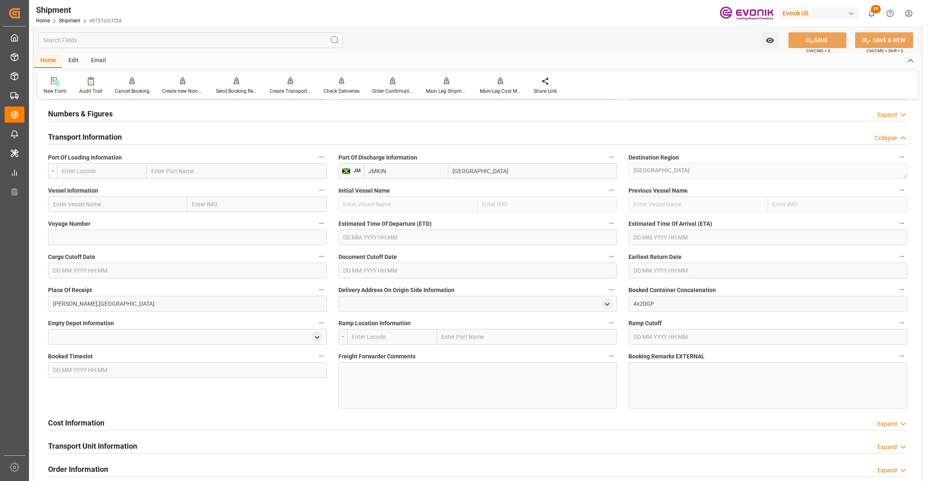
click at [116, 170] on input "text" at bounding box center [102, 171] width 90 height 16
click at [111, 190] on span "USMSY - New Orleans" at bounding box center [100, 189] width 77 height 7
type input "USMSY"
type input "New Orleans"
type input "USMSY"
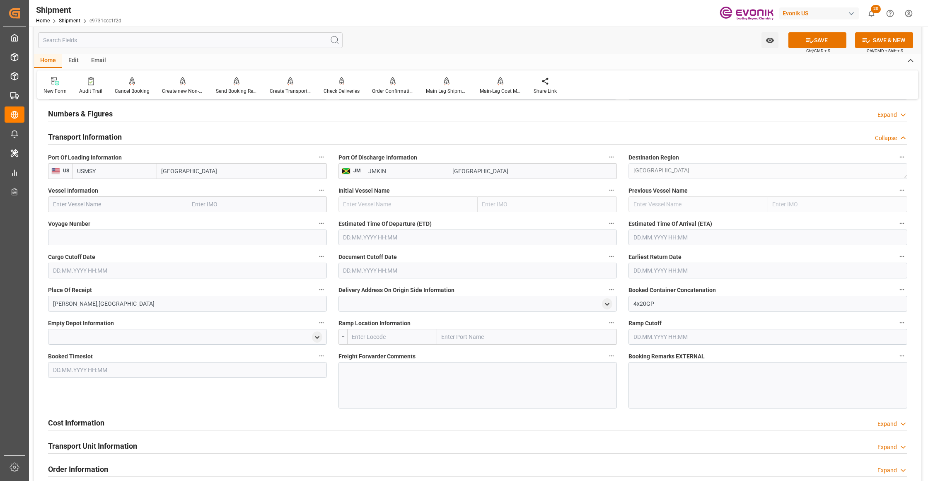
click at [135, 208] on input "text" at bounding box center [117, 204] width 139 height 16
click at [128, 204] on input "text" at bounding box center [117, 204] width 139 height 16
paste input "SWANSEA / 1GB0NS1MA"
click at [111, 204] on input "SWANSEA / 1GB0NS1MA" at bounding box center [117, 204] width 139 height 16
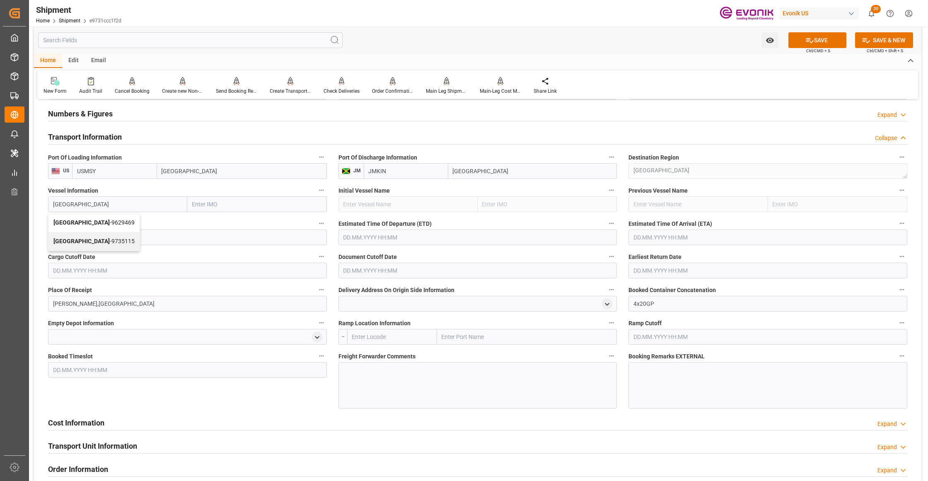
click at [87, 219] on span "SWANSEA - 9629469" at bounding box center [93, 222] width 81 height 7
type input "SWANSEA"
type input "9629469"
type input "SWANSEA"
click at [126, 239] on input at bounding box center [187, 238] width 279 height 16
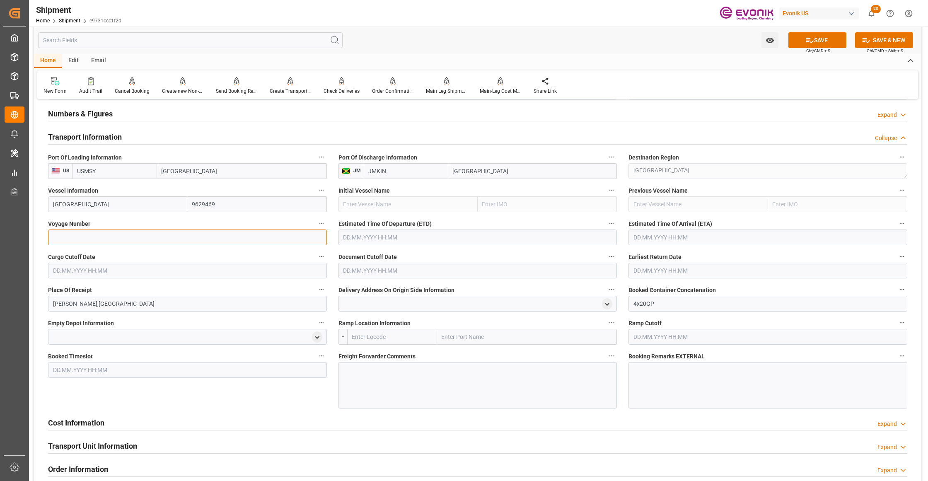
paste input "1GB0NS1MA"
type input "1GB0NS1MA"
click at [350, 238] on input "text" at bounding box center [477, 238] width 279 height 16
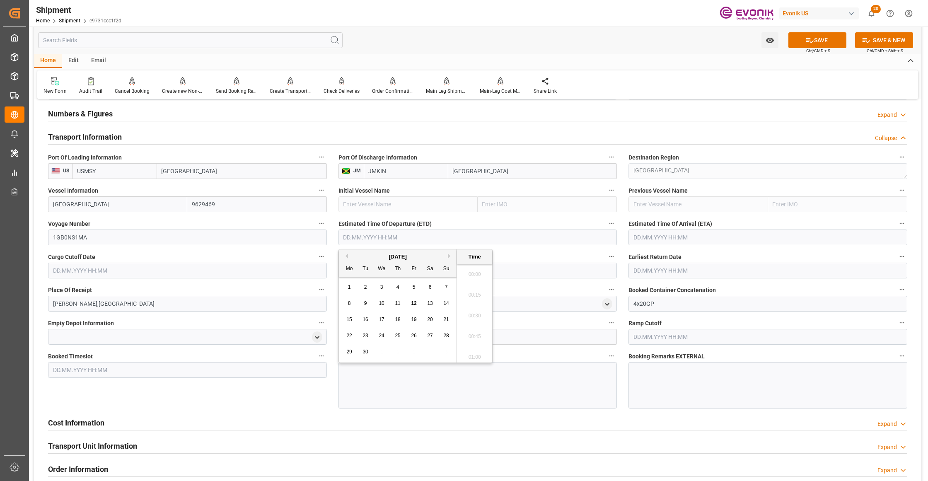
scroll to position [106, 0]
click at [418, 335] on div "26" at bounding box center [414, 336] width 10 height 10
type input "26.09.2025 00:00"
click at [687, 236] on input "text" at bounding box center [767, 238] width 279 height 16
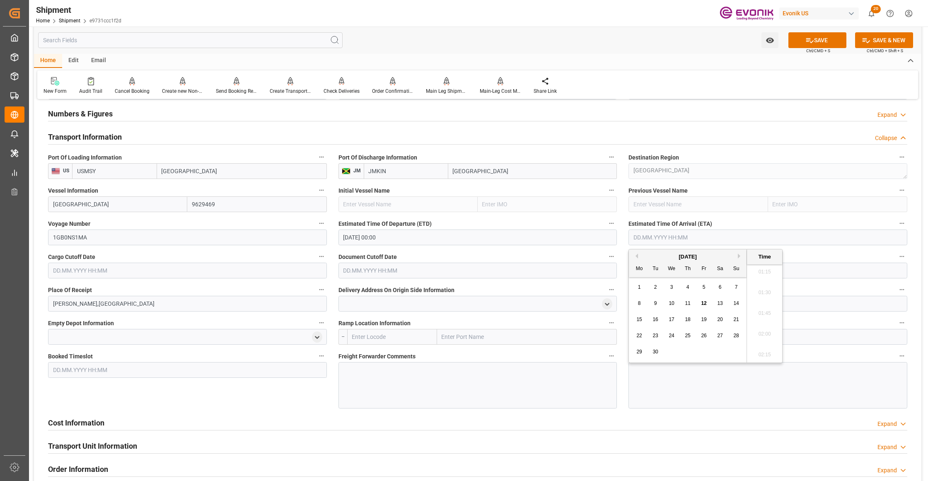
click at [740, 254] on button "Next Month" at bounding box center [740, 256] width 5 height 5
click at [705, 302] on span "10" at bounding box center [703, 303] width 5 height 6
type input "10.10.2025 00:00"
click at [243, 273] on input "text" at bounding box center [187, 271] width 279 height 16
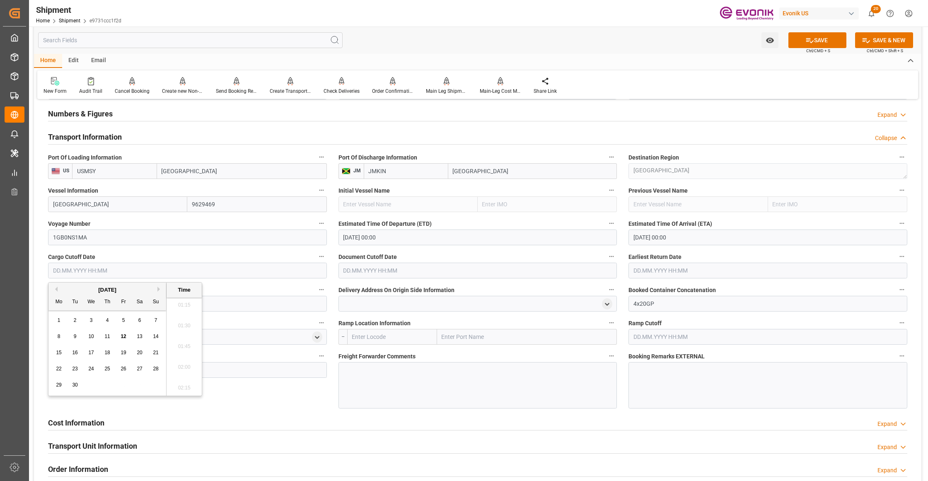
click at [108, 350] on span "18" at bounding box center [106, 353] width 5 height 6
type input "18.09.2025 00:00"
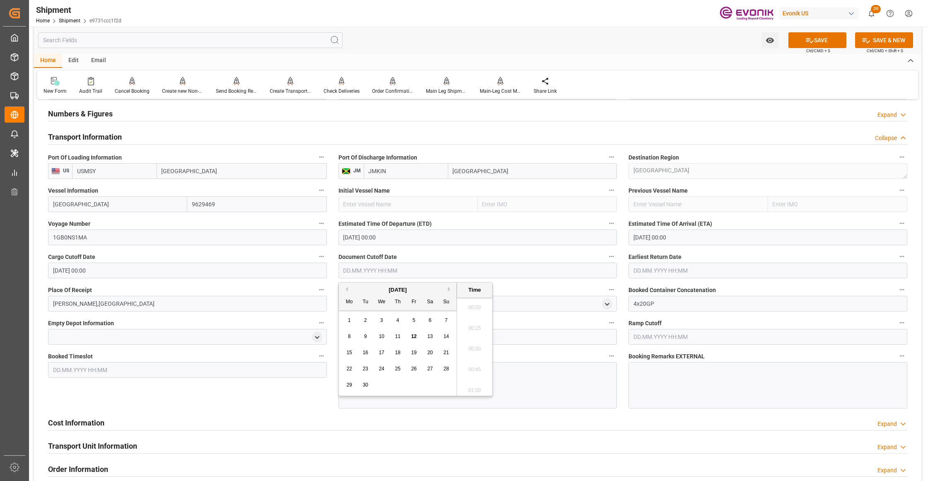
click at [382, 270] on input "text" at bounding box center [477, 271] width 279 height 16
click at [399, 352] on span "18" at bounding box center [397, 353] width 5 height 6
type input "18.09.2025 00:00"
click at [667, 267] on input "text" at bounding box center [767, 271] width 279 height 16
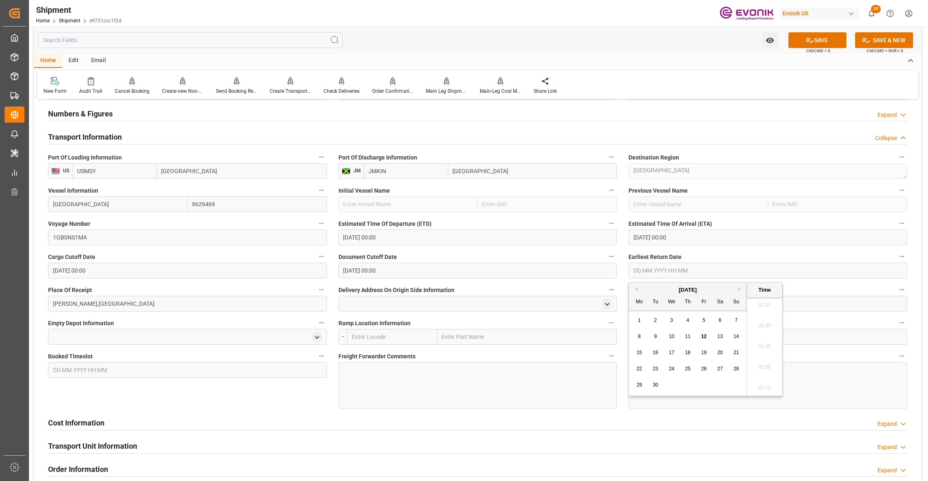
click at [685, 351] on span "18" at bounding box center [687, 353] width 5 height 6
type input "18.09.2025 00:00"
click at [283, 395] on div "Booked Timeslot" at bounding box center [187, 380] width 290 height 64
click at [824, 40] on button "SAVE" at bounding box center [817, 40] width 58 height 16
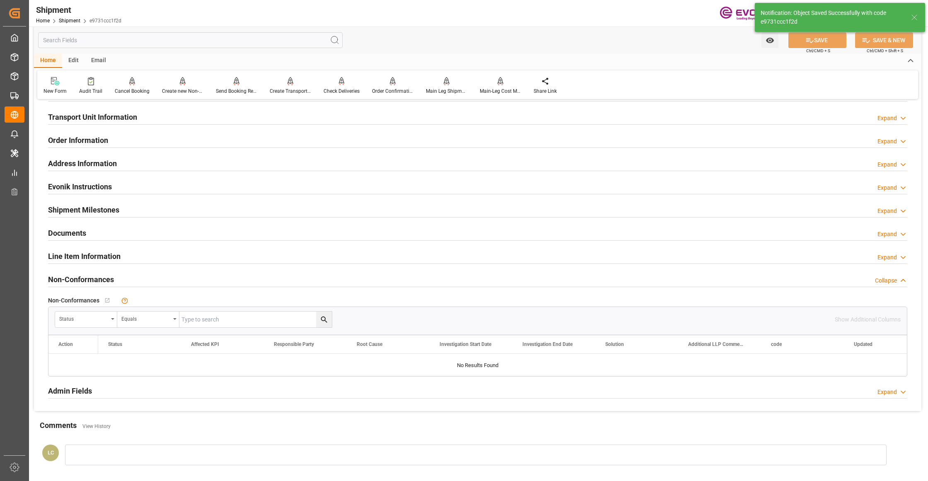
scroll to position [368, 0]
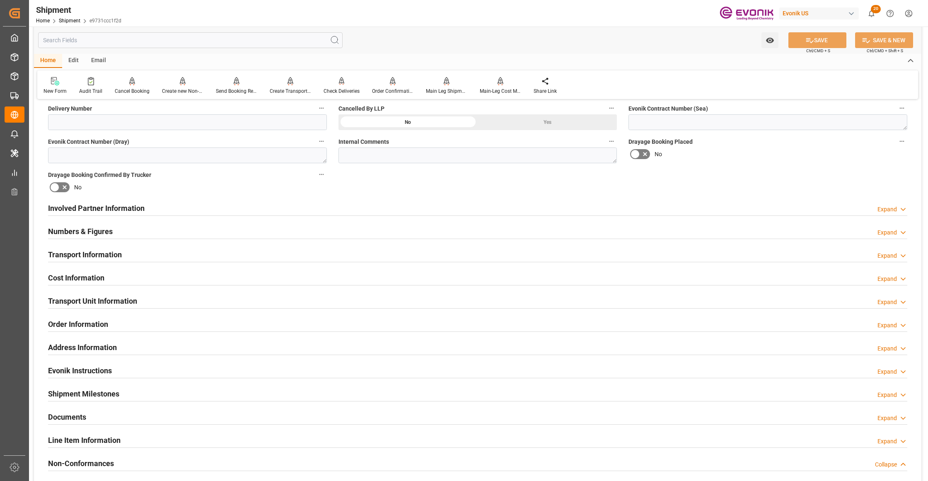
click at [206, 273] on div "Cost Information Expand" at bounding box center [477, 277] width 859 height 16
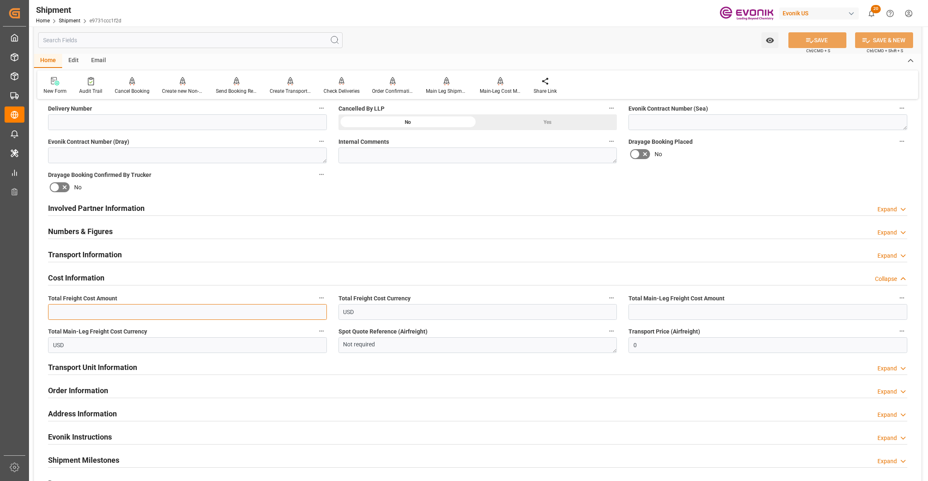
click at [118, 318] on input "text" at bounding box center [187, 312] width 279 height 16
type input "7696"
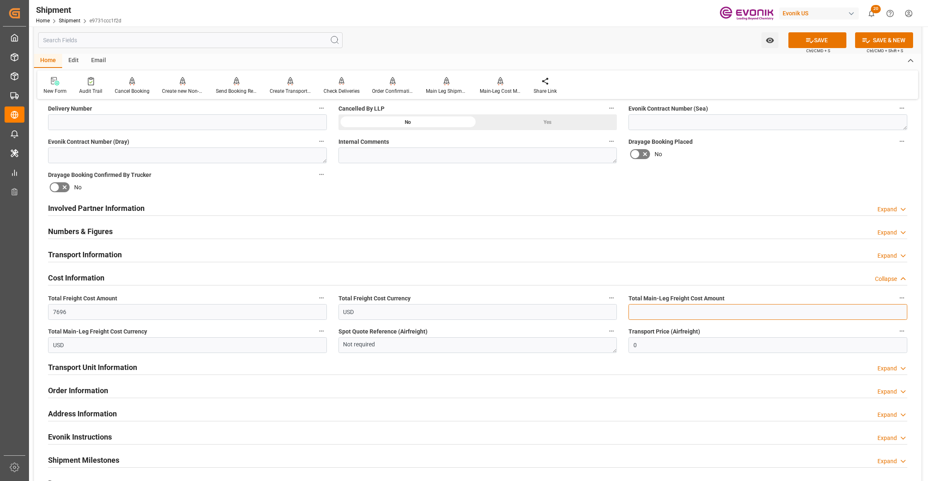
click at [638, 315] on input "text" at bounding box center [767, 312] width 279 height 16
type input "7696"
click at [759, 183] on div "Booking Confirmation Milestone Bar Collapse Submitted to FFW for Booking (Pendi…" at bounding box center [477, 199] width 887 height 923
click at [824, 42] on button "SAVE" at bounding box center [817, 40] width 58 height 16
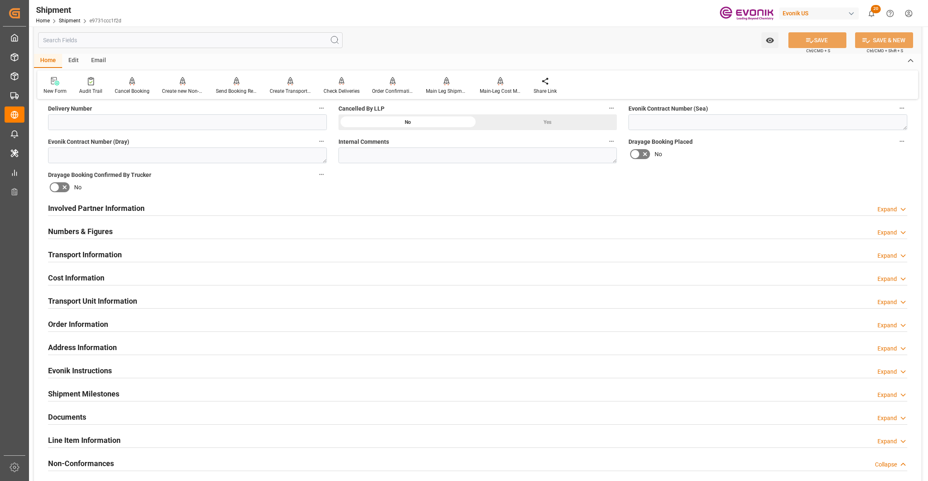
click at [232, 211] on div "Involved Partner Information Expand" at bounding box center [477, 208] width 859 height 16
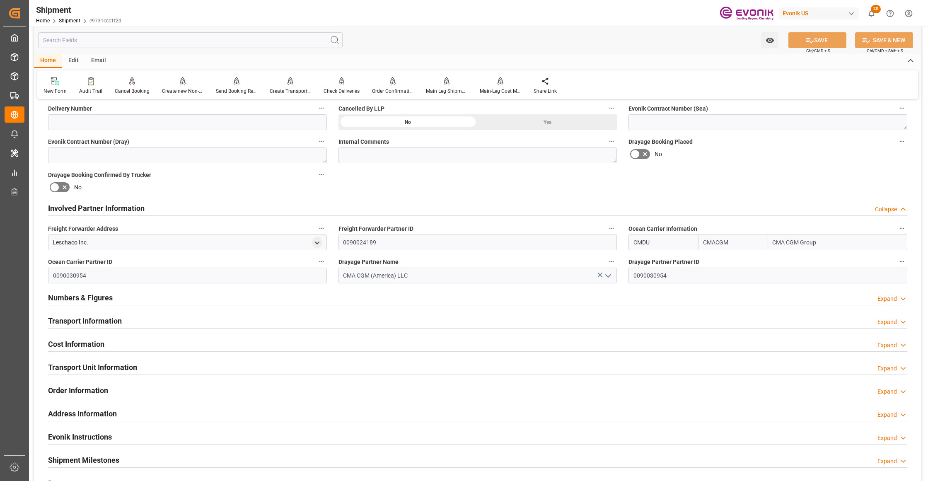
click at [314, 317] on div "Transport Information Expand" at bounding box center [477, 320] width 859 height 16
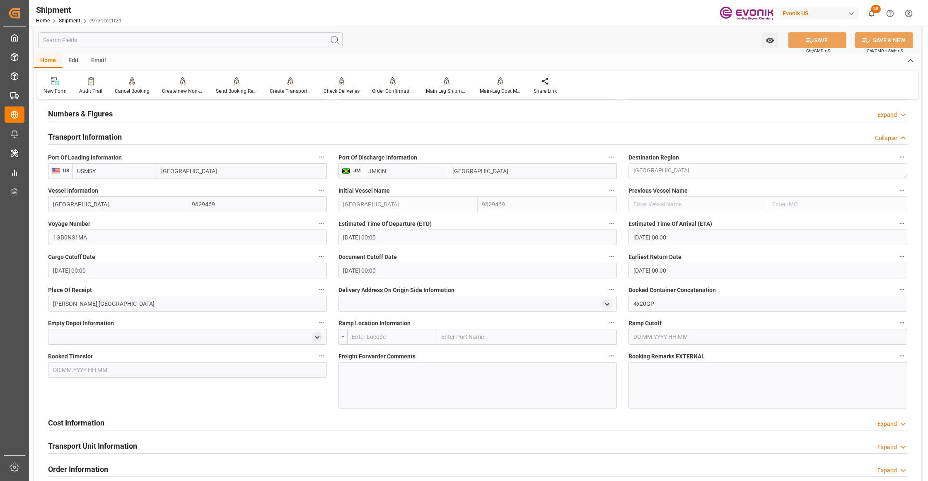
scroll to position [736, 0]
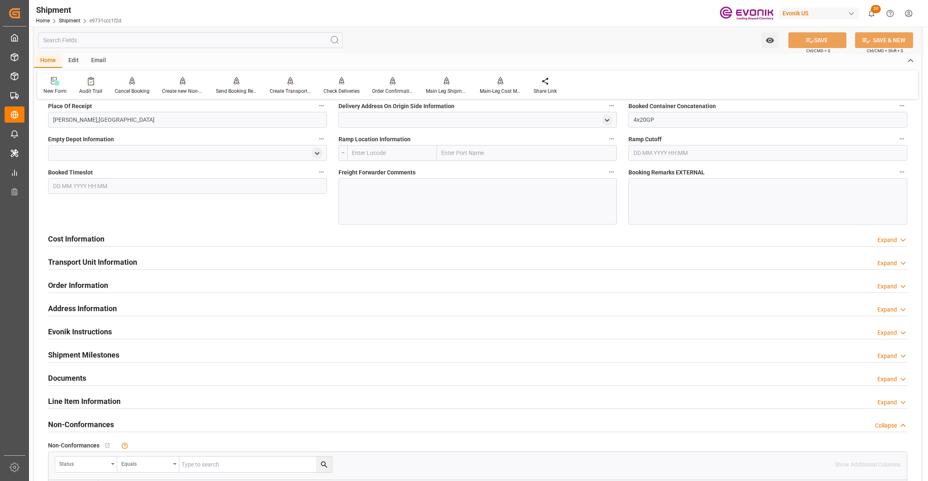
click at [279, 241] on div "Cost Information Expand" at bounding box center [477, 238] width 859 height 16
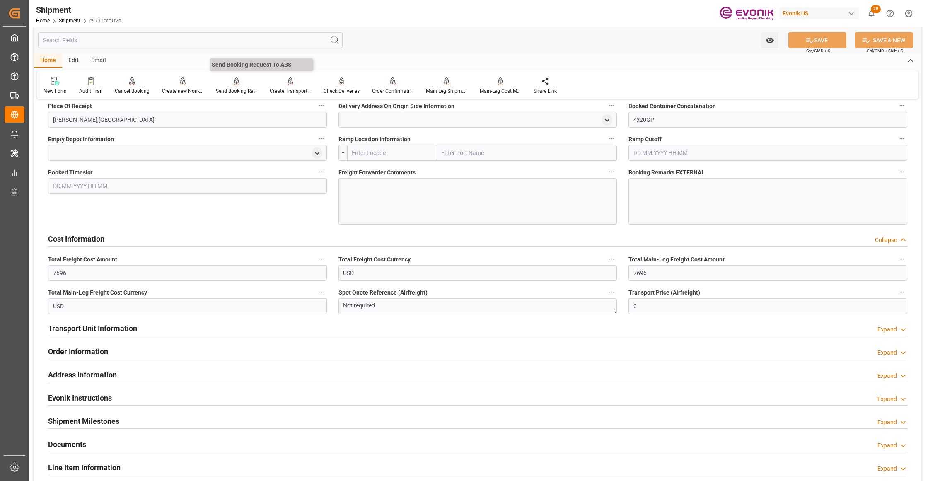
click at [231, 87] on div "Send Booking Request To ABS" at bounding box center [237, 86] width 54 height 18
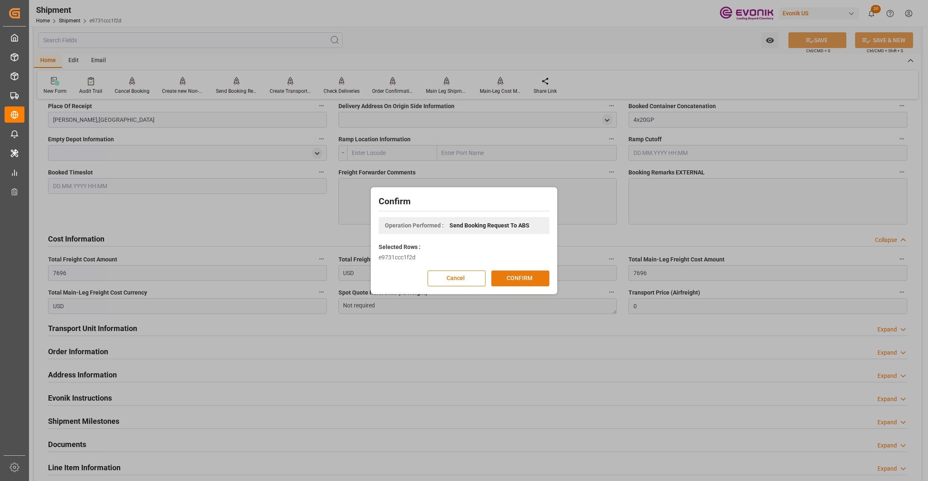
click at [518, 277] on button "CONFIRM" at bounding box center [520, 279] width 58 height 16
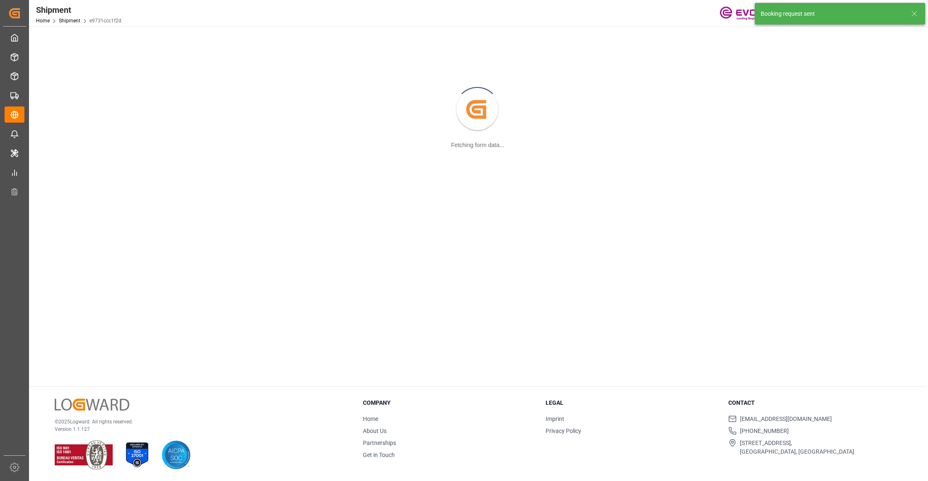
scroll to position [90, 0]
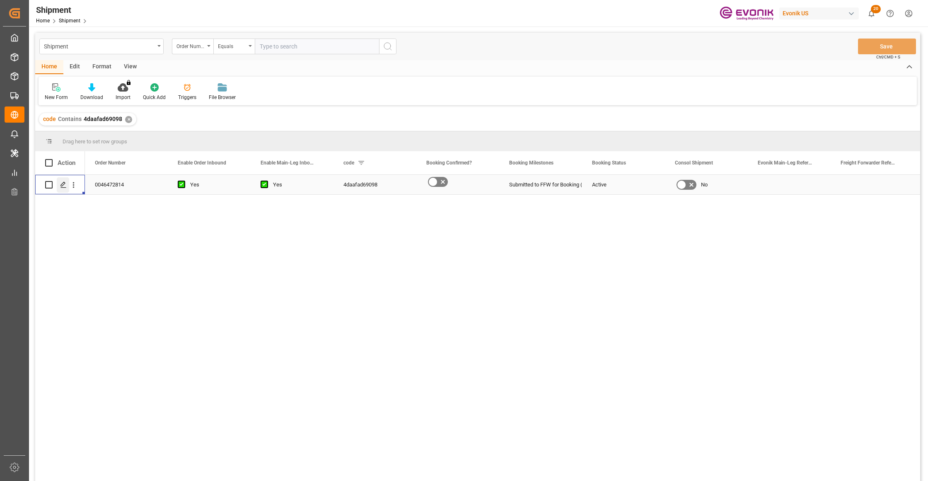
click at [63, 181] on icon "Press SPACE to select this row." at bounding box center [63, 184] width 7 height 7
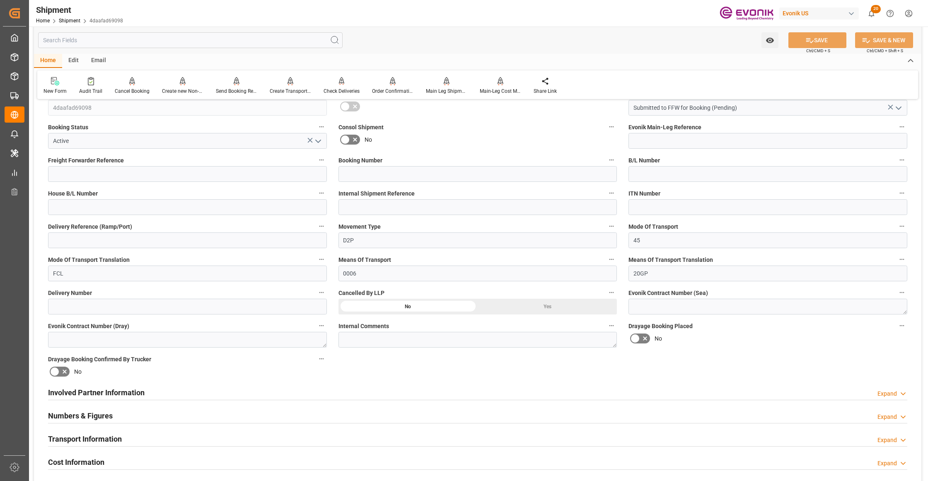
scroll to position [368, 0]
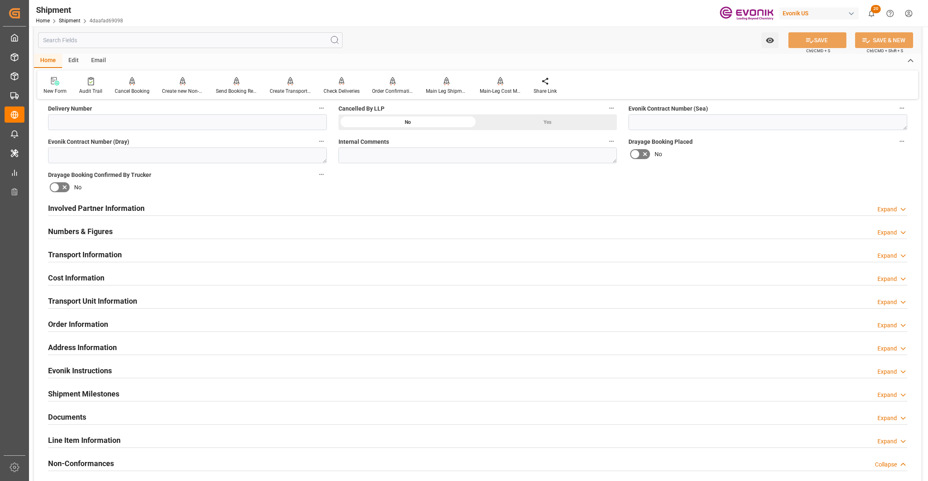
click at [397, 209] on div "Involved Partner Information Expand" at bounding box center [477, 208] width 859 height 16
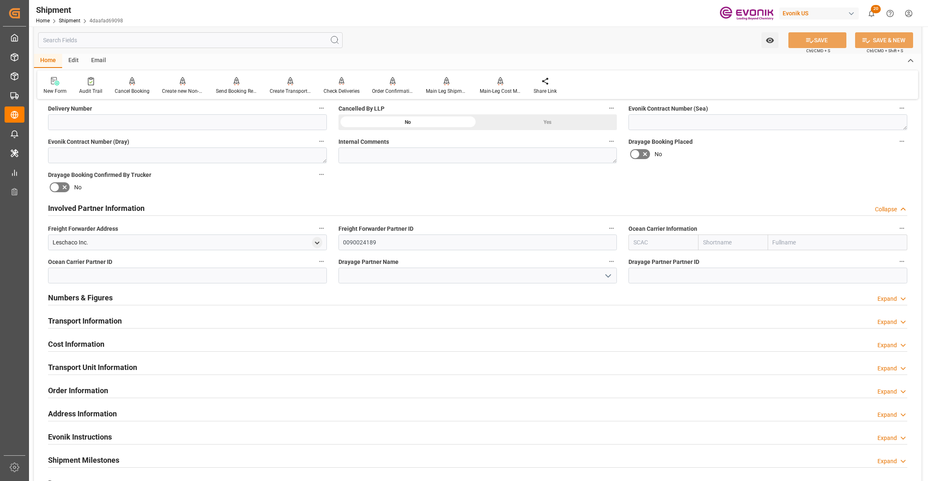
click at [738, 241] on input "text" at bounding box center [733, 242] width 70 height 16
type input "msc"
click at [709, 259] on b "MSC" at bounding box center [709, 260] width 12 height 7
type input "MSCU"
type input "MSC"
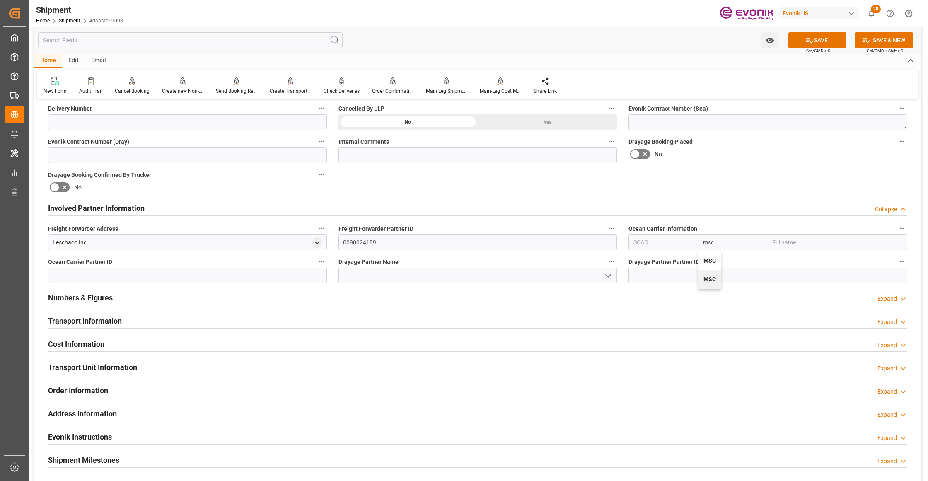
type input "Mediterranean Shipping Company"
type input "MSC"
click at [771, 176] on div "Booking Confirmation Milestone Bar Collapse Submitted to FFW for Booking (Pendi…" at bounding box center [477, 199] width 887 height 923
click at [814, 46] on button "SAVE" at bounding box center [817, 40] width 58 height 16
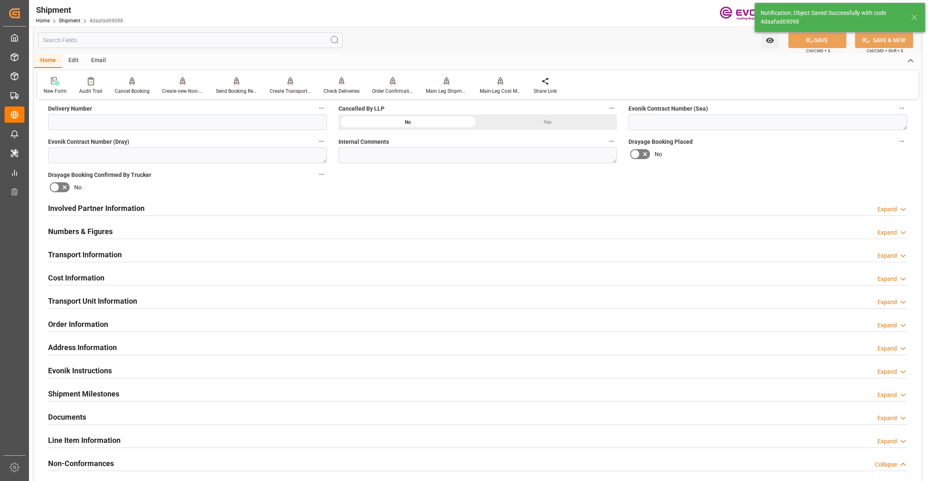
type input "0090038163"
click at [394, 207] on div "Involved Partner Information Expand" at bounding box center [477, 208] width 859 height 16
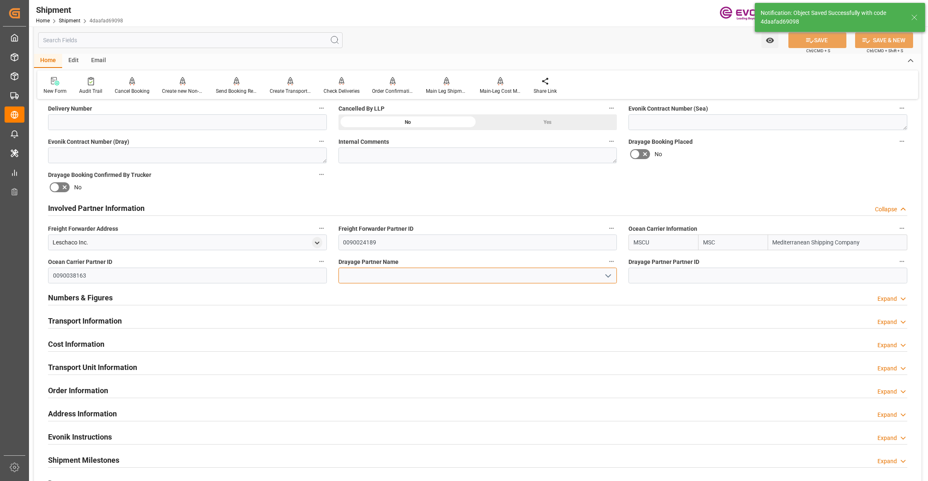
click at [400, 274] on input at bounding box center [477, 276] width 279 height 16
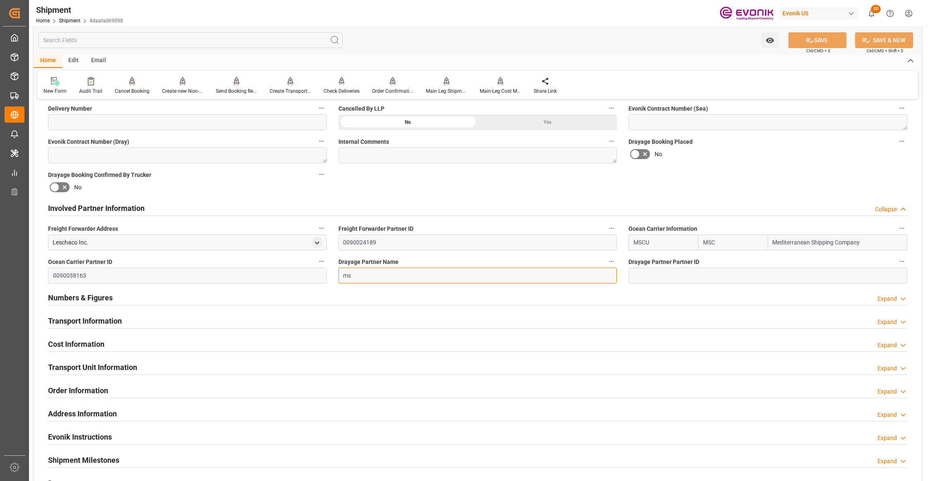
type input "m"
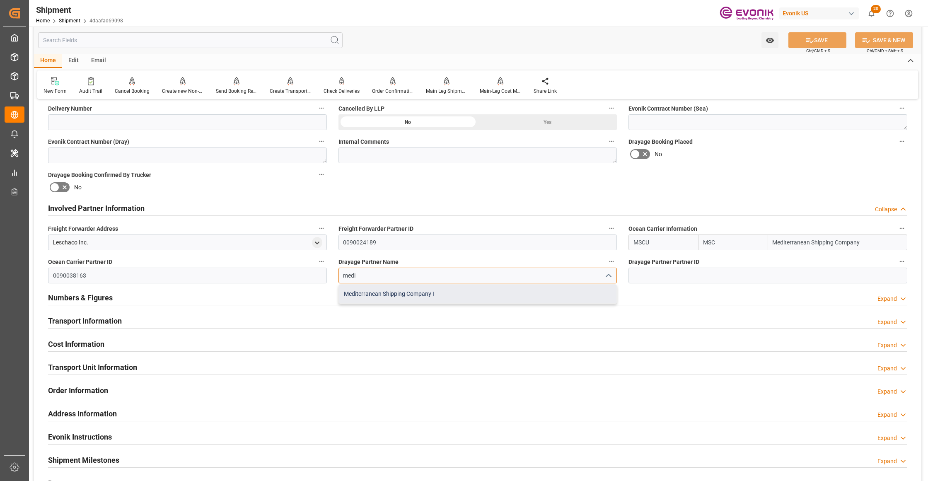
drag, startPoint x: 421, startPoint y: 291, endPoint x: 684, endPoint y: 201, distance: 278.5
click at [422, 292] on div "Mediterranean Shipping Company I" at bounding box center [478, 294] width 278 height 19
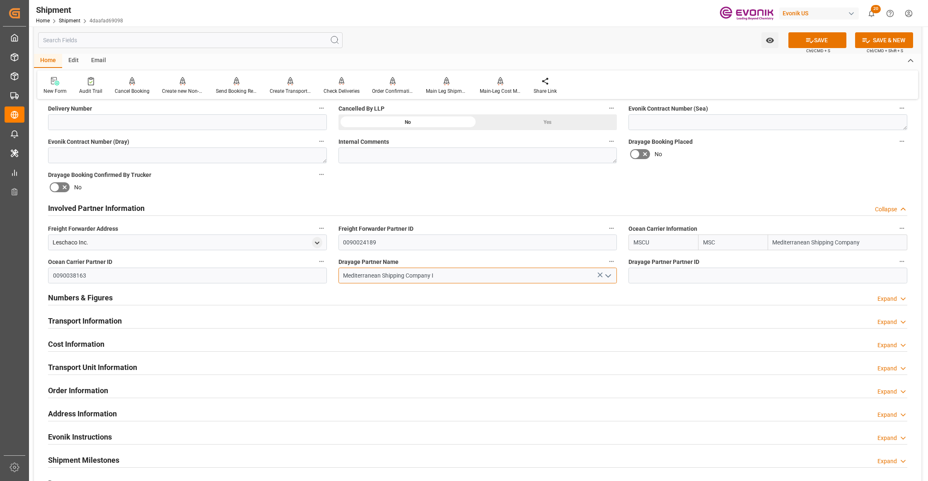
type input "Mediterranean Shipping Company I"
drag, startPoint x: 746, startPoint y: 174, endPoint x: 837, endPoint y: 65, distance: 142.0
click at [746, 174] on div "Booking Confirmation Milestone Bar Collapse Submitted to FFW for Booking (Pendi…" at bounding box center [477, 199] width 887 height 923
click at [830, 39] on button "SAVE" at bounding box center [817, 40] width 58 height 16
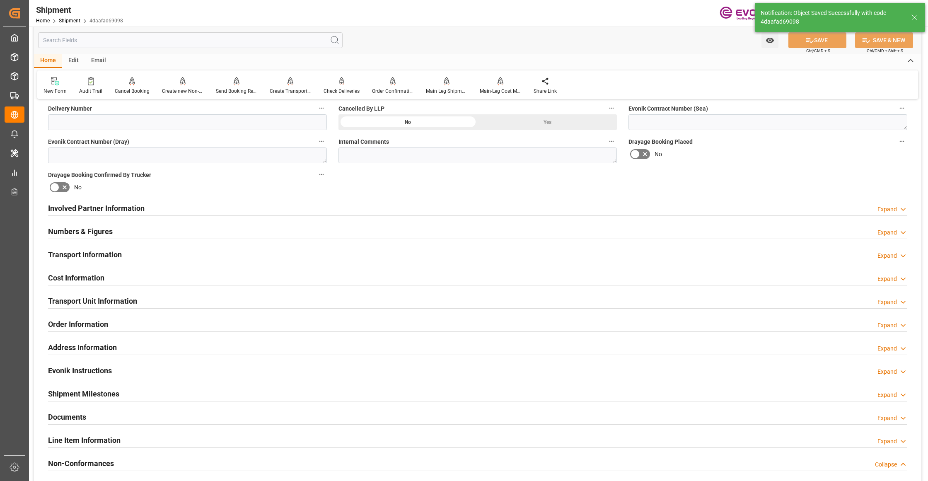
drag, startPoint x: 166, startPoint y: 249, endPoint x: 121, endPoint y: 278, distance: 52.9
click at [166, 249] on div "Transport Information Expand" at bounding box center [477, 254] width 859 height 16
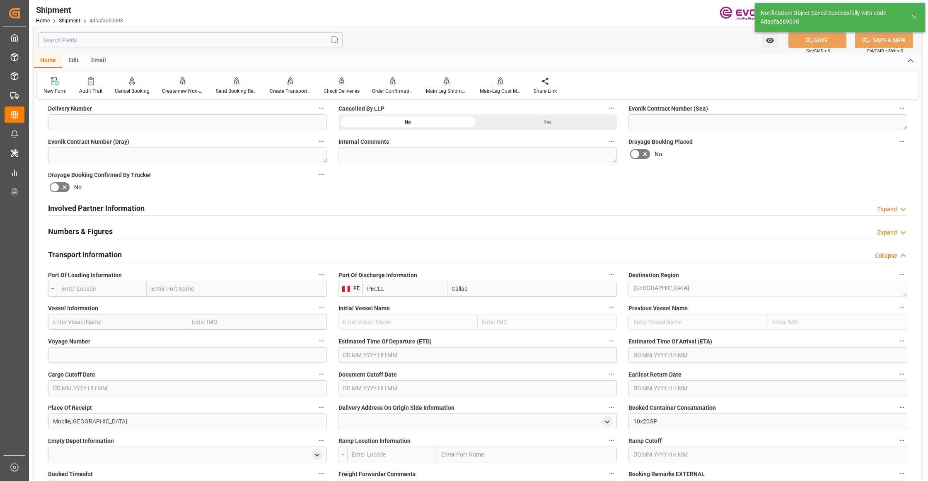
click at [105, 287] on input "text" at bounding box center [102, 289] width 90 height 16
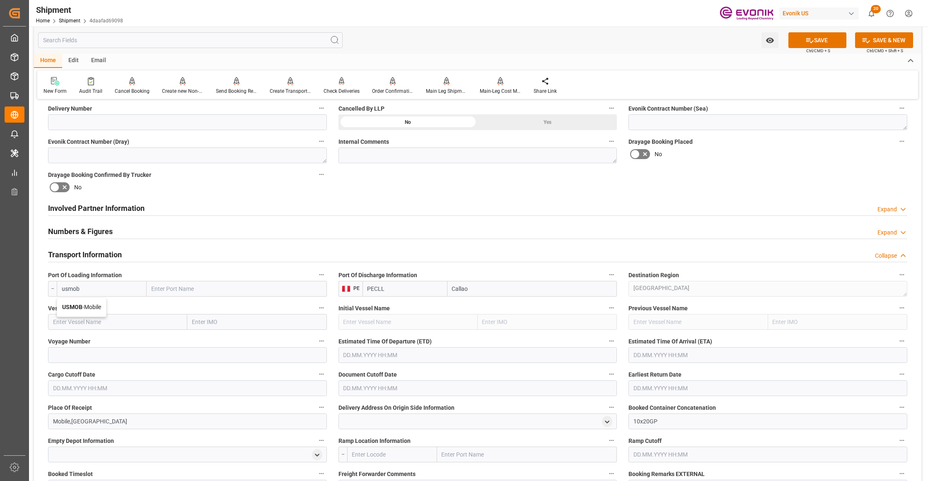
drag, startPoint x: 101, startPoint y: 309, endPoint x: 126, endPoint y: 325, distance: 30.2
click at [101, 309] on span "USMOB - Mobile" at bounding box center [81, 307] width 39 height 7
type input "USMOB"
type input "Mobile"
type input "USMOB"
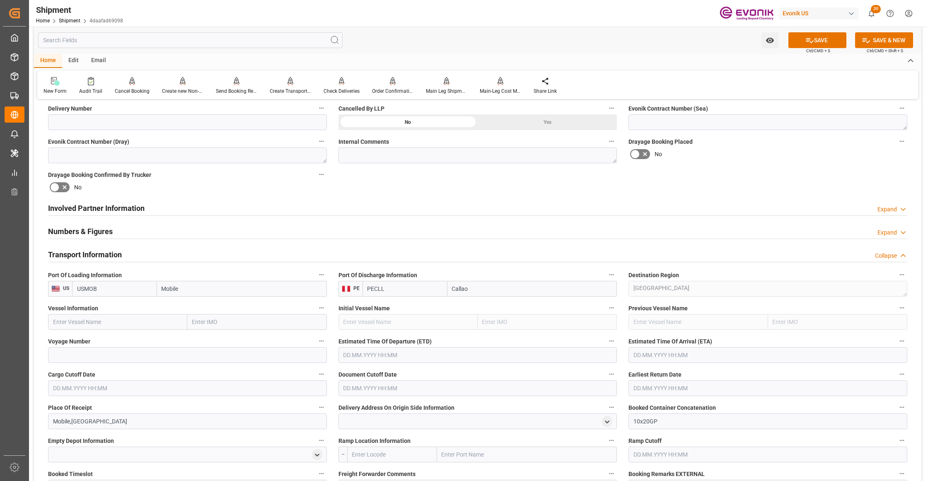
click at [128, 325] on input "text" at bounding box center [117, 322] width 139 height 16
paste input "MSC RIKKU/GN544W"
click at [106, 320] on input "MSC RIKKU/GN544W" at bounding box center [117, 322] width 139 height 16
type input "MSC RIKKU"
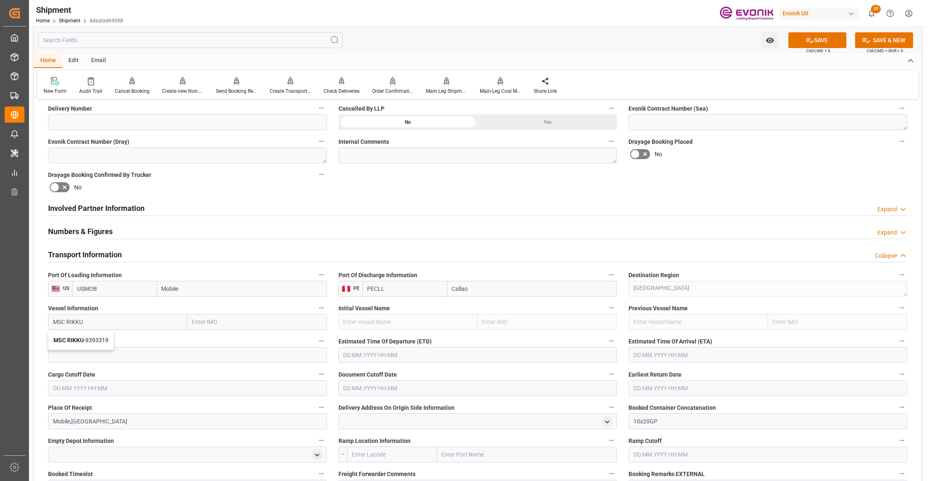
click at [87, 342] on span "MSC RIKKU - 9393319" at bounding box center [80, 340] width 55 height 7
type input "9393319"
type input "MSC RIKKU"
click at [93, 354] on input at bounding box center [187, 355] width 279 height 16
paste input "GN544W"
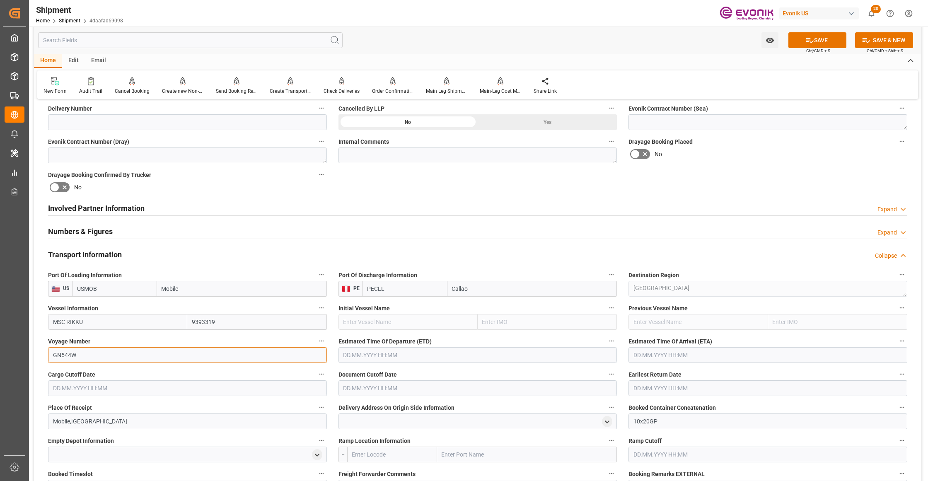
type input "GN544W"
click at [355, 355] on input "text" at bounding box center [477, 355] width 279 height 16
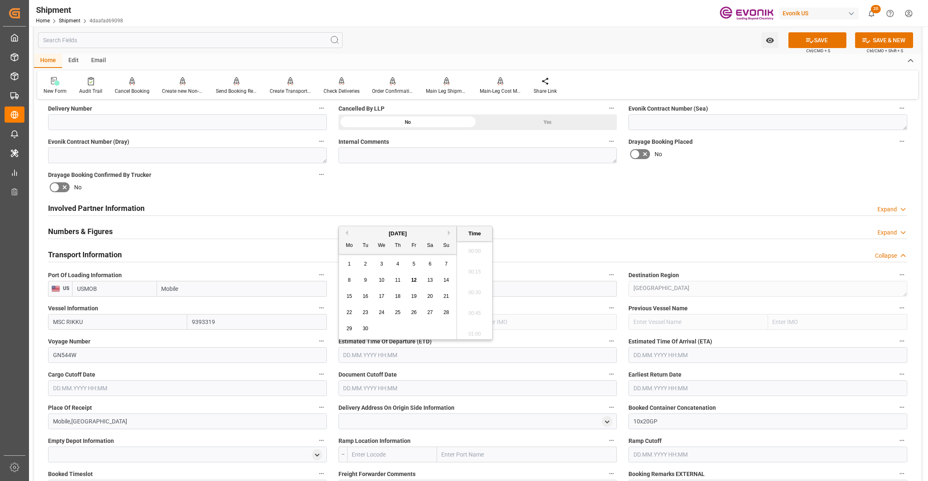
scroll to position [127, 0]
click at [449, 232] on button "Next Month" at bounding box center [450, 232] width 5 height 5
click at [365, 325] on div "28" at bounding box center [365, 329] width 10 height 10
type input "[DATE] 00:00"
click at [678, 356] on input "text" at bounding box center [767, 355] width 279 height 16
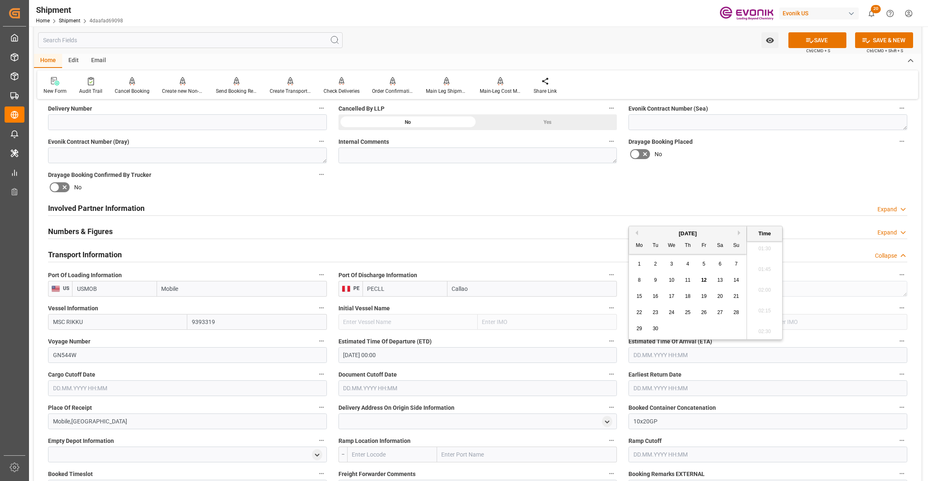
click at [738, 232] on button "Next Month" at bounding box center [740, 232] width 5 height 5
click at [737, 328] on span "30" at bounding box center [735, 329] width 5 height 6
type input "[DATE] 00:00"
click at [266, 393] on input "text" at bounding box center [187, 388] width 279 height 16
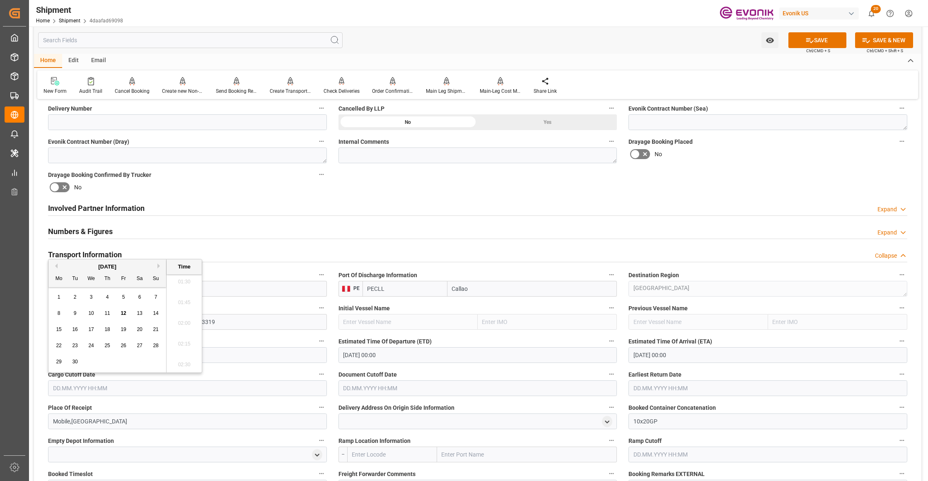
click at [159, 265] on button "Next Month" at bounding box center [159, 265] width 5 height 5
click at [107, 329] on span "16" at bounding box center [106, 329] width 5 height 6
type input "[DATE] 00:00"
click at [372, 385] on input "text" at bounding box center [477, 388] width 279 height 16
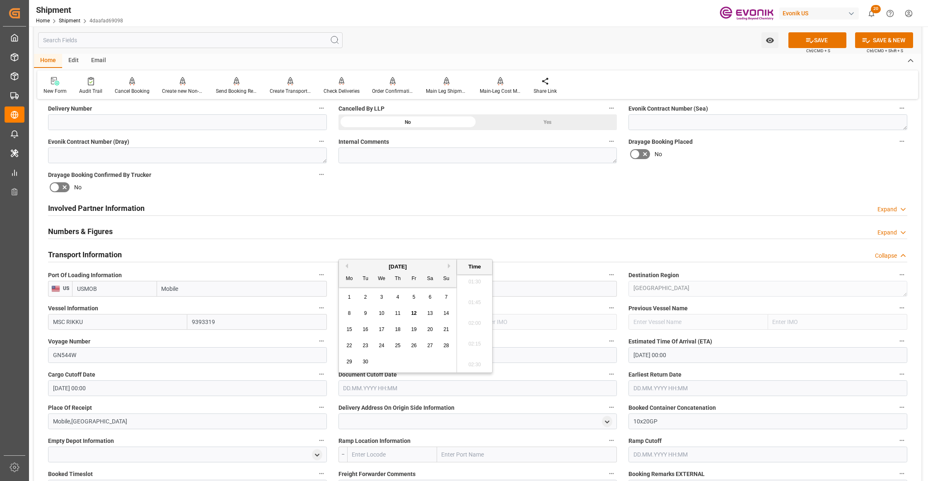
click at [449, 266] on button "Next Month" at bounding box center [450, 265] width 5 height 5
click at [396, 328] on span "16" at bounding box center [397, 329] width 5 height 6
type input "[DATE] 00:00"
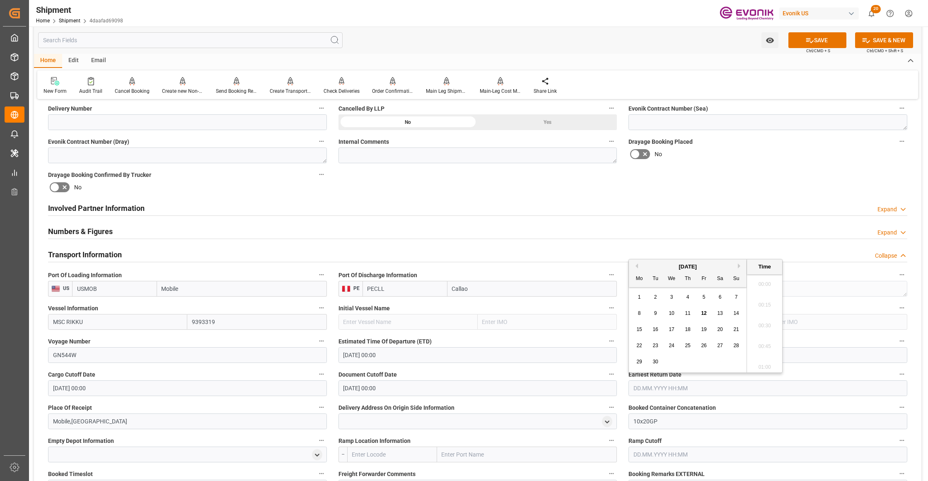
click at [660, 385] on input "text" at bounding box center [767, 388] width 279 height 16
click at [738, 265] on div "September 2025" at bounding box center [688, 267] width 118 height 8
click at [740, 266] on button "Next Month" at bounding box center [740, 265] width 5 height 5
click at [685, 327] on span "16" at bounding box center [687, 329] width 5 height 6
type input "[DATE] 00:00"
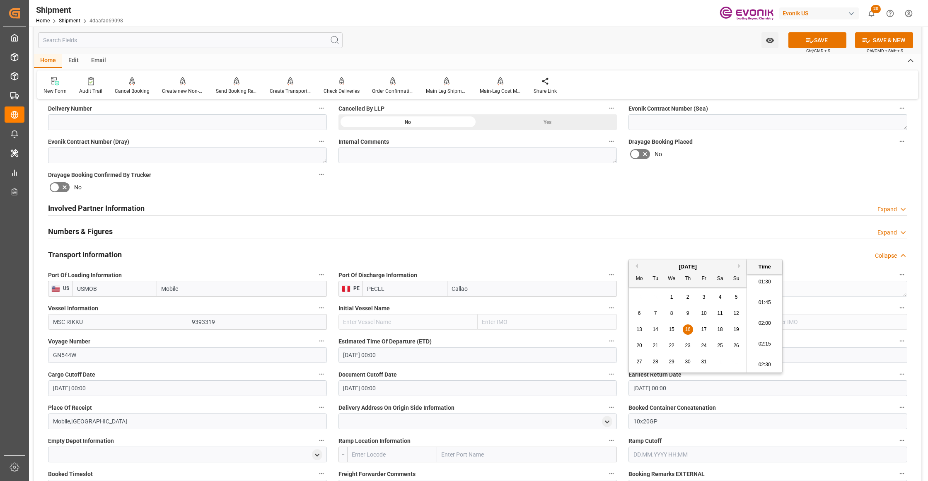
click at [722, 165] on div "Drayage Booking Placed No" at bounding box center [768, 149] width 290 height 33
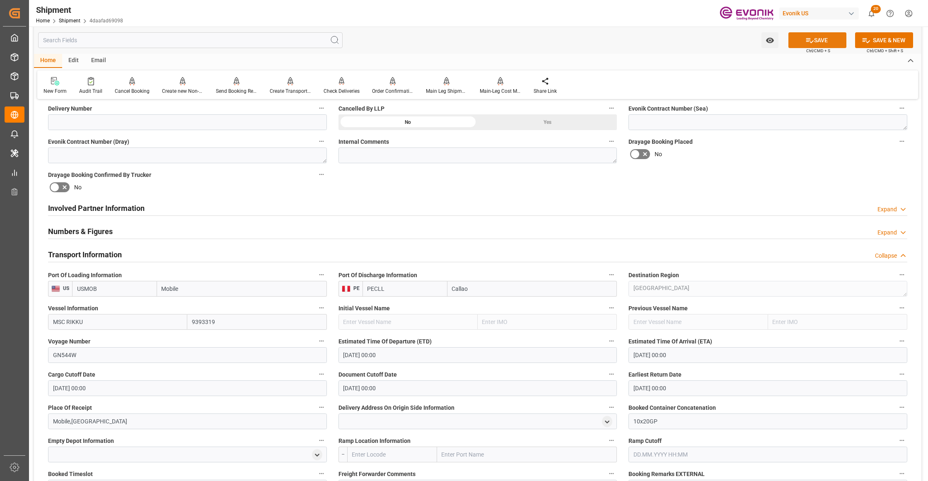
click at [820, 35] on button "SAVE" at bounding box center [817, 40] width 58 height 16
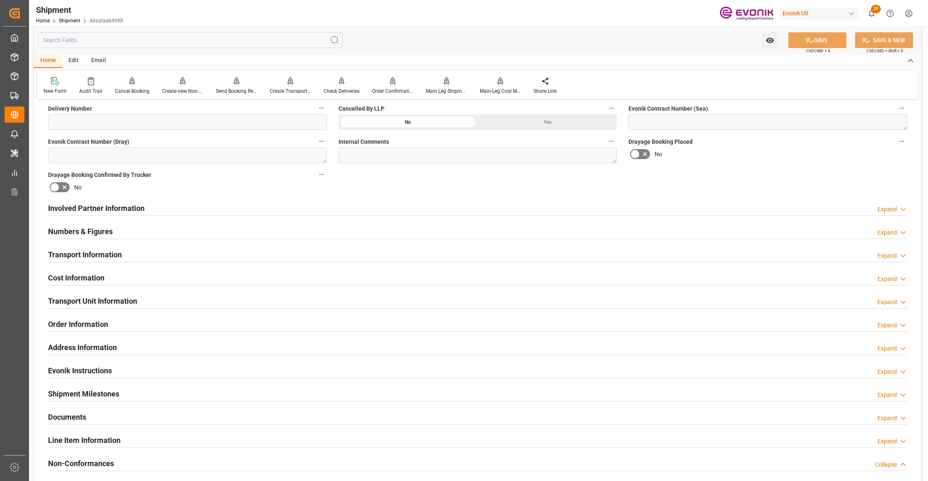
click at [199, 250] on div "Transport Information Expand" at bounding box center [477, 254] width 859 height 16
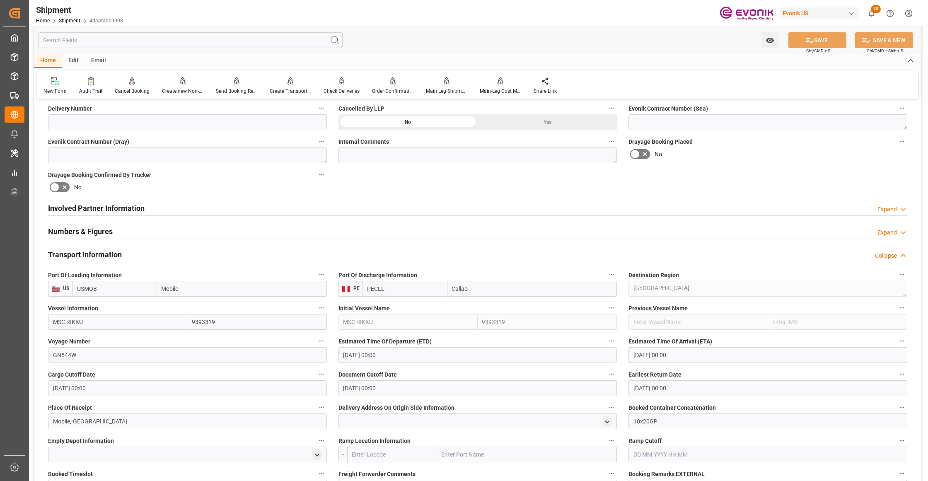
scroll to position [552, 0]
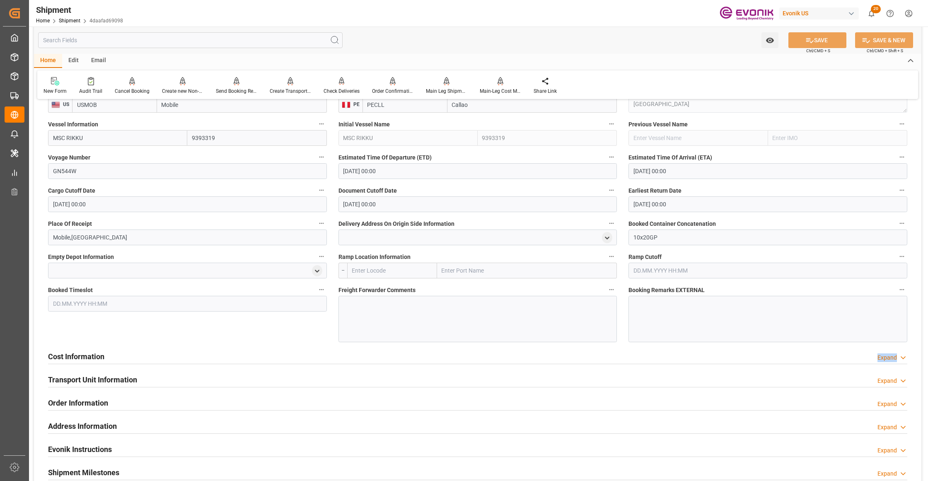
drag, startPoint x: 189, startPoint y: 359, endPoint x: 192, endPoint y: 365, distance: 6.9
click at [197, 364] on div "Cost Information Expand" at bounding box center [477, 356] width 871 height 23
click at [213, 357] on div "Cost Information Expand" at bounding box center [477, 356] width 859 height 16
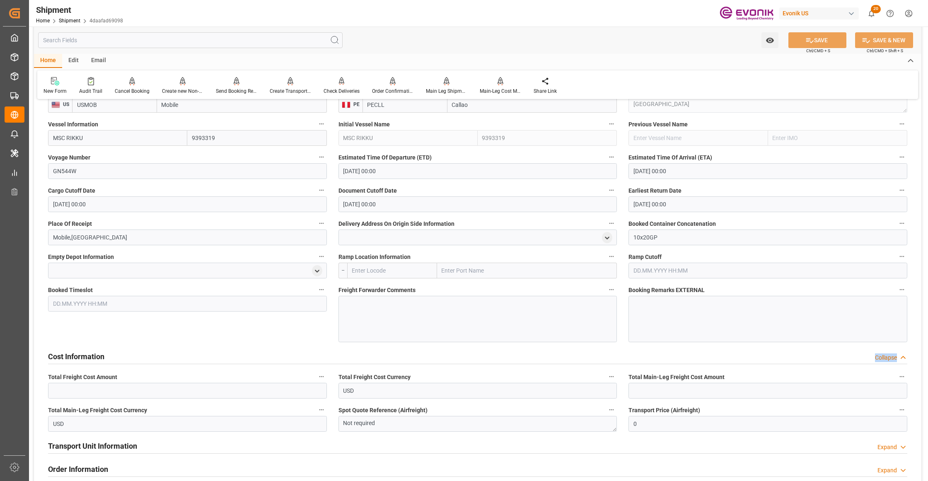
scroll to position [736, 0]
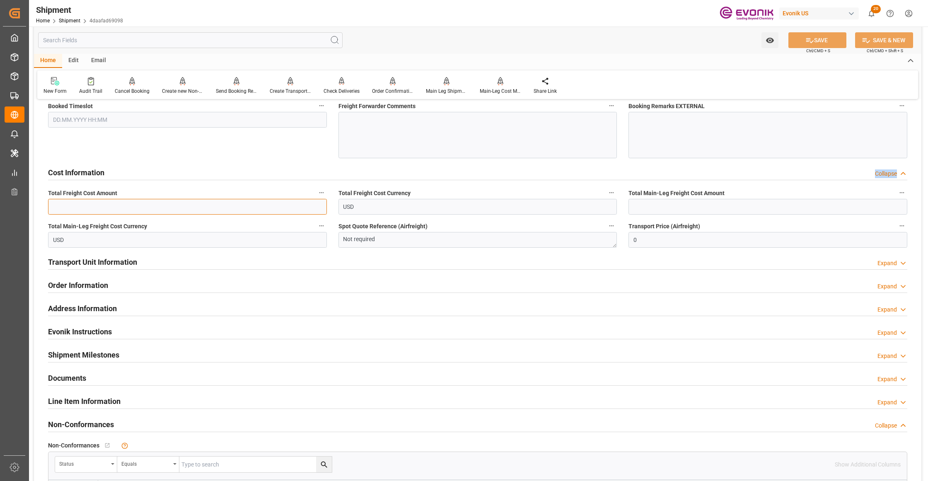
click at [204, 208] on input "text" at bounding box center [187, 207] width 279 height 16
paste input "21260"
type input "21260"
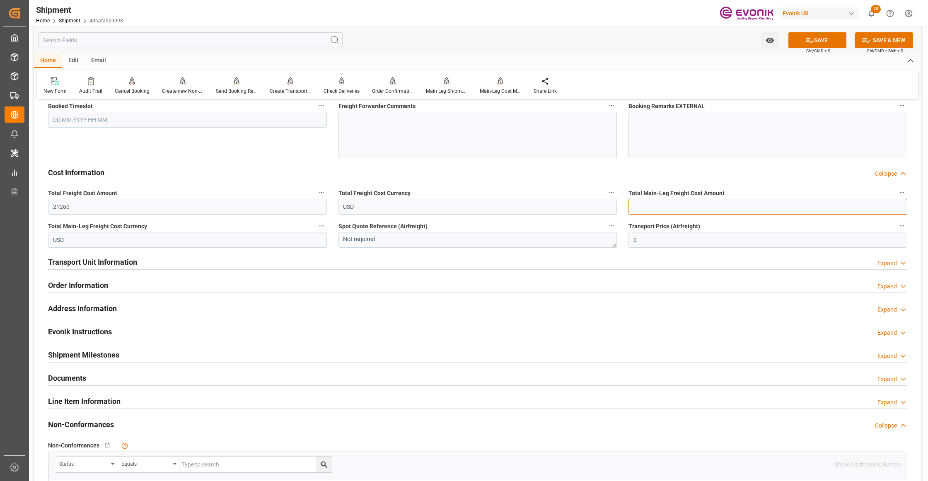
click at [652, 203] on input "text" at bounding box center [767, 207] width 279 height 16
paste input "21260"
type input "21260"
click at [594, 170] on div "Cost Information Collapse" at bounding box center [477, 172] width 859 height 16
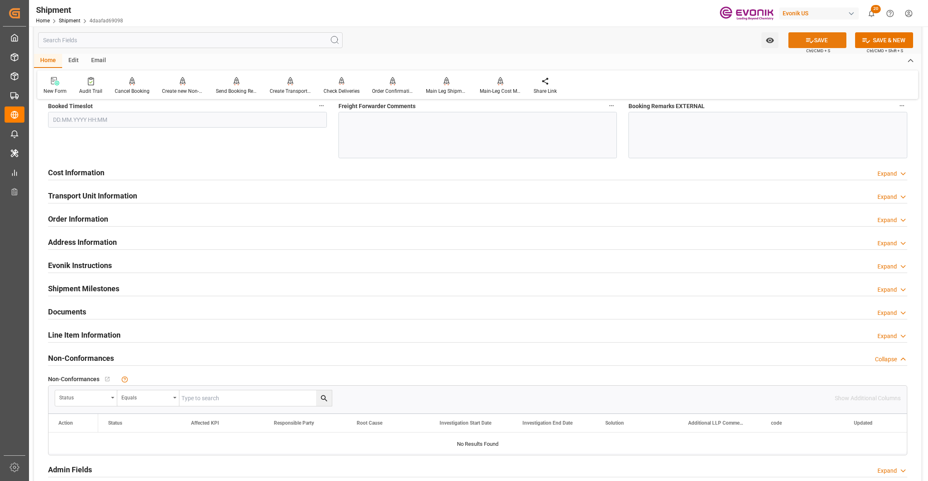
click at [829, 42] on button "SAVE" at bounding box center [817, 40] width 58 height 16
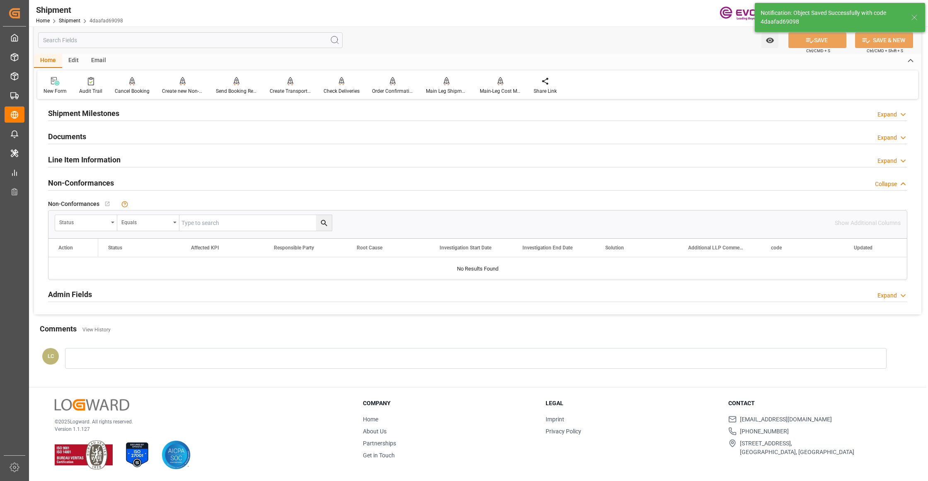
scroll to position [474, 0]
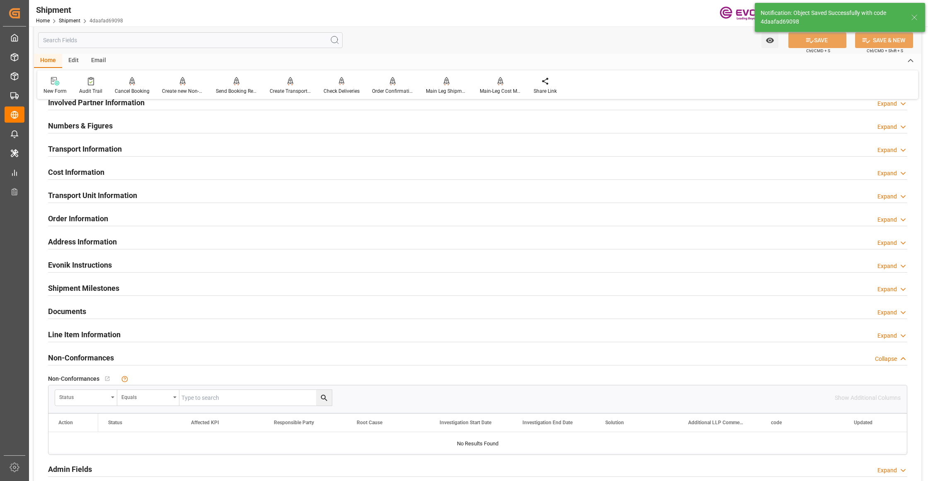
click at [279, 171] on div "Cost Information Expand" at bounding box center [477, 172] width 859 height 16
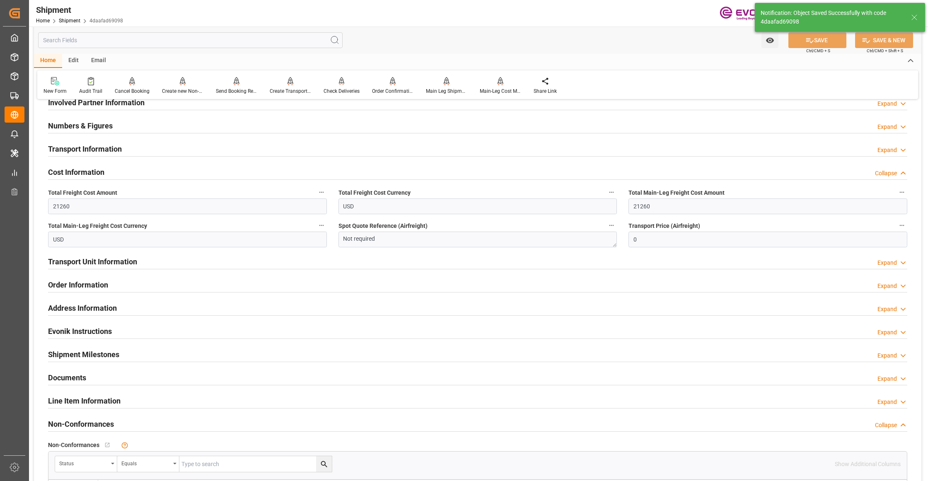
scroll to position [290, 0]
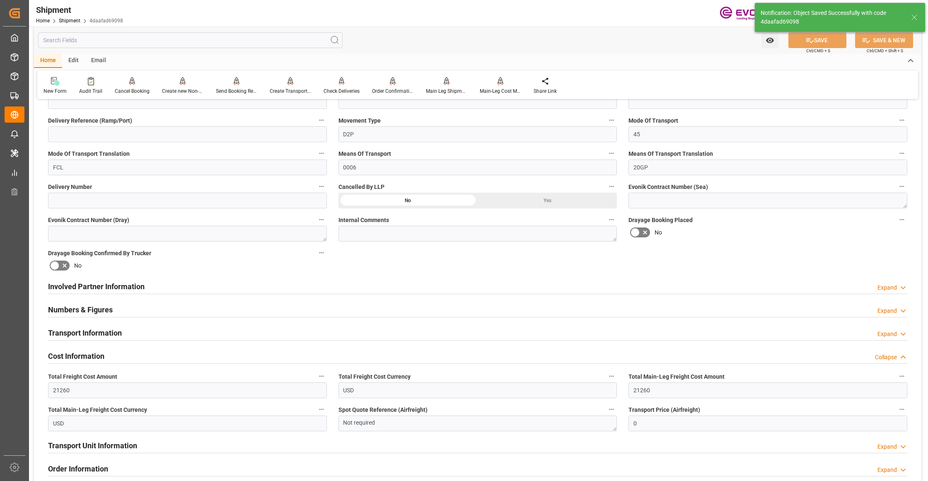
click at [287, 284] on div "Involved Partner Information Expand" at bounding box center [477, 286] width 859 height 16
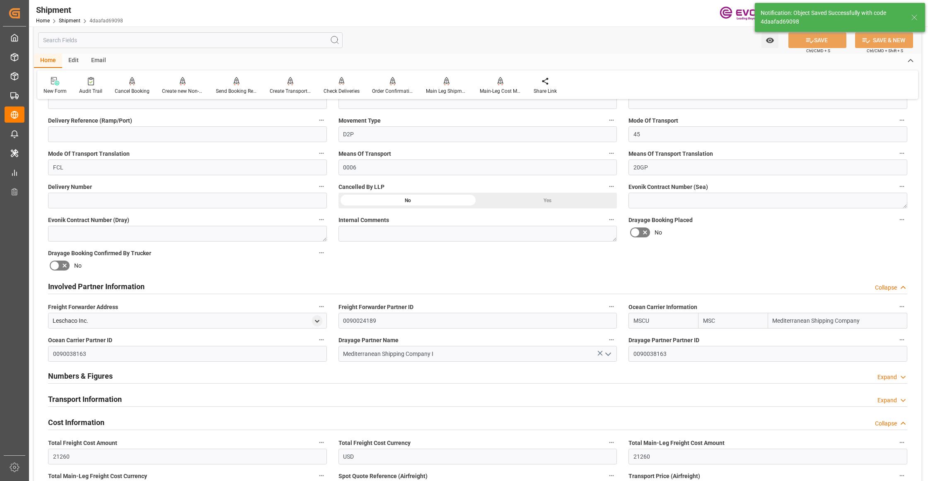
scroll to position [474, 0]
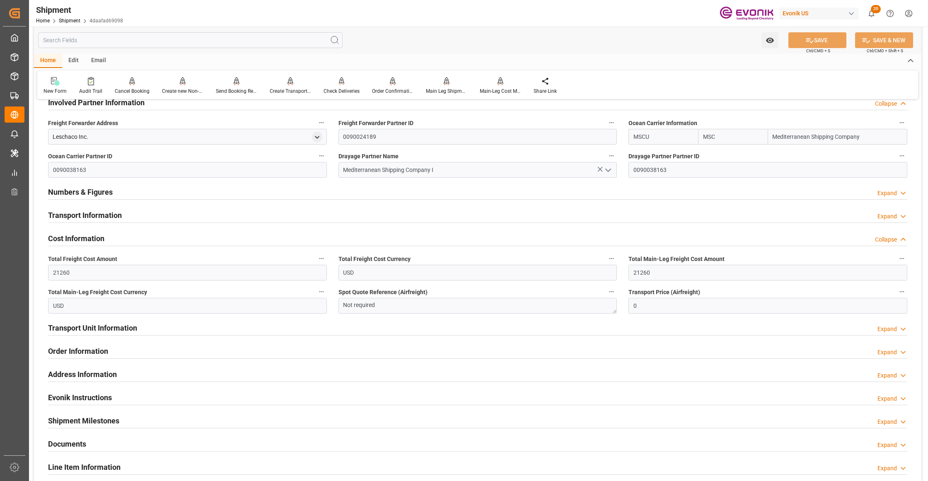
click at [232, 215] on div "Transport Information Expand" at bounding box center [477, 215] width 859 height 16
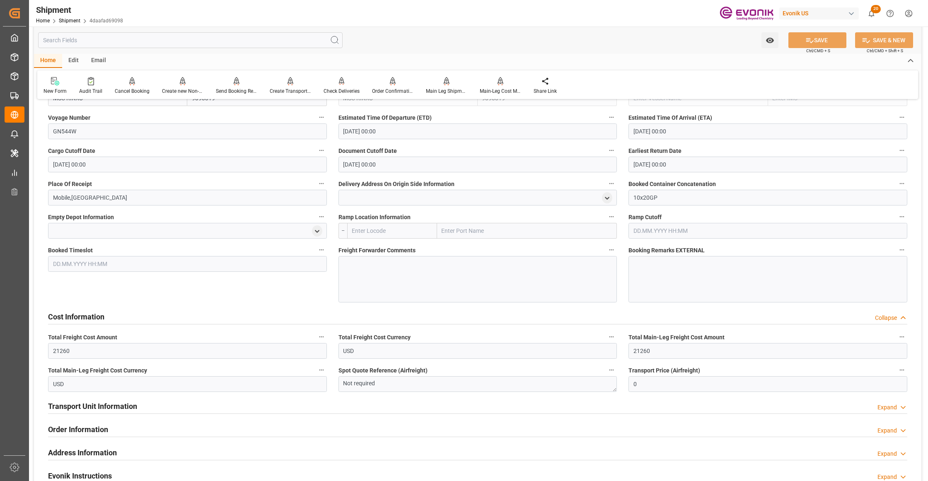
scroll to position [842, 0]
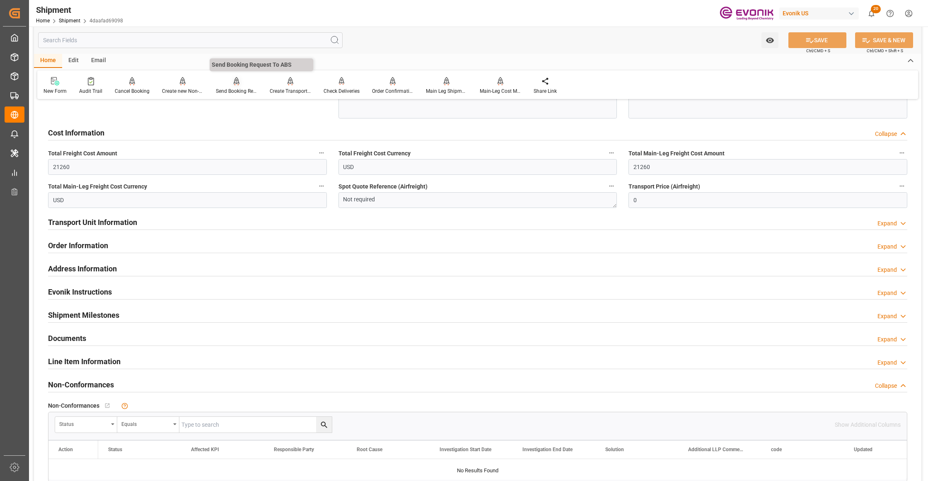
click at [232, 88] on div "Send Booking Request To ABS" at bounding box center [236, 90] width 41 height 7
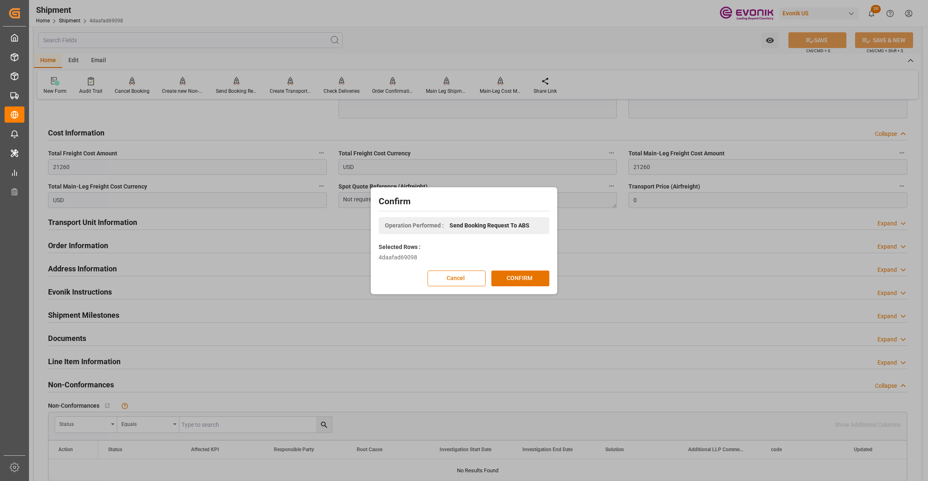
drag, startPoint x: 527, startPoint y: 278, endPoint x: 689, endPoint y: 279, distance: 161.6
click at [526, 278] on button "CONFIRM" at bounding box center [520, 279] width 58 height 16
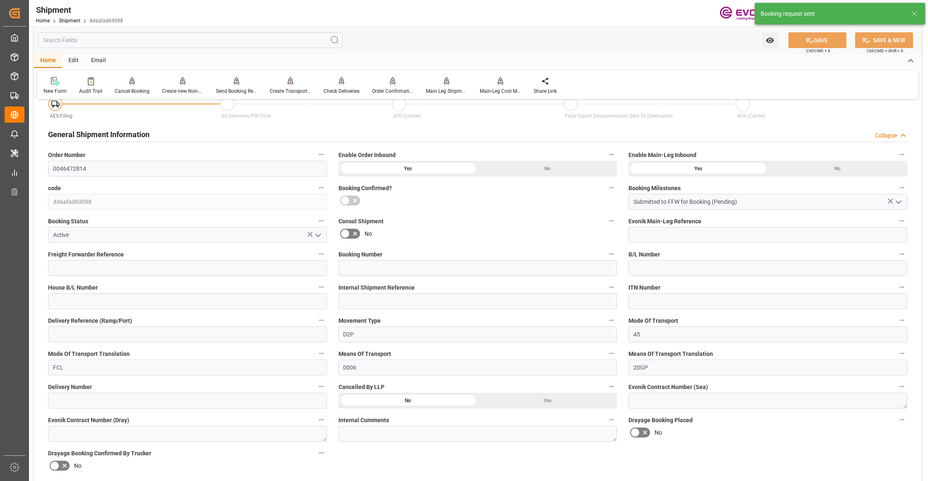
scroll to position [650, 0]
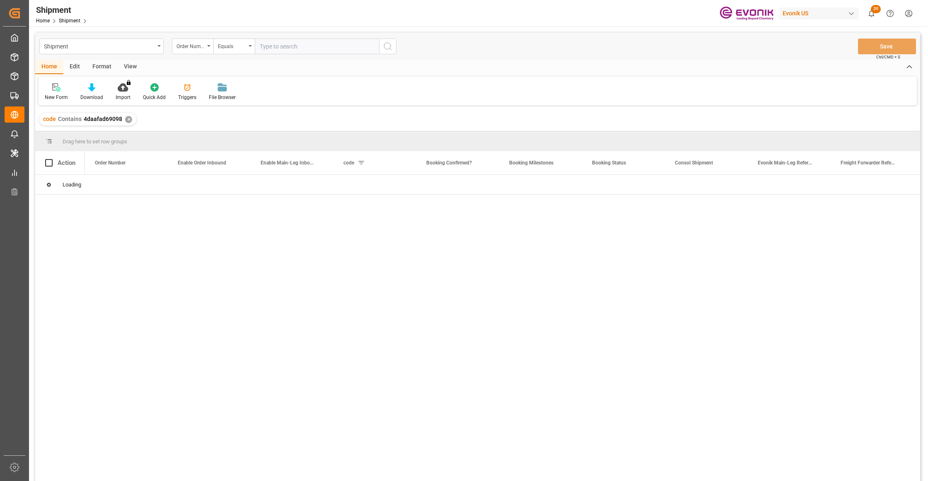
click at [289, 40] on input "text" at bounding box center [317, 47] width 124 height 16
type input "0046471070"
click at [384, 48] on icon "search button" at bounding box center [388, 46] width 10 height 10
click at [240, 118] on div "✕" at bounding box center [243, 119] width 7 height 7
click at [271, 46] on input "text" at bounding box center [317, 47] width 124 height 16
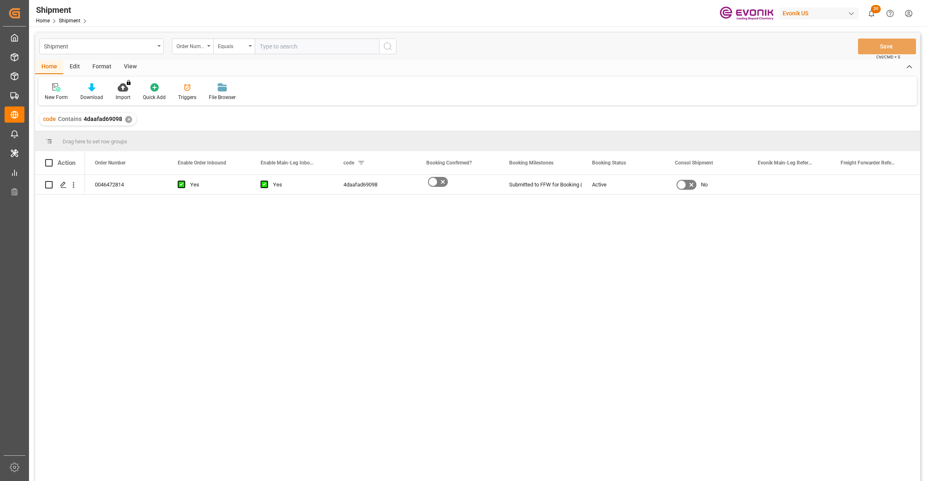
paste input "0046471070"
type input "0046471070"
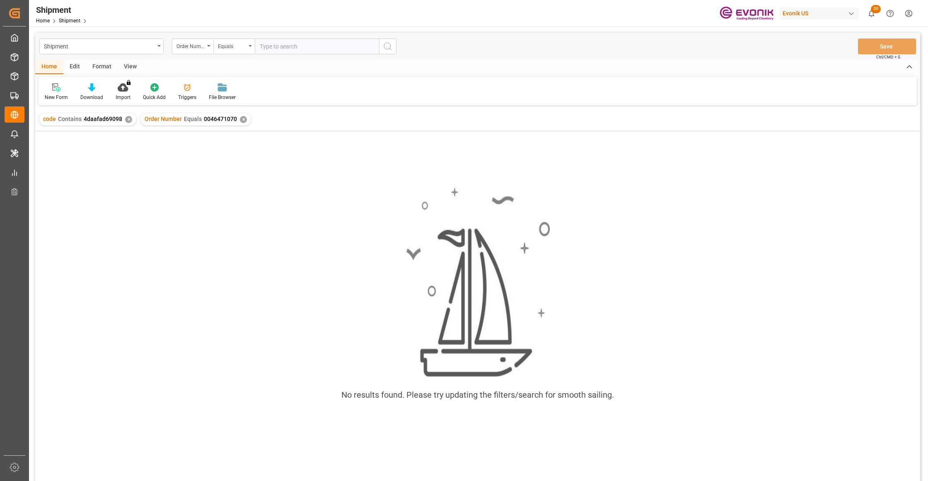
click at [240, 118] on div "✕" at bounding box center [243, 119] width 7 height 7
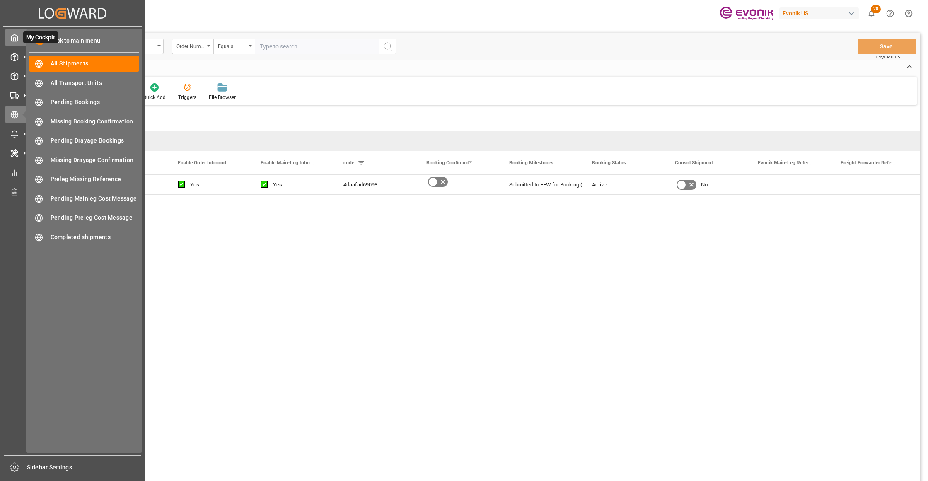
click at [10, 37] on icon at bounding box center [14, 38] width 8 height 8
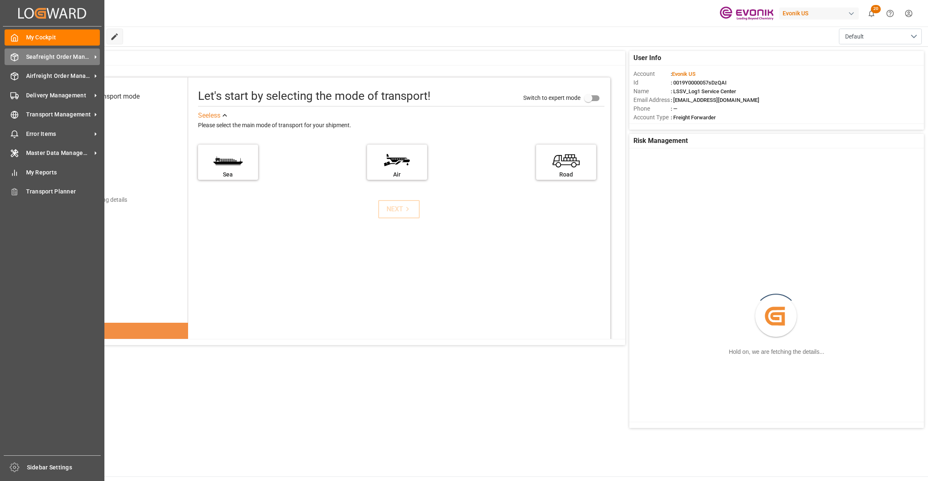
click at [29, 58] on span "Seafreight Order Management" at bounding box center [58, 57] width 65 height 9
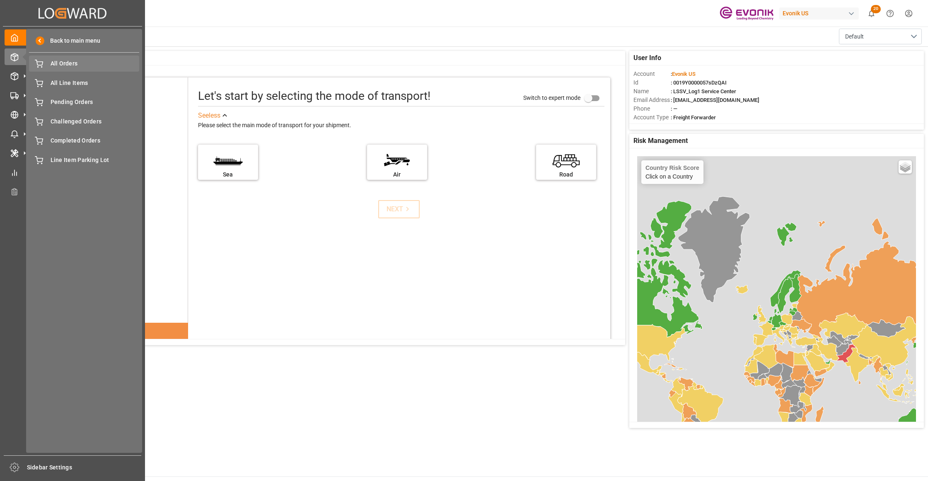
click at [74, 68] on span "All Orders" at bounding box center [95, 63] width 89 height 9
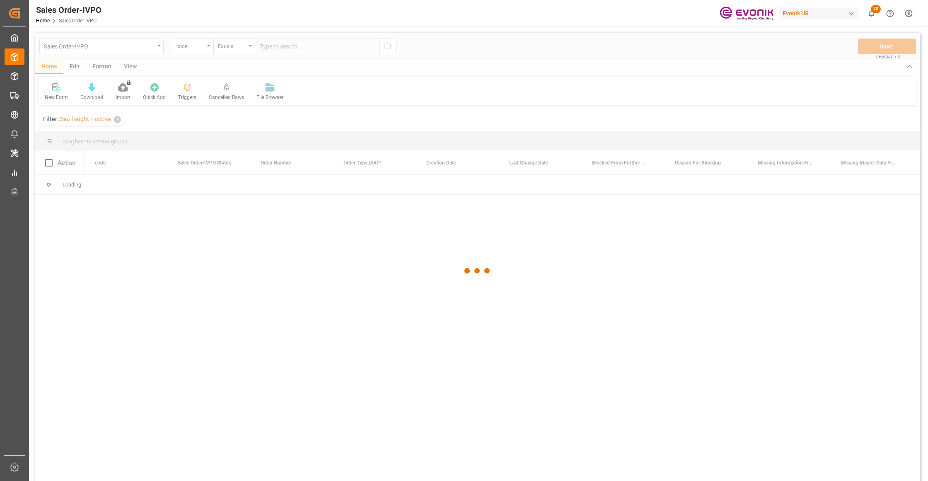
click at [202, 51] on div at bounding box center [477, 271] width 885 height 476
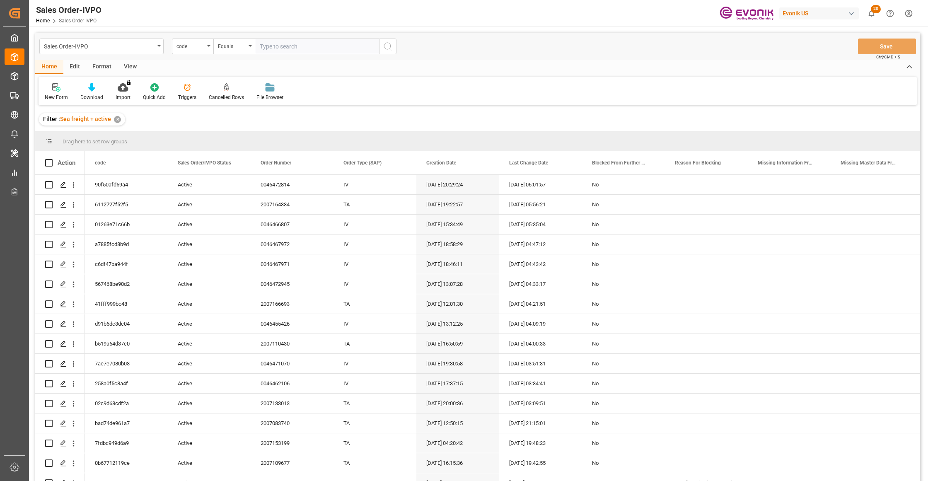
click at [202, 51] on div "code" at bounding box center [192, 47] width 41 height 16
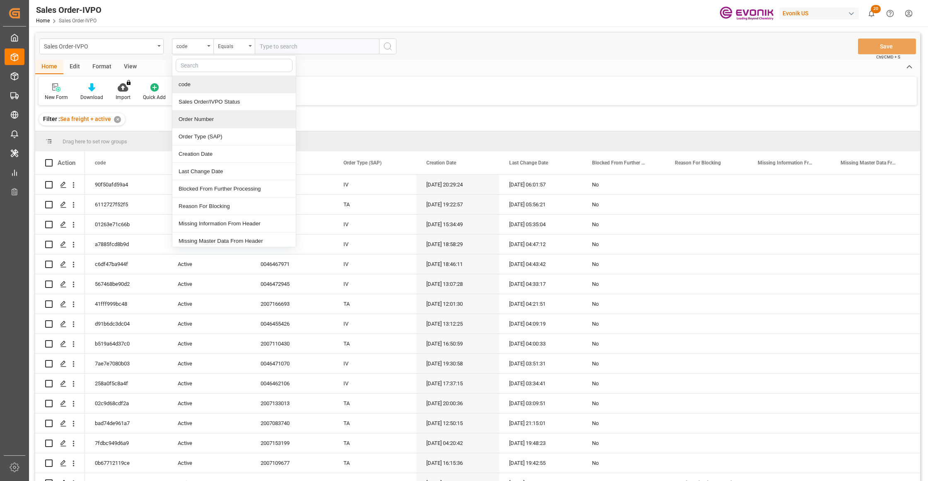
click at [219, 118] on div "Order Number" at bounding box center [233, 119] width 123 height 17
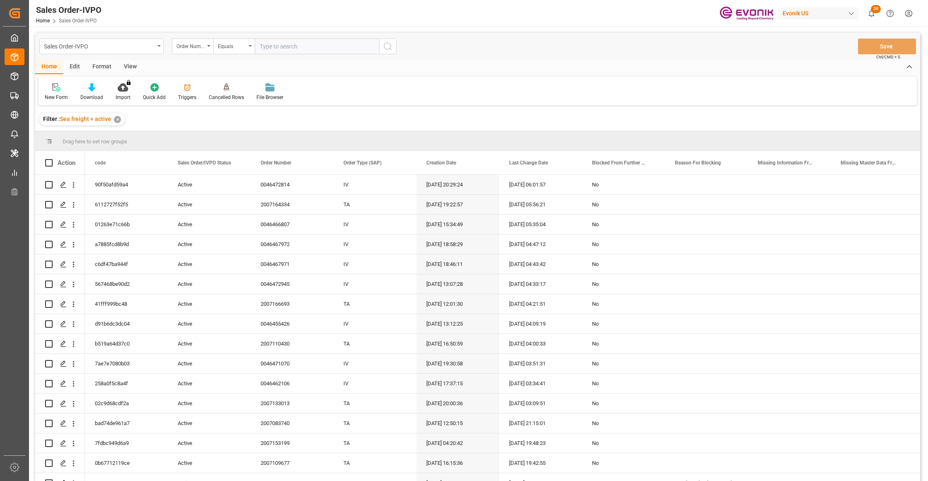
click at [279, 48] on input "text" at bounding box center [317, 47] width 124 height 16
paste input "0046471070"
type input "0046471070"
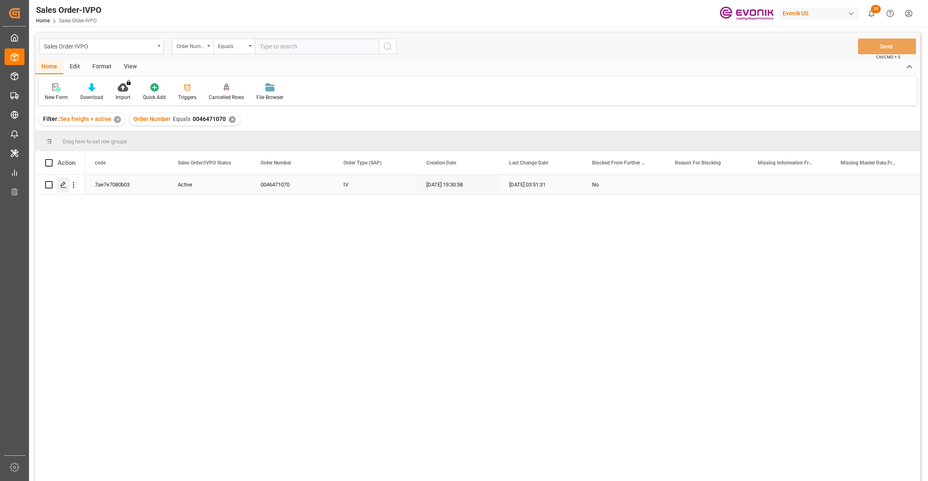
click at [64, 184] on polygon "Press SPACE to select this row." at bounding box center [63, 184] width 4 height 4
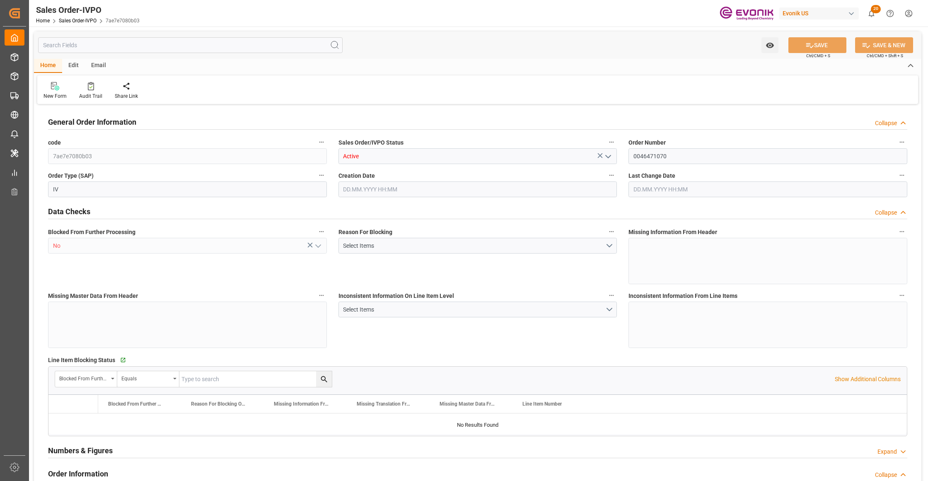
type input "PECLL"
type input "0"
type input "10"
type input "13"
type input "20"
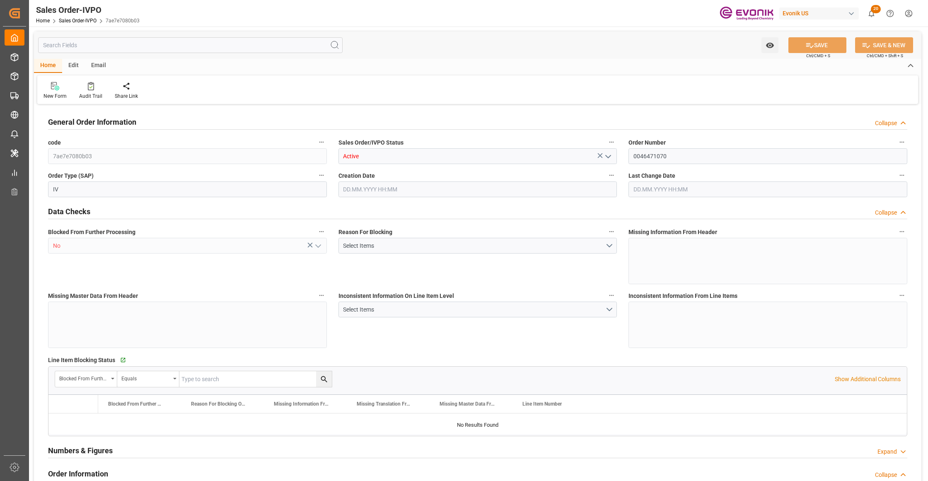
type input "204600"
type input "576"
type input "170000"
type input "300"
type input "[DATE] 19:30"
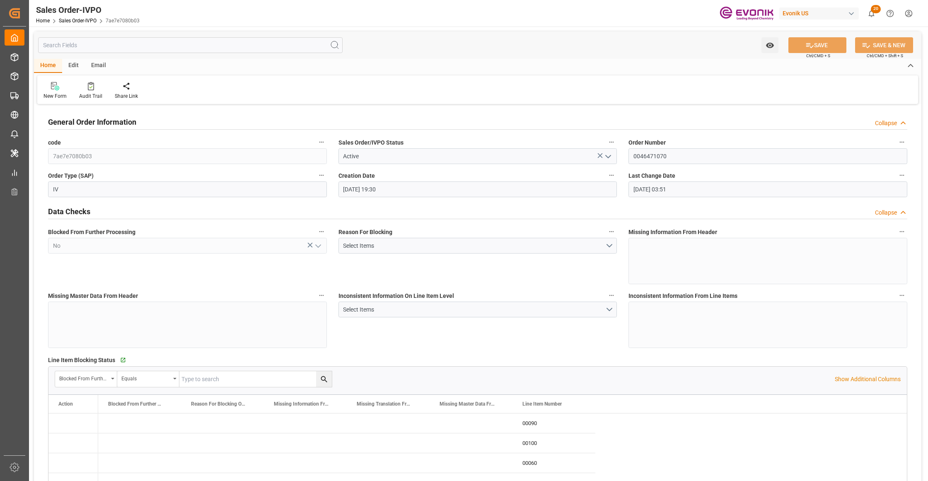
type input "[DATE] 03:51"
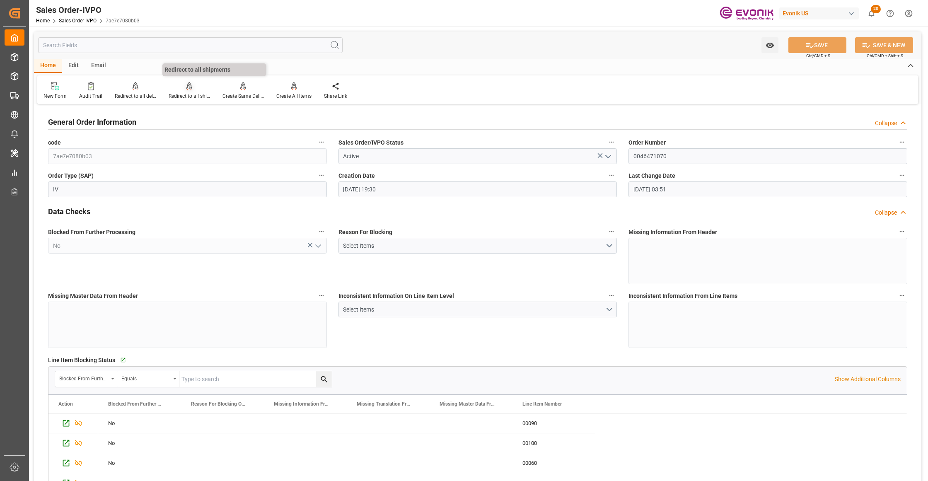
click at [182, 92] on div "Redirect to all shipments" at bounding box center [189, 95] width 41 height 7
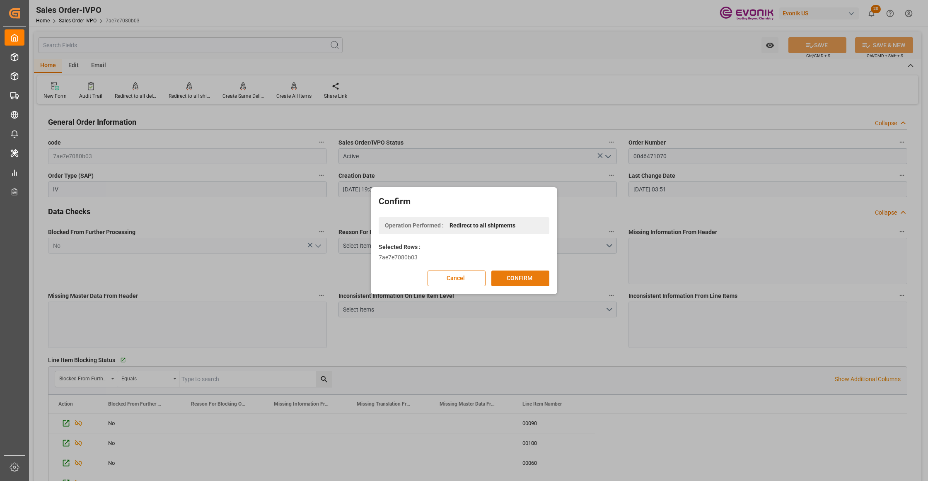
click at [512, 273] on button "CONFIRM" at bounding box center [520, 279] width 58 height 16
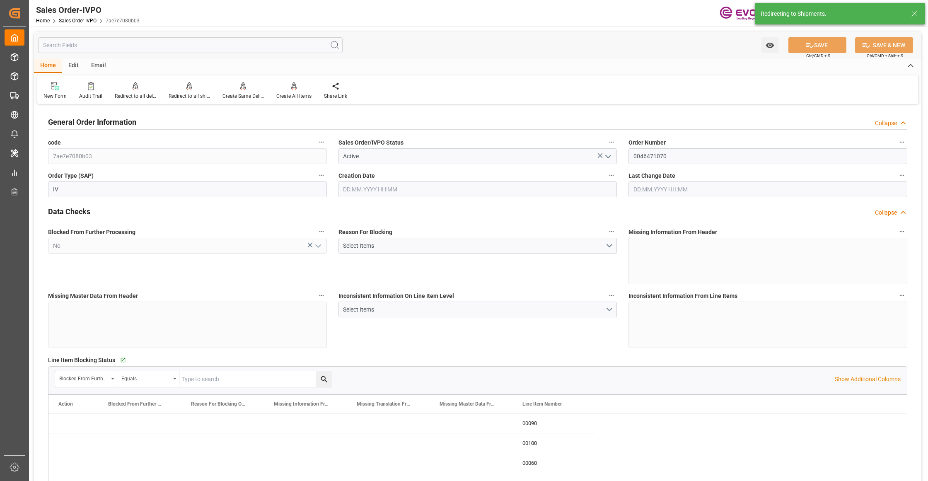
type input "[DATE] 19:30"
type input "[DATE] 03:51"
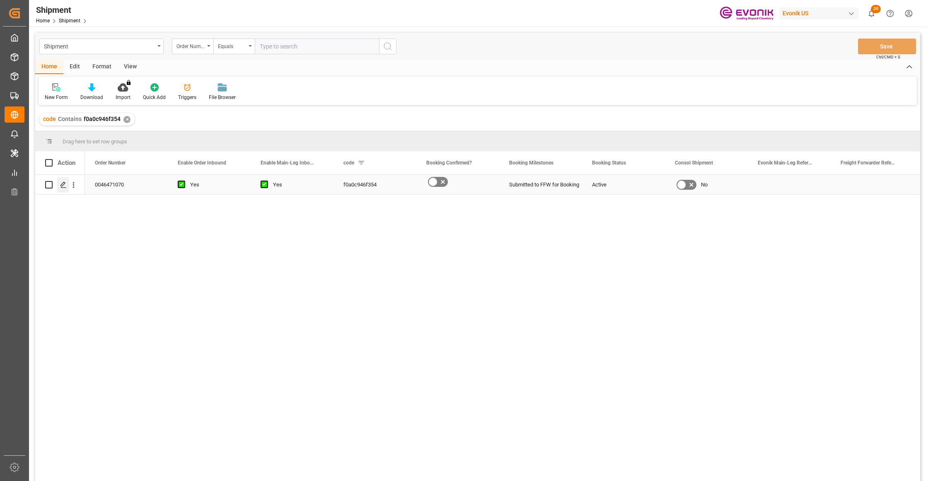
click at [64, 186] on icon "Press SPACE to select this row." at bounding box center [63, 184] width 7 height 7
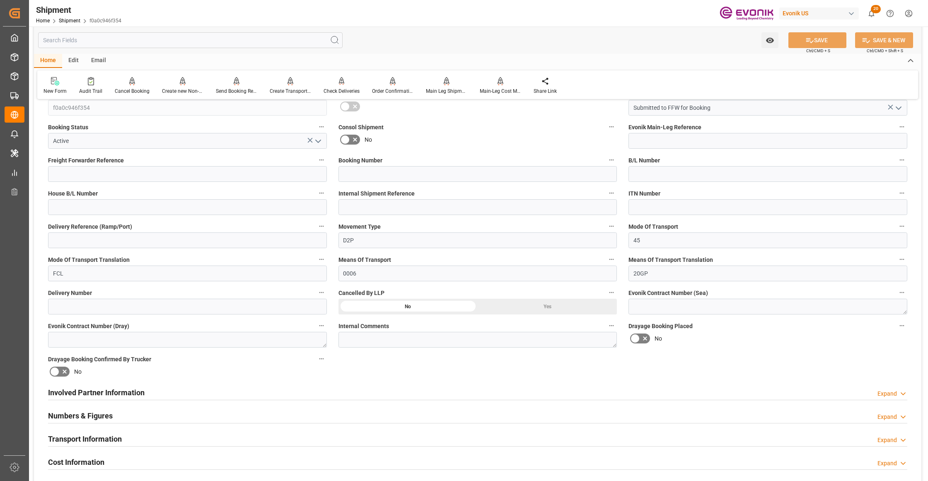
scroll to position [368, 0]
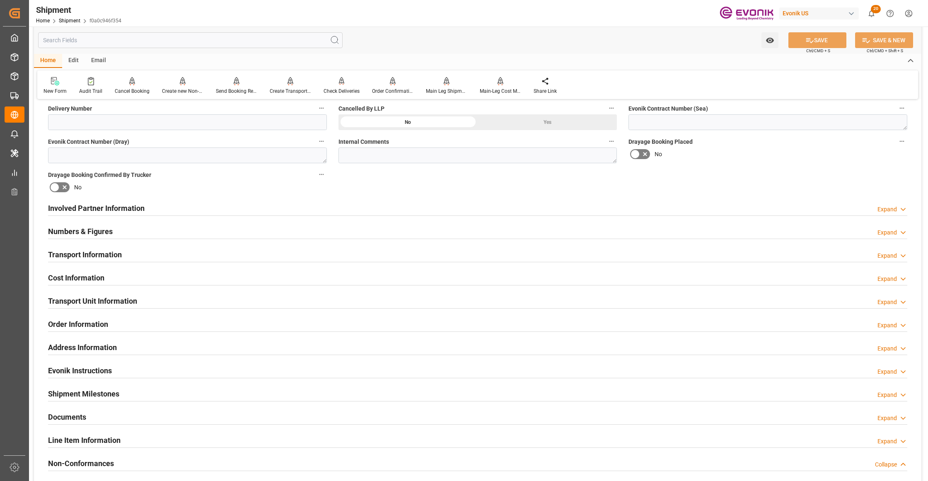
click at [148, 274] on div "Cost Information Expand" at bounding box center [477, 277] width 859 height 16
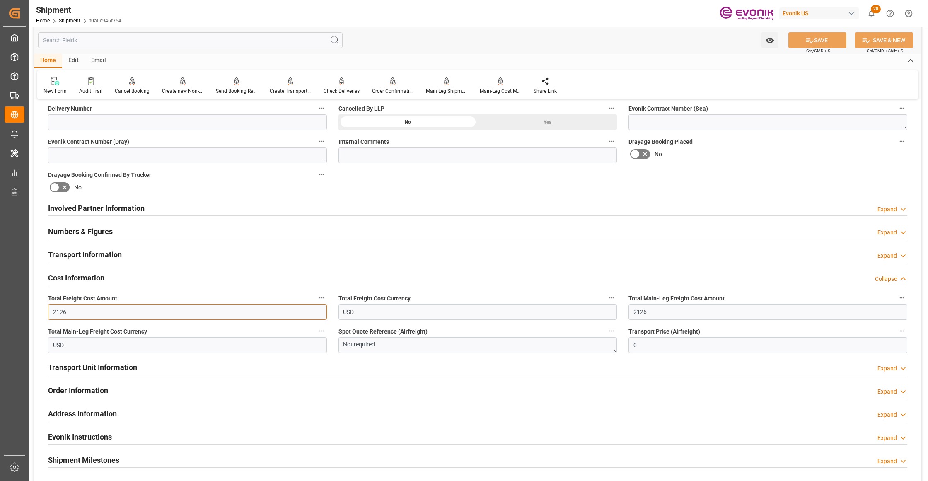
click at [115, 315] on input "2126" at bounding box center [187, 312] width 279 height 16
type input "2"
type input "0"
paste input "21260"
type input "21260"
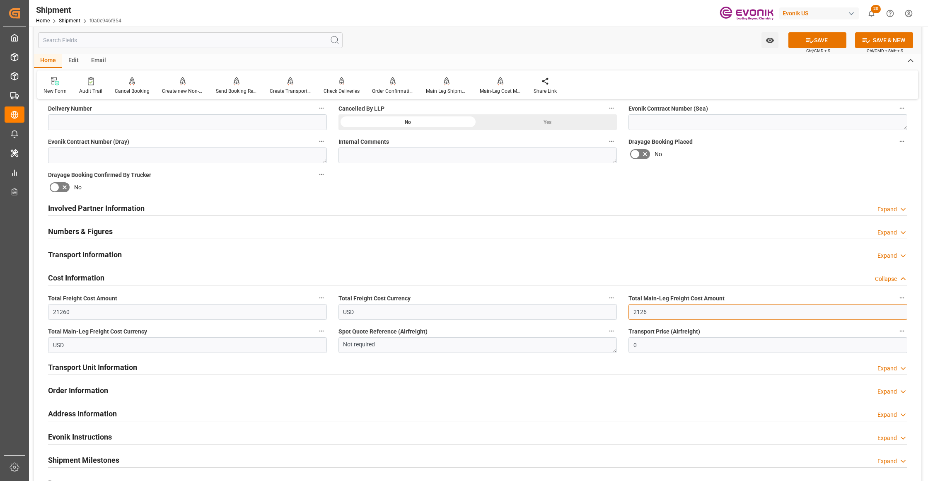
click at [652, 312] on input "2126" at bounding box center [767, 312] width 279 height 16
type input "2"
type input "0"
paste input "21260"
type input "21260"
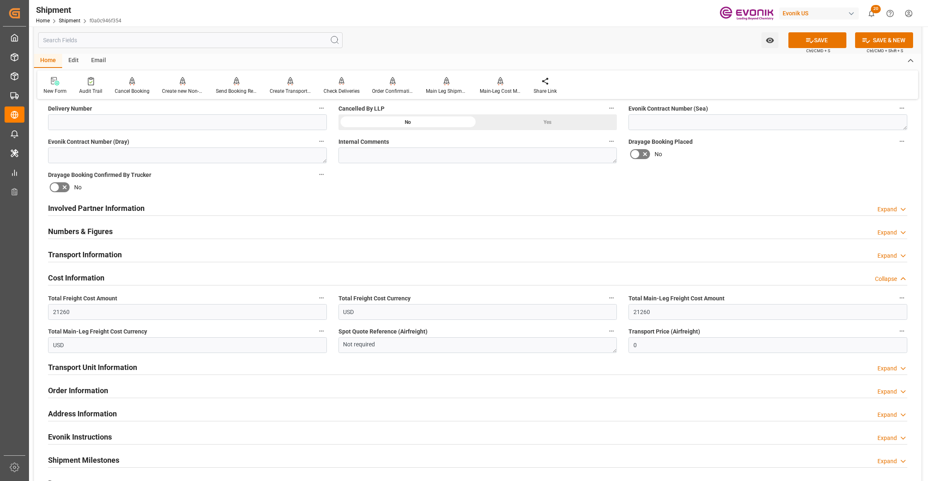
click at [754, 178] on div "Booking Confirmation Milestone Bar Collapse Submitted to FFW for Booking (Pendi…" at bounding box center [477, 199] width 887 height 923
click at [822, 36] on button "SAVE" at bounding box center [817, 40] width 58 height 16
